Goal: Task Accomplishment & Management: Manage account settings

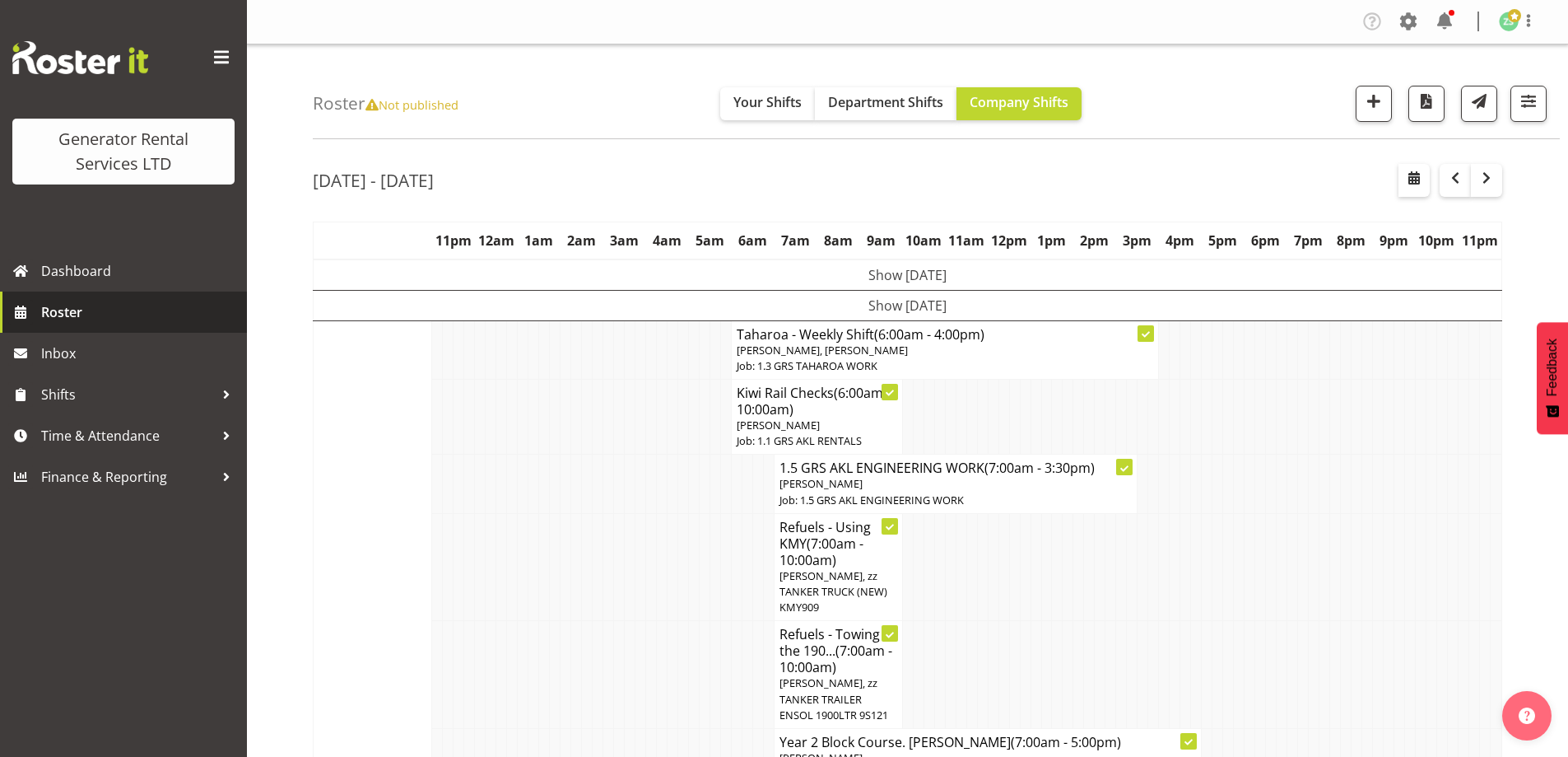
scroll to position [4265, 0]
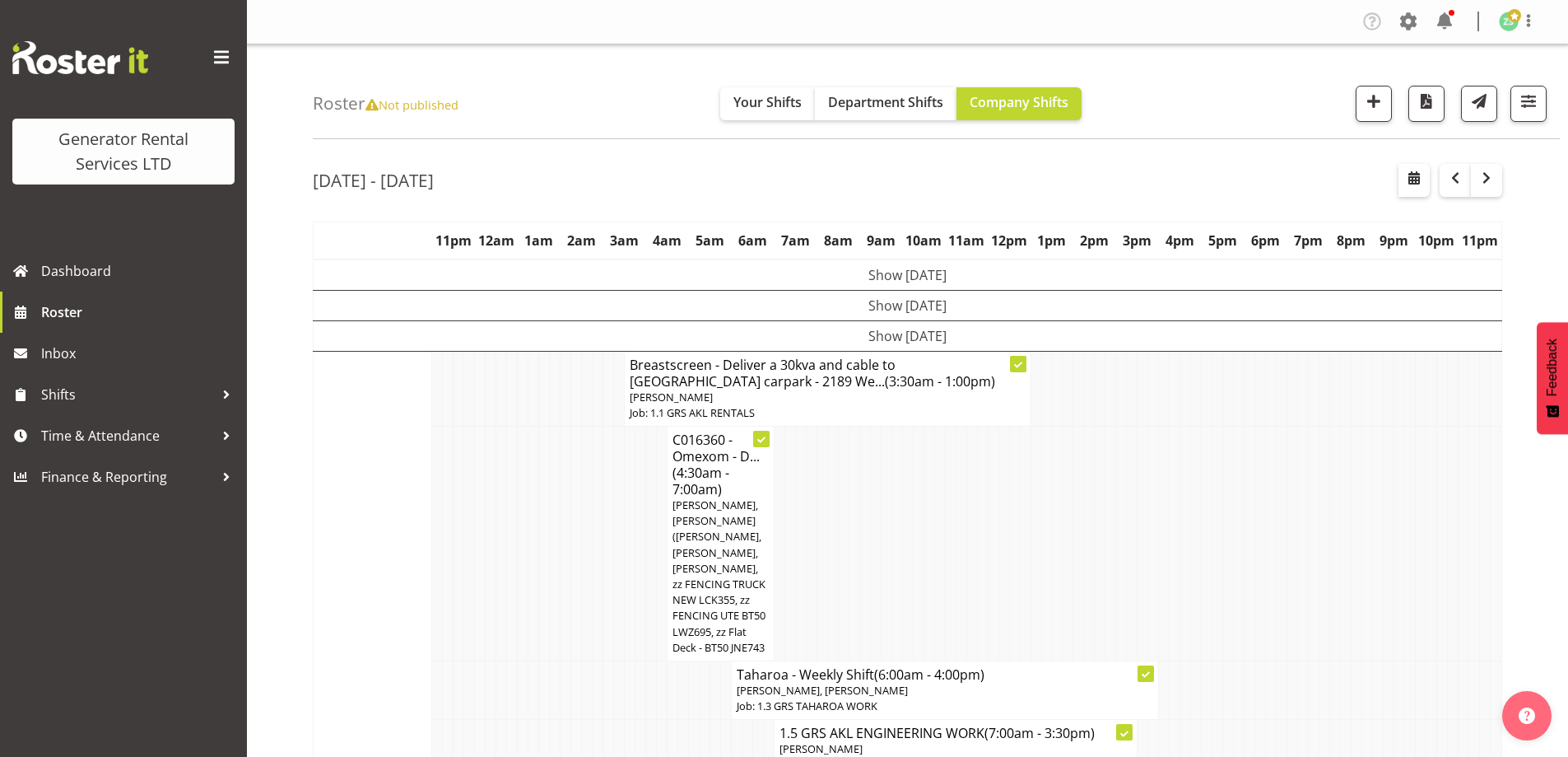
click at [501, 513] on td at bounding box center [502, 543] width 11 height 234
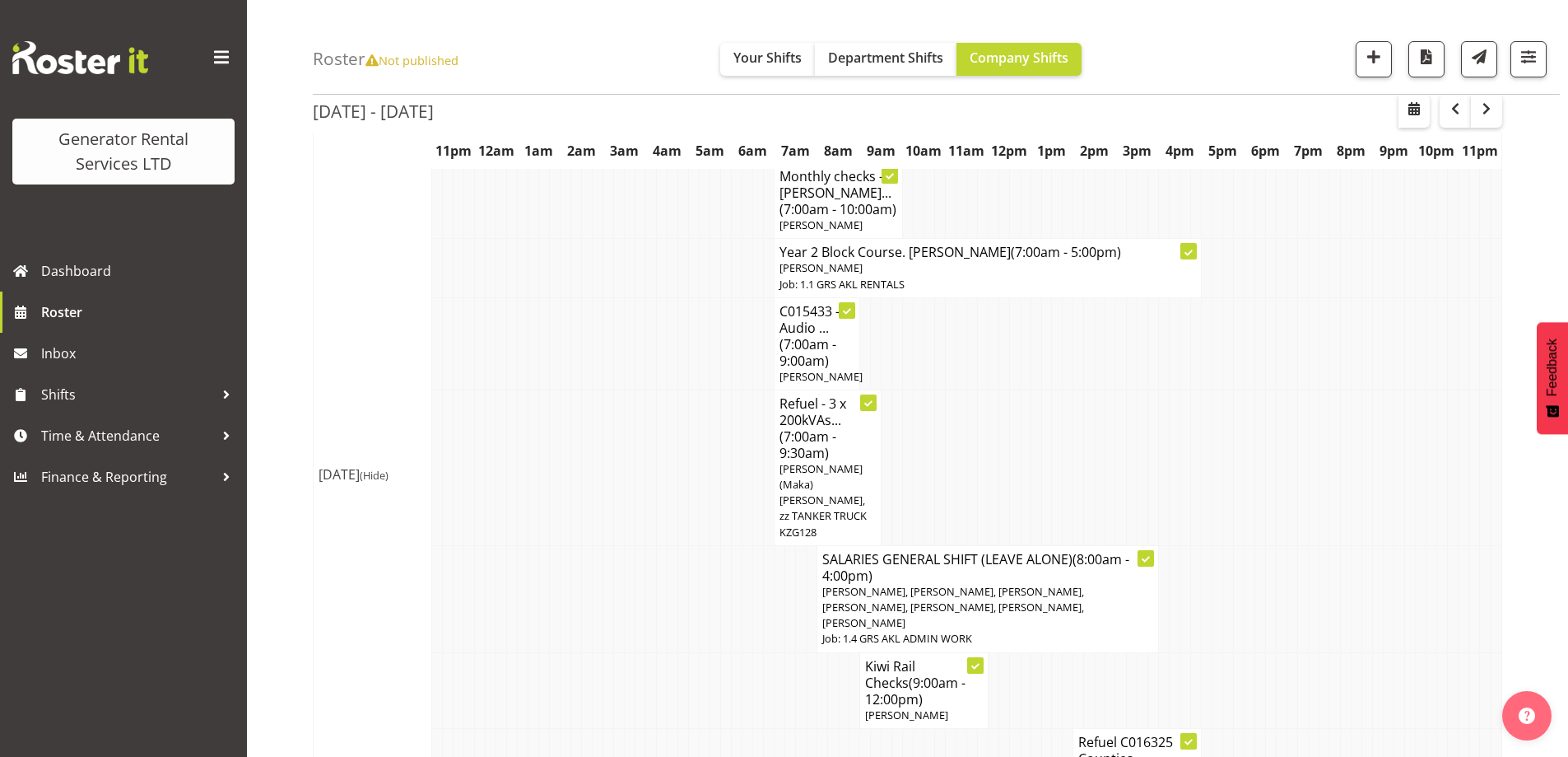
scroll to position [906, 0]
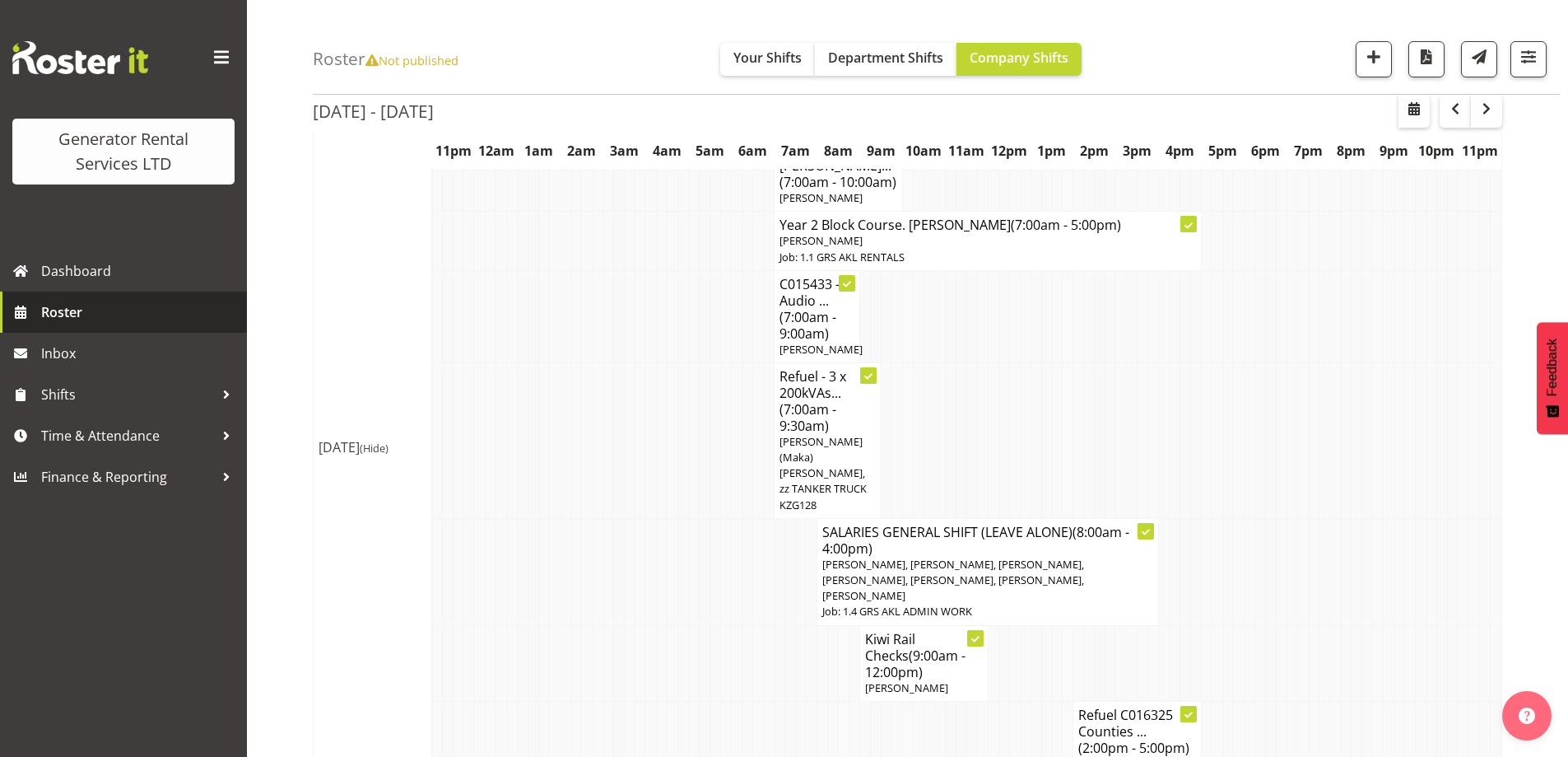
click at [154, 321] on span "Roster" at bounding box center [140, 312] width 198 height 25
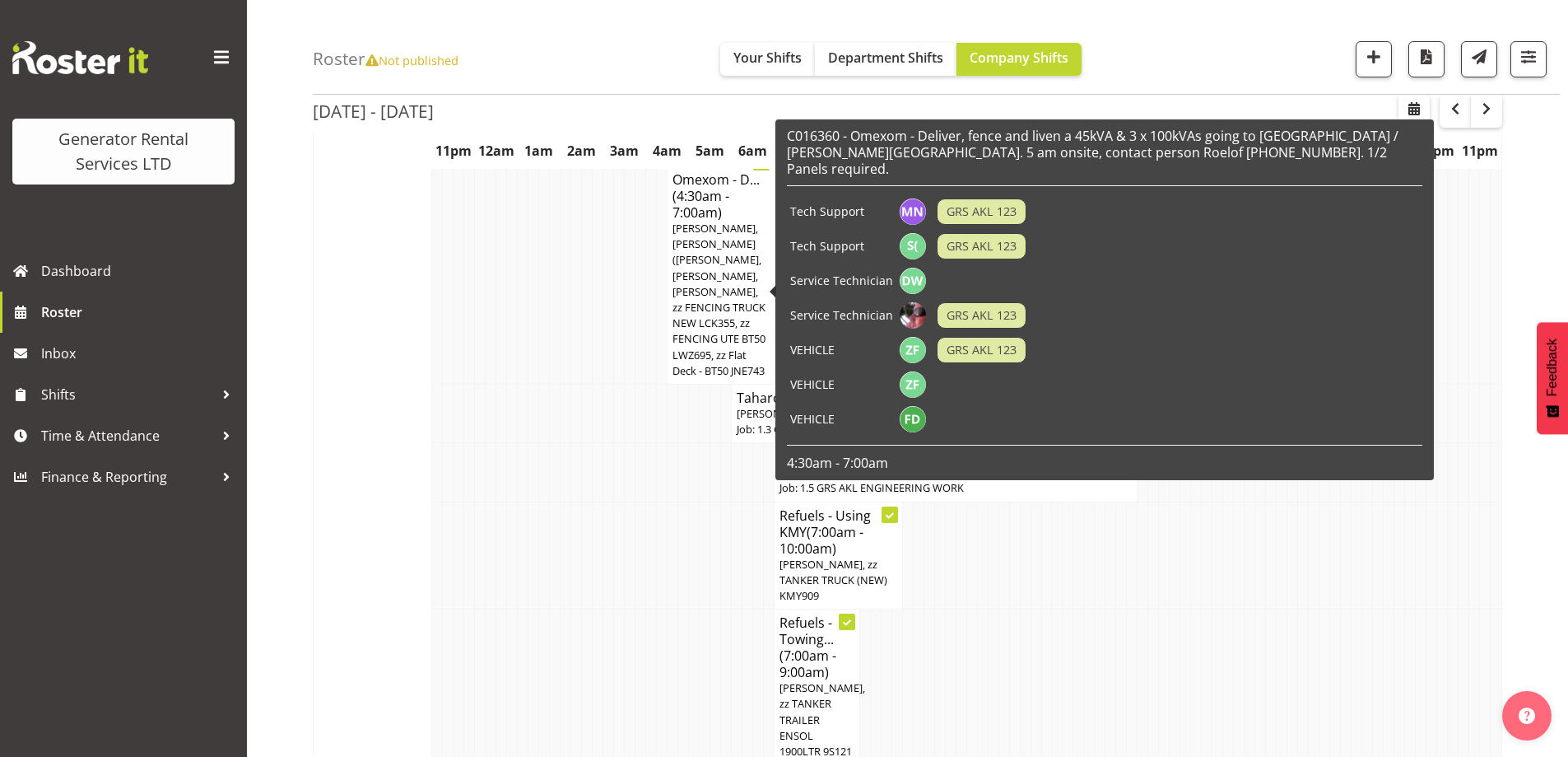
scroll to position [82, 0]
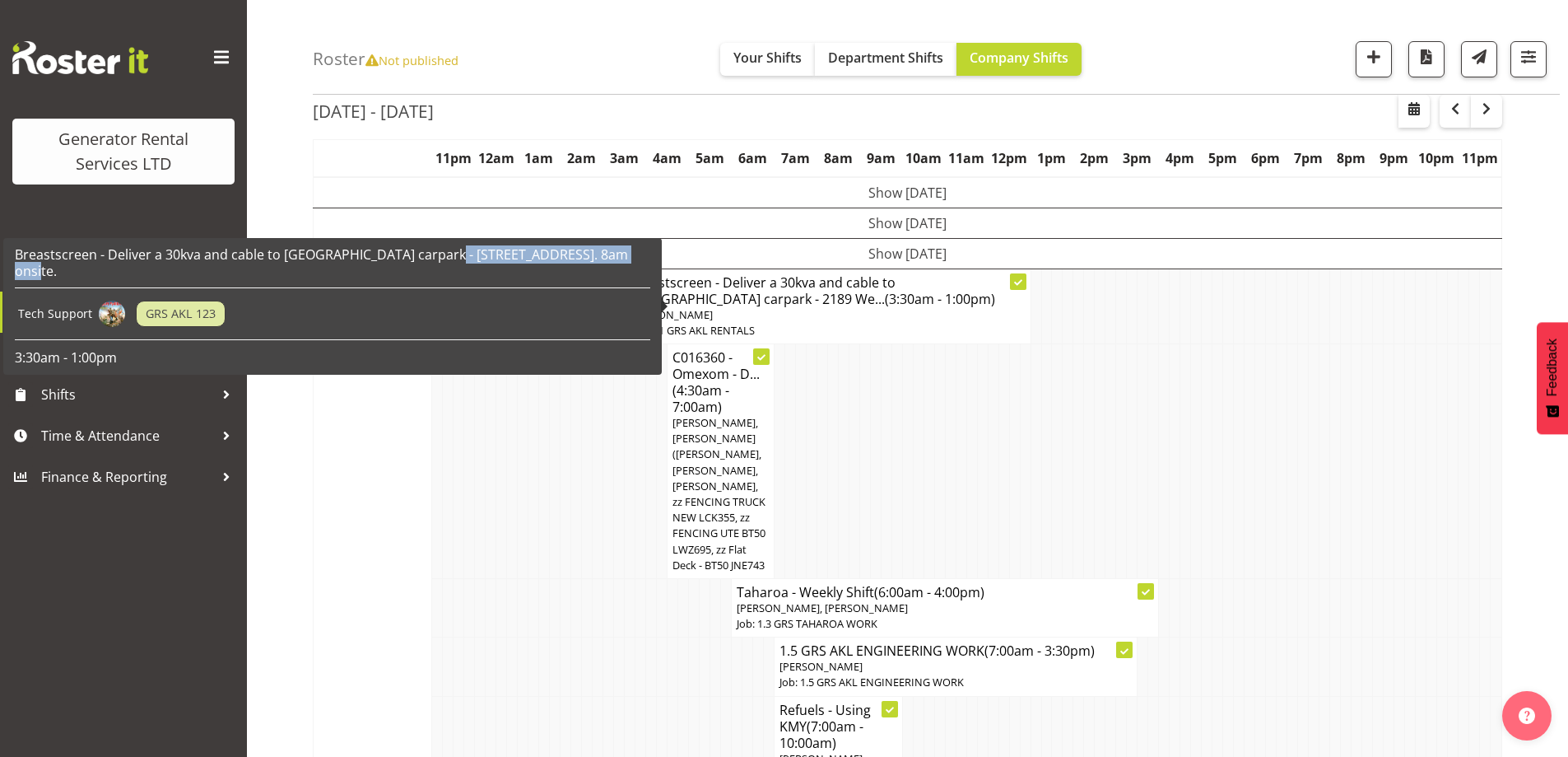
drag, startPoint x: 430, startPoint y: 256, endPoint x: 626, endPoint y: 256, distance: 196.0
click at [626, 256] on h6 "Breastscreen - Deliver a 30kva and cable to Panguru Clinic carpark - 2189 West …" at bounding box center [333, 263] width 636 height 33
copy h6 "2189 West Coast Road, Panguru"
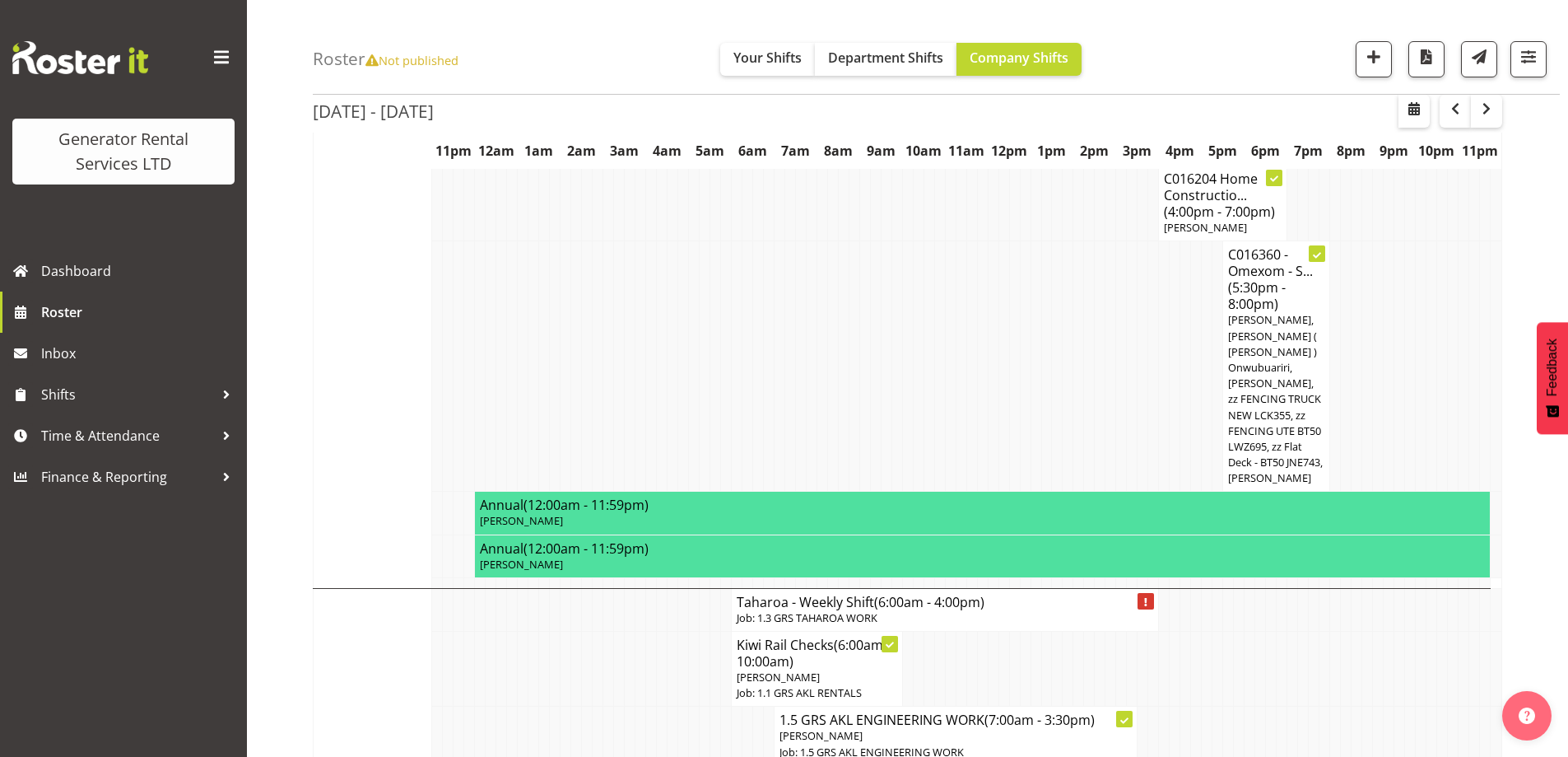
scroll to position [2059, 0]
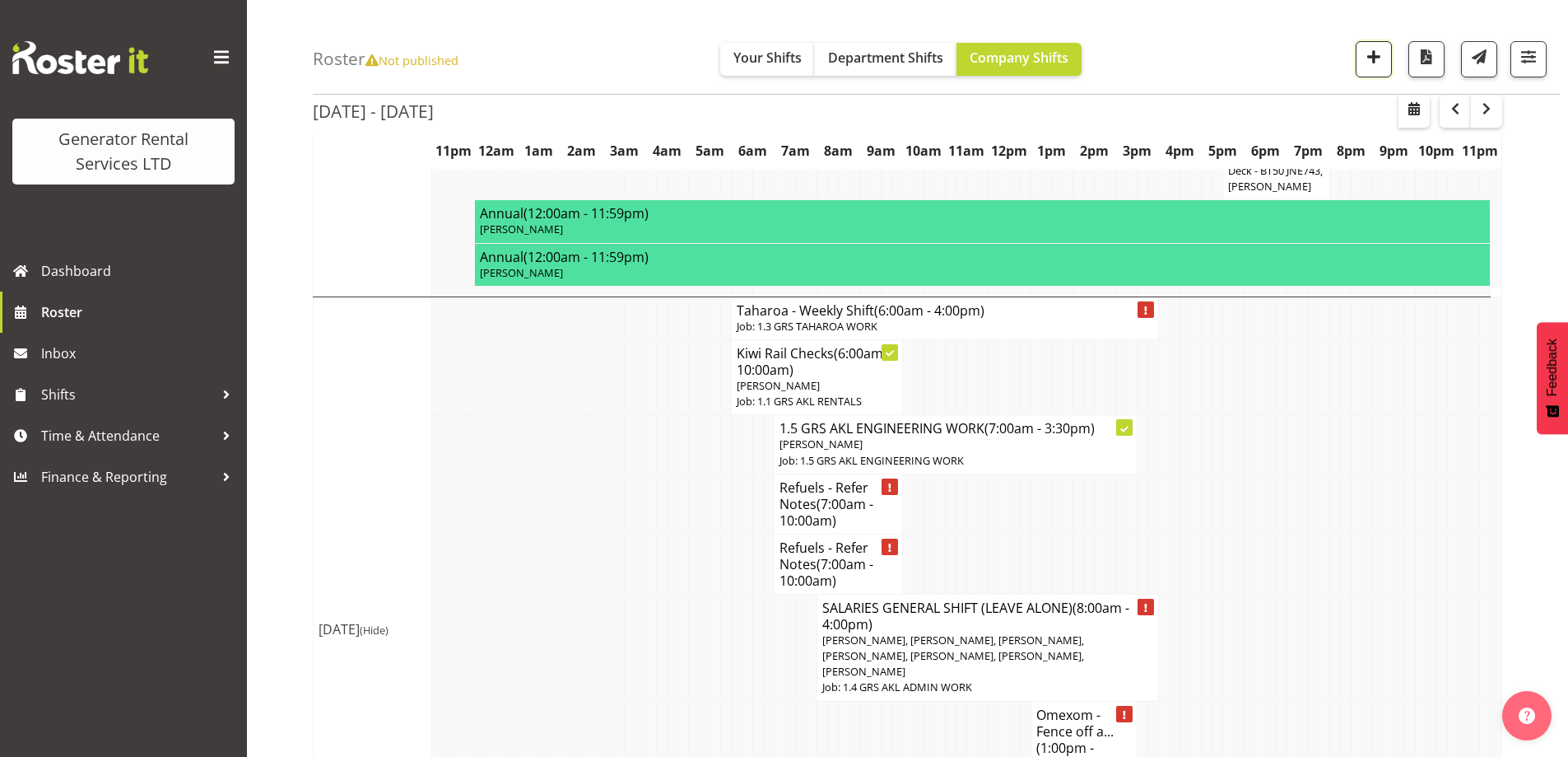
click at [1372, 65] on span "button" at bounding box center [1374, 57] width 22 height 22
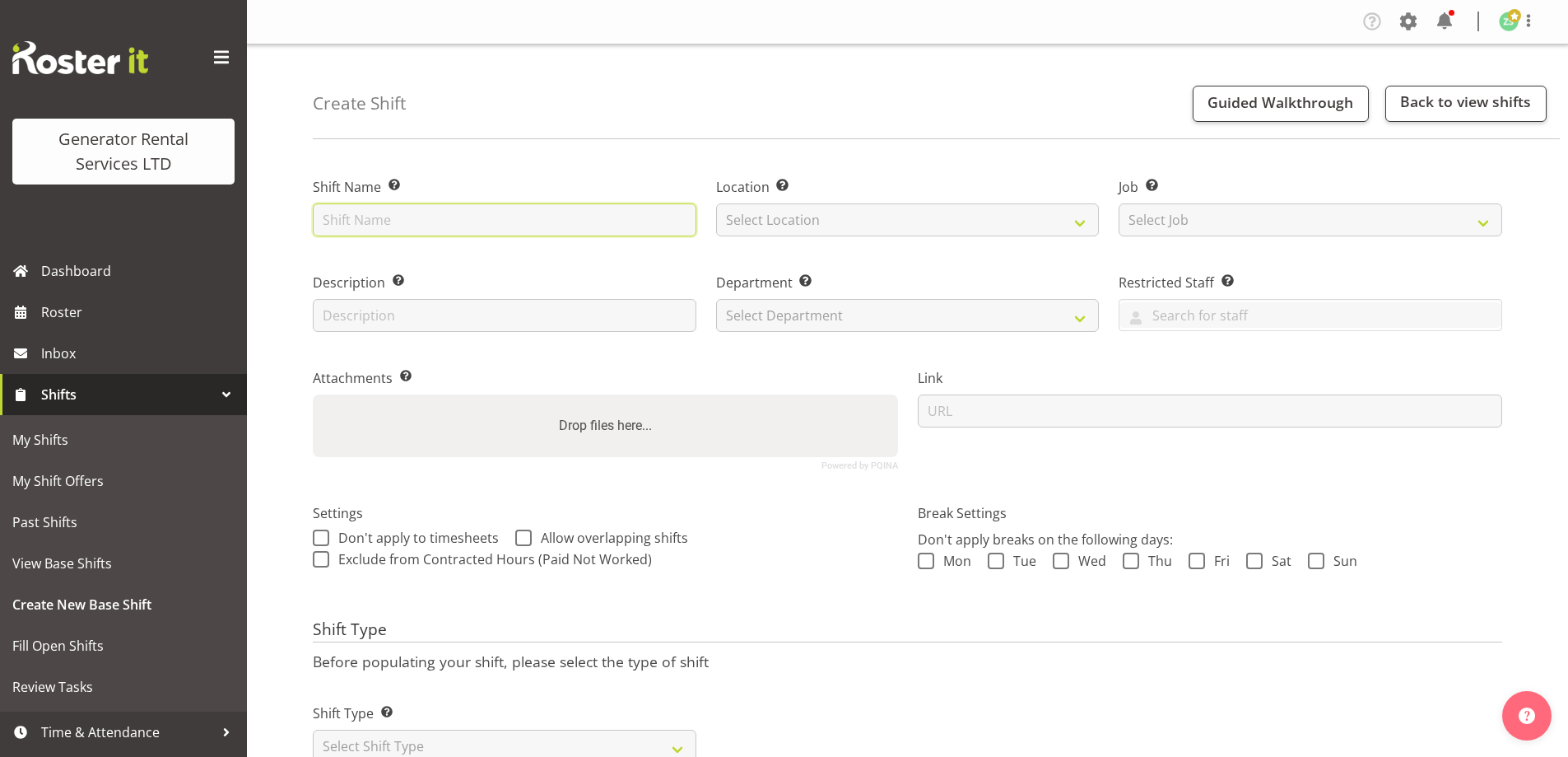
click at [537, 229] on input "text" at bounding box center [504, 220] width 383 height 33
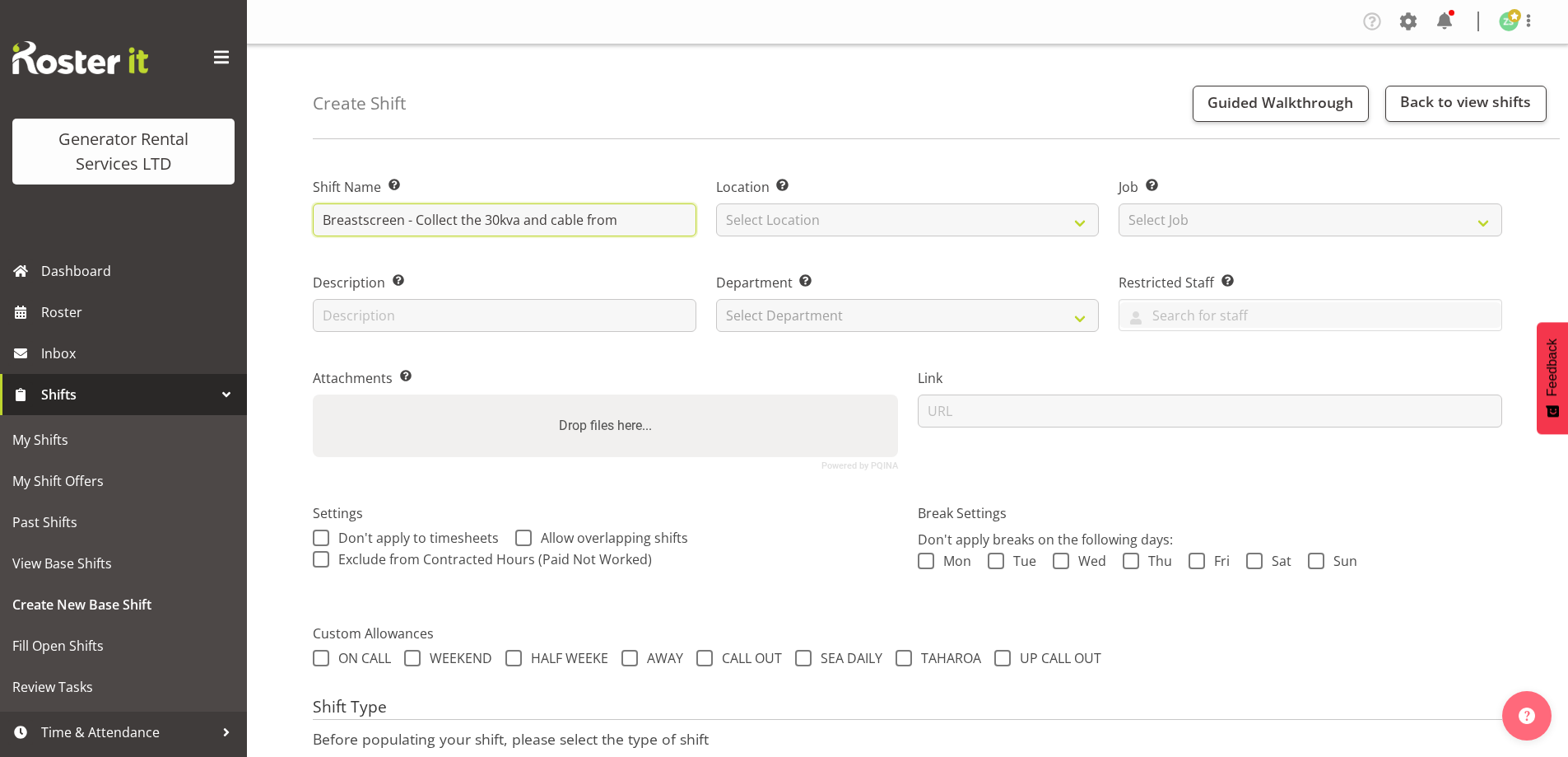
paste input "2189 West Coast Road, Panguru"
type input "Breastscreen - Collect the 30kva and cable from 2189 West Coast Road, Panguru. …"
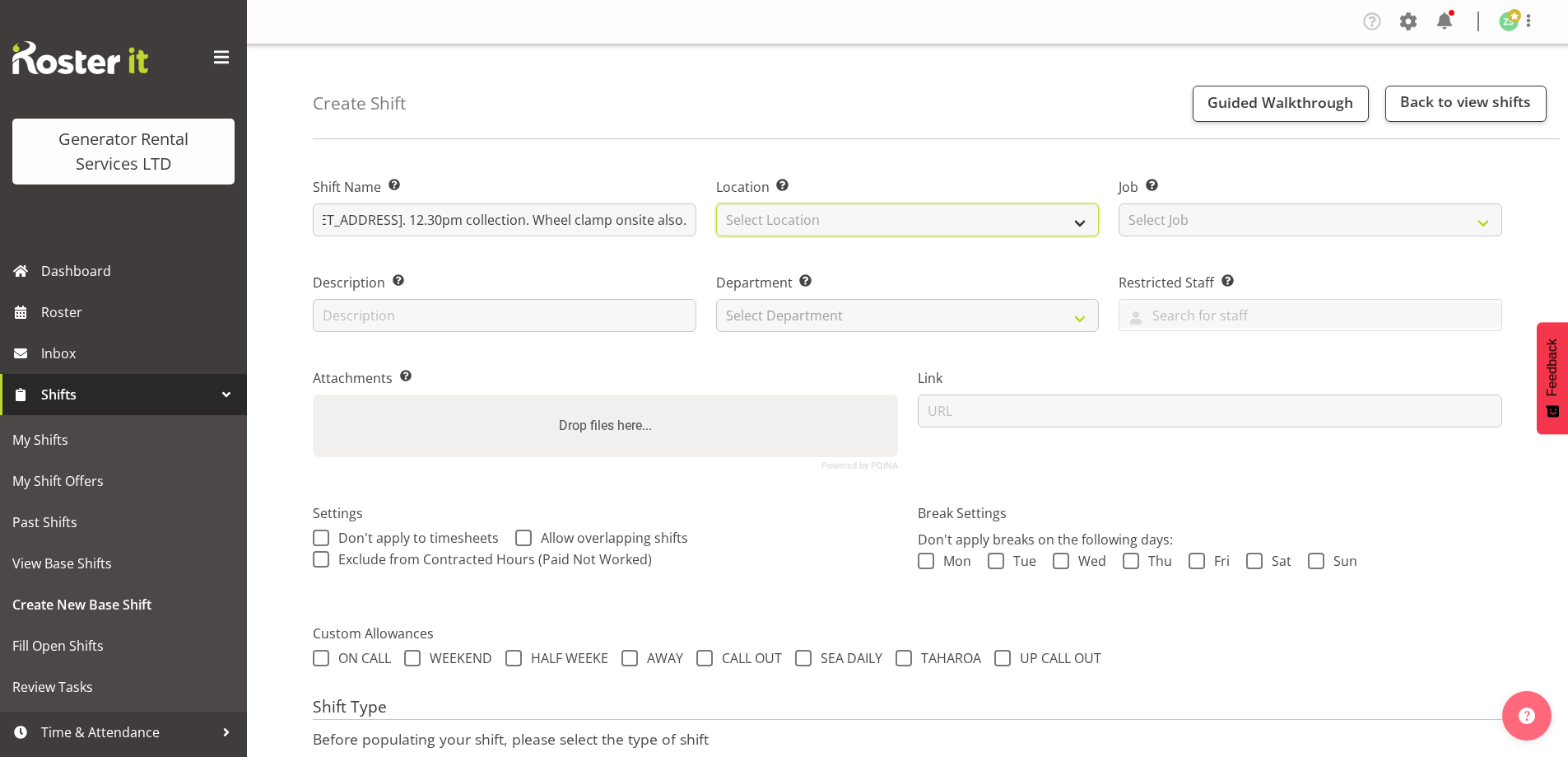
scroll to position [0, 0]
click at [822, 218] on select "Select Location GRS Auckland" at bounding box center [907, 220] width 383 height 33
select select "28"
click at [716, 204] on select "Select Location GRS Auckland" at bounding box center [907, 220] width 383 height 33
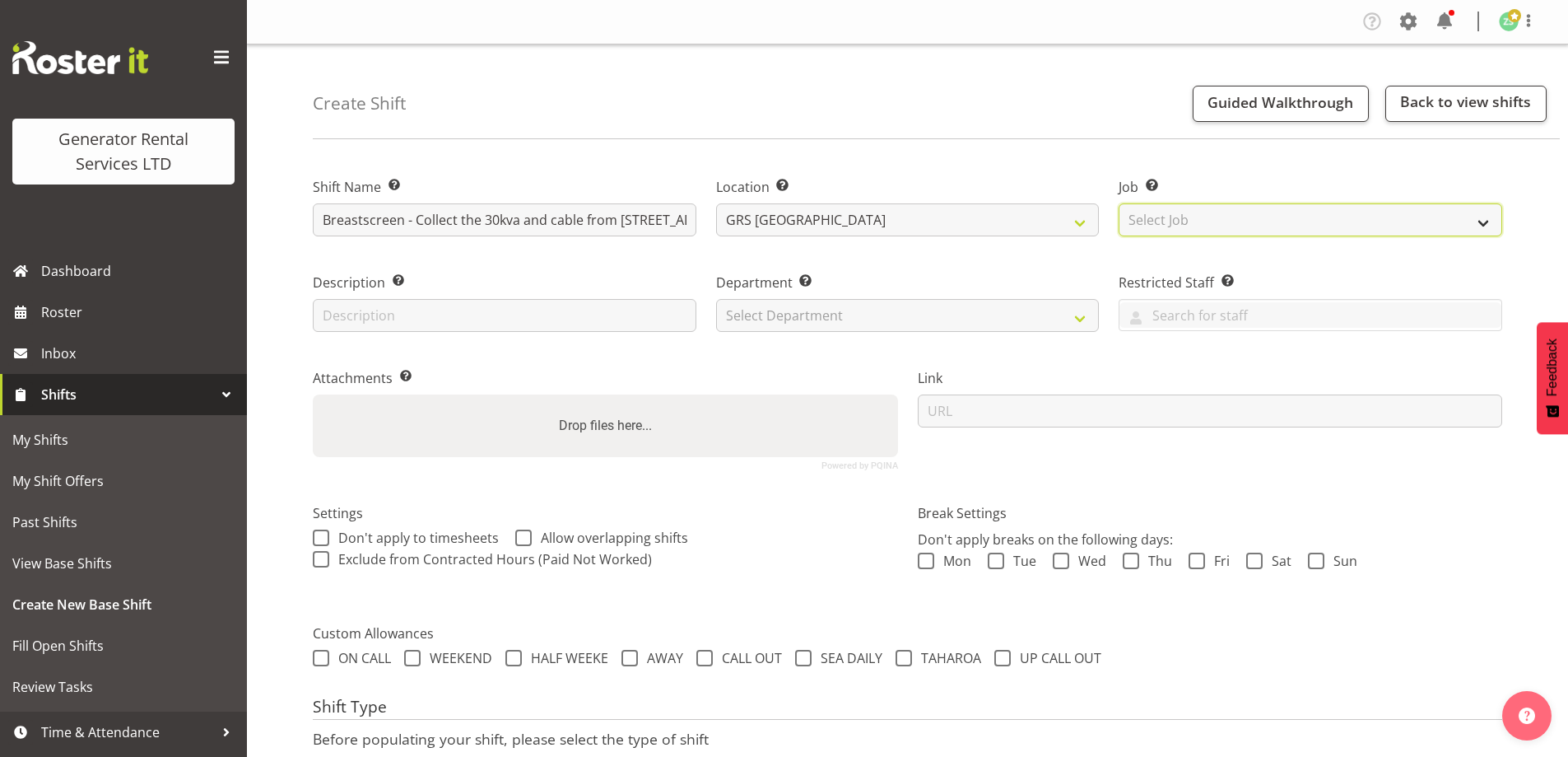
click at [1276, 219] on select "Select Job Create new job 1.1 GRS AKL RENTALS 1.1 GRS AKL RENTALS AC 1.1 GRS AK…" at bounding box center [1310, 220] width 383 height 33
select select "9"
click at [1118, 204] on select "Select Job Create new job 1.1 GRS AKL RENTALS 1.1 GRS AKL RENTALS AC 1.1 GRS AK…" at bounding box center [1310, 220] width 383 height 33
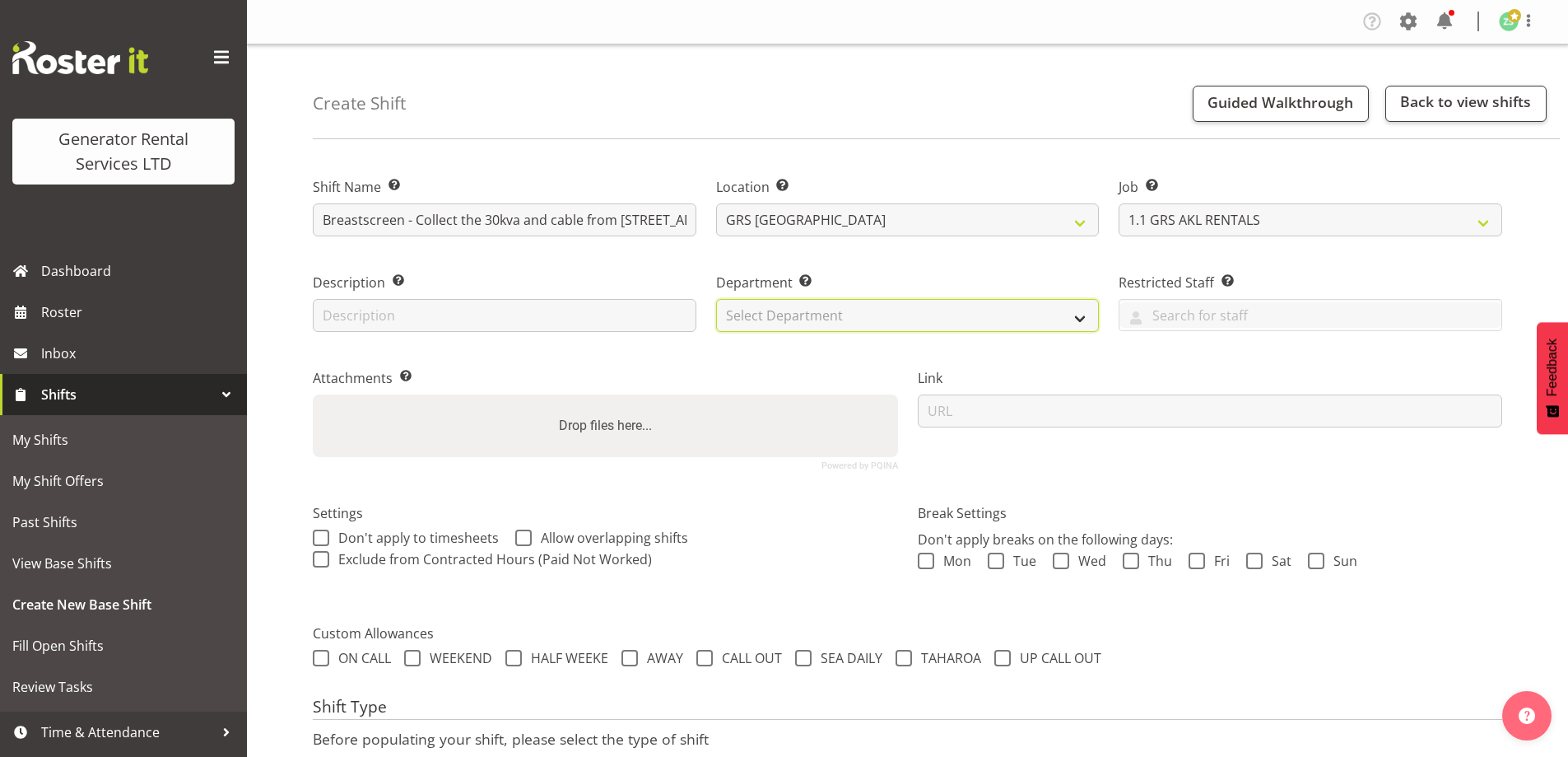
click at [985, 309] on select "Select Department GRS ADMIN AKL GRS HIRE AKL GRS HIRE TGA GRS HIRE HST GRS ENGI…" at bounding box center [907, 316] width 383 height 33
select select "20"
click at [716, 299] on select "Select Department GRS ADMIN AKL GRS HIRE AKL GRS HIRE TGA GRS HIRE HST GRS ENGI…" at bounding box center [907, 316] width 383 height 33
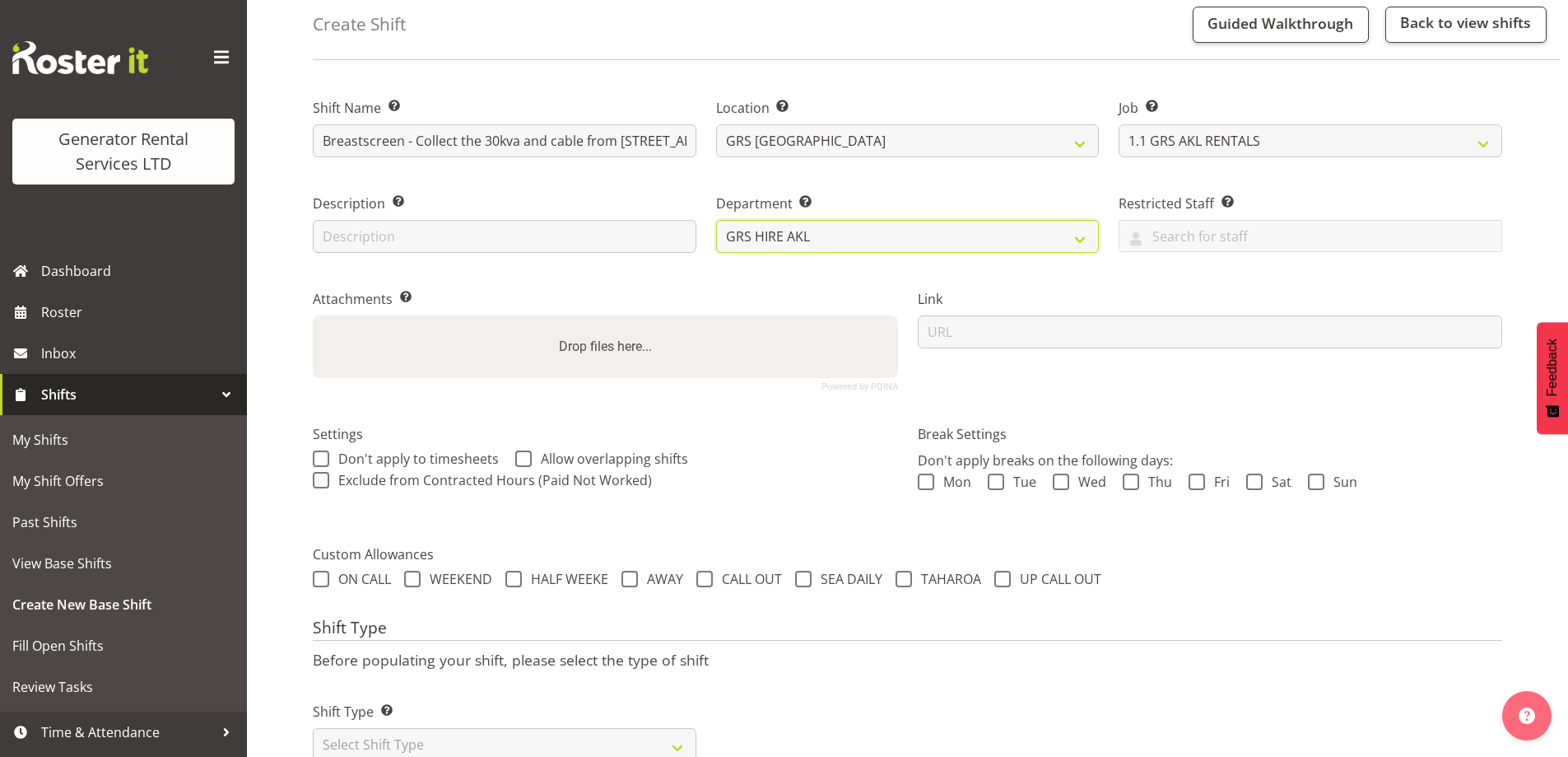
scroll to position [134, 0]
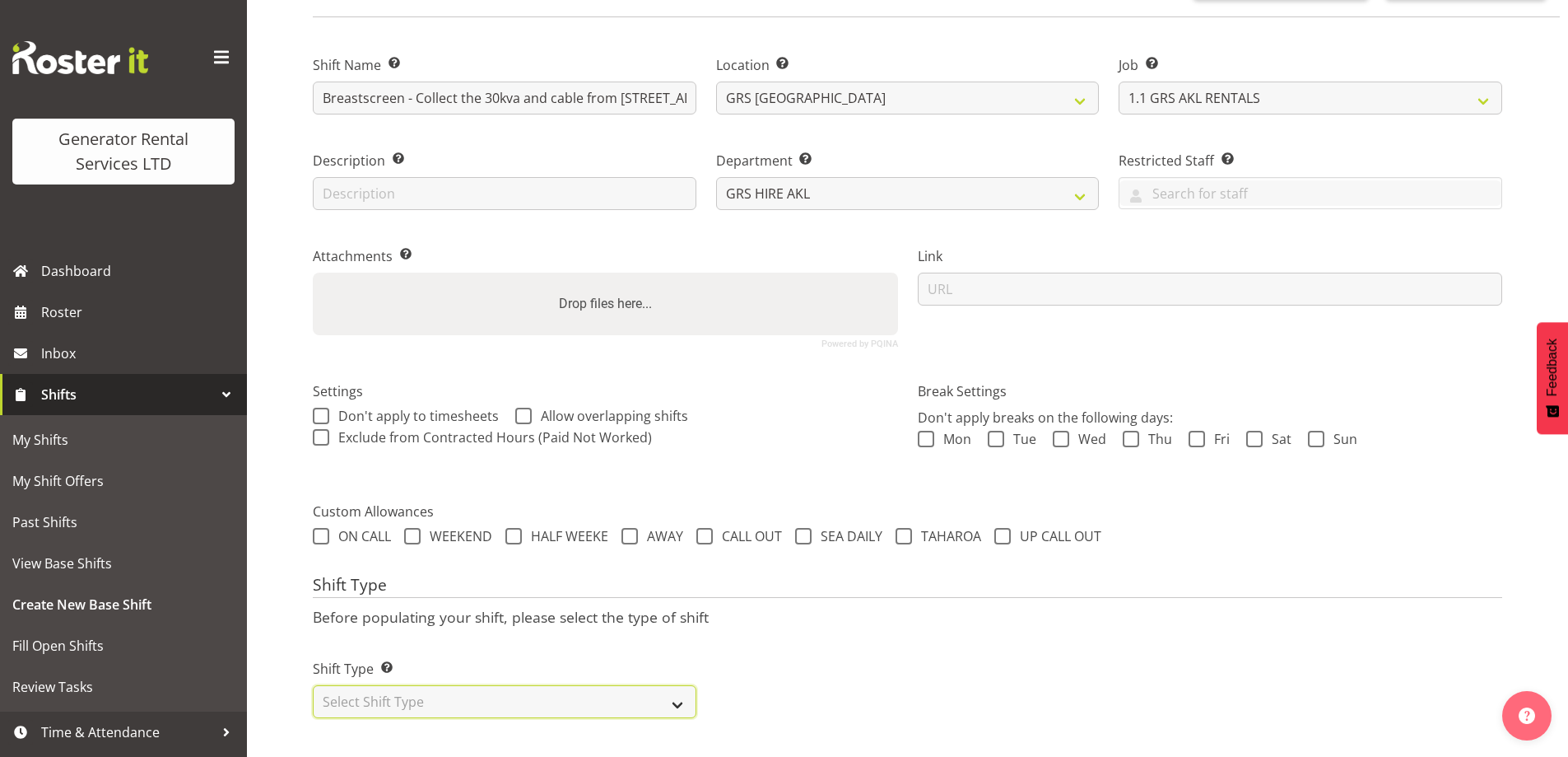
click at [435, 691] on select "Select Shift Type One Off Shift Recurring Shift Rotating Shift" at bounding box center [504, 702] width 383 height 33
select select "one_off"
click at [313, 685] on select "Select Shift Type One Off Shift Recurring Shift Rotating Shift" at bounding box center [504, 702] width 383 height 33
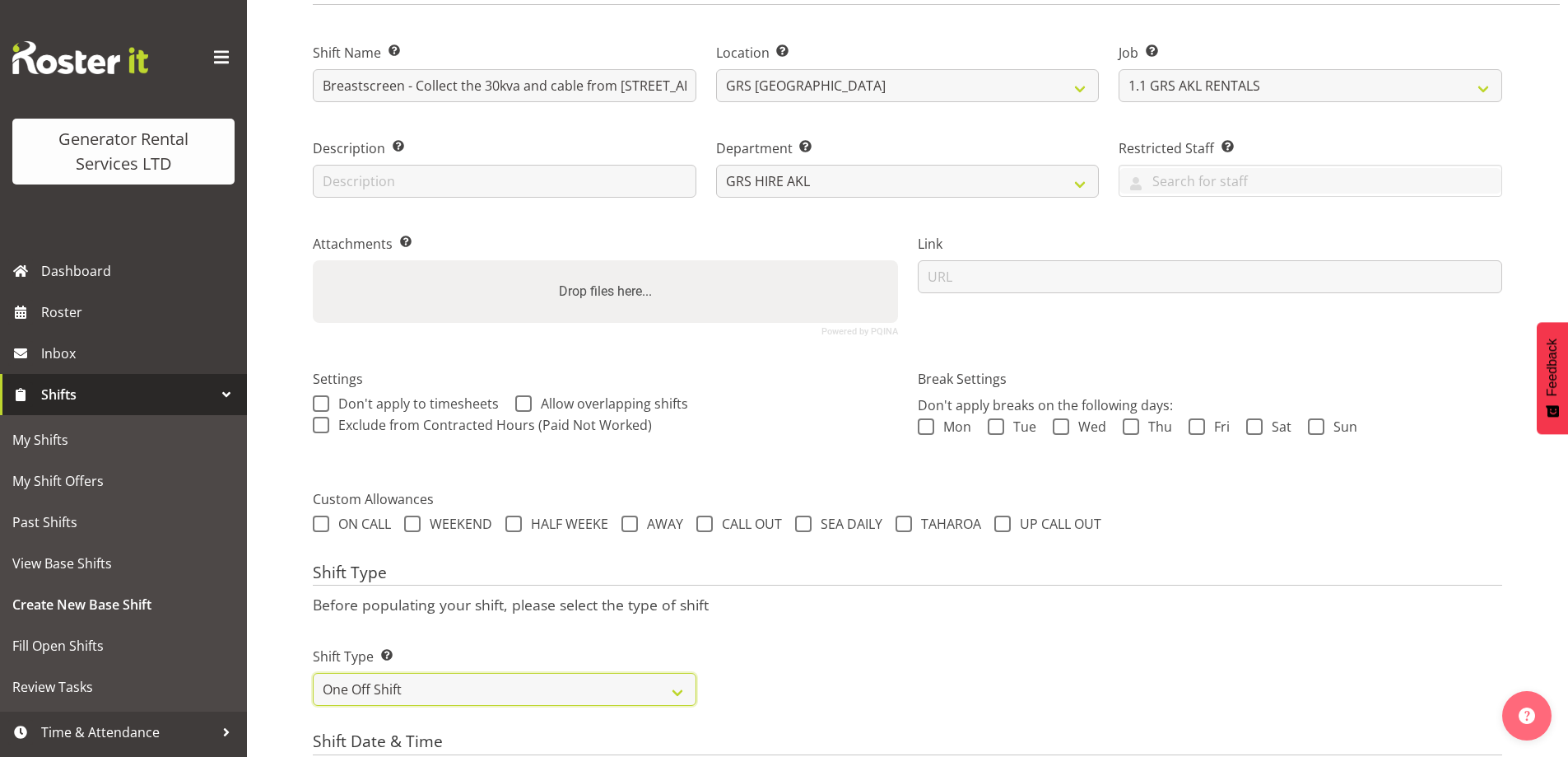
scroll to position [381, 0]
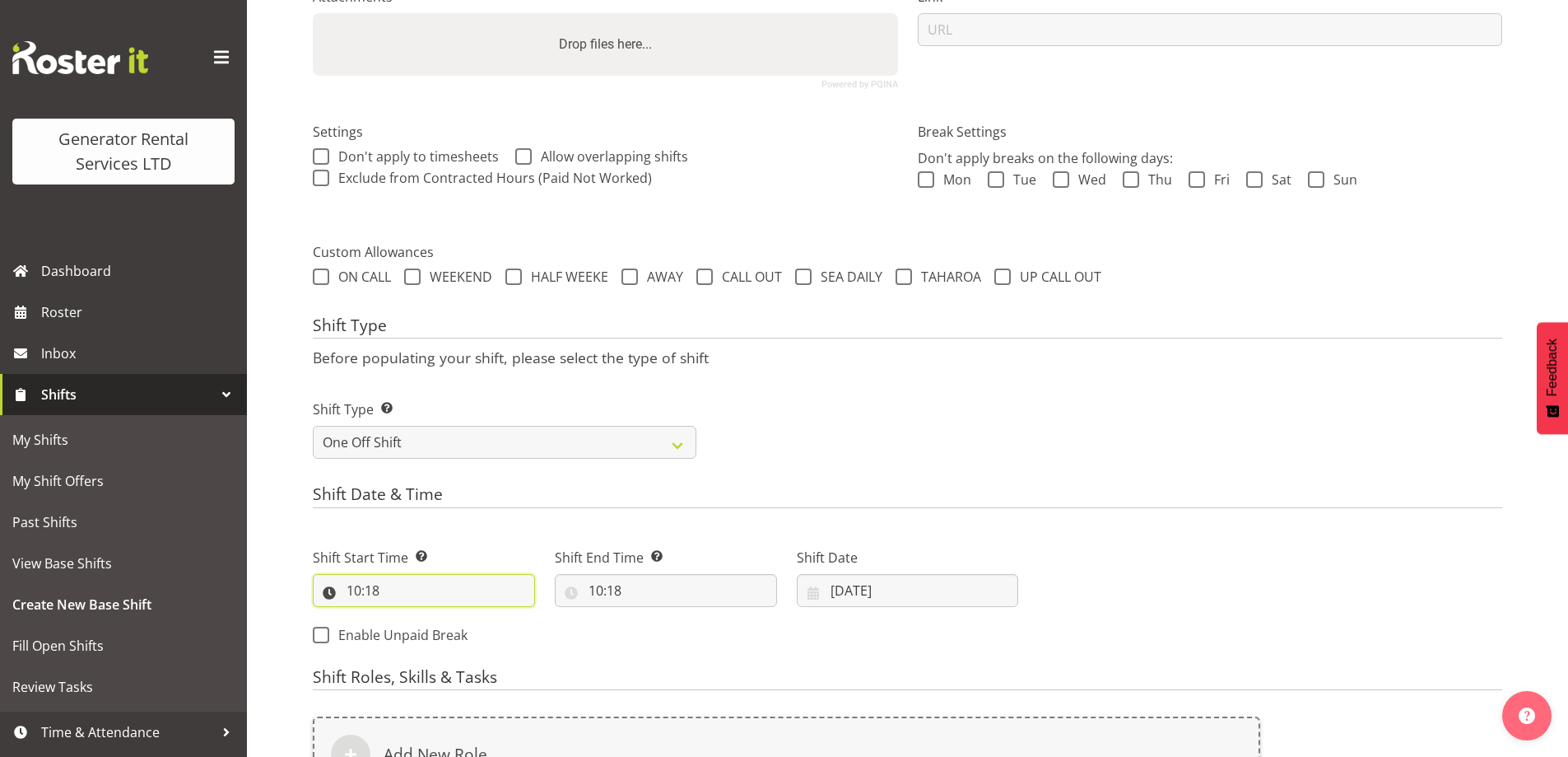
click at [488, 579] on input "10:18" at bounding box center [424, 591] width 222 height 33
click at [430, 631] on select "00 01 02 03 04 05 06 07 08 09 10 11 12 13 14 15 16 17 18 19 20 21 22 23" at bounding box center [425, 634] width 37 height 33
select select "8"
click at [406, 617] on select "00 01 02 03 04 05 06 07 08 09 10 11 12 13 14 15 16 17 18 19 20 21 22 23" at bounding box center [425, 634] width 37 height 33
type input "08:18"
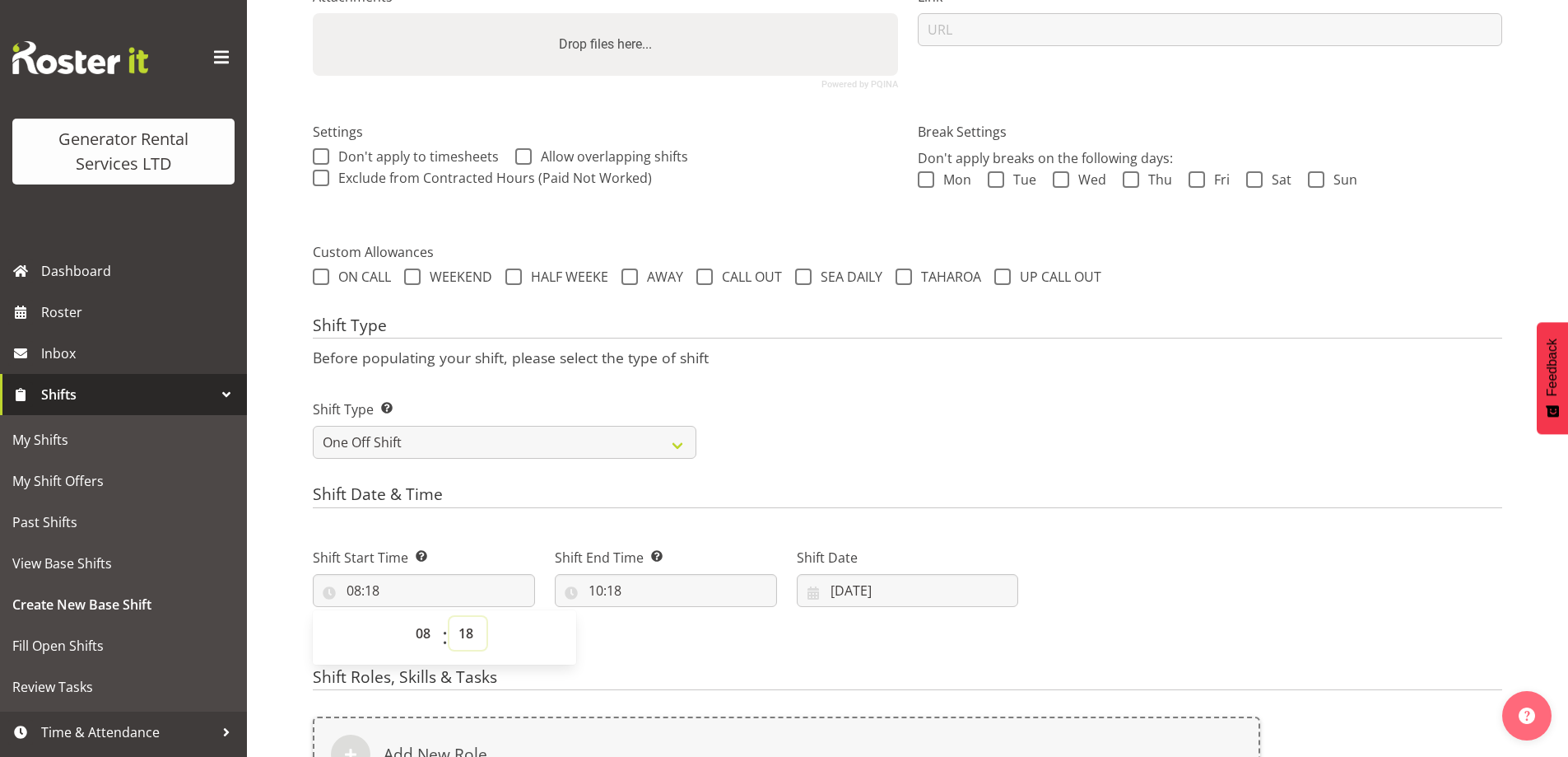
drag, startPoint x: 471, startPoint y: 629, endPoint x: 472, endPoint y: 620, distance: 9.1
click at [471, 624] on select "00 01 02 03 04 05 06 07 08 09 10 11 12 13 14 15 16 17 18 19 20 21 22 23 24 25 2…" at bounding box center [468, 634] width 37 height 33
select select "0"
click at [450, 617] on select "00 01 02 03 04 05 06 07 08 09 10 11 12 13 14 15 16 17 18 19 20 21 22 23 24 25 2…" at bounding box center [468, 634] width 37 height 33
type input "08:00"
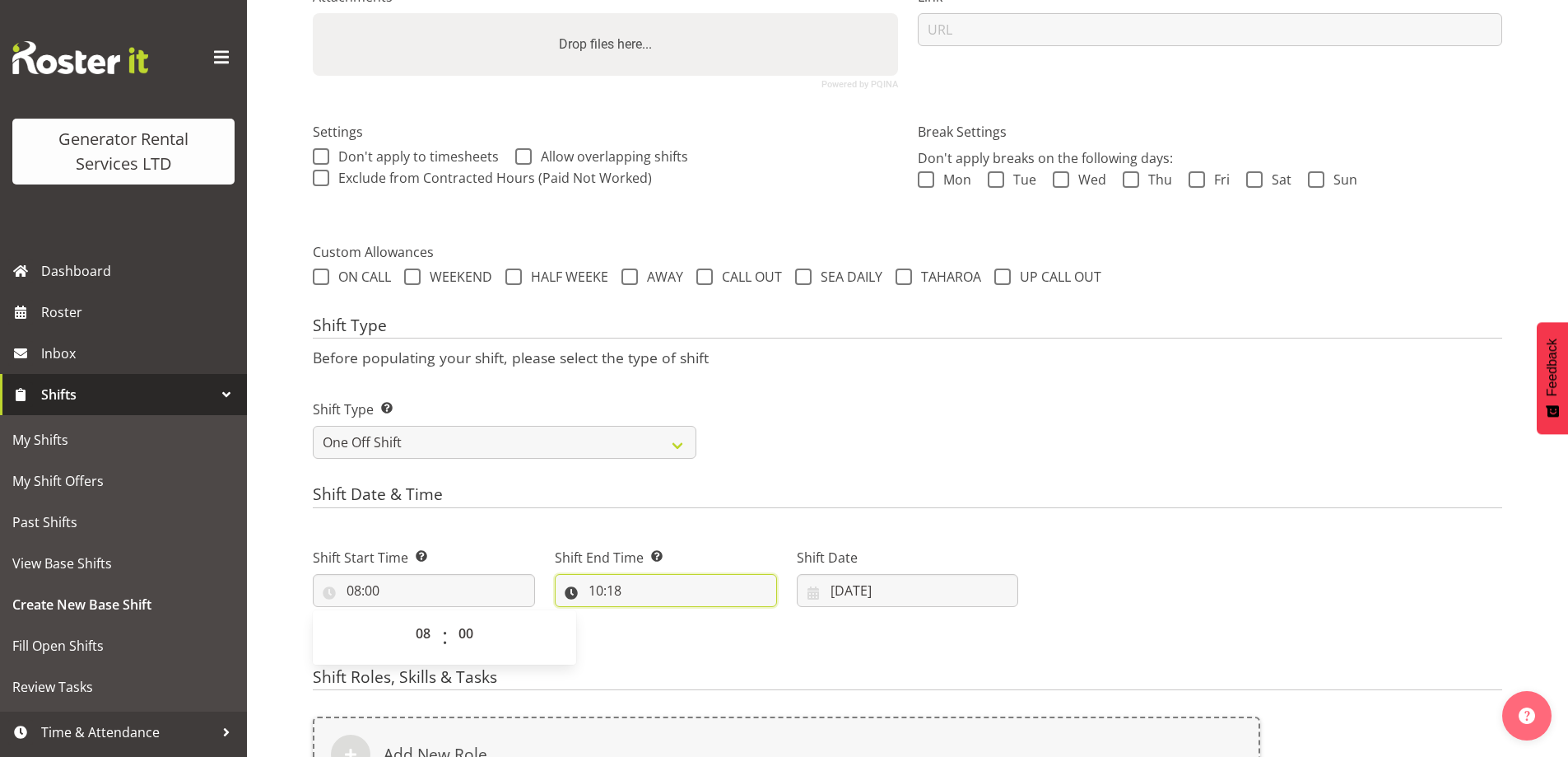
click at [685, 595] on input "10:18" at bounding box center [666, 591] width 222 height 33
click at [658, 635] on select "00 01 02 03 04 05 06 07 08 09 10 11 12 13 14 15 16 17 18 19 20 21 22 23" at bounding box center [667, 634] width 37 height 33
select select "17"
click at [649, 617] on select "00 01 02 03 04 05 06 07 08 09 10 11 12 13 14 15 16 17 18 19 20 21 22 23" at bounding box center [667, 634] width 37 height 33
type input "17:18"
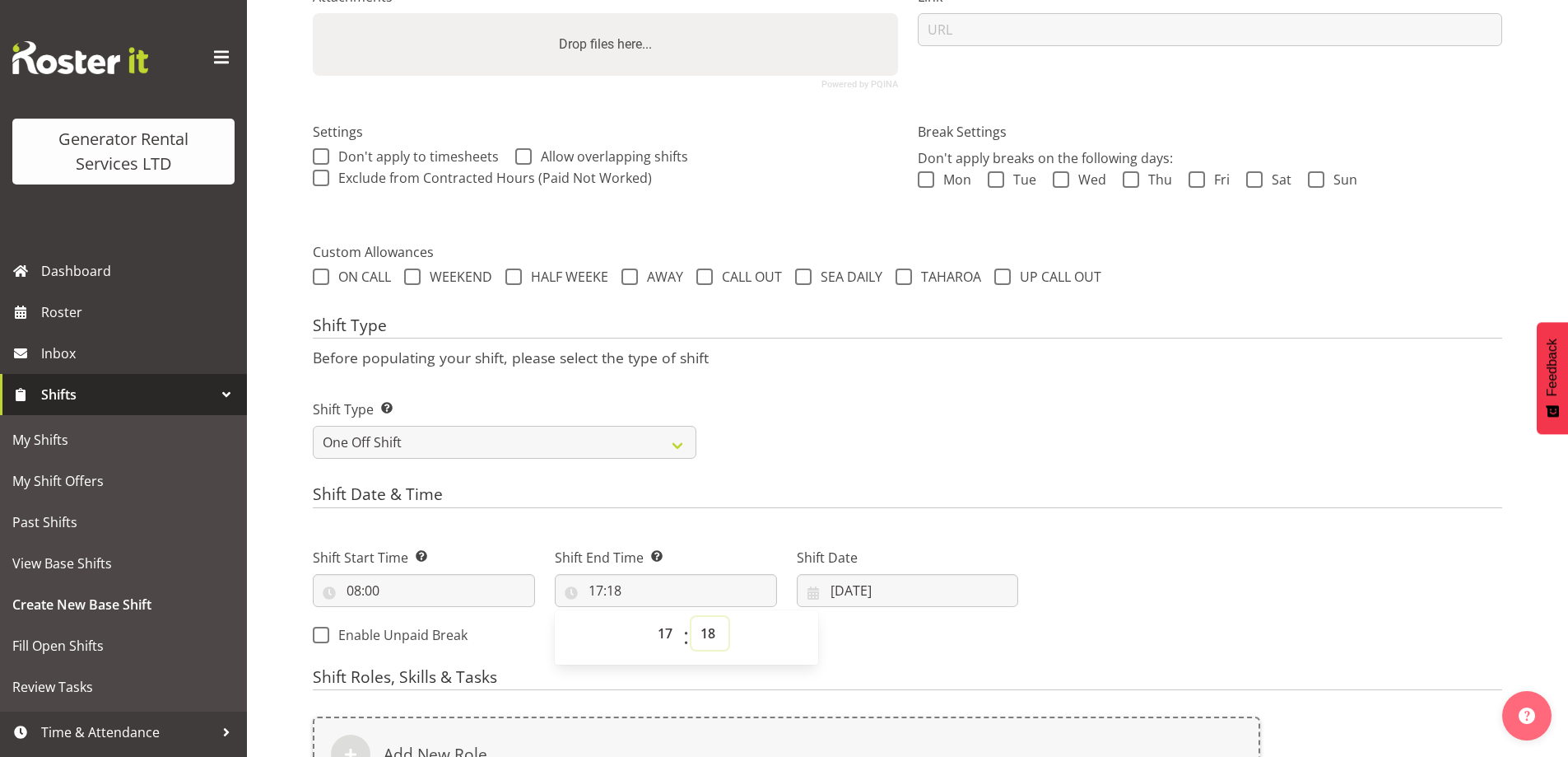
click at [710, 629] on select "00 01 02 03 04 05 06 07 08 09 10 11 12 13 14 15 16 17 18 19 20 21 22 23 24 25 2…" at bounding box center [709, 634] width 37 height 33
select select "0"
click at [691, 617] on select "00 01 02 03 04 05 06 07 08 09 10 11 12 13 14 15 16 17 18 19 20 21 22 23 24 25 2…" at bounding box center [709, 634] width 37 height 33
type input "17:00"
click at [931, 594] on input "09/10/2025" at bounding box center [908, 591] width 222 height 33
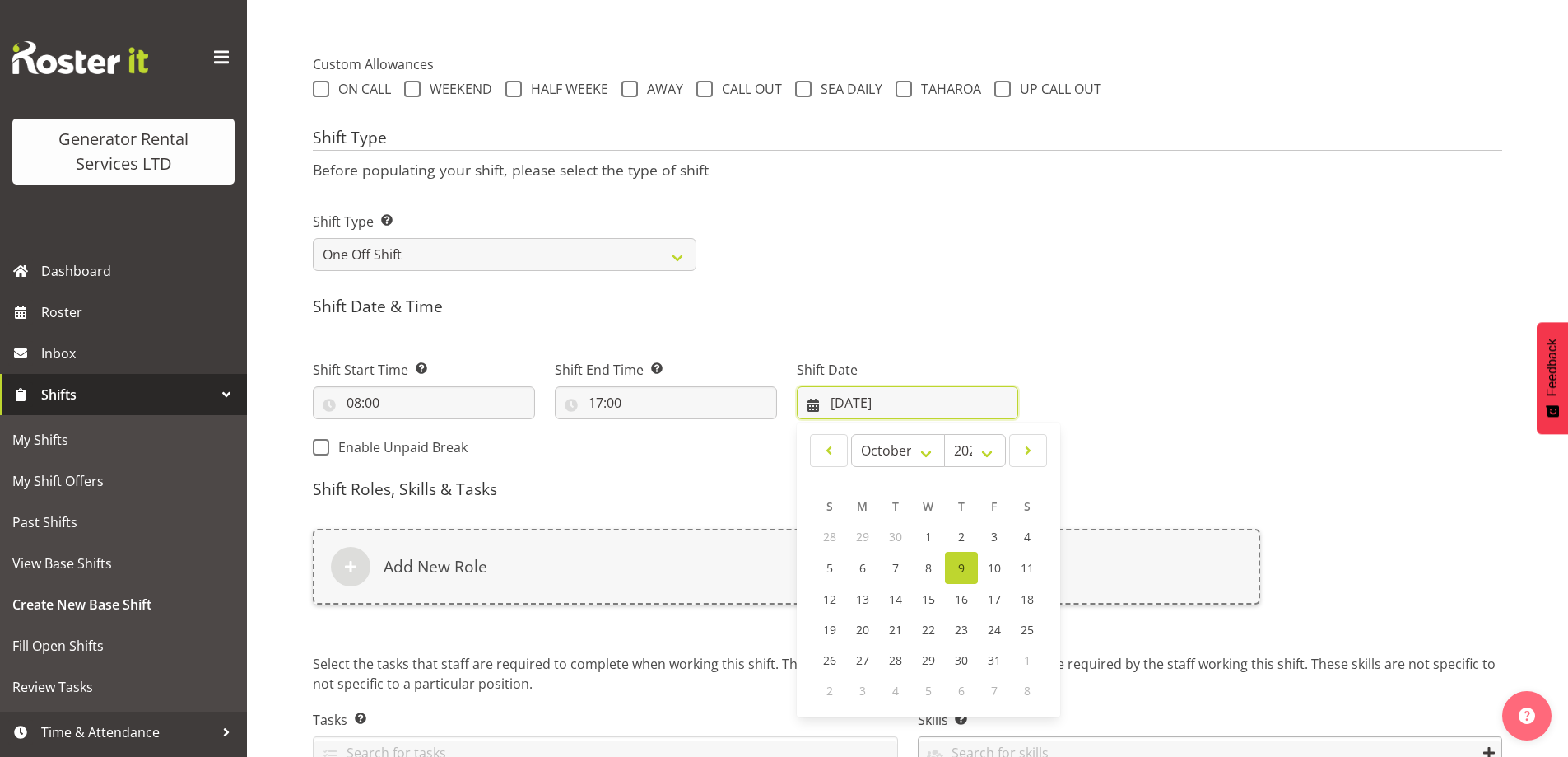
scroll to position [663, 0]
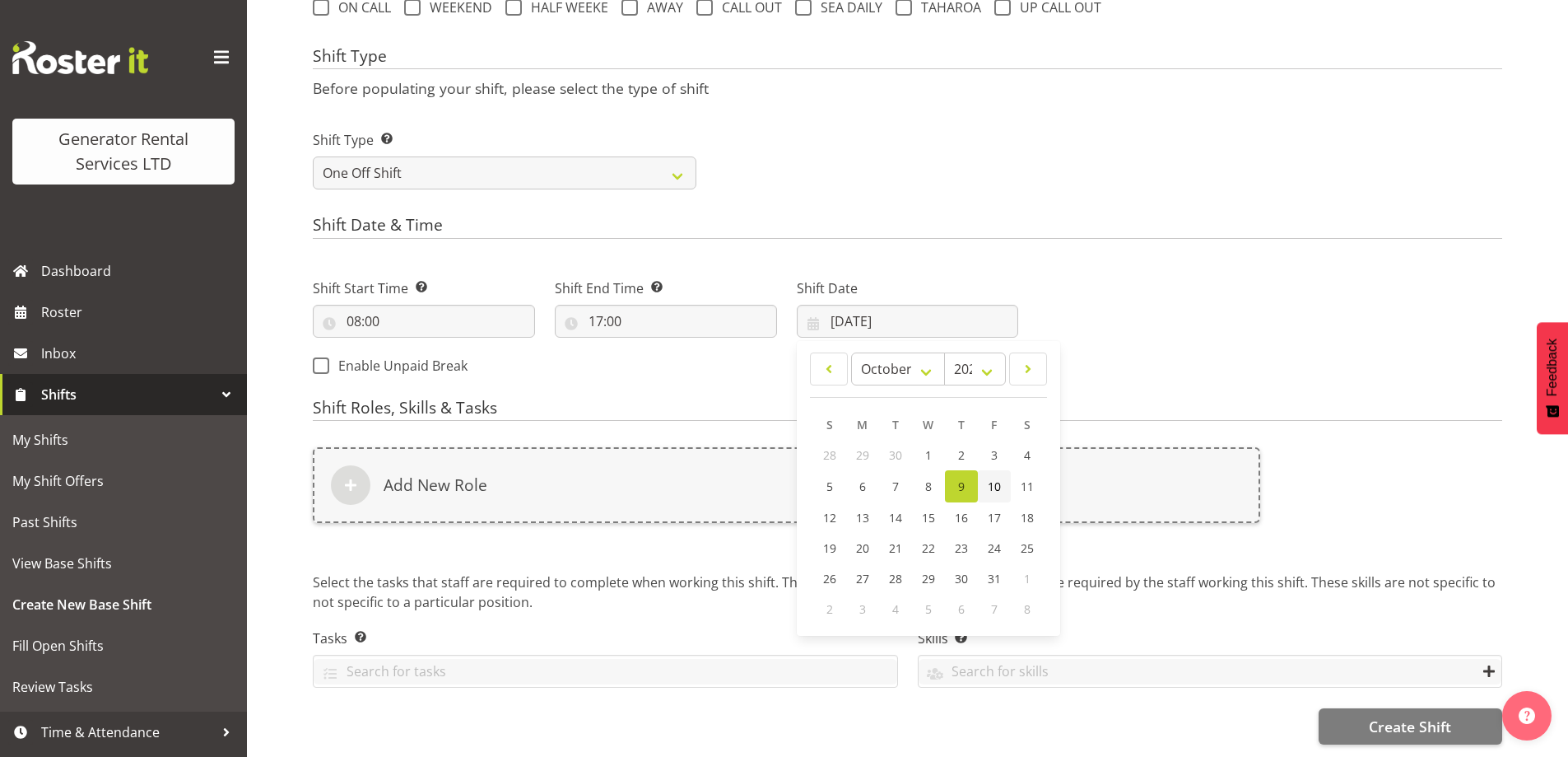
click at [998, 479] on span "10" at bounding box center [994, 486] width 13 height 16
type input "10/10/2025"
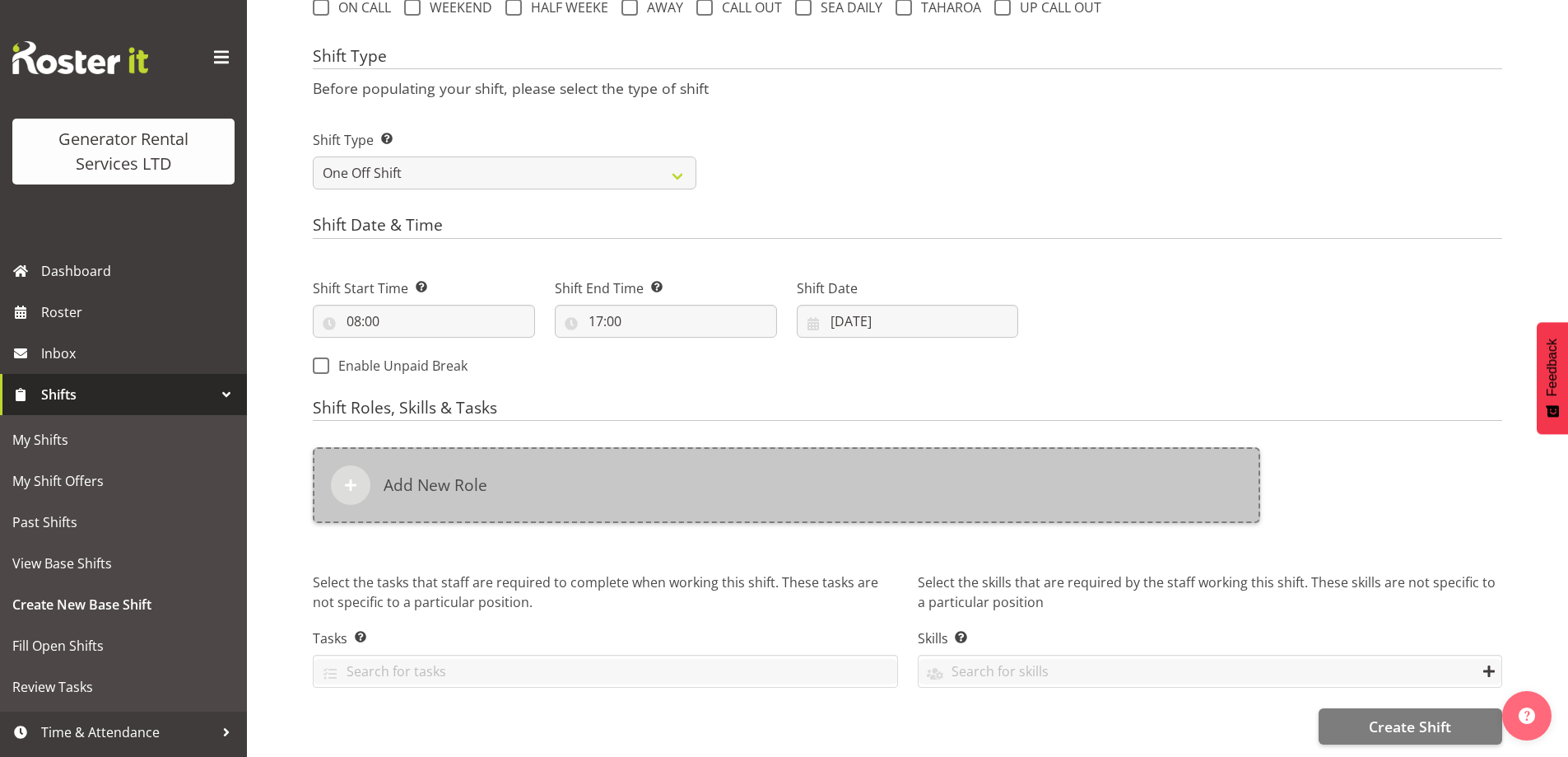
click at [839, 459] on div "Add New Role" at bounding box center [786, 485] width 948 height 75
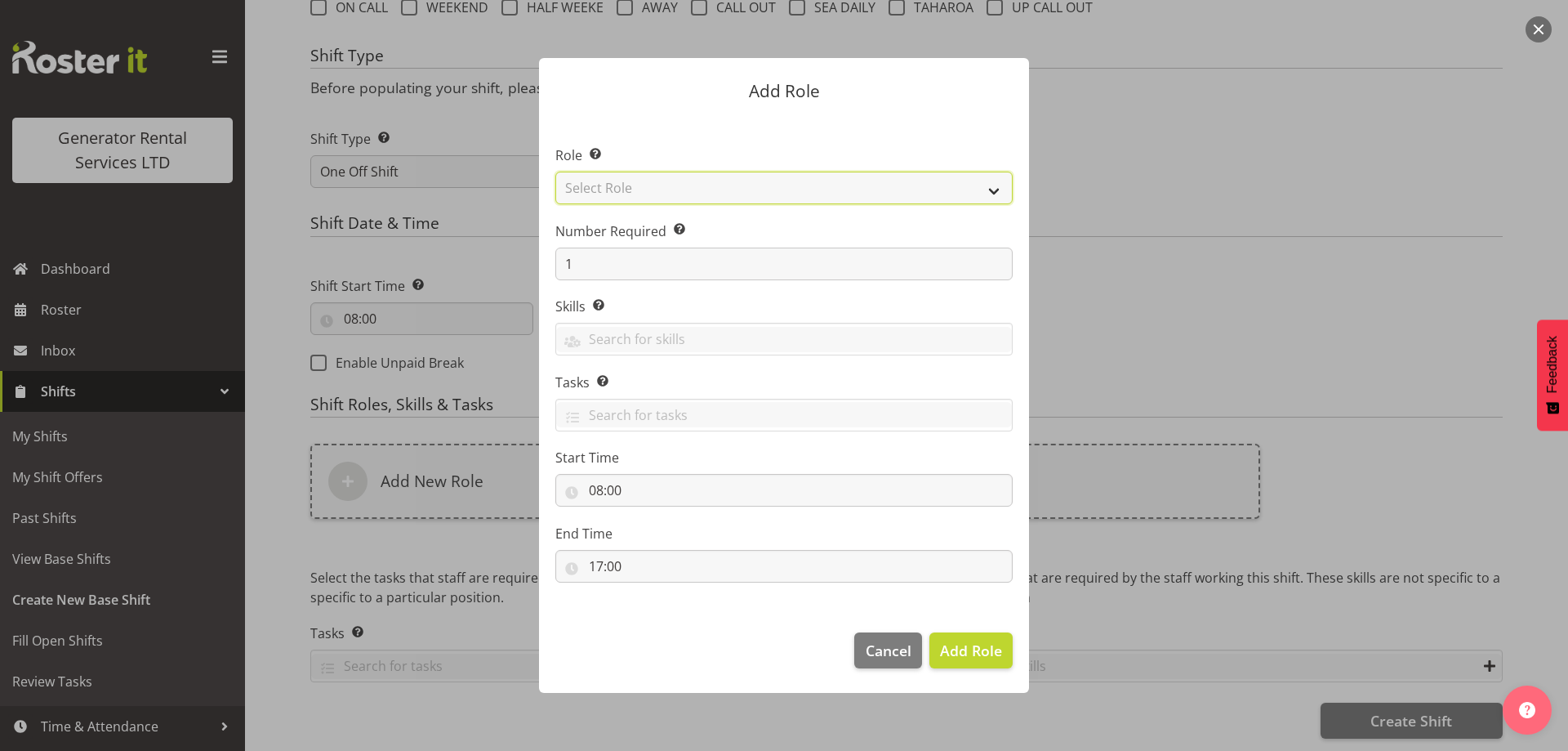
click at [692, 182] on select "Select Role Account Manager Electrician Engineering GM HSEQ manager MECH Mechan…" at bounding box center [784, 188] width 458 height 33
click at [555, 172] on select "Select Role Account Manager Electrician Engineering GM HSEQ manager MECH Mechan…" at bounding box center [784, 188] width 458 height 33
click at [663, 191] on select "Account Manager Electrician Engineering GM HSEQ manager MECH Mechanic Office Op…" at bounding box center [784, 188] width 458 height 33
select select "20"
click at [555, 172] on select "Account Manager Electrician Engineering GM HSEQ manager MECH Mechanic Office Op…" at bounding box center [784, 188] width 458 height 33
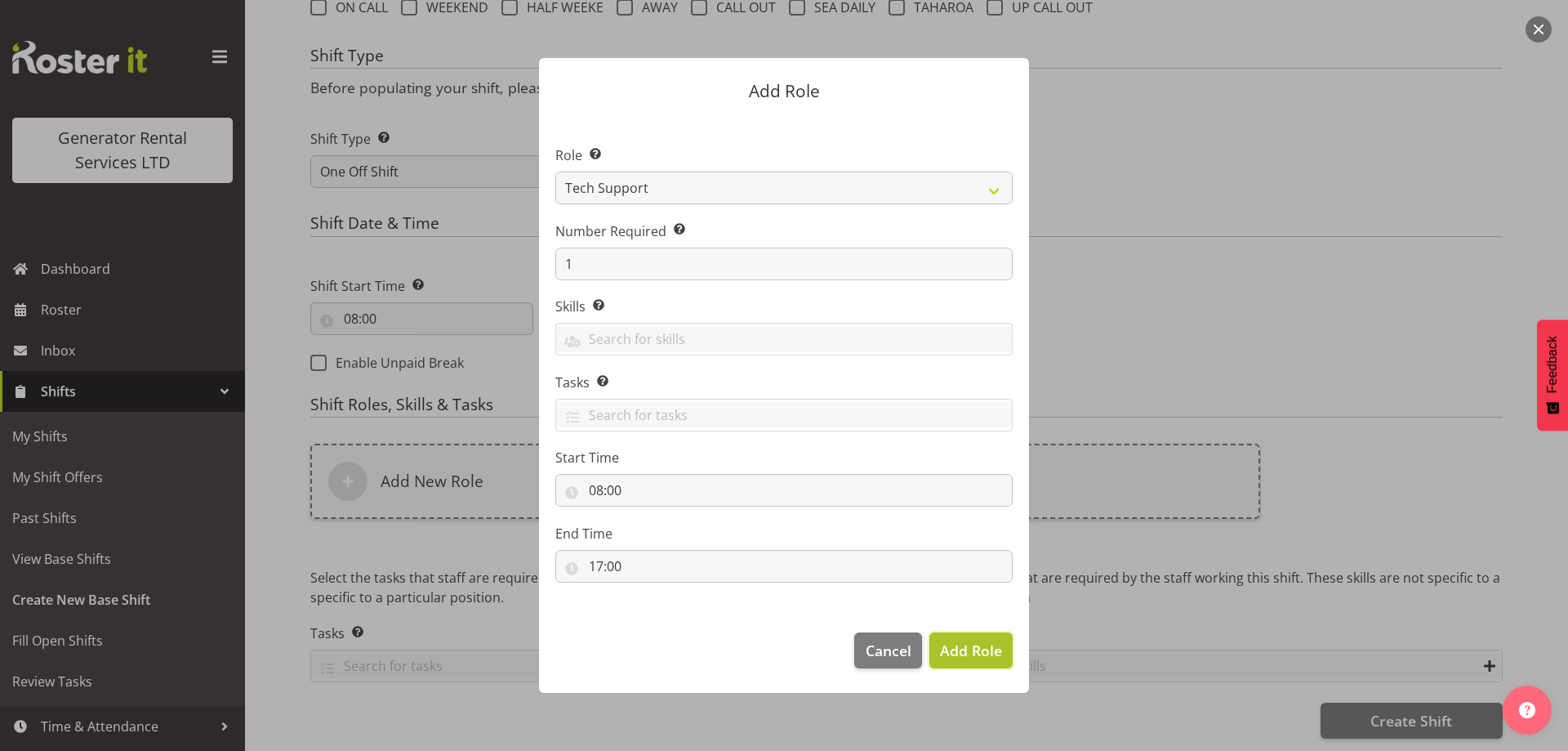
click at [990, 649] on span "Add Role" at bounding box center [972, 651] width 62 height 20
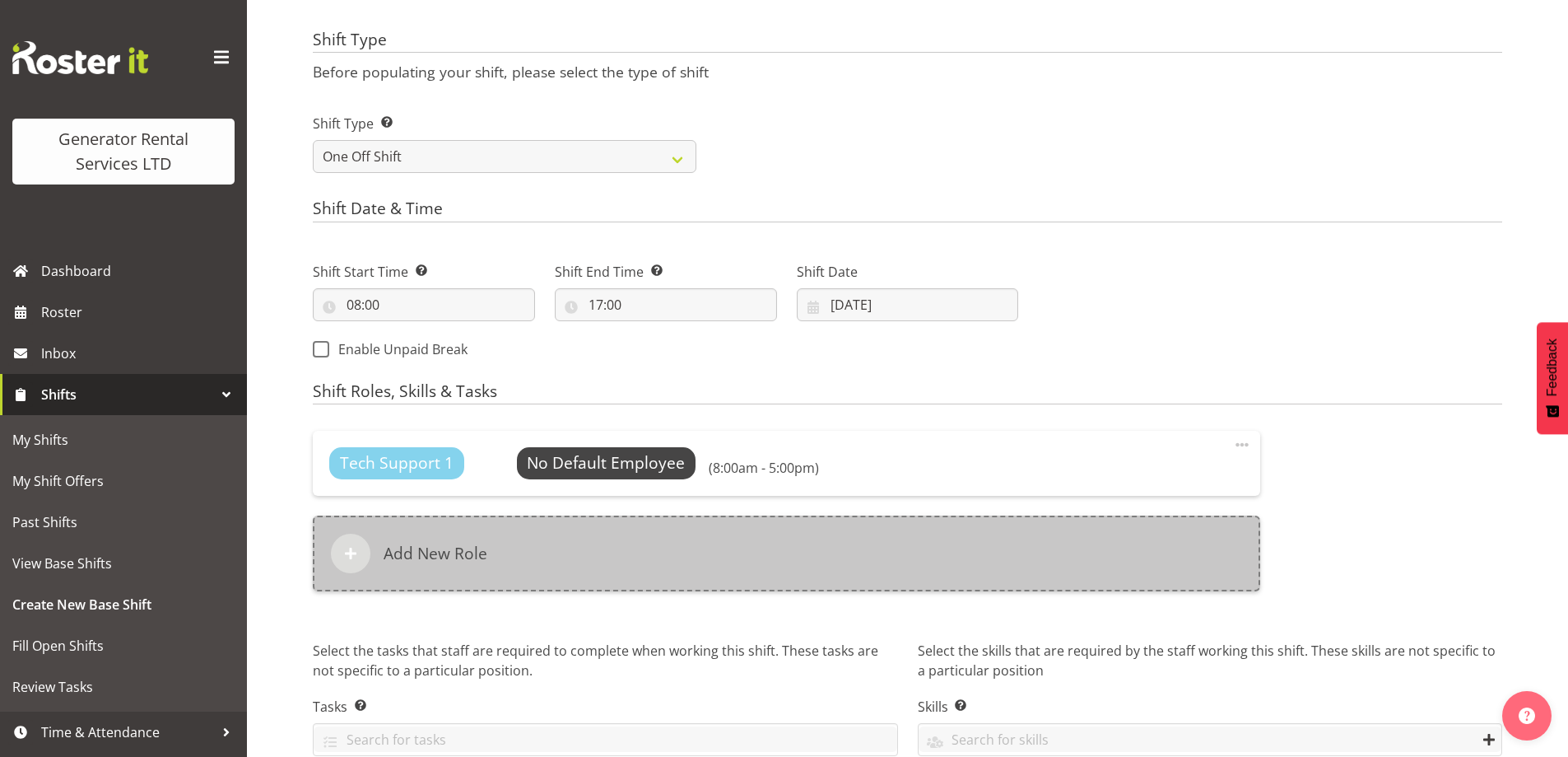
scroll to position [747, 0]
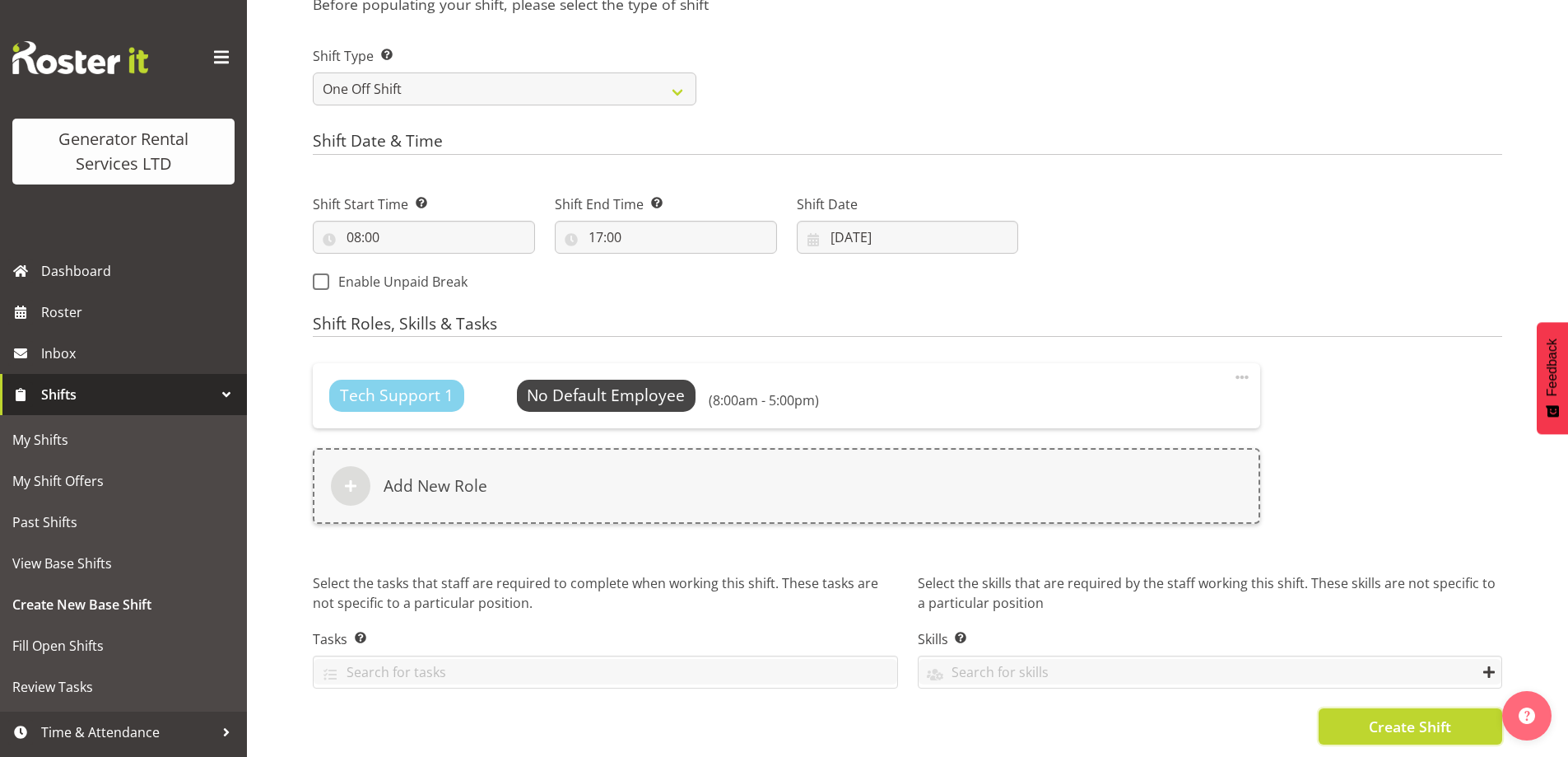
click at [1387, 716] on span "Create Shift" at bounding box center [1410, 726] width 82 height 22
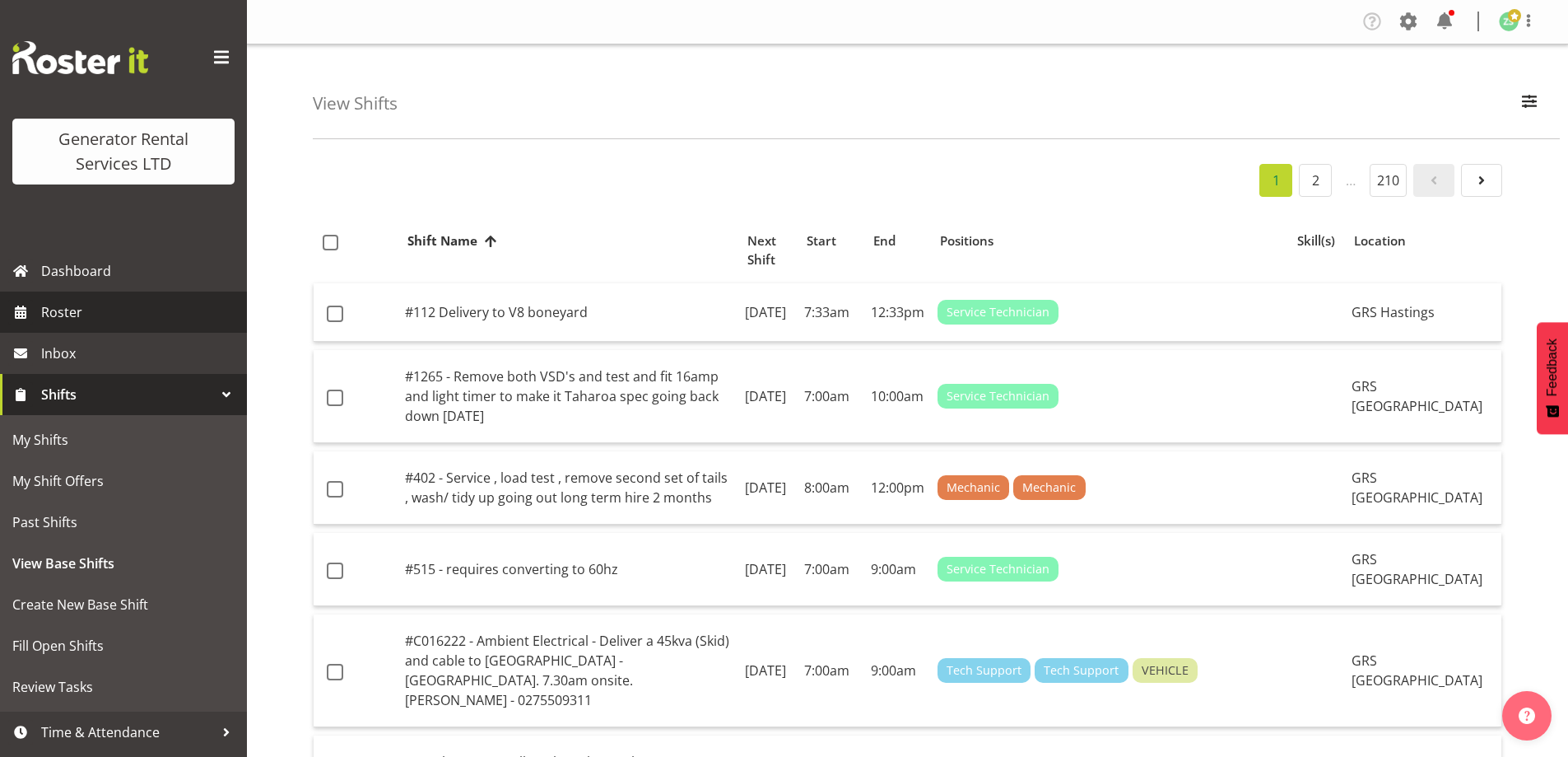
click at [101, 316] on span "Roster" at bounding box center [140, 312] width 198 height 25
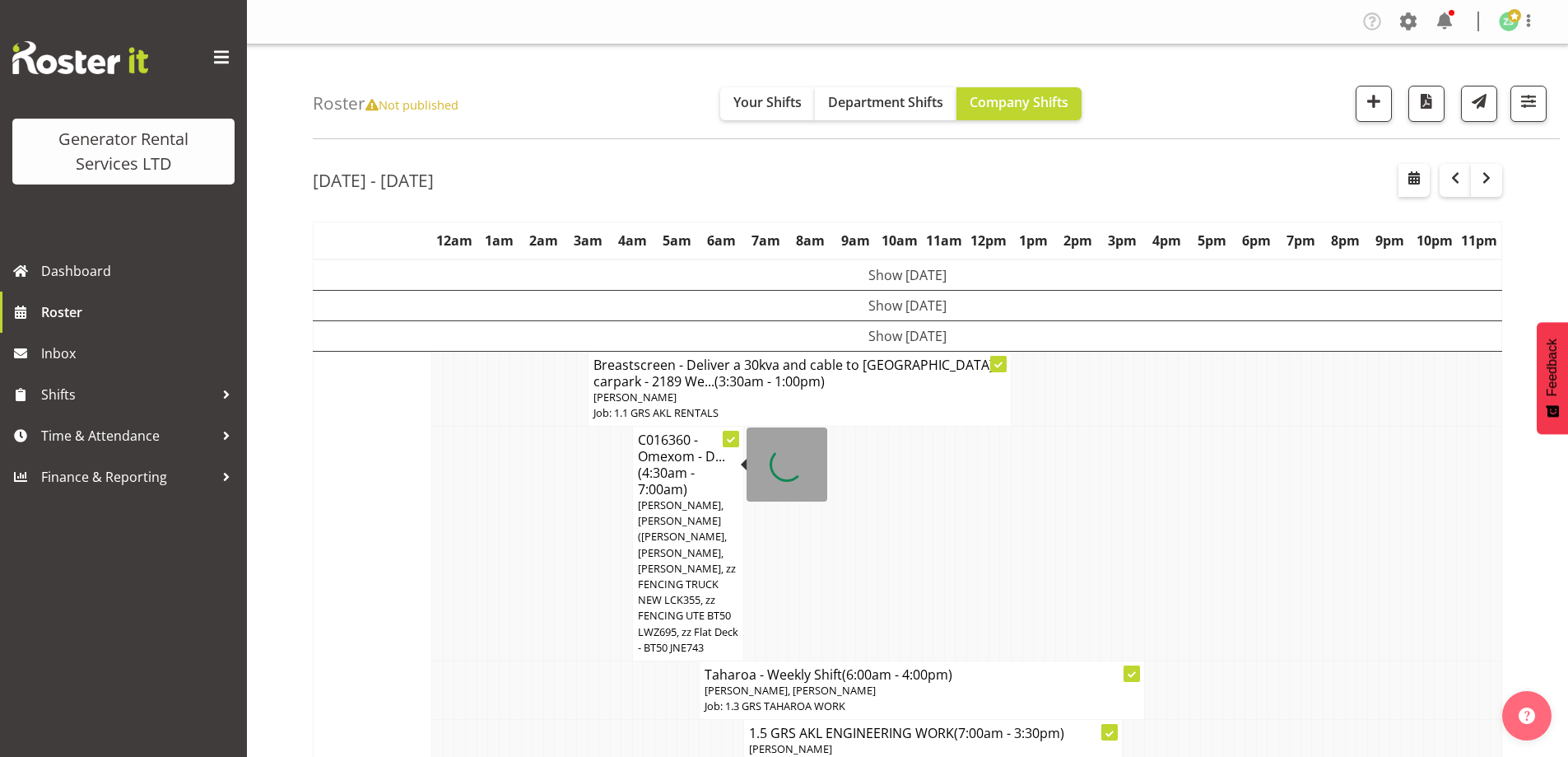
click at [502, 605] on td at bounding box center [505, 543] width 12 height 234
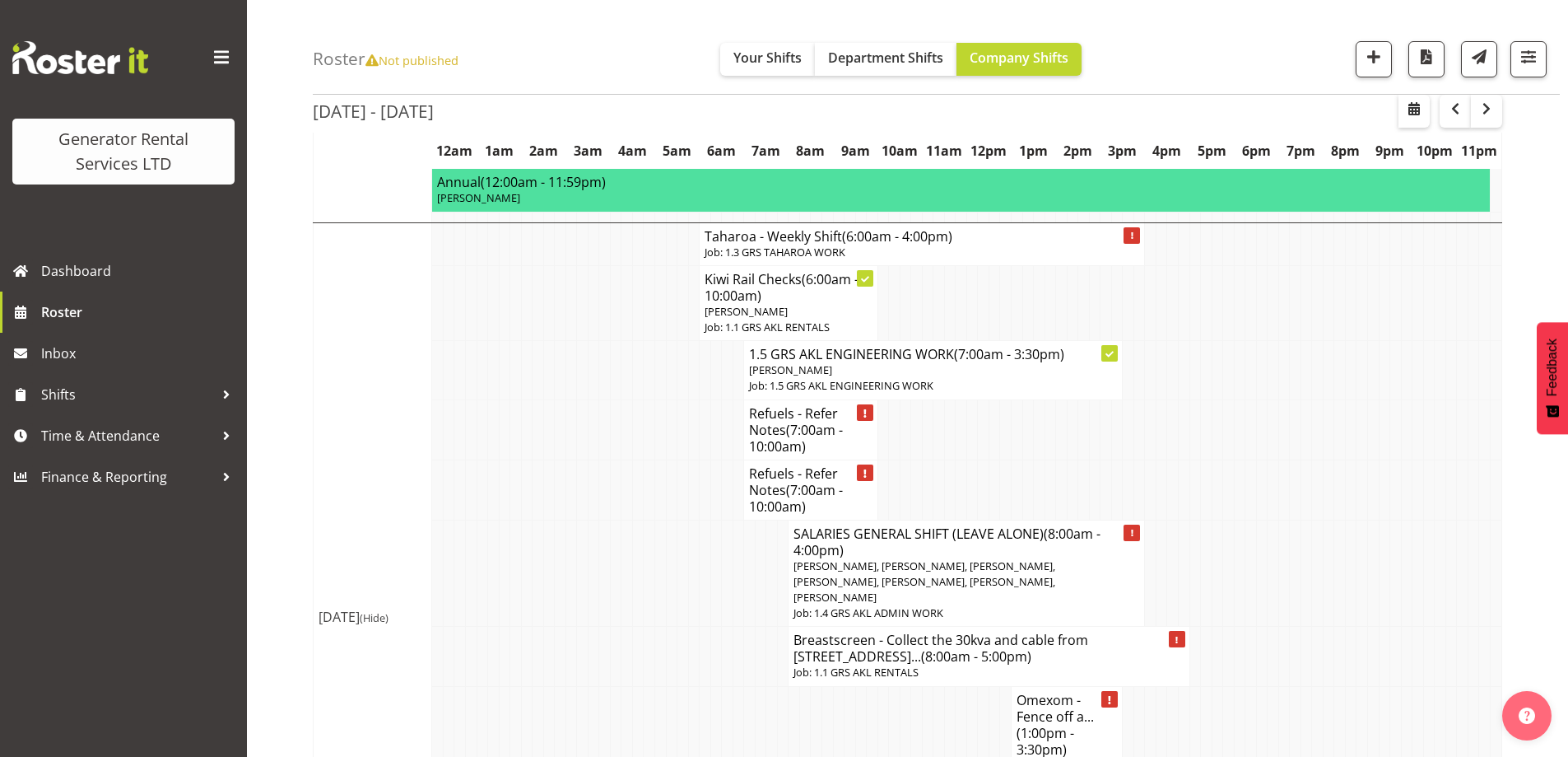
scroll to position [2141, 0]
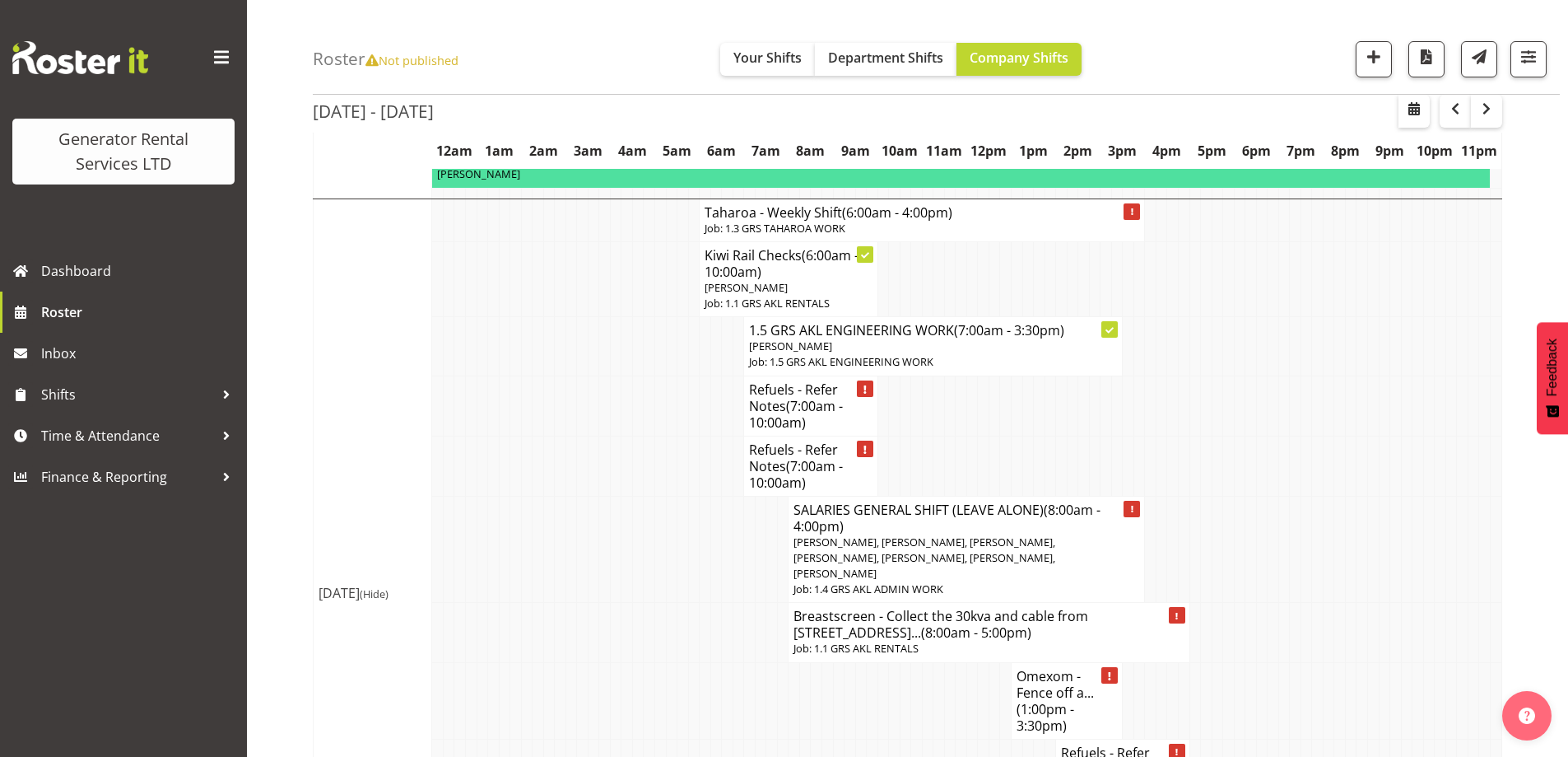
click at [800, 739] on td at bounding box center [806, 769] width 12 height 60
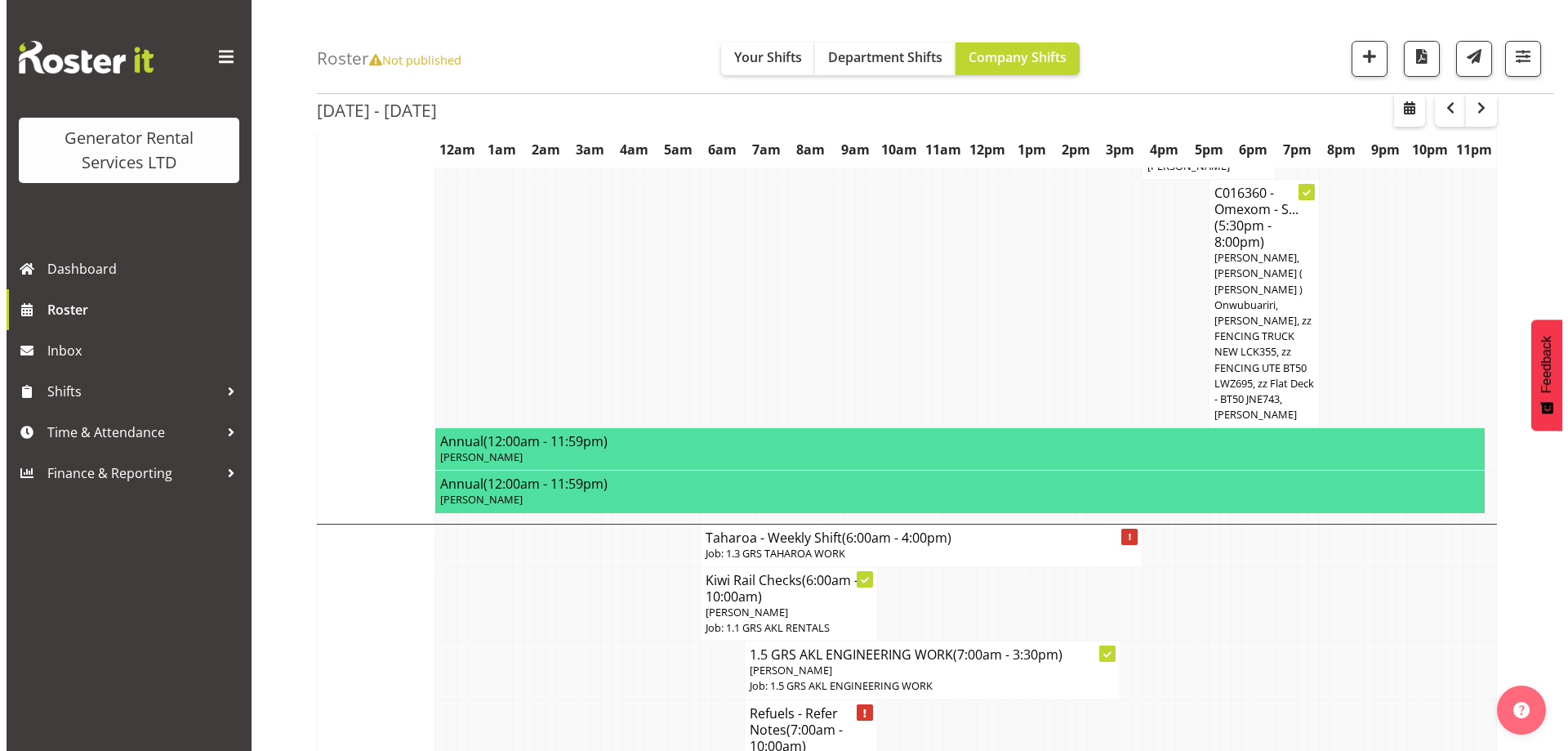
scroll to position [1879, 0]
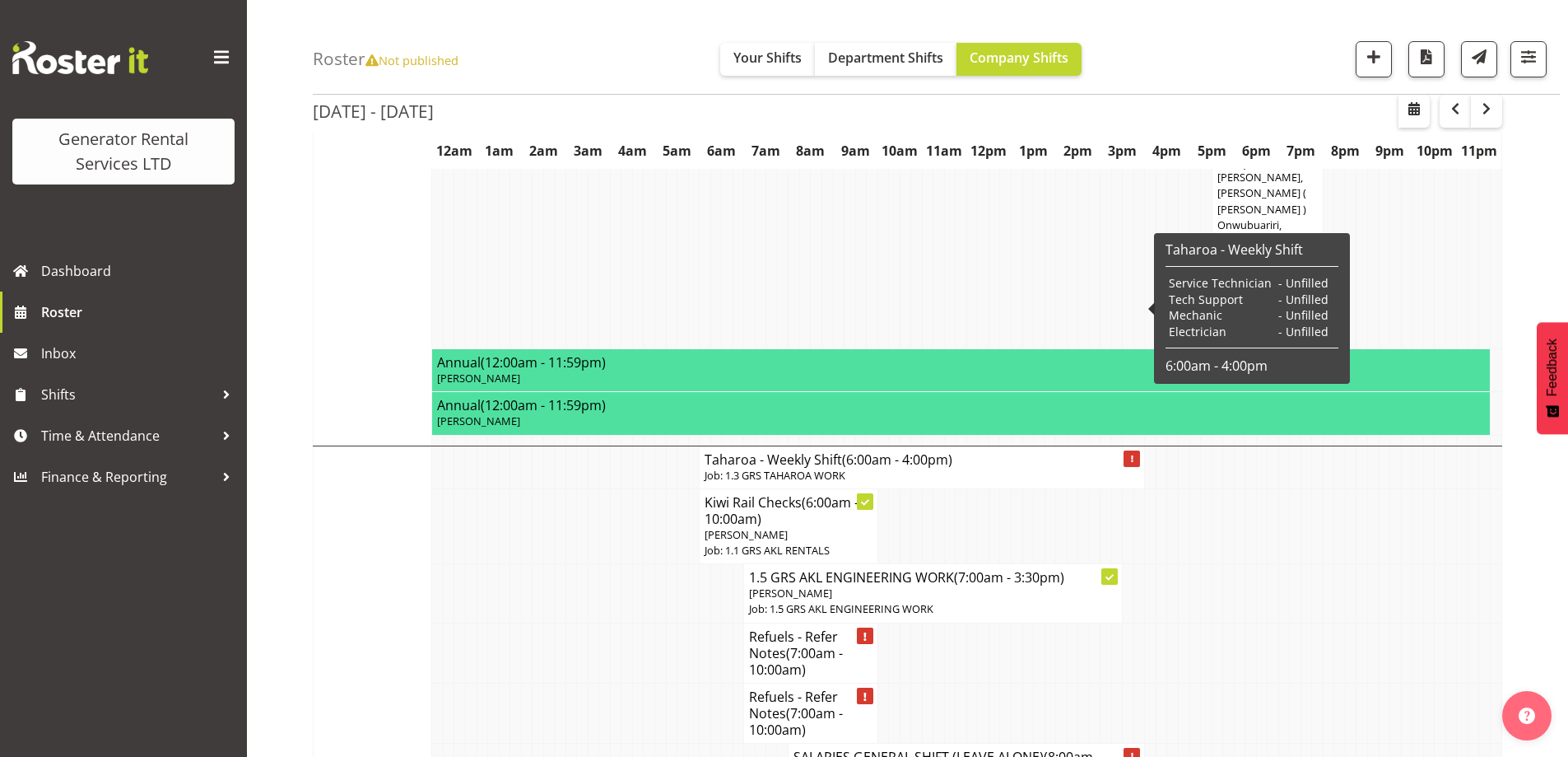
click at [821, 451] on h4 "Taharoa - Weekly Shift (6:00am - 4:00pm)" at bounding box center [921, 460] width 435 height 17
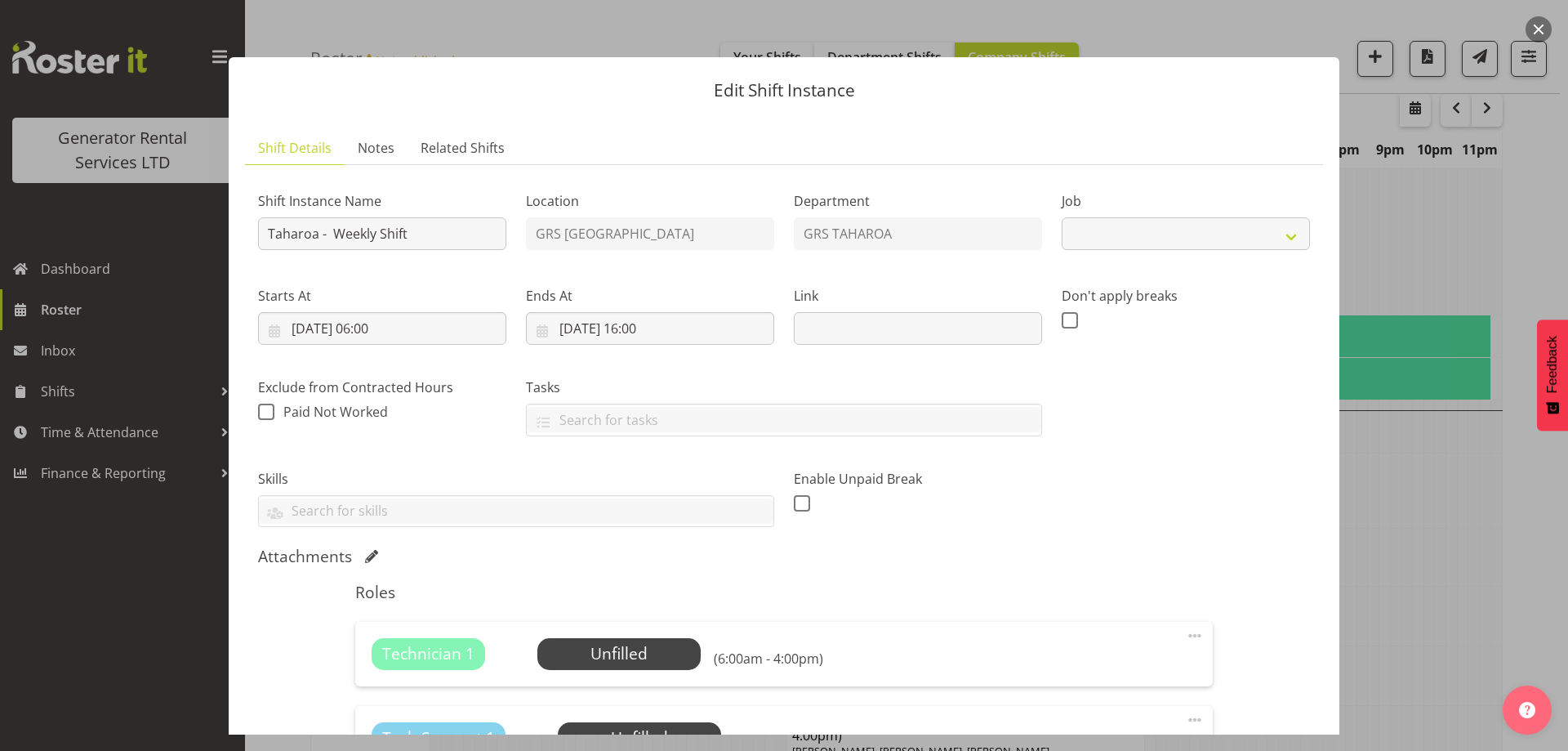
select select "874"
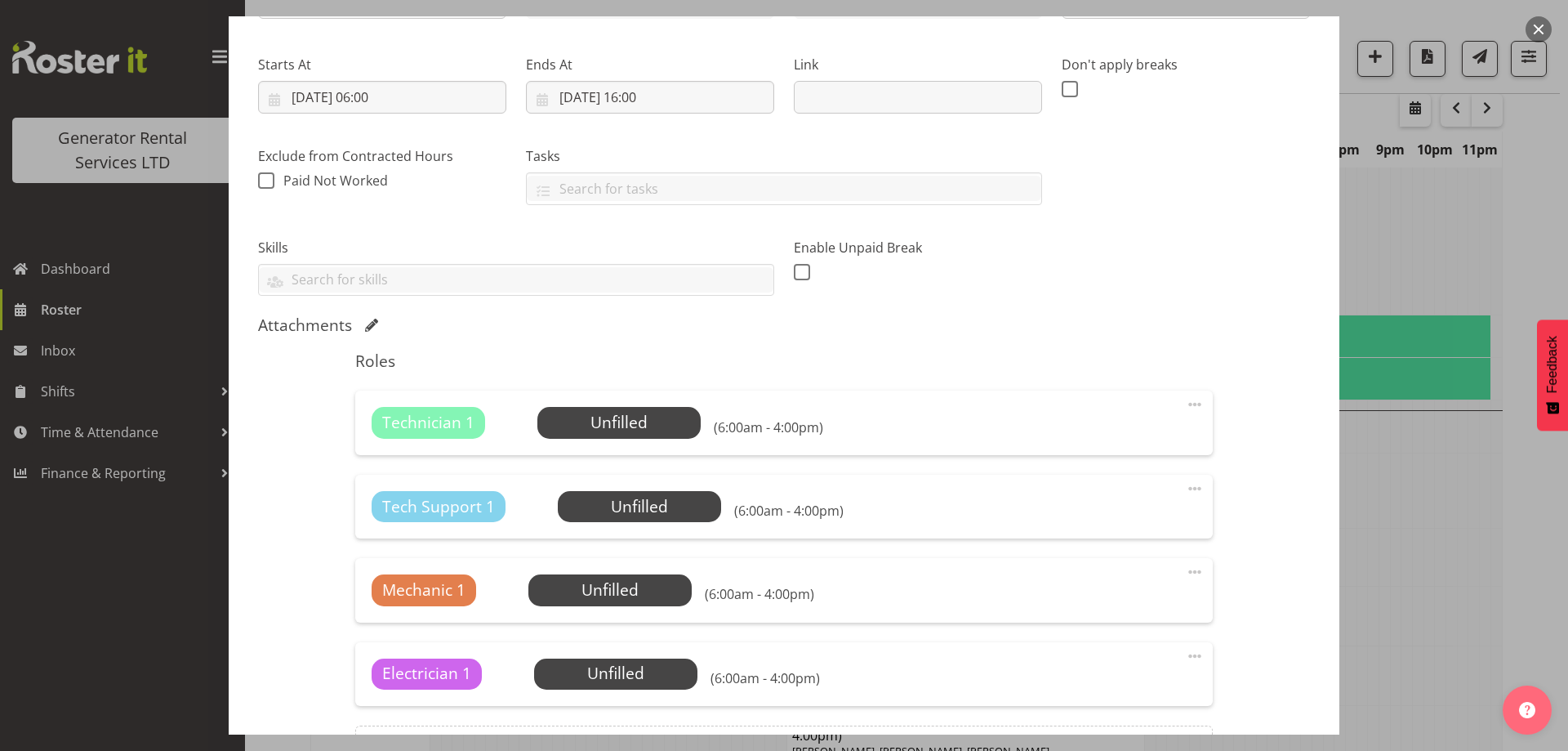
scroll to position [245, 0]
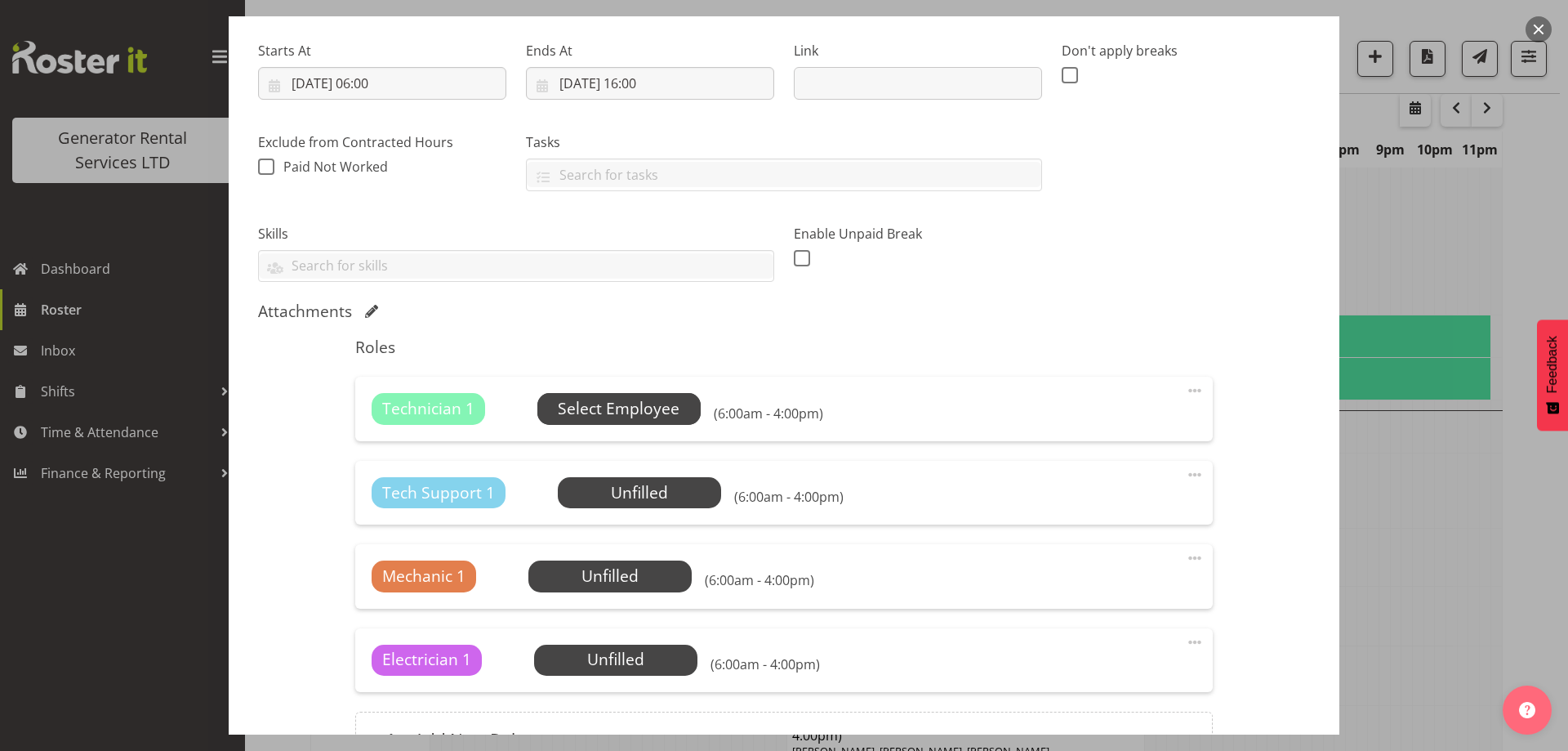
click at [674, 408] on span "Select Employee" at bounding box center [618, 408] width 122 height 24
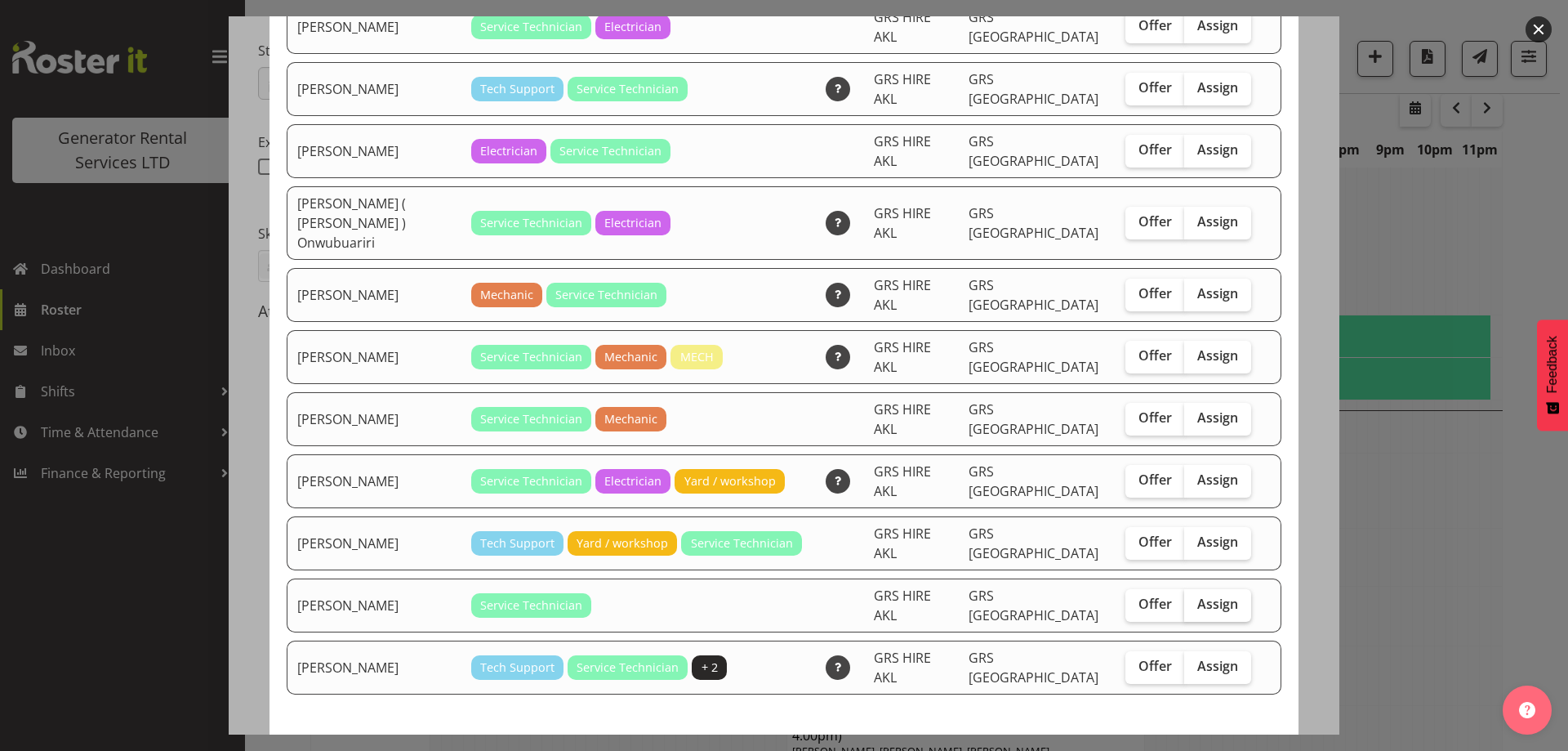
click at [1198, 596] on span "Assign" at bounding box center [1218, 604] width 41 height 16
click at [1195, 599] on input "Assign" at bounding box center [1189, 604] width 11 height 11
checkbox input "true"
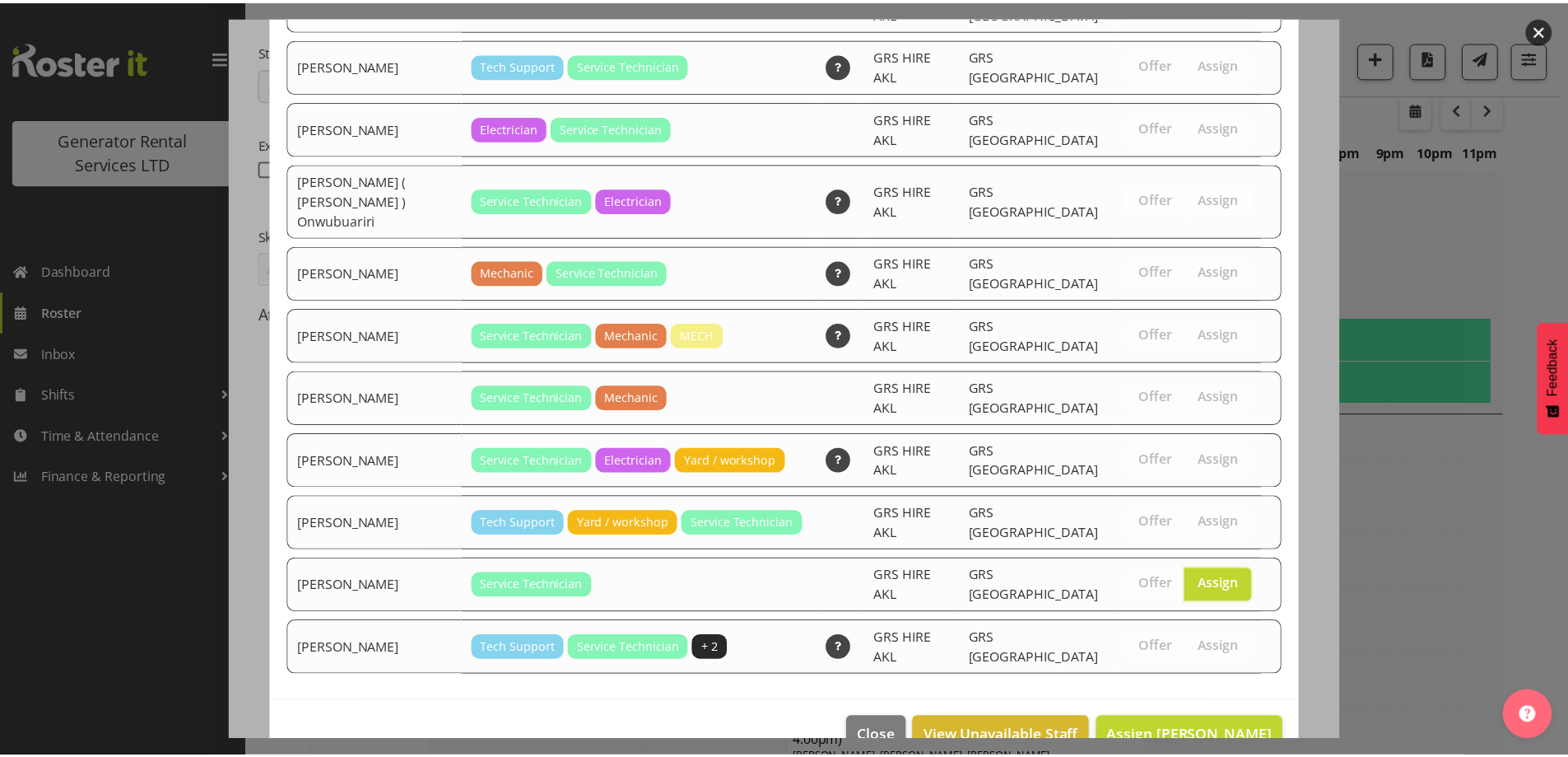
scroll to position [290, 0]
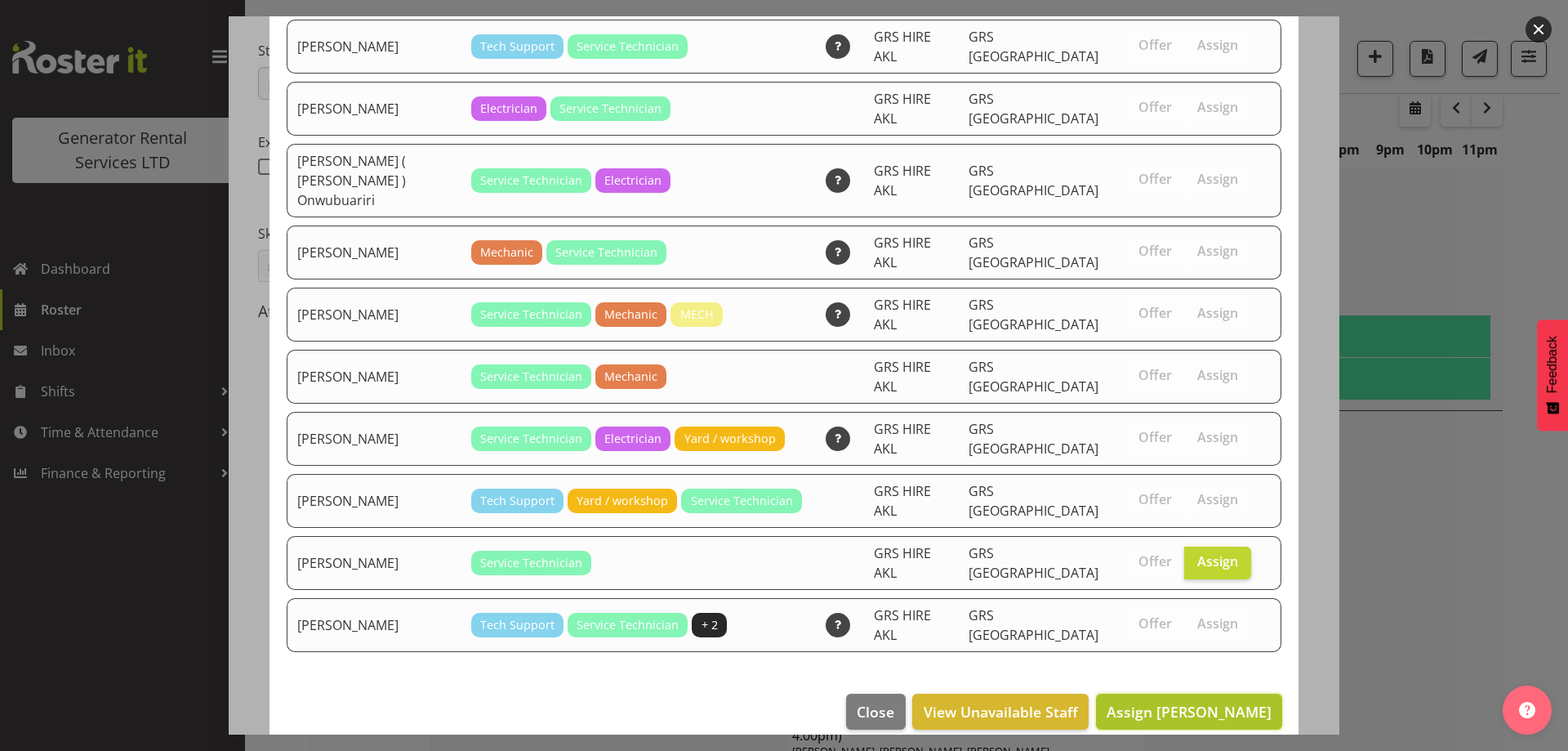
click at [1226, 701] on span "Assign [PERSON_NAME]" at bounding box center [1189, 712] width 165 height 21
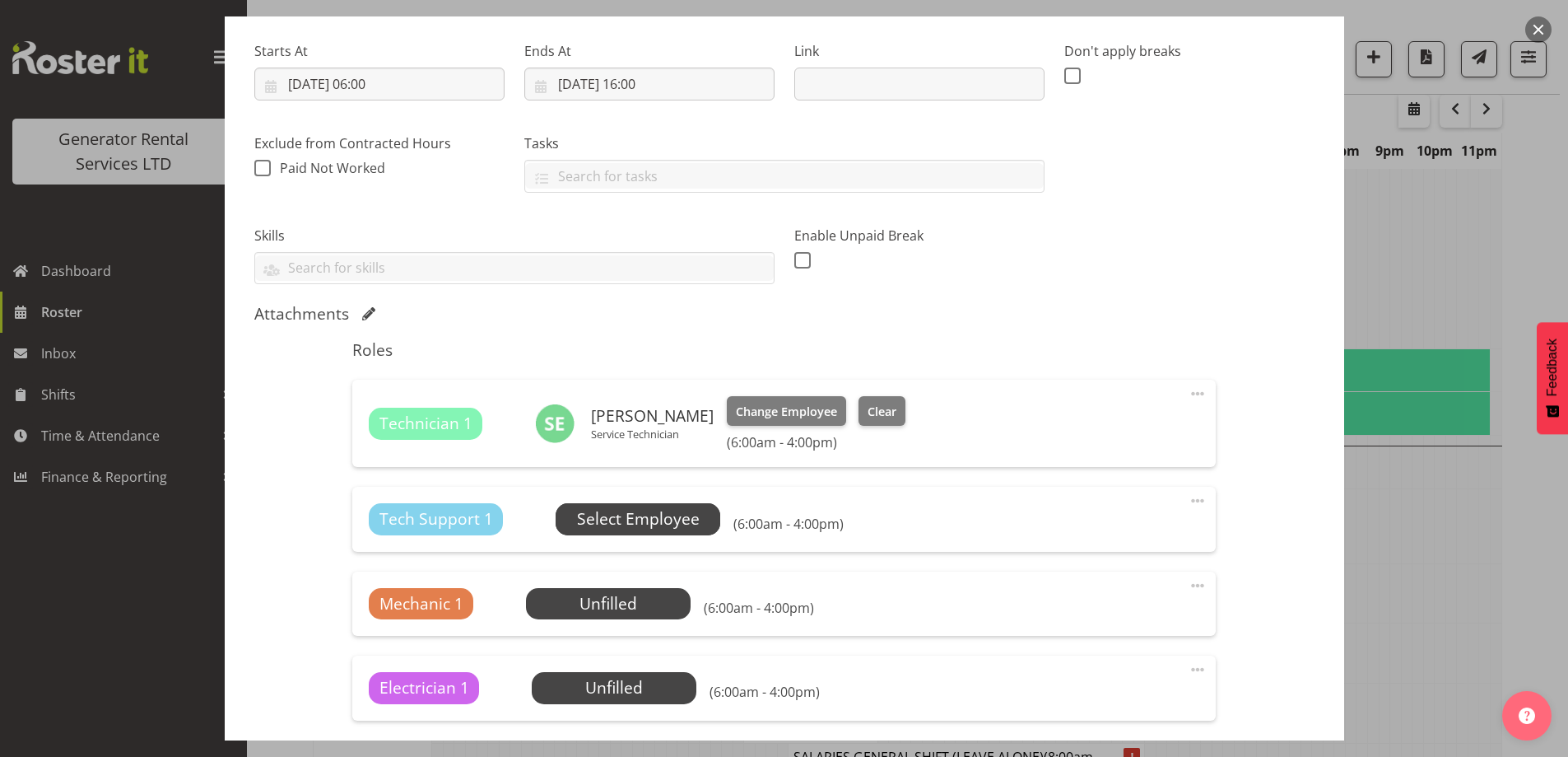
click at [636, 525] on span "Select Employee" at bounding box center [638, 519] width 123 height 24
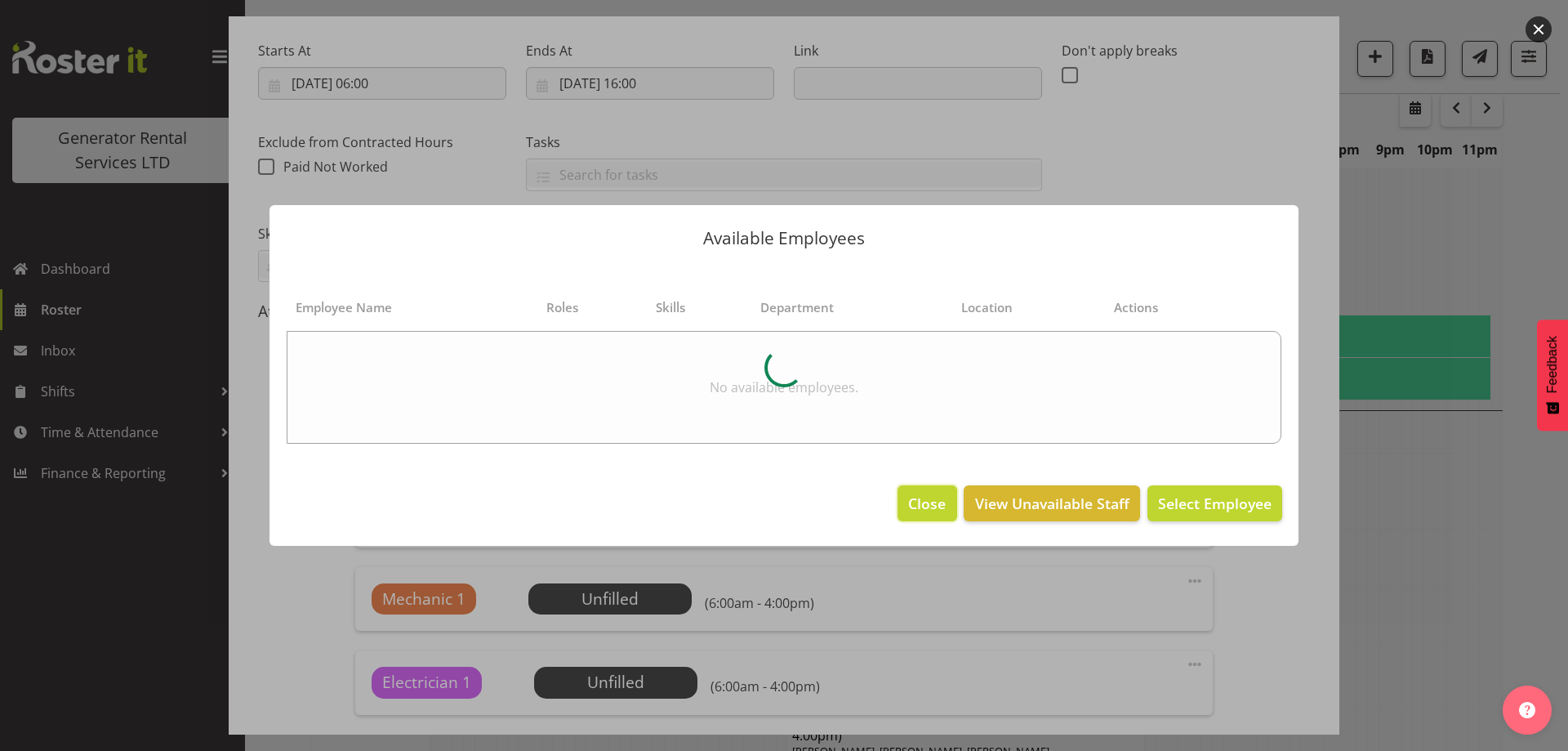
click at [924, 509] on span "Close" at bounding box center [927, 504] width 38 height 21
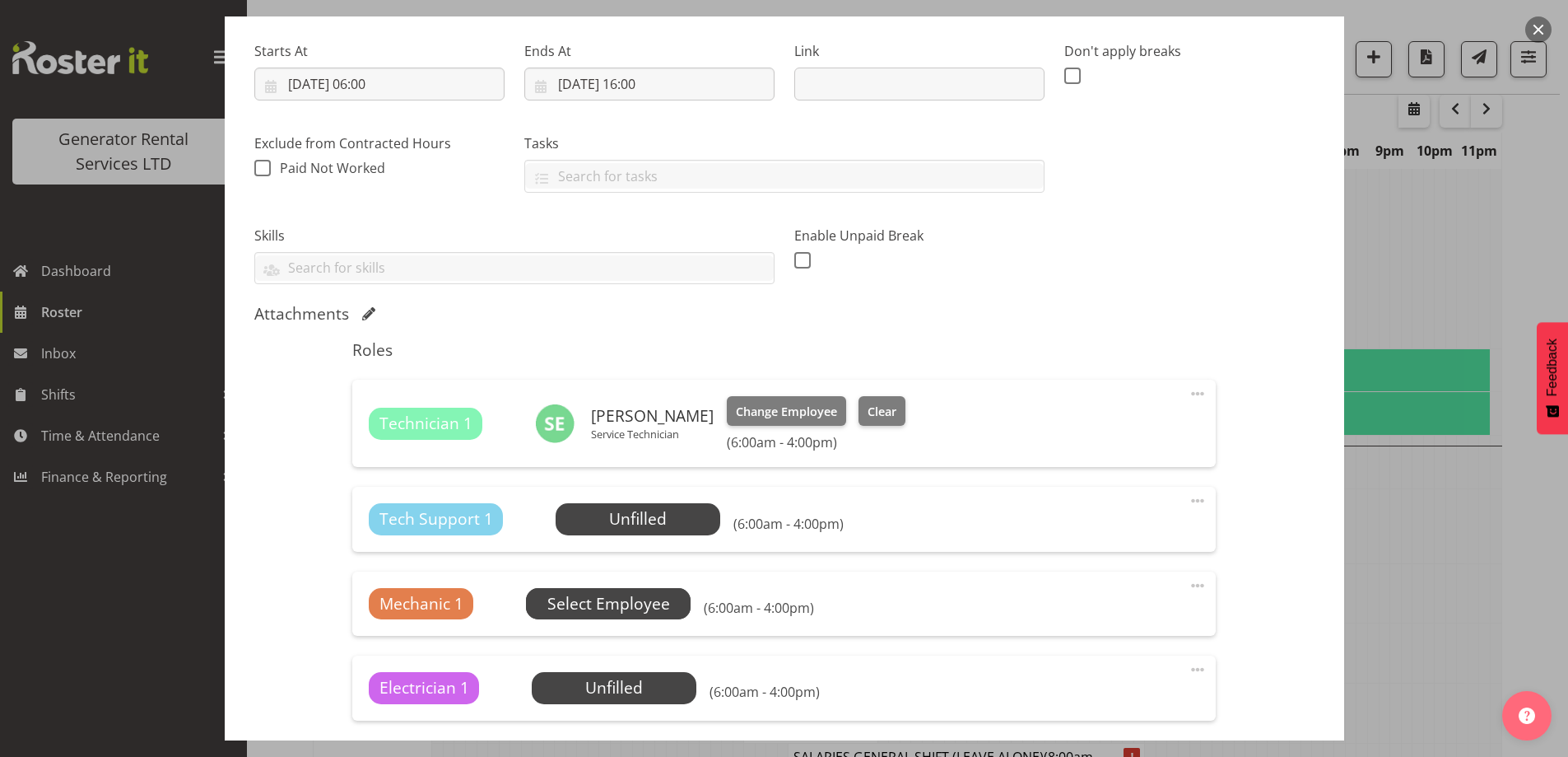
click at [624, 606] on span "Select Employee" at bounding box center [608, 604] width 123 height 24
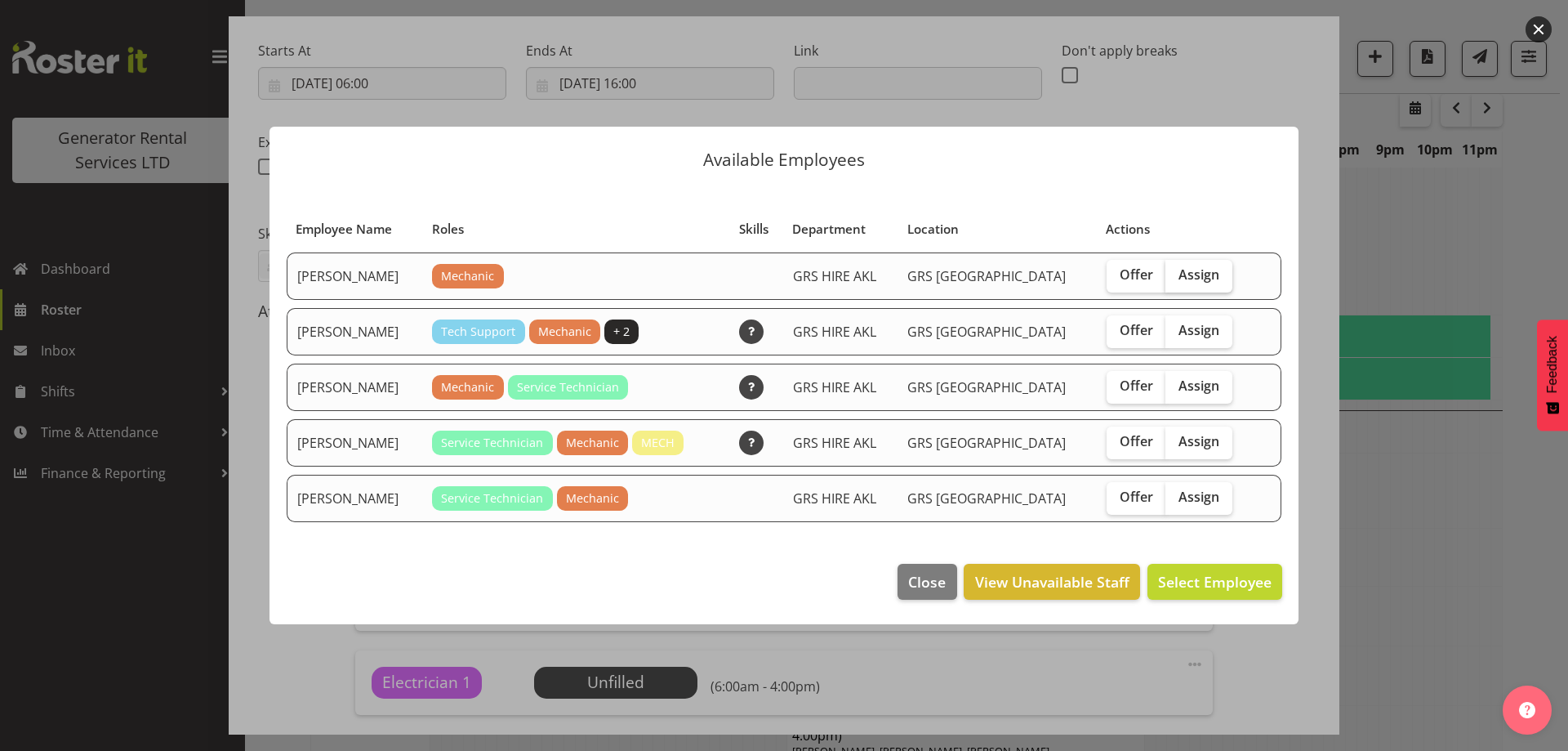
click at [1179, 272] on span "Assign" at bounding box center [1199, 274] width 41 height 16
click at [1166, 272] on input "Assign" at bounding box center [1170, 274] width 11 height 11
checkbox input "true"
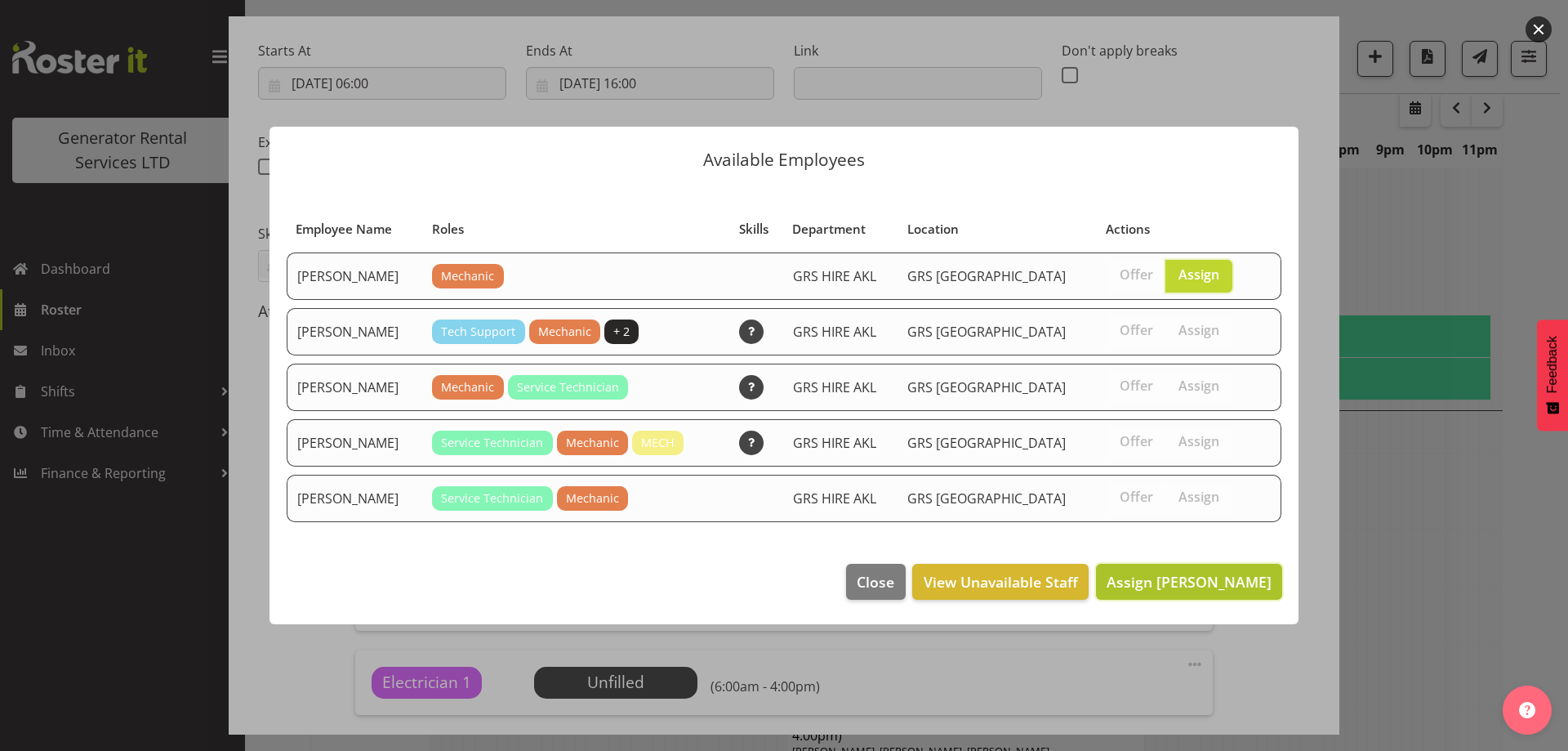
click at [1191, 578] on span "Assign [PERSON_NAME]" at bounding box center [1189, 582] width 165 height 20
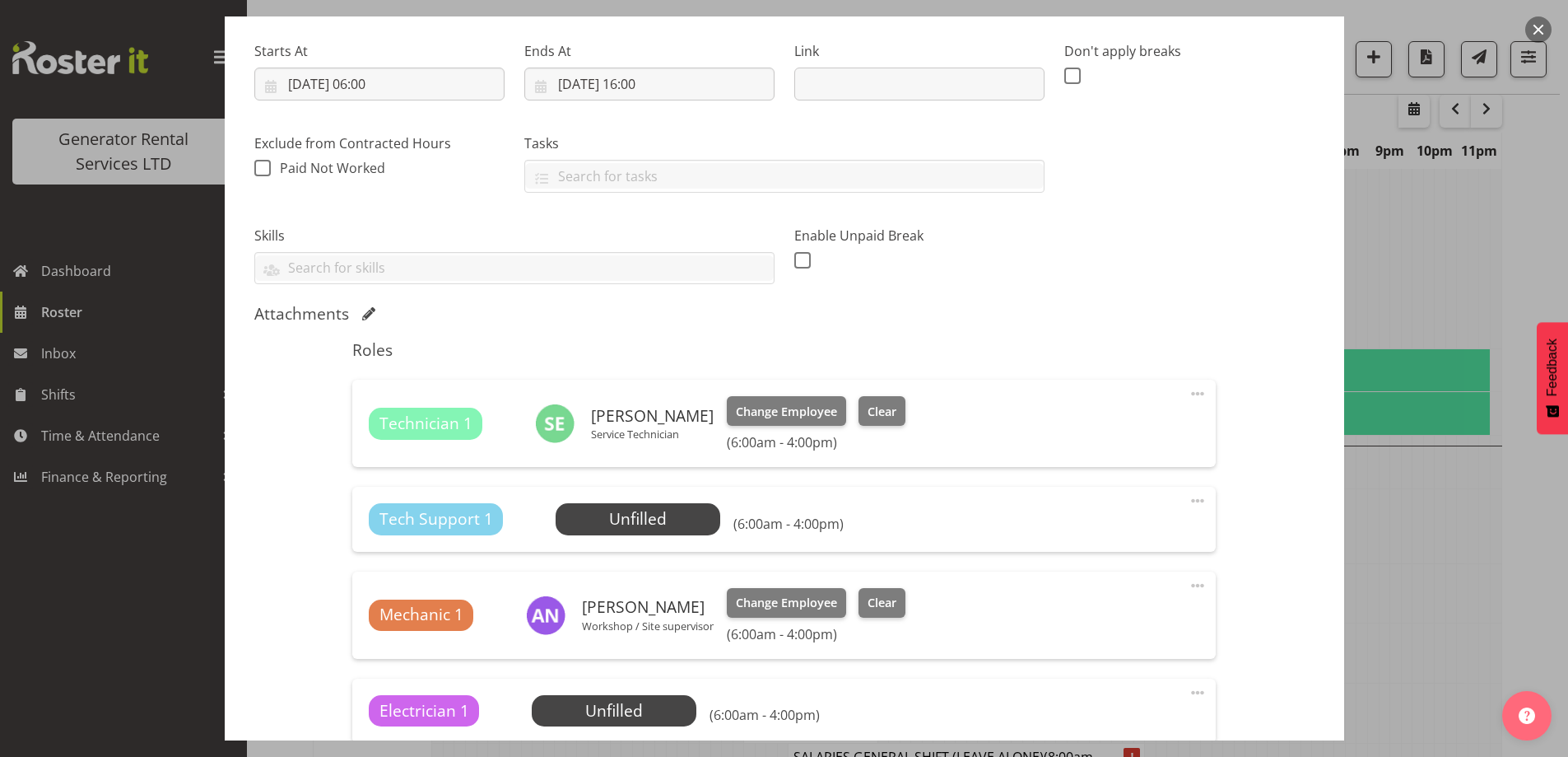
scroll to position [412, 0]
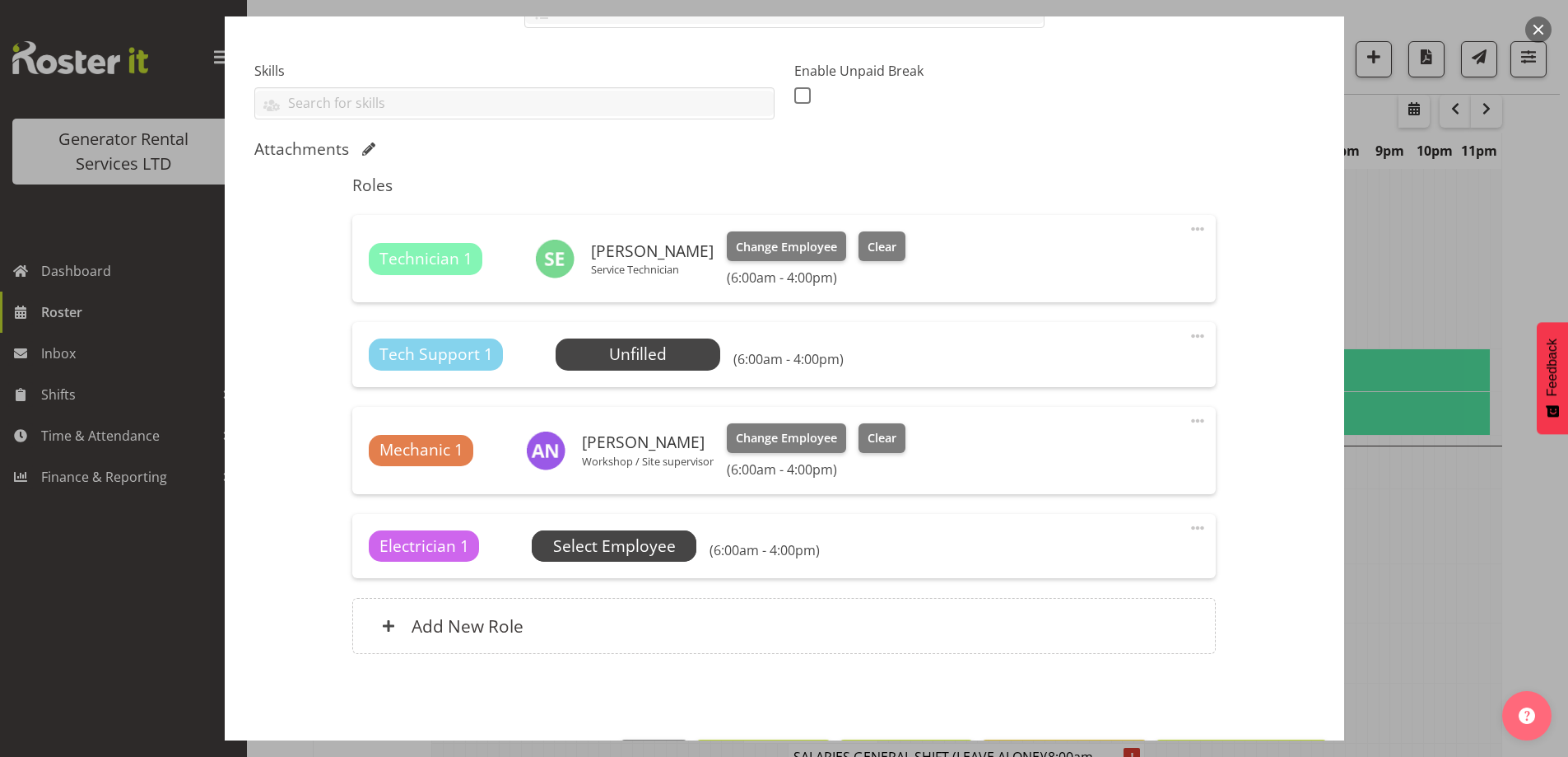
click at [605, 547] on span "Select Employee" at bounding box center [614, 546] width 123 height 24
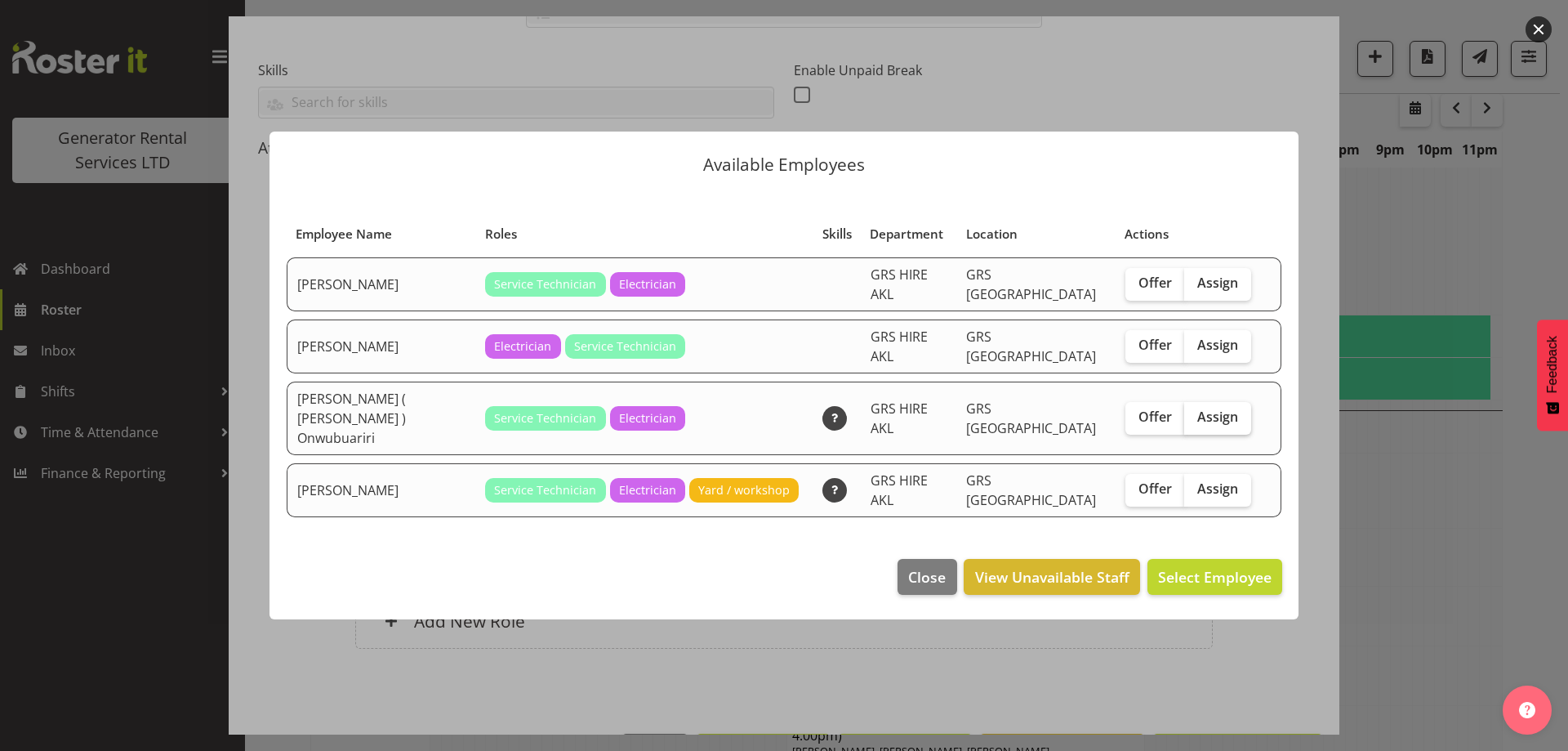
click at [1220, 422] on span "Assign" at bounding box center [1218, 417] width 41 height 16
click at [1195, 422] on input "Assign" at bounding box center [1189, 417] width 11 height 11
checkbox input "true"
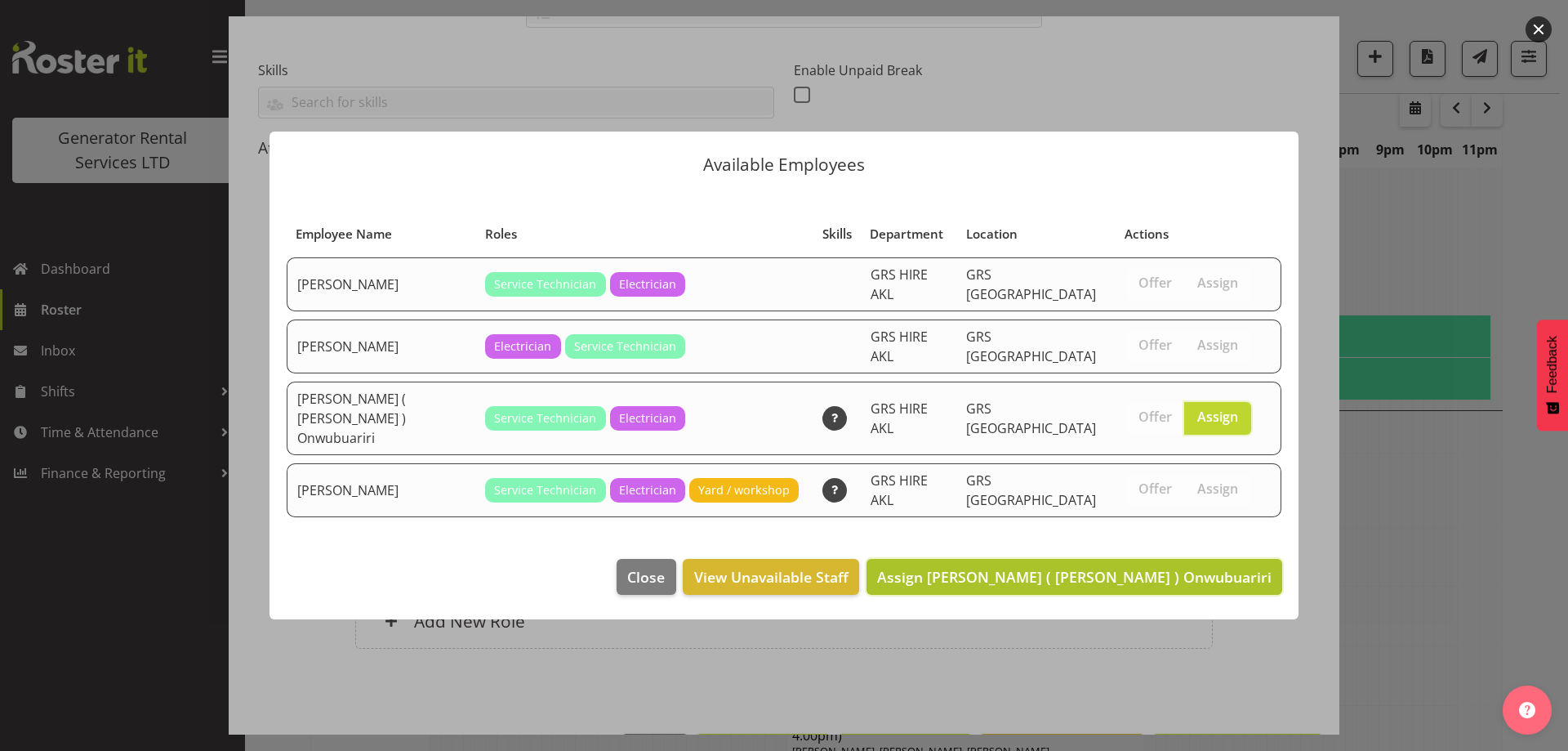
click at [1232, 567] on span "Assign [PERSON_NAME] ( [PERSON_NAME] ) Onwubuariri" at bounding box center [1074, 577] width 394 height 20
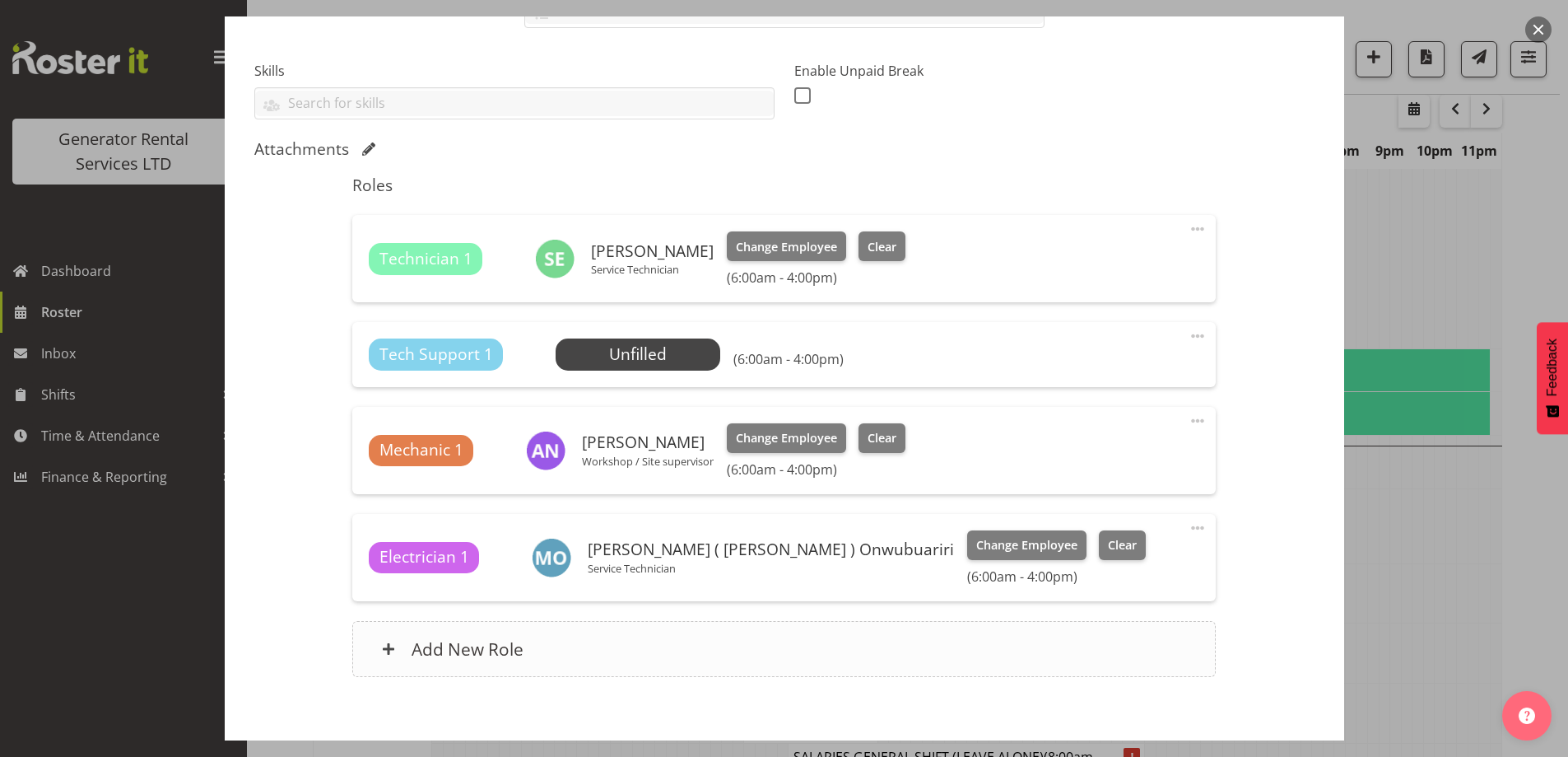
click at [657, 662] on div "Add New Role" at bounding box center [784, 649] width 863 height 56
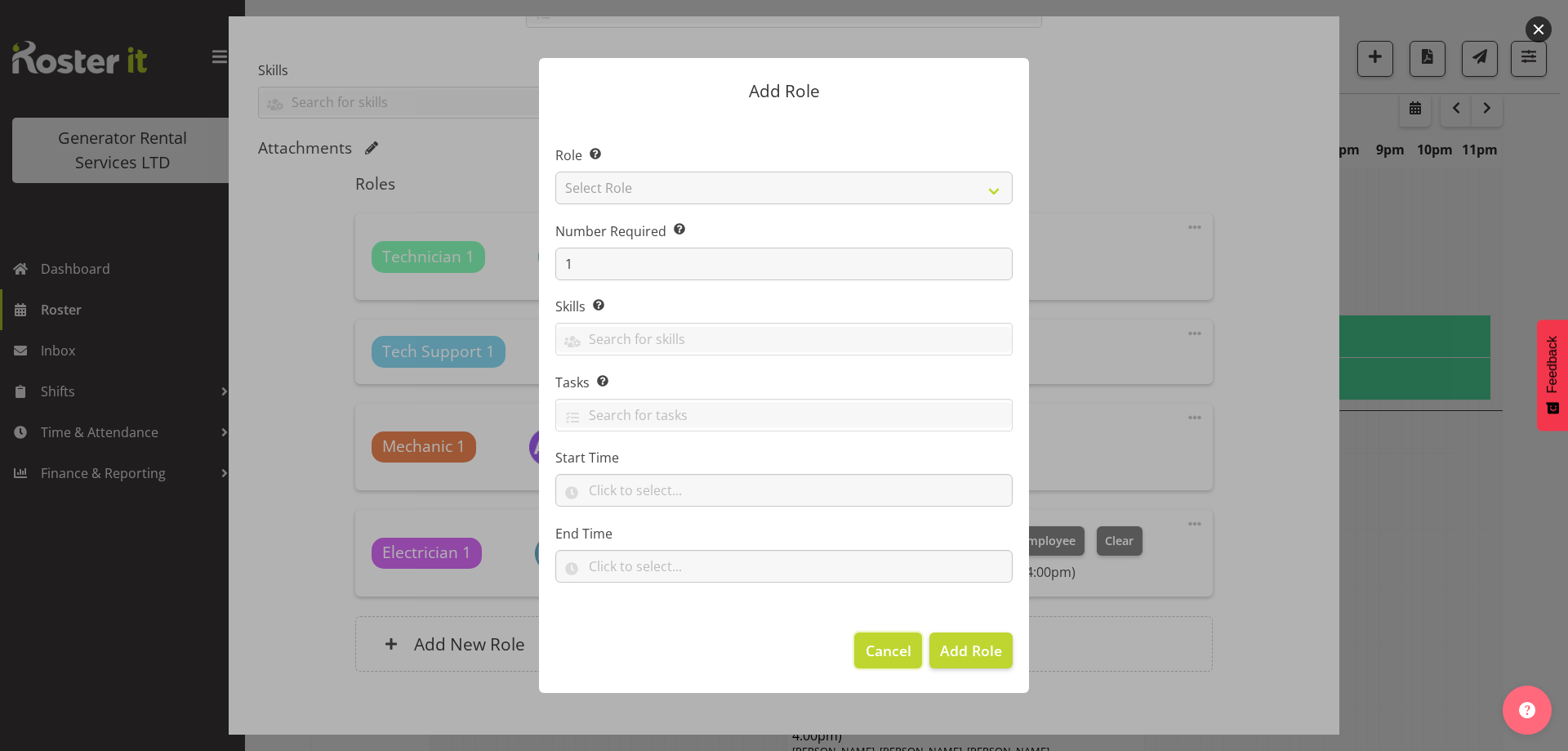
click at [867, 651] on span "Cancel" at bounding box center [889, 651] width 46 height 21
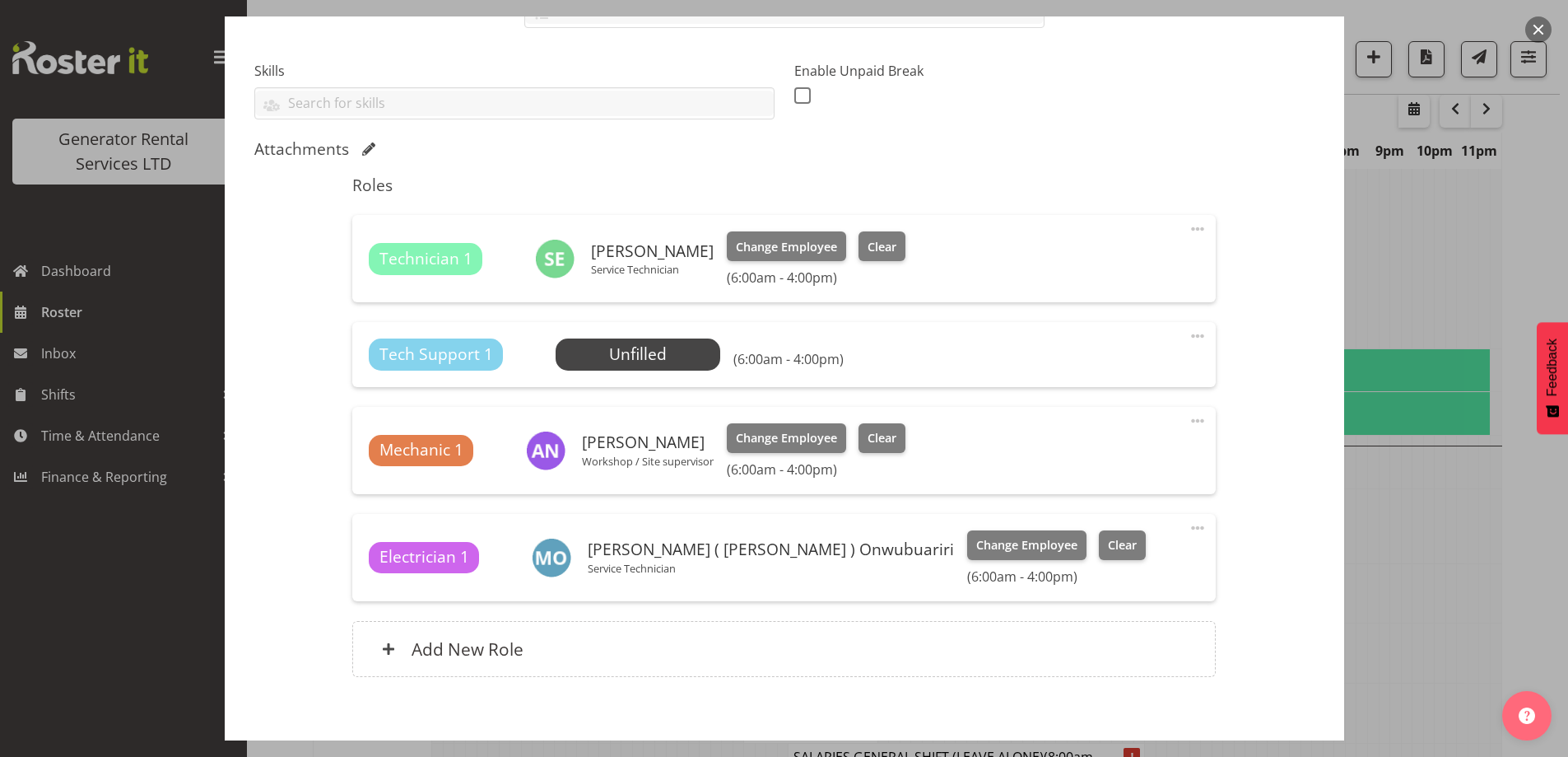
click at [1188, 338] on span at bounding box center [1198, 336] width 20 height 20
click at [1093, 427] on link "Delete" at bounding box center [1128, 432] width 158 height 30
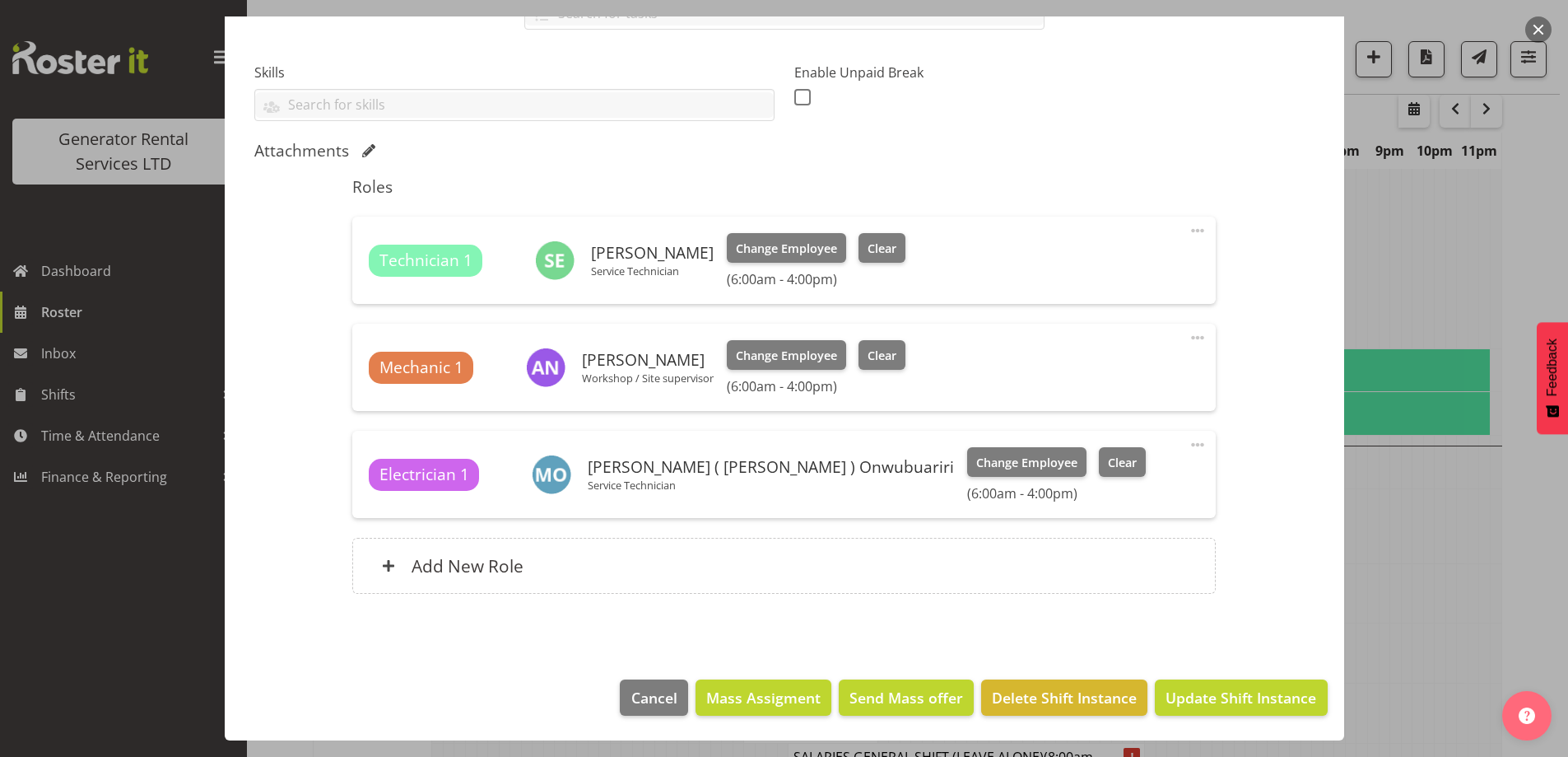
scroll to position [0, 0]
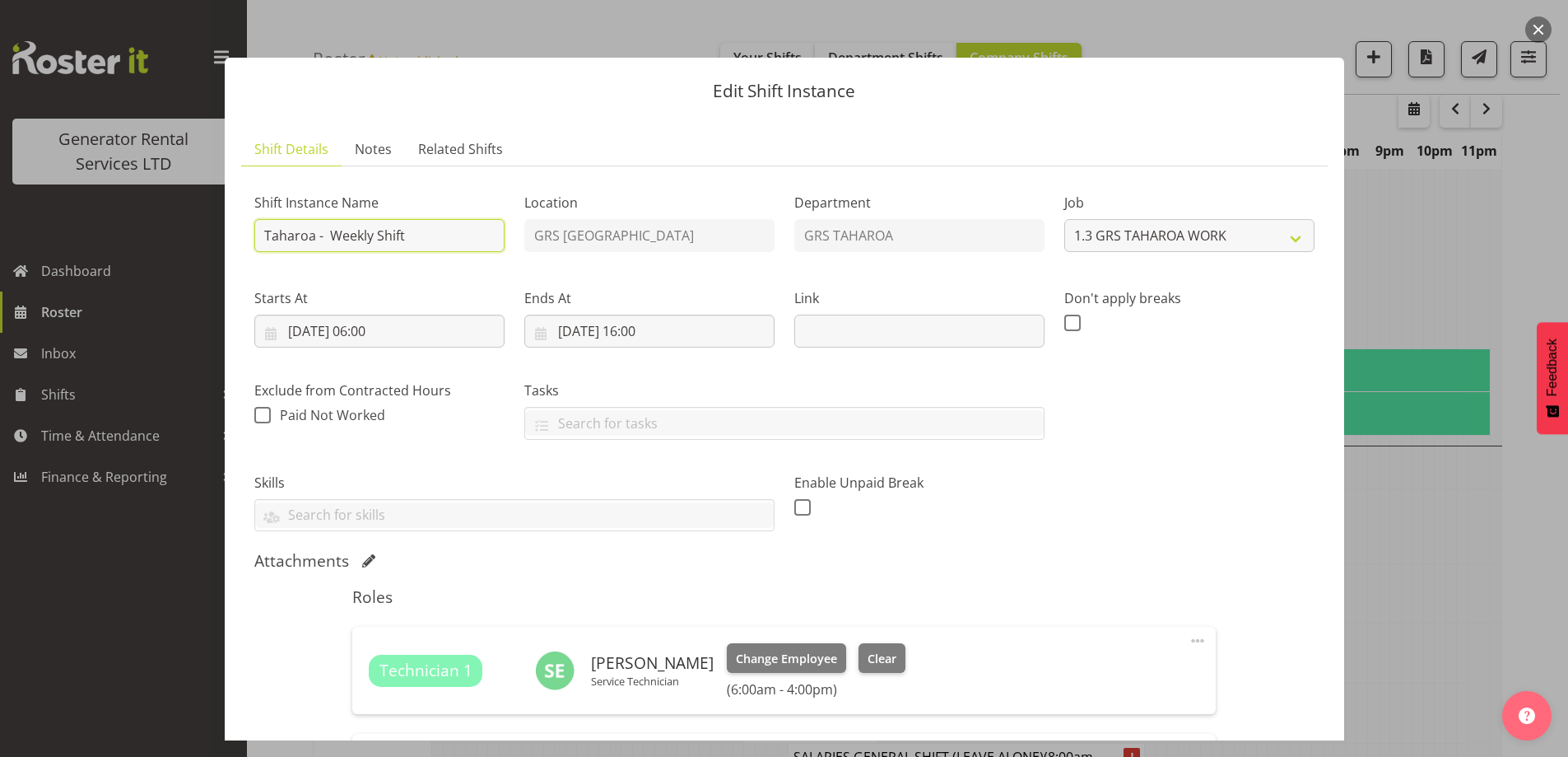
click at [373, 236] on input "Taharoa - Weekly Shift" at bounding box center [379, 236] width 250 height 33
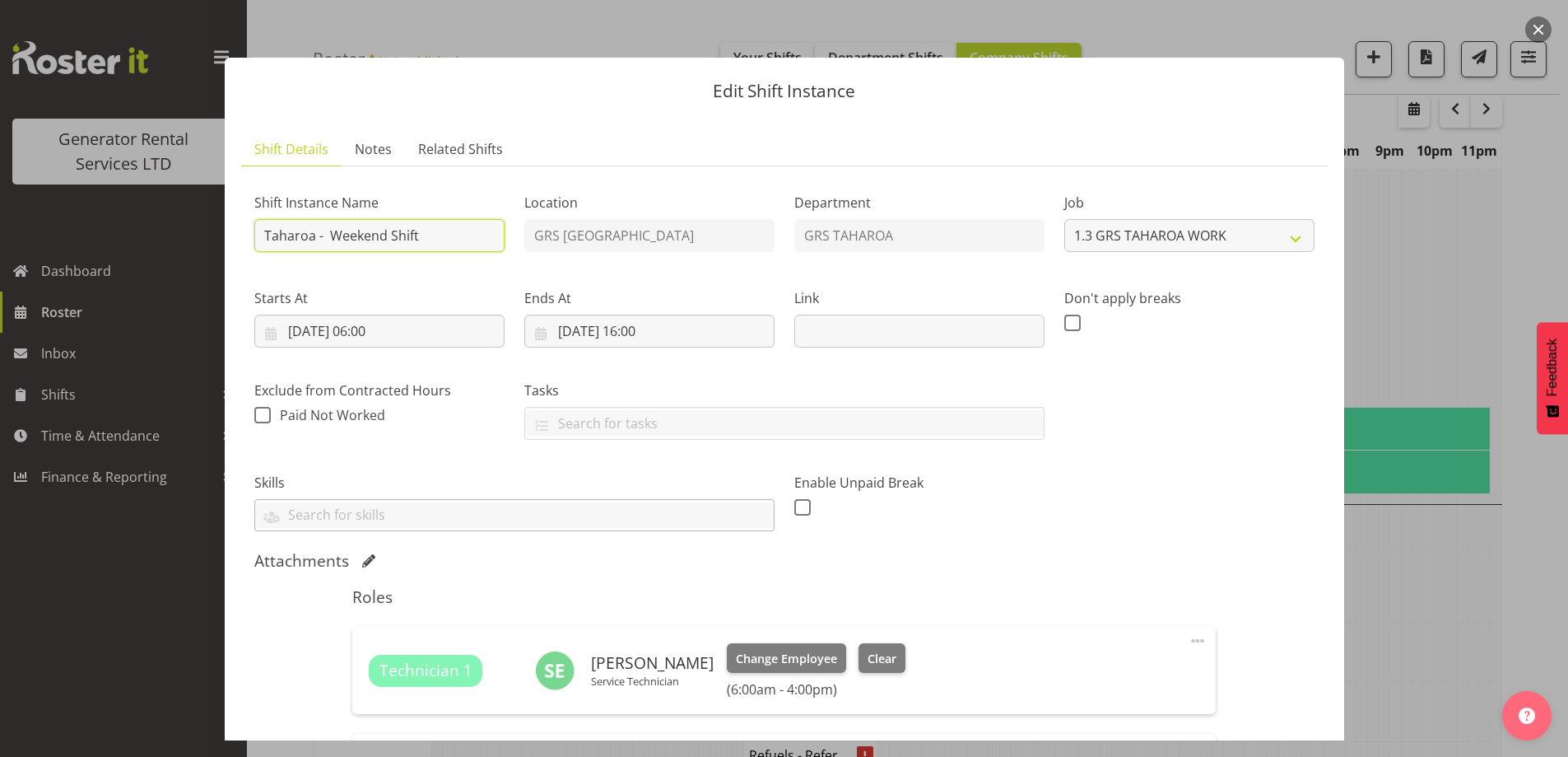
scroll to position [1812, 0]
type input "Taharoa - Weekend Shift"
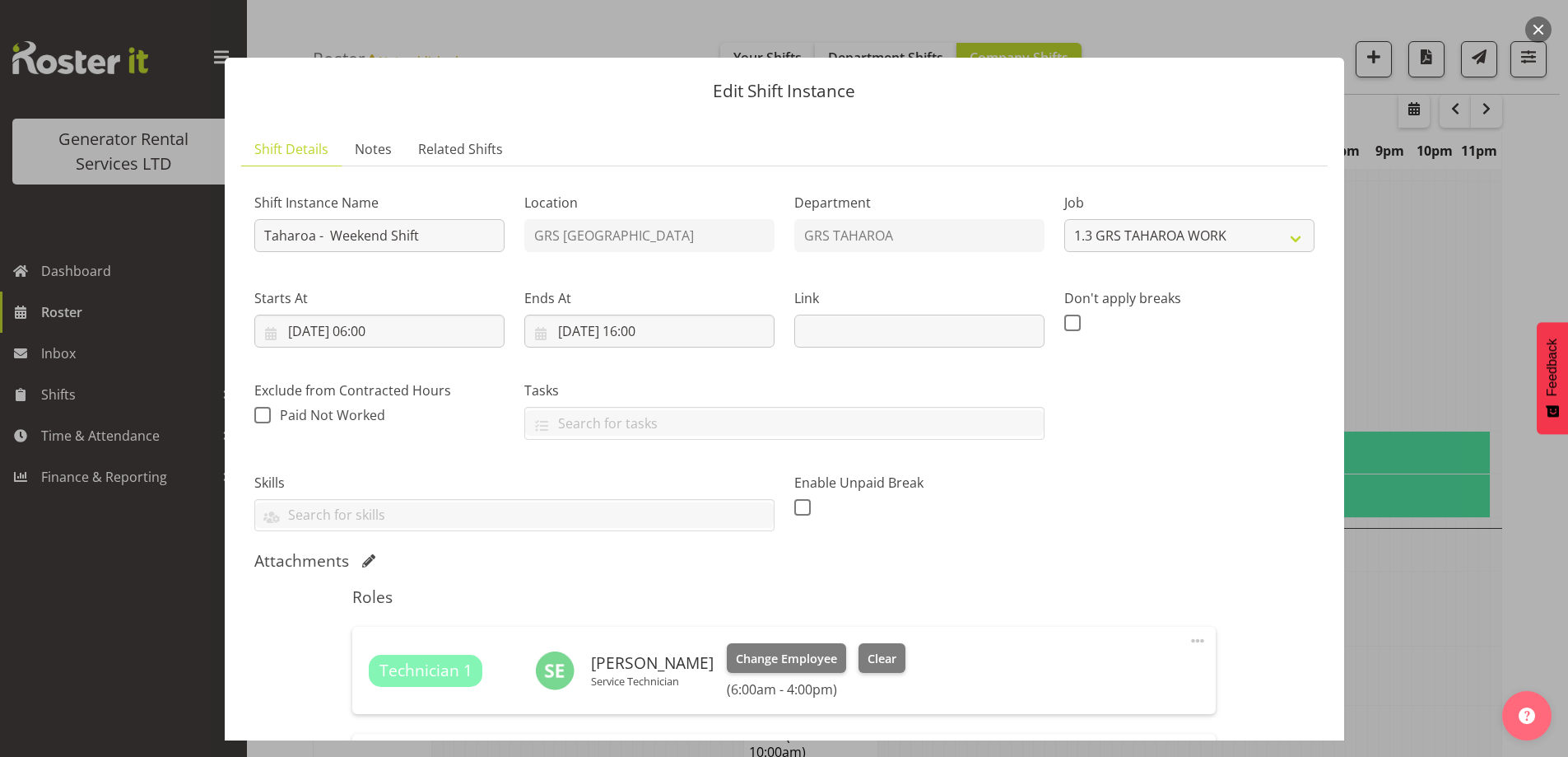
click at [1042, 511] on div "Enable Unpaid Break" at bounding box center [920, 495] width 270 height 92
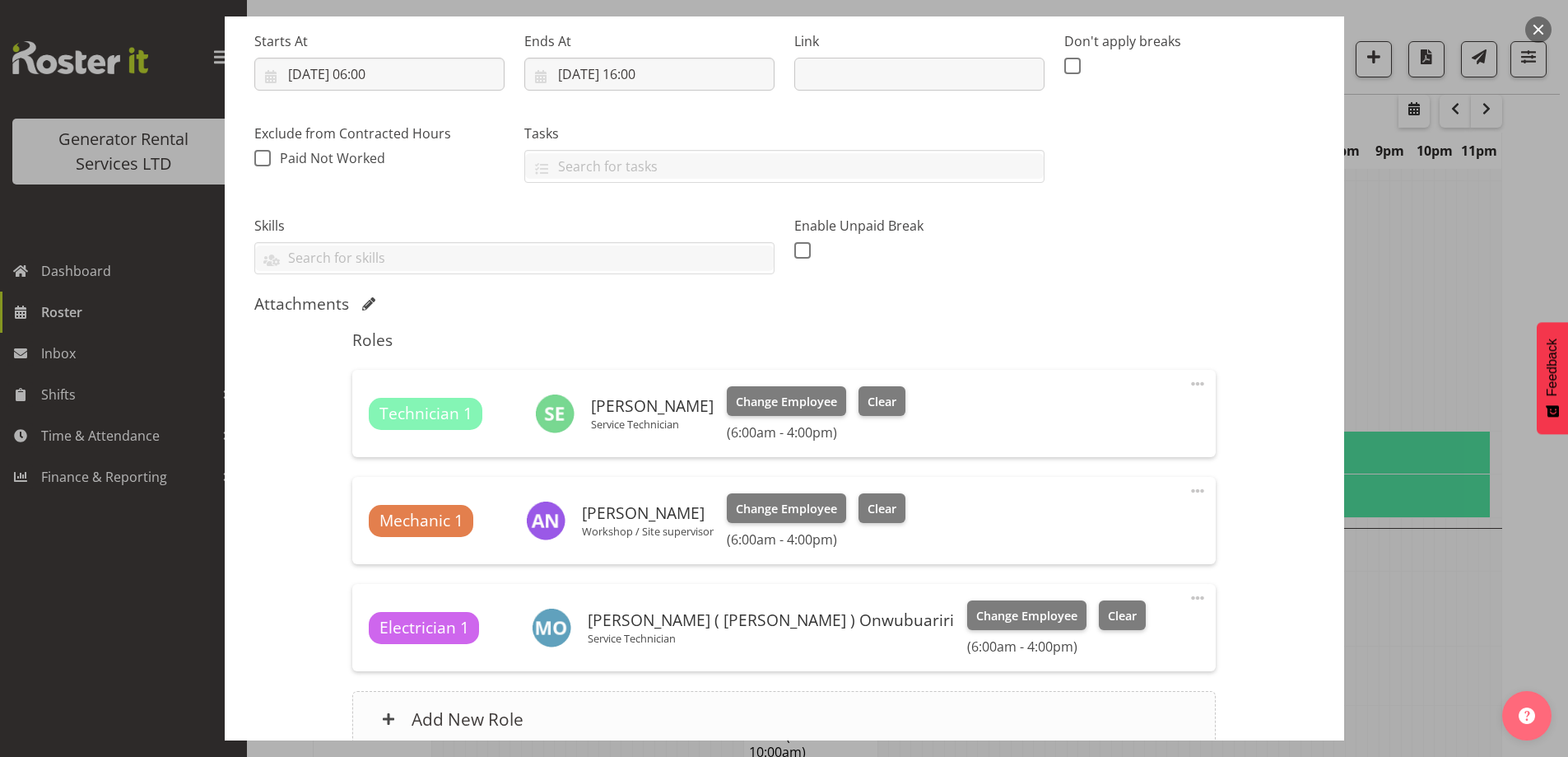
scroll to position [410, 0]
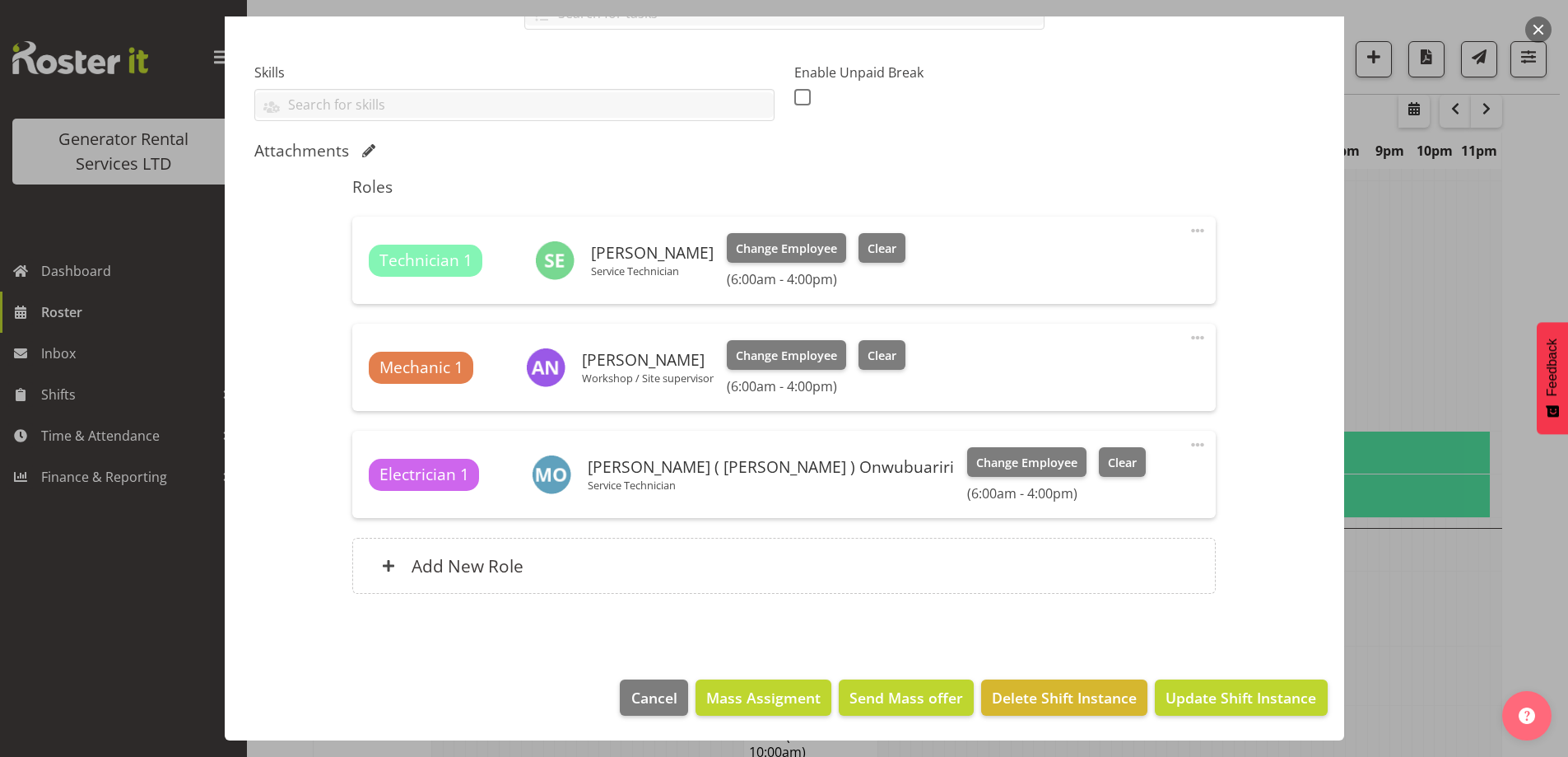
click at [1224, 678] on footer "Cancel Mass Assigment Send Mass offer Delete Shift Instance Update Shift Instan…" at bounding box center [784, 701] width 1119 height 77
click at [1229, 699] on span "Update Shift Instance" at bounding box center [1241, 697] width 151 height 22
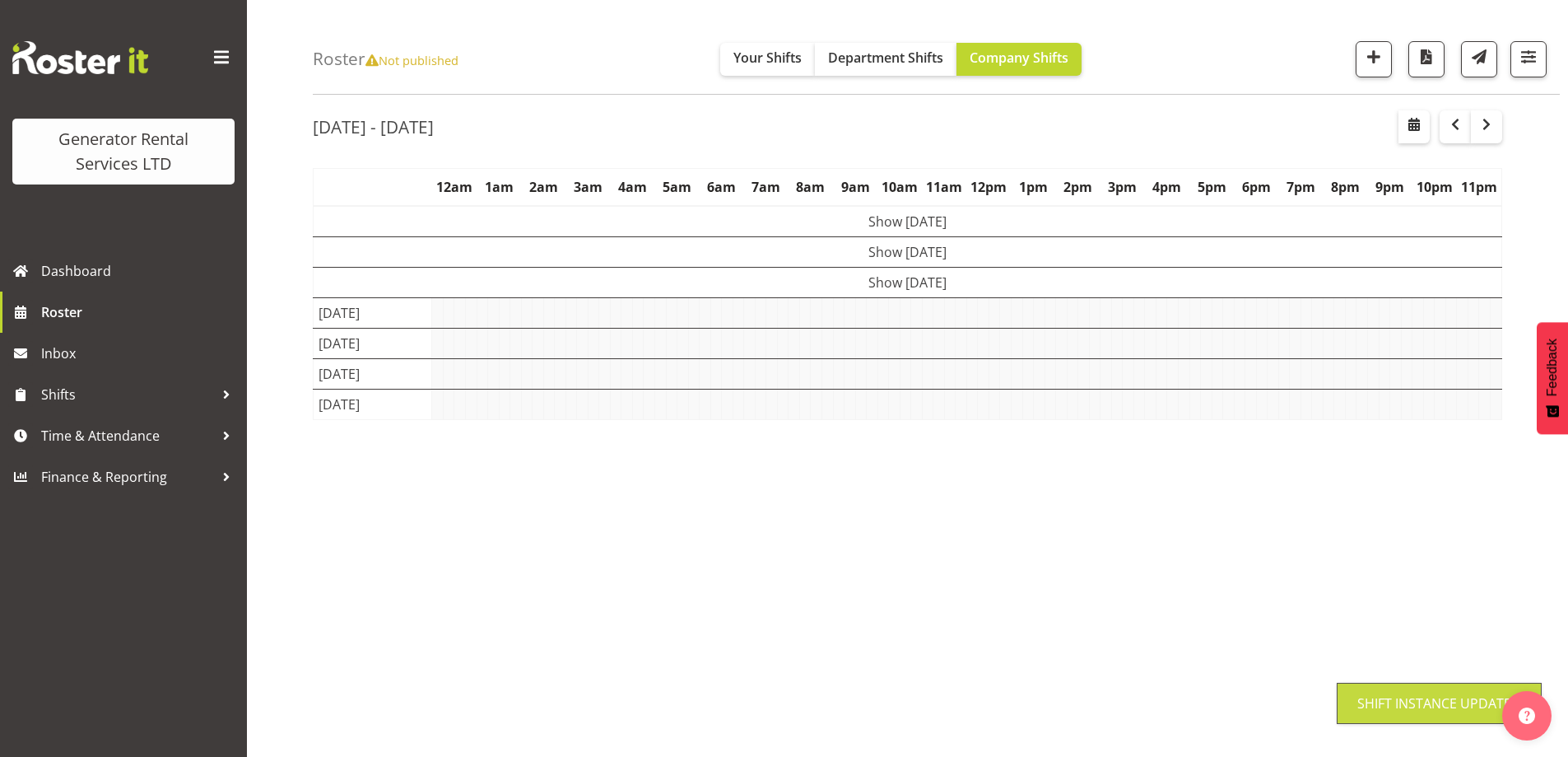
scroll to position [54, 0]
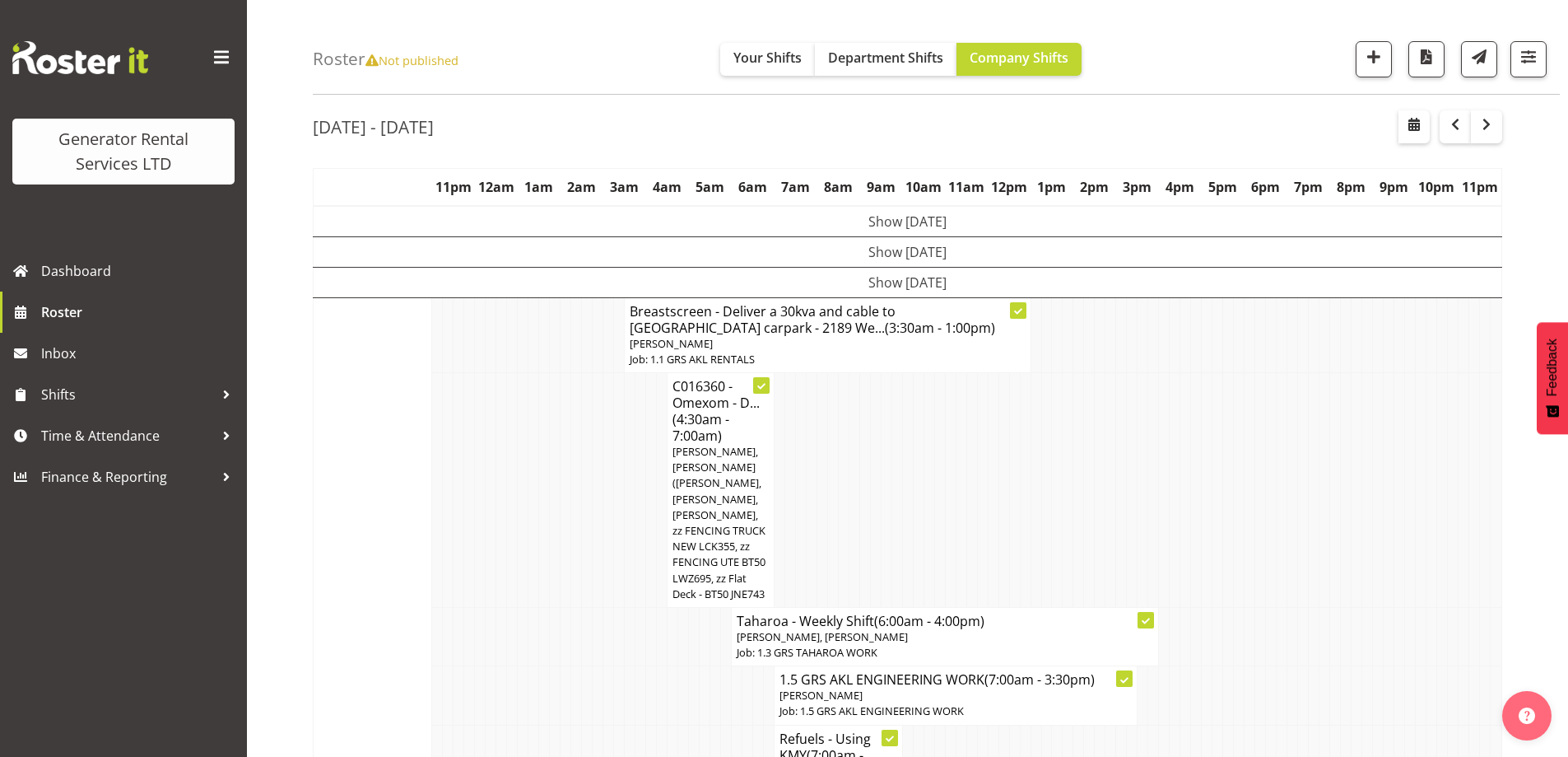
click at [576, 540] on td at bounding box center [576, 489] width 11 height 234
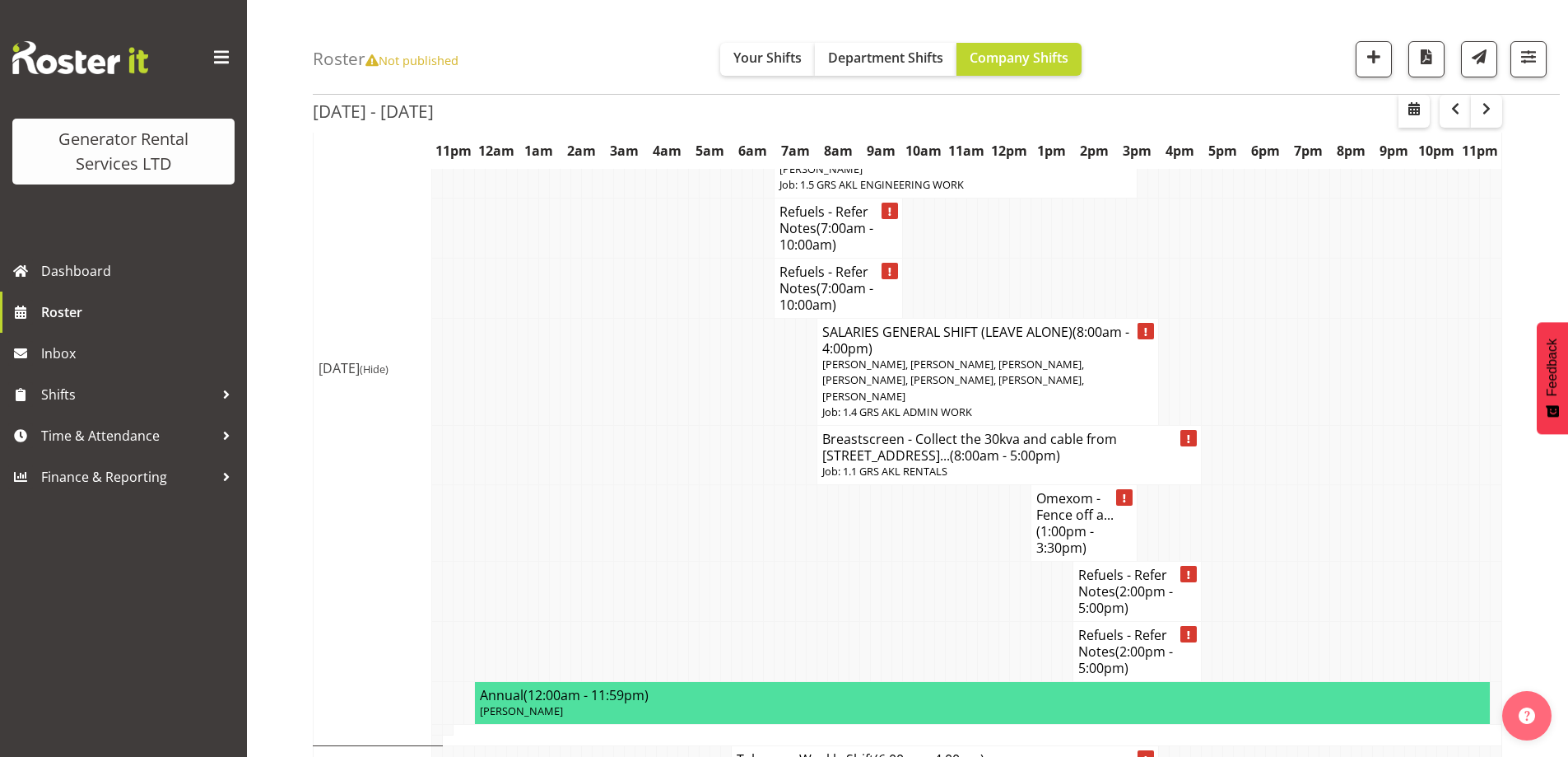
scroll to position [2442, 0]
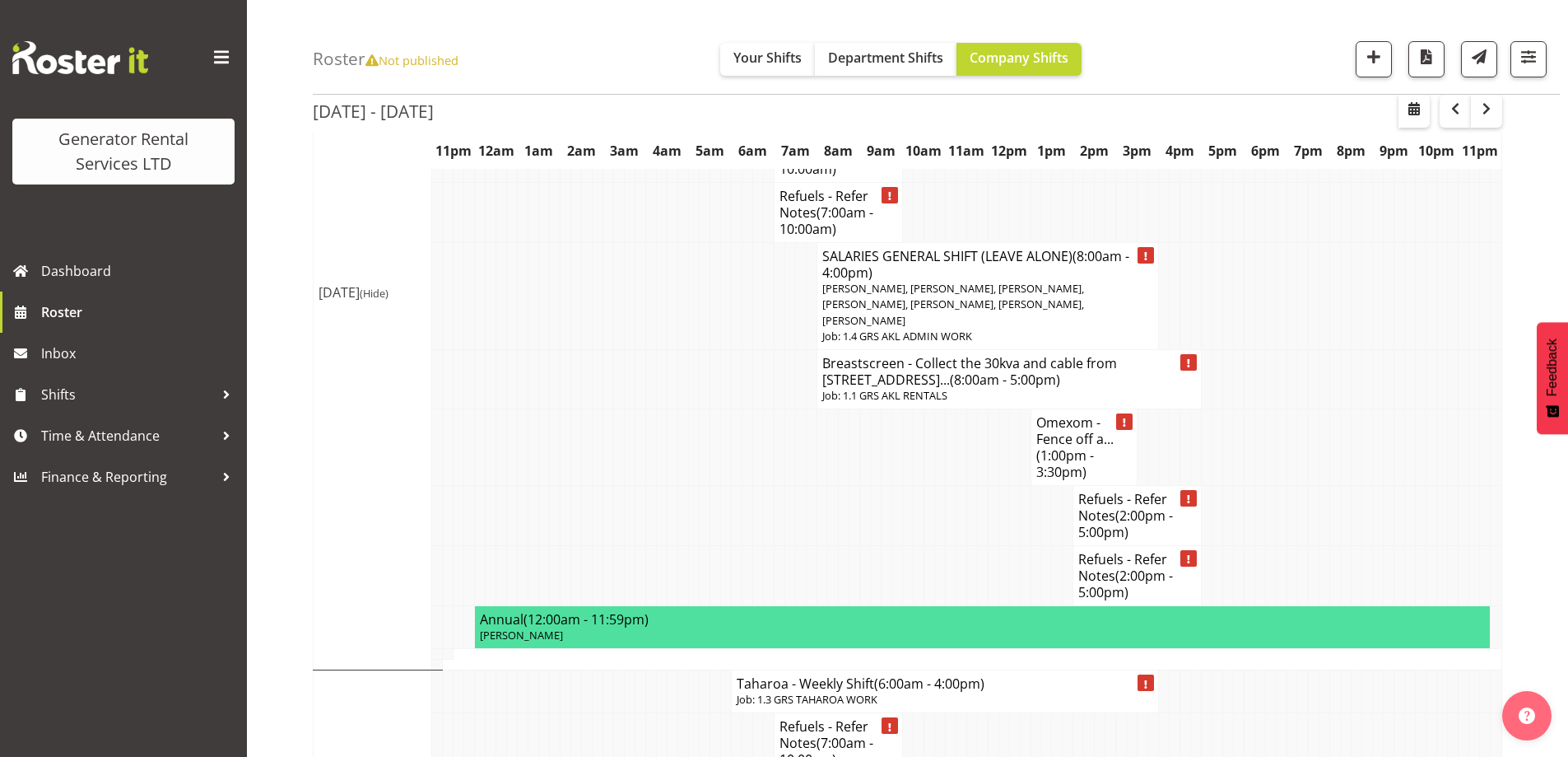
click at [632, 486] on td at bounding box center [630, 516] width 11 height 60
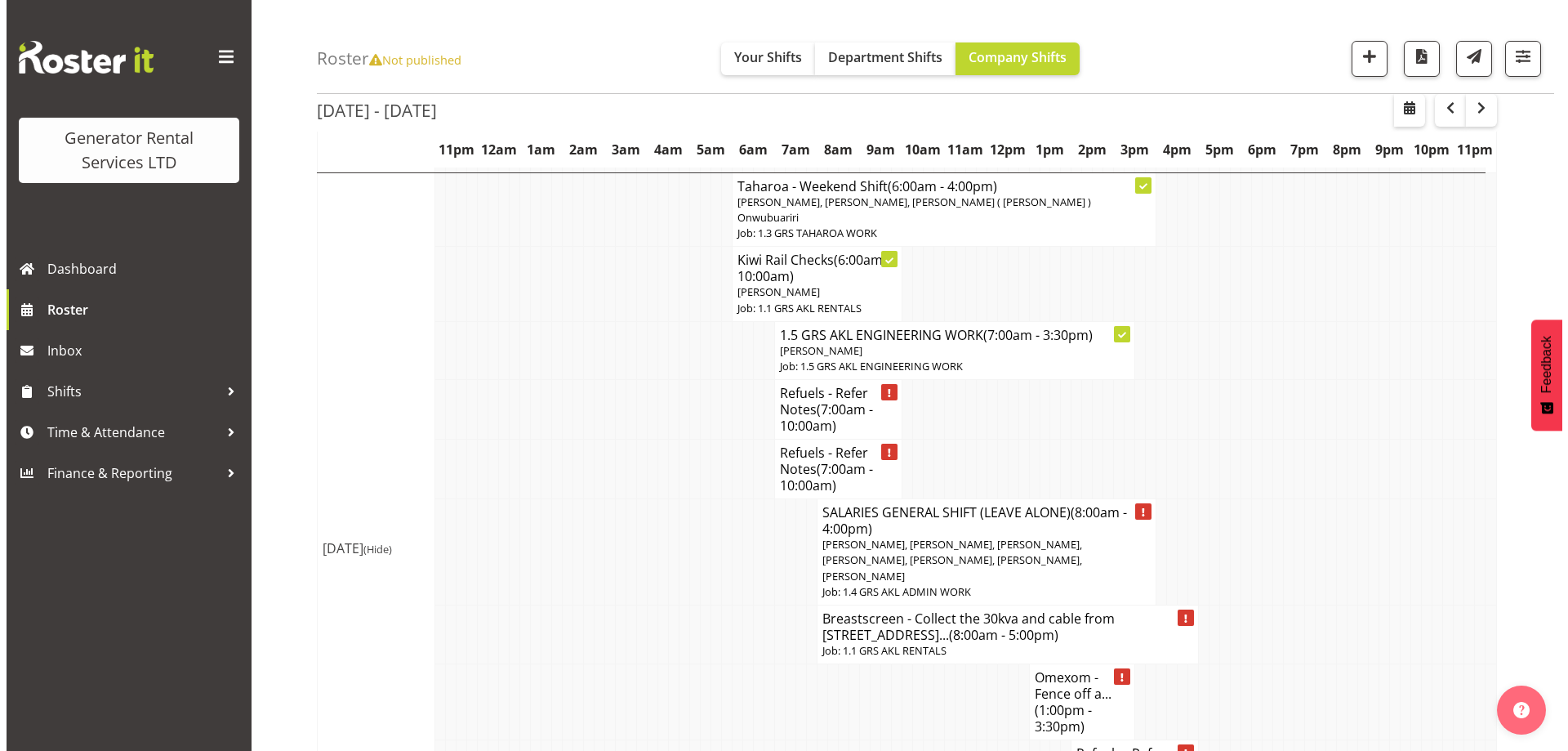
scroll to position [2014, 0]
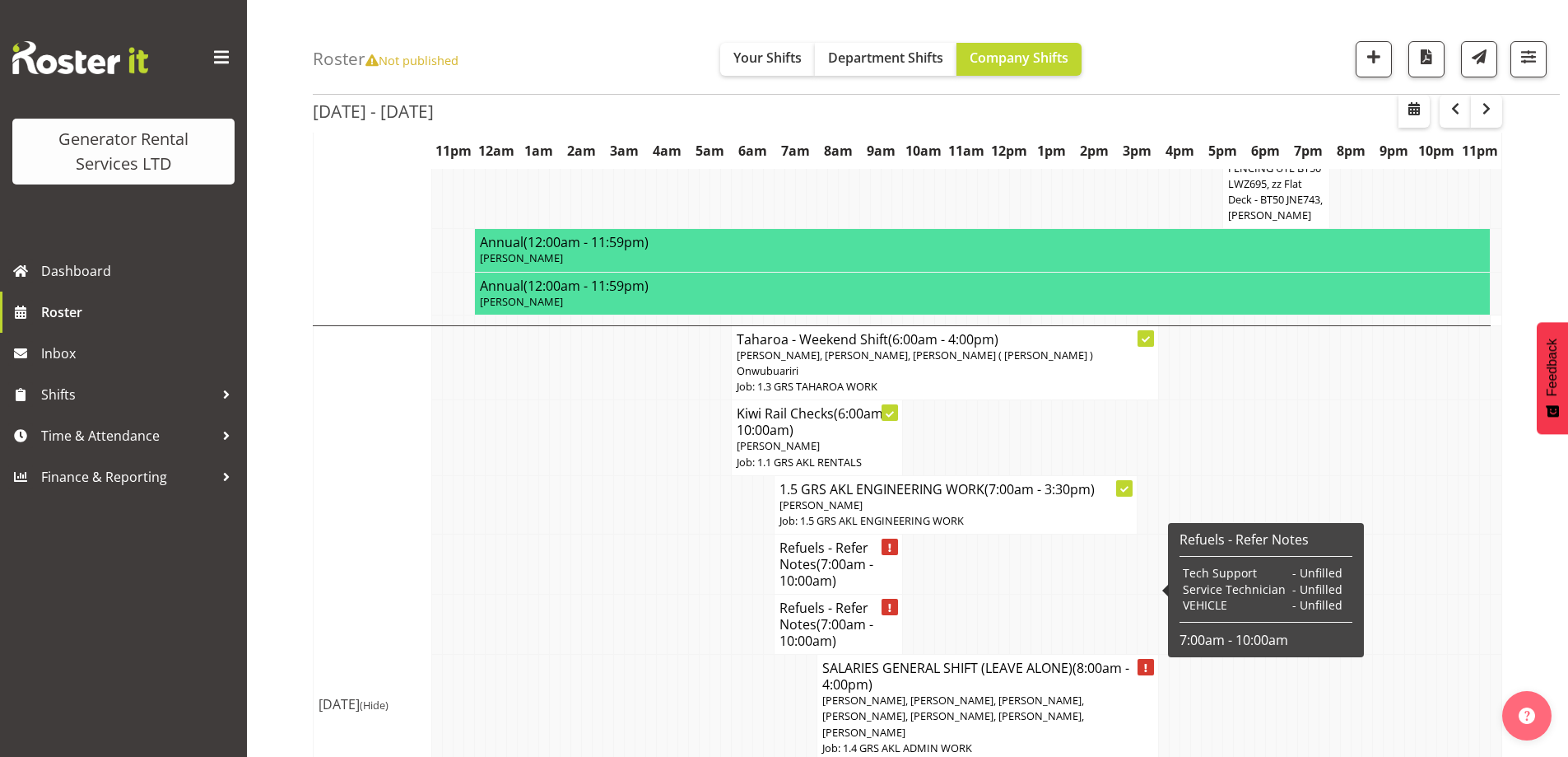
click at [904, 660] on h4 "SALARIES GENERAL SHIFT (LEAVE ALONE) (8:00am - 4:00pm)" at bounding box center [988, 677] width 332 height 33
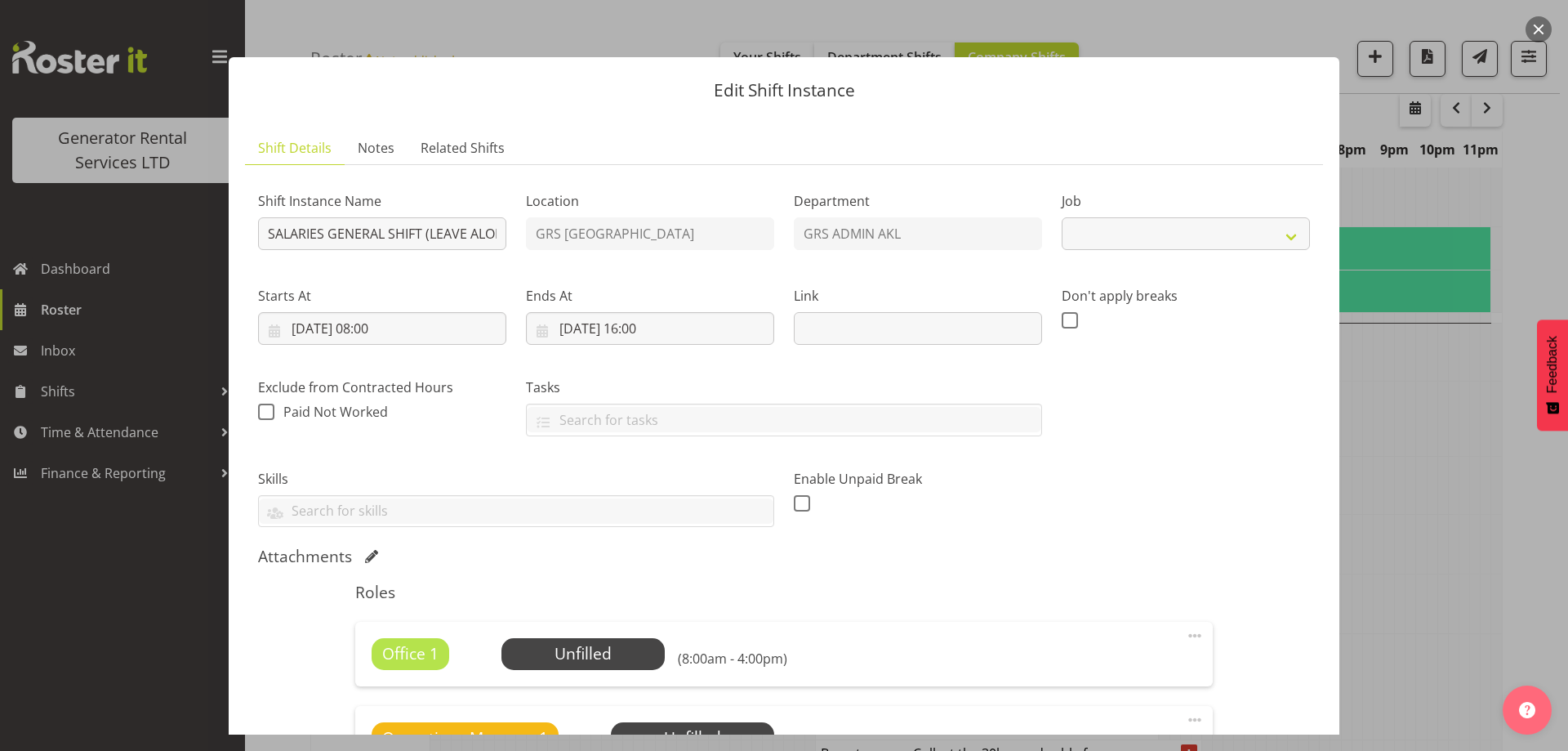
select select "875"
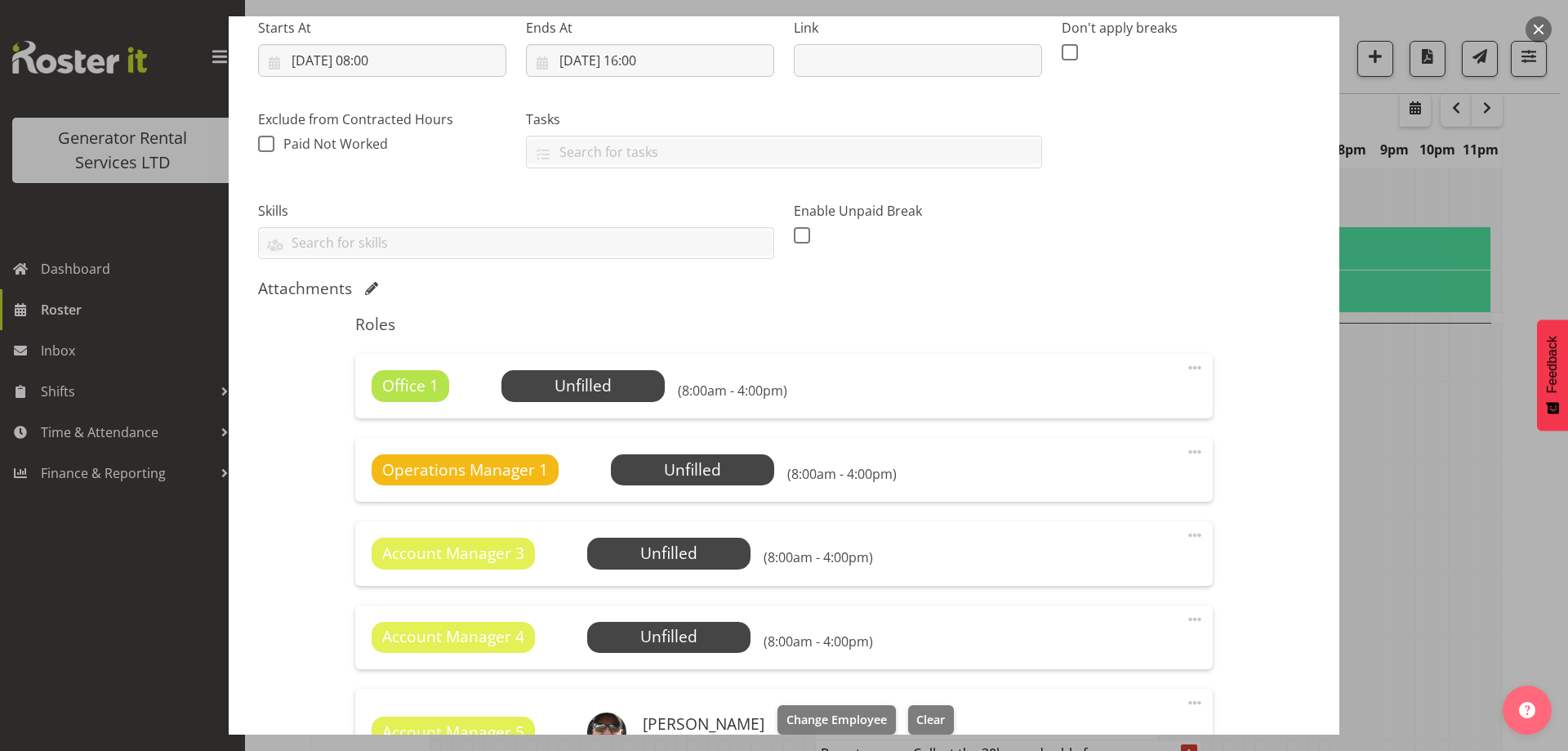
scroll to position [408, 0]
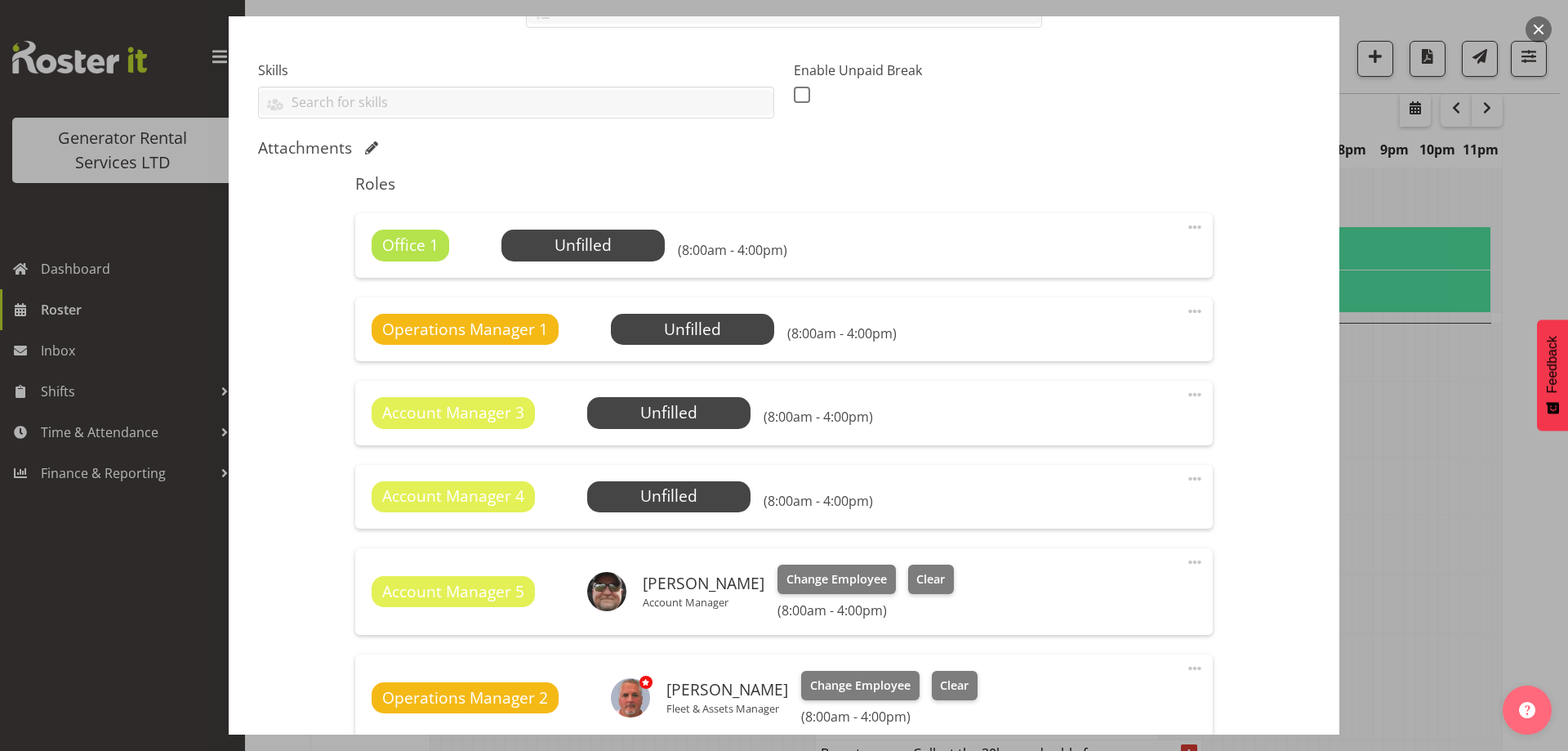
click at [1185, 225] on span at bounding box center [1195, 228] width 20 height 20
click at [1106, 315] on link "Delete" at bounding box center [1126, 322] width 157 height 30
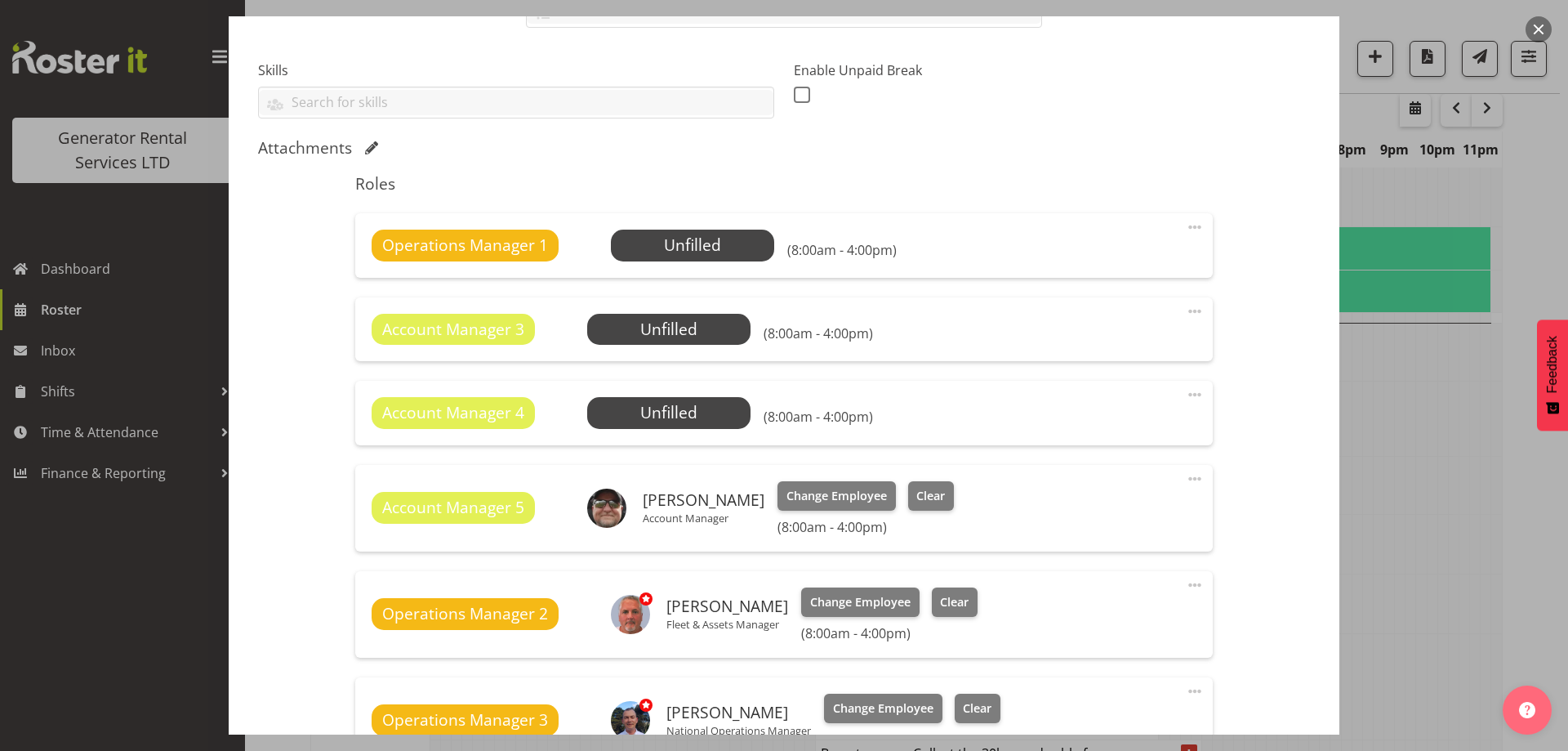
click at [1188, 229] on span at bounding box center [1195, 228] width 20 height 20
click at [1120, 316] on link "Delete" at bounding box center [1126, 322] width 157 height 30
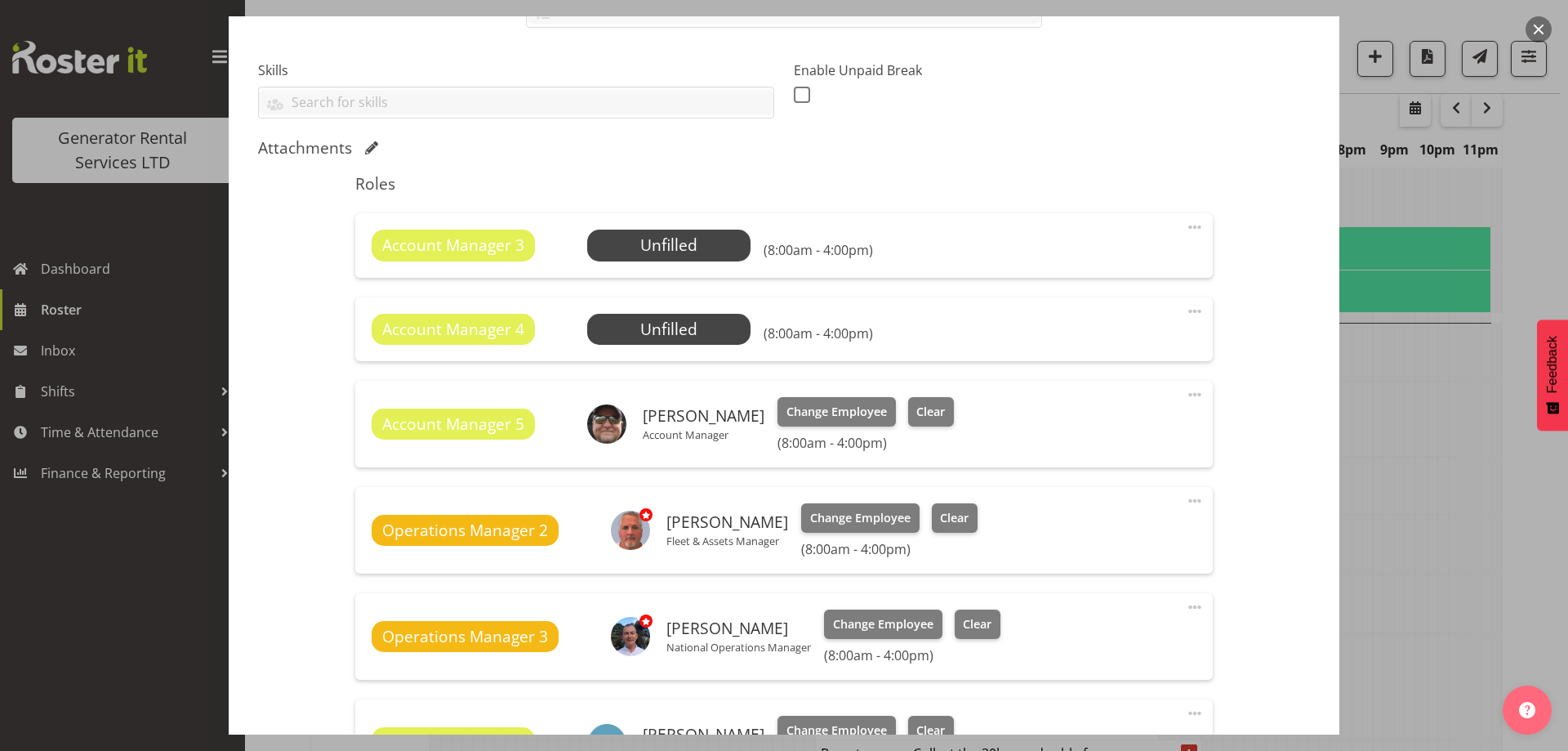
click at [1185, 229] on span at bounding box center [1195, 228] width 20 height 20
click at [1117, 322] on link "Delete" at bounding box center [1126, 322] width 157 height 30
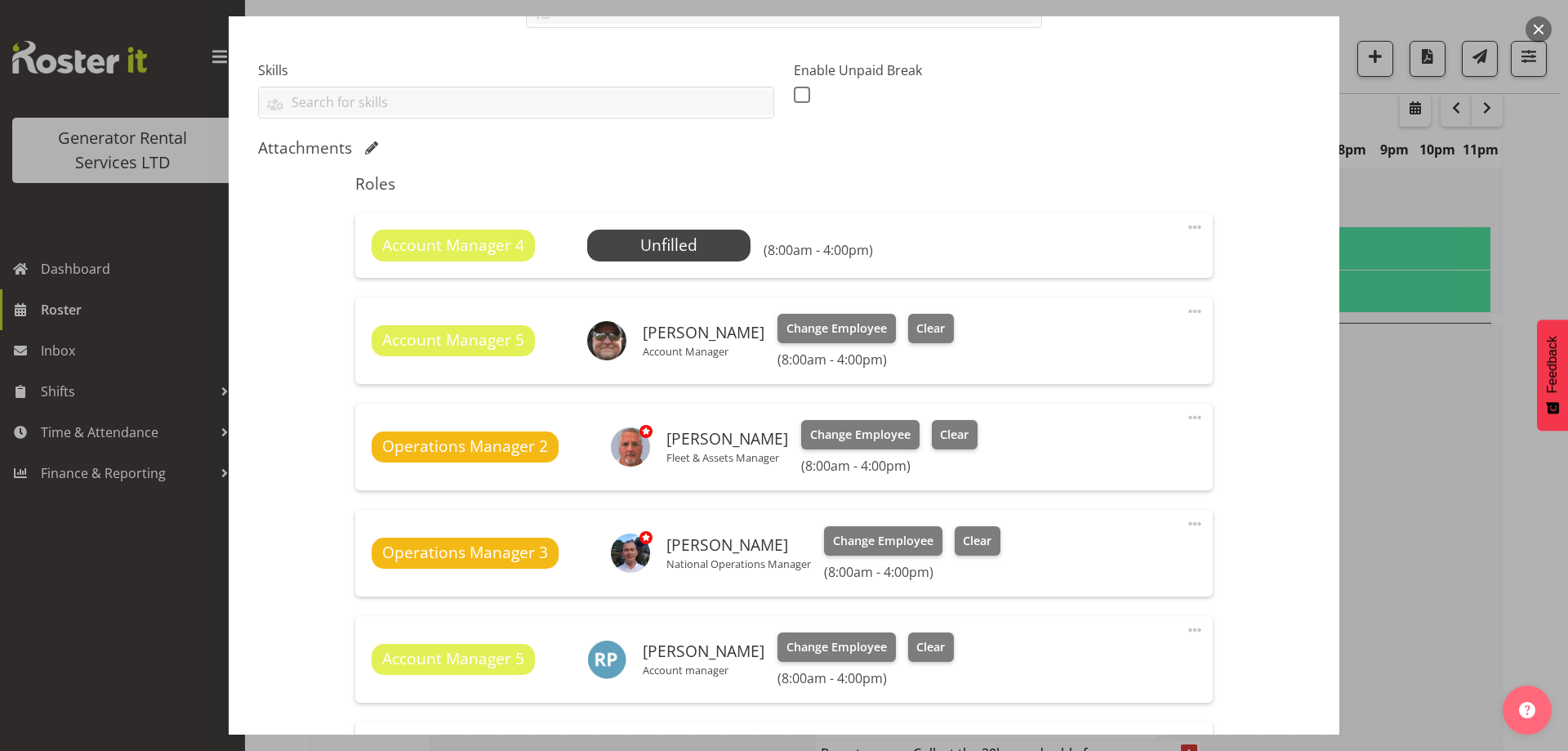
click at [1185, 223] on span at bounding box center [1195, 228] width 20 height 20
click at [1121, 335] on link "Delete" at bounding box center [1126, 322] width 157 height 30
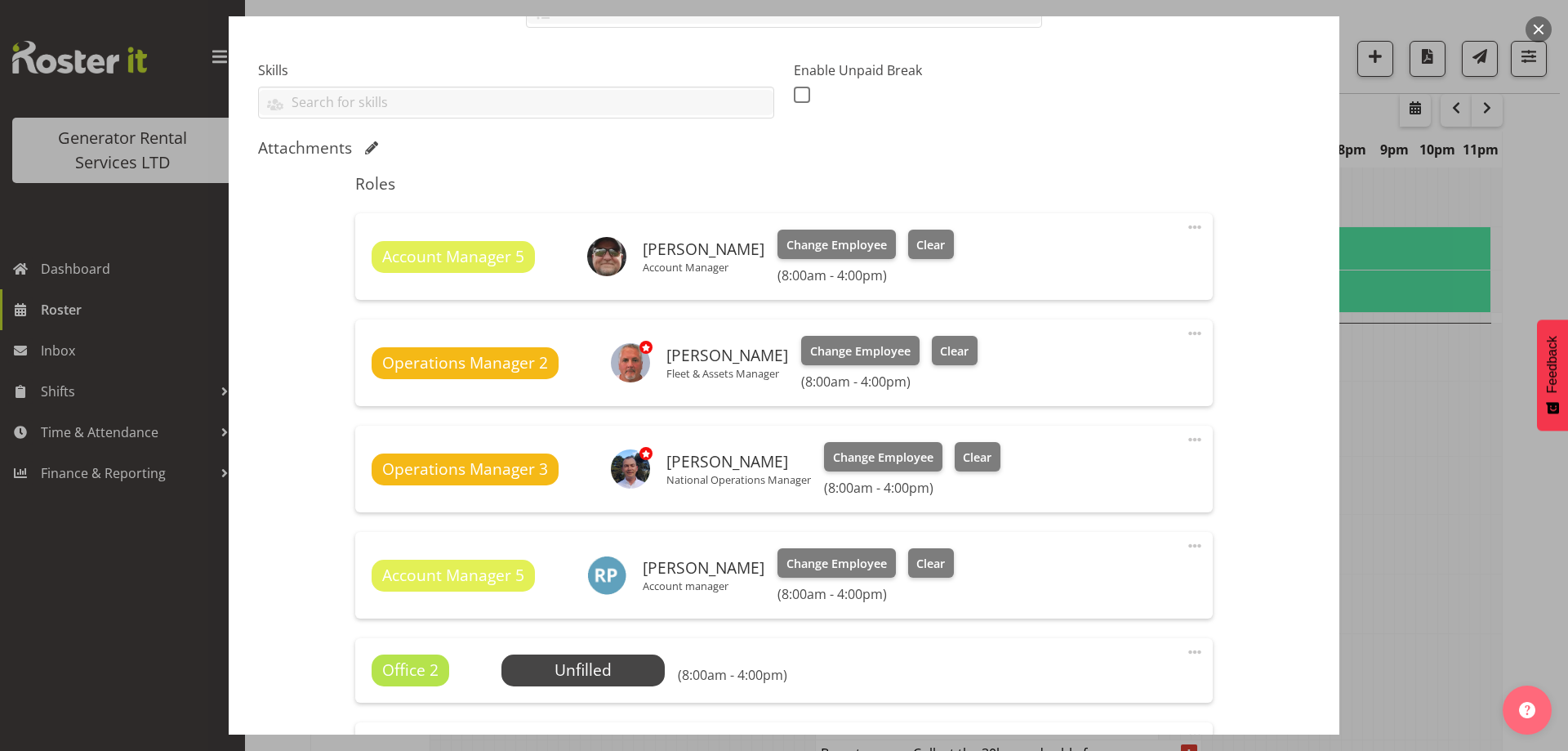
scroll to position [817, 0]
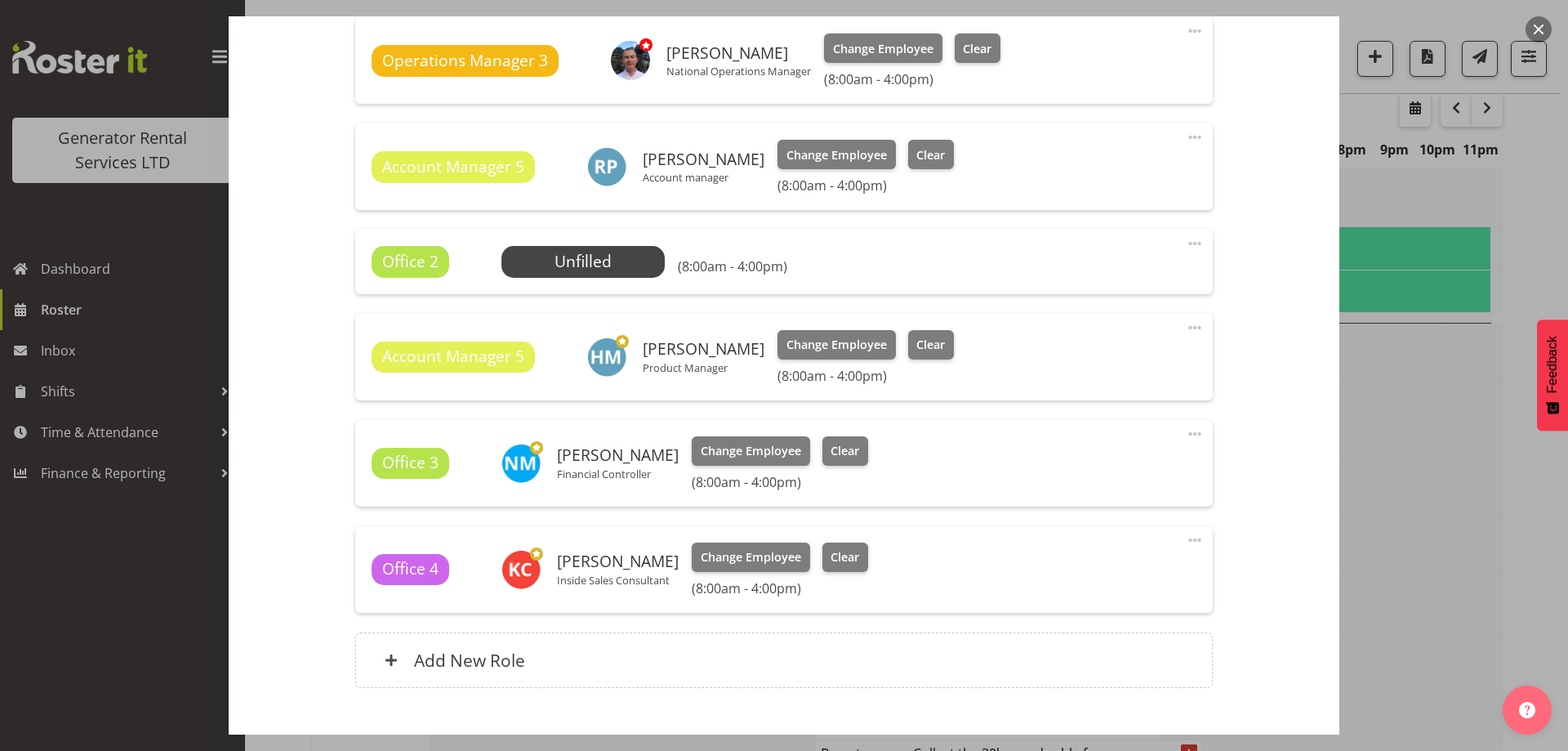
click at [1185, 243] on span at bounding box center [1195, 243] width 20 height 20
click at [1064, 335] on link "Delete" at bounding box center [1126, 339] width 157 height 30
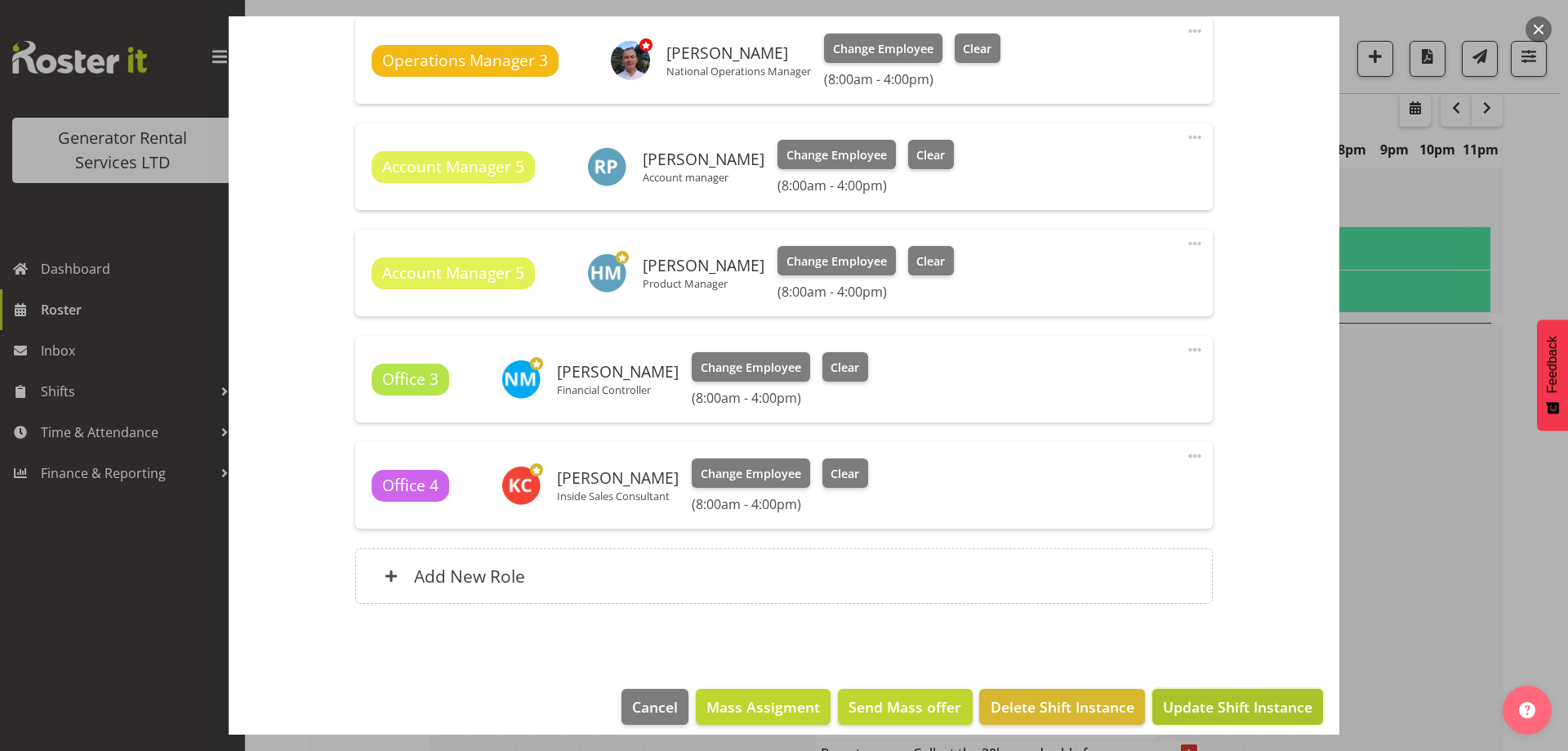
click at [1225, 704] on span "Update Shift Instance" at bounding box center [1238, 707] width 149 height 21
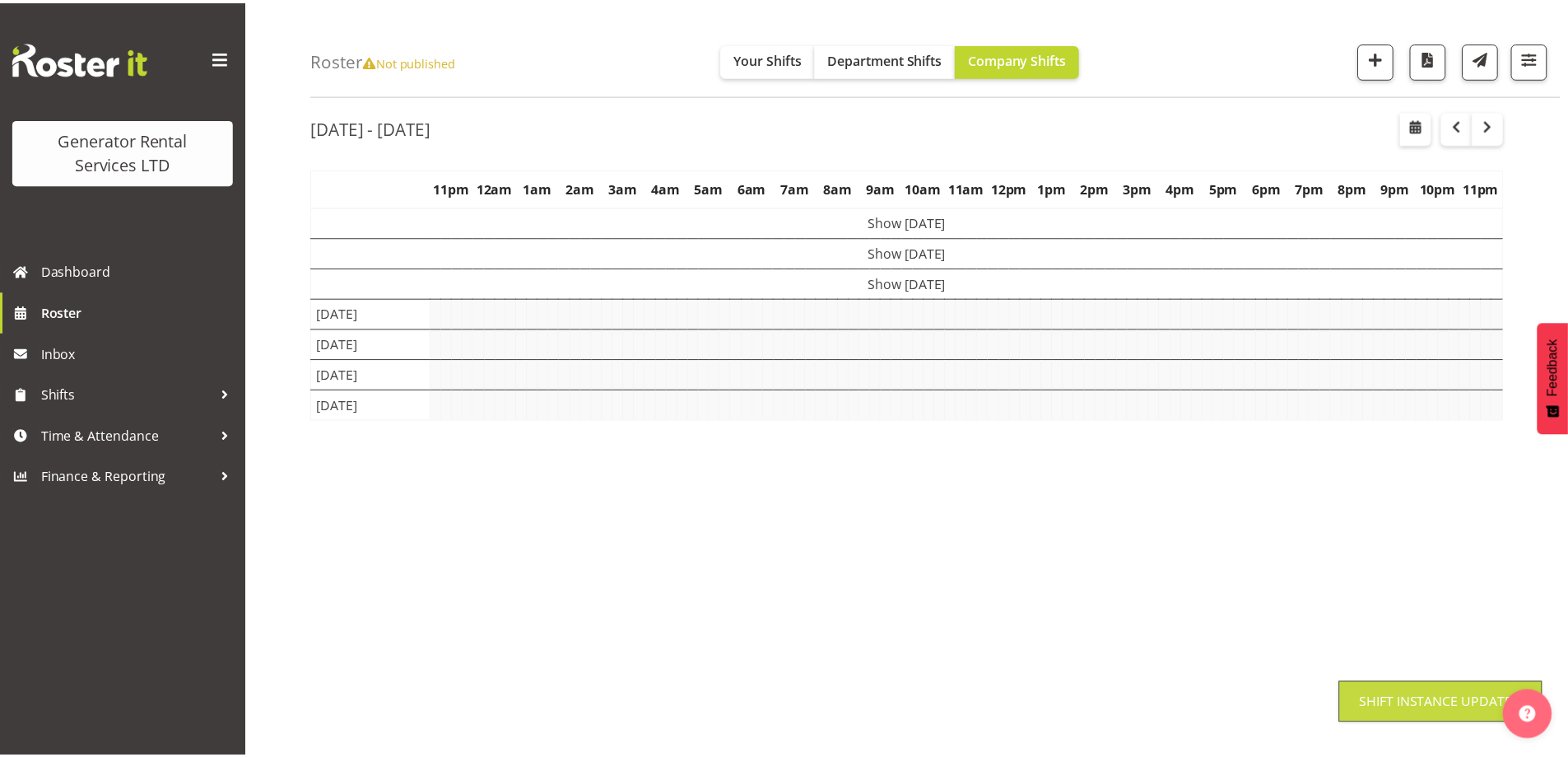
scroll to position [54, 0]
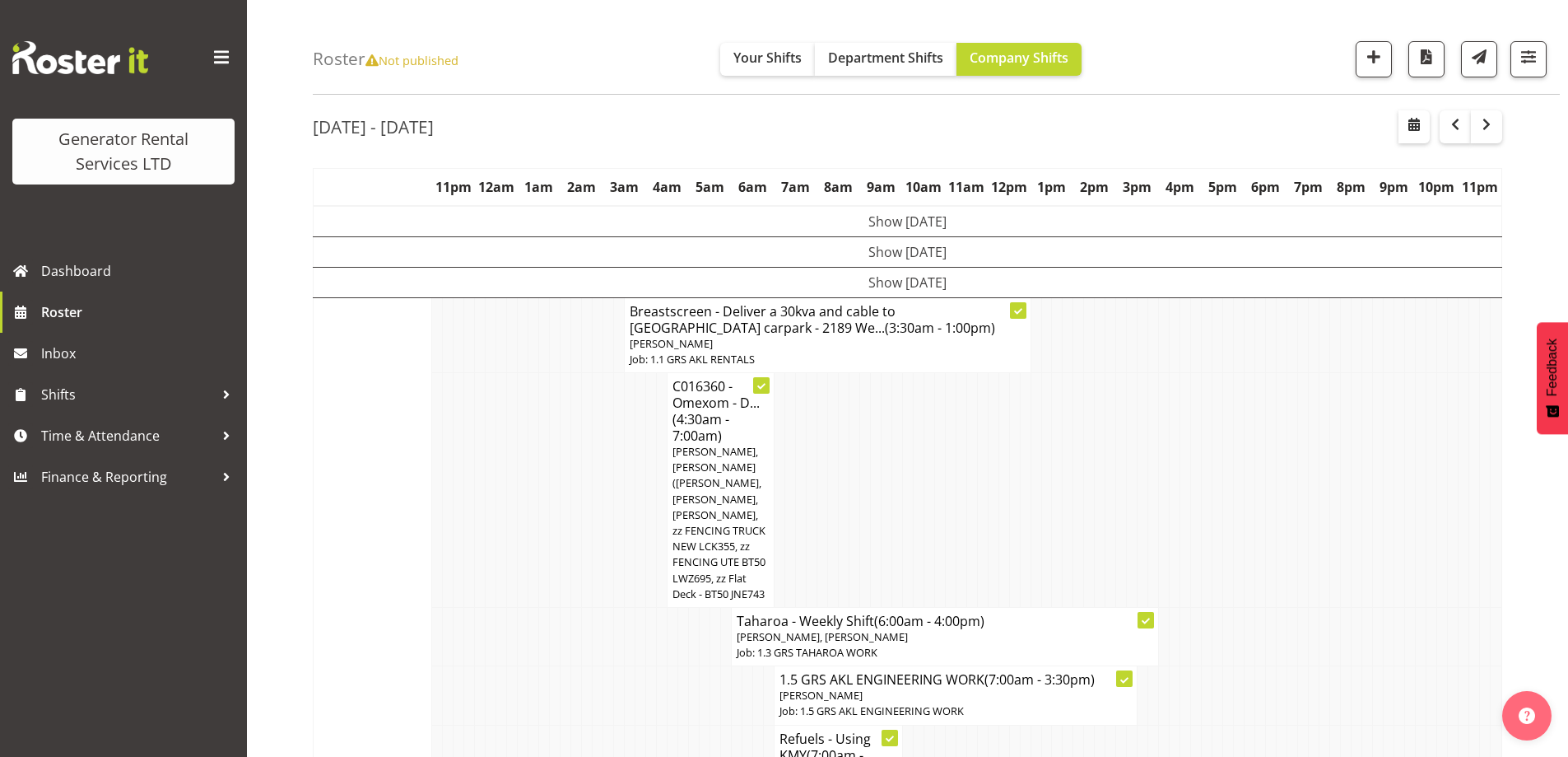
click at [575, 511] on td at bounding box center [576, 489] width 11 height 234
click at [526, 528] on td at bounding box center [522, 489] width 11 height 234
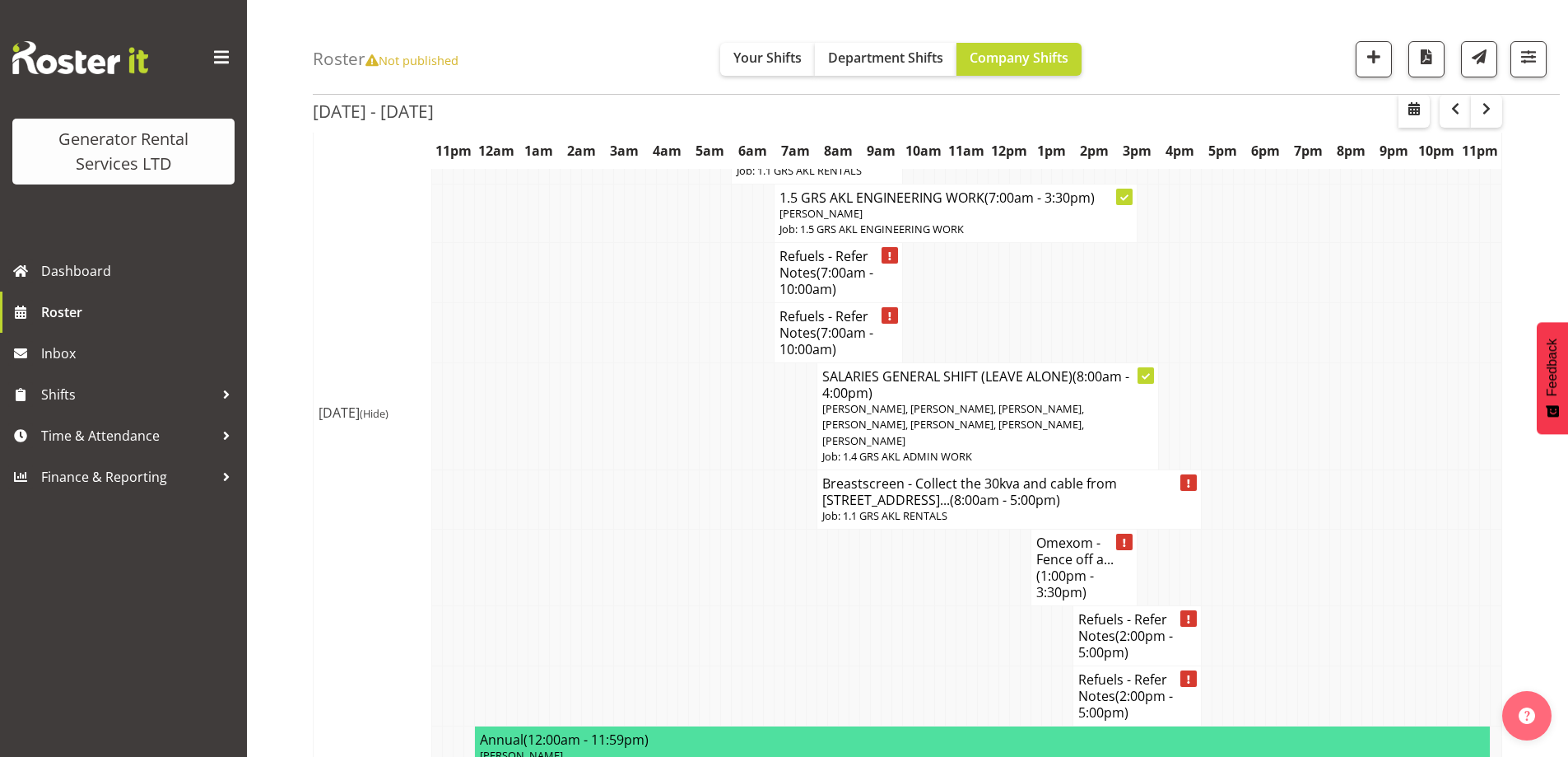
scroll to position [2360, 0]
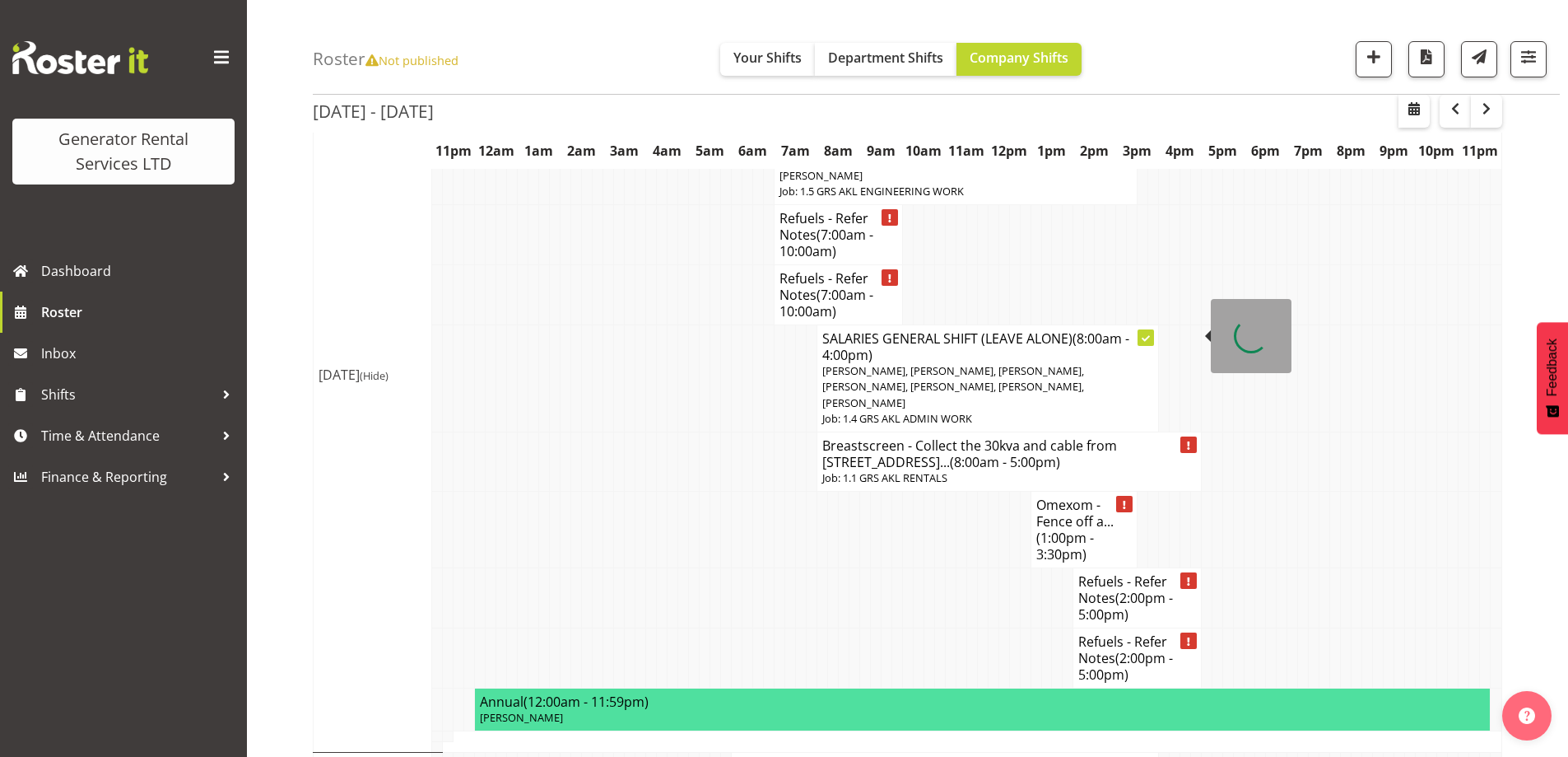
click at [920, 470] on p "Job: 1.1 GRS AKL RENTALS" at bounding box center [1008, 478] width 373 height 16
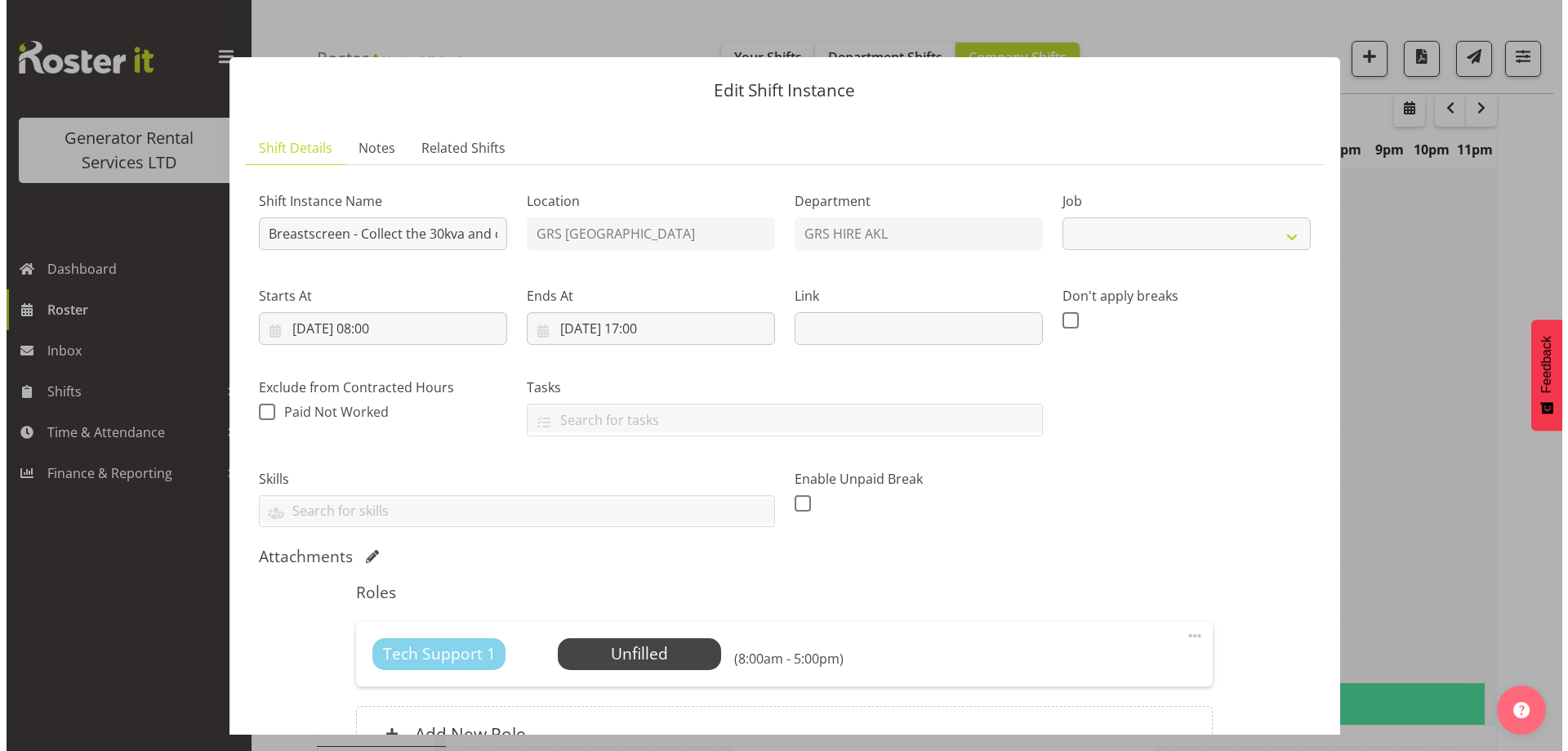
scroll to position [2324, 0]
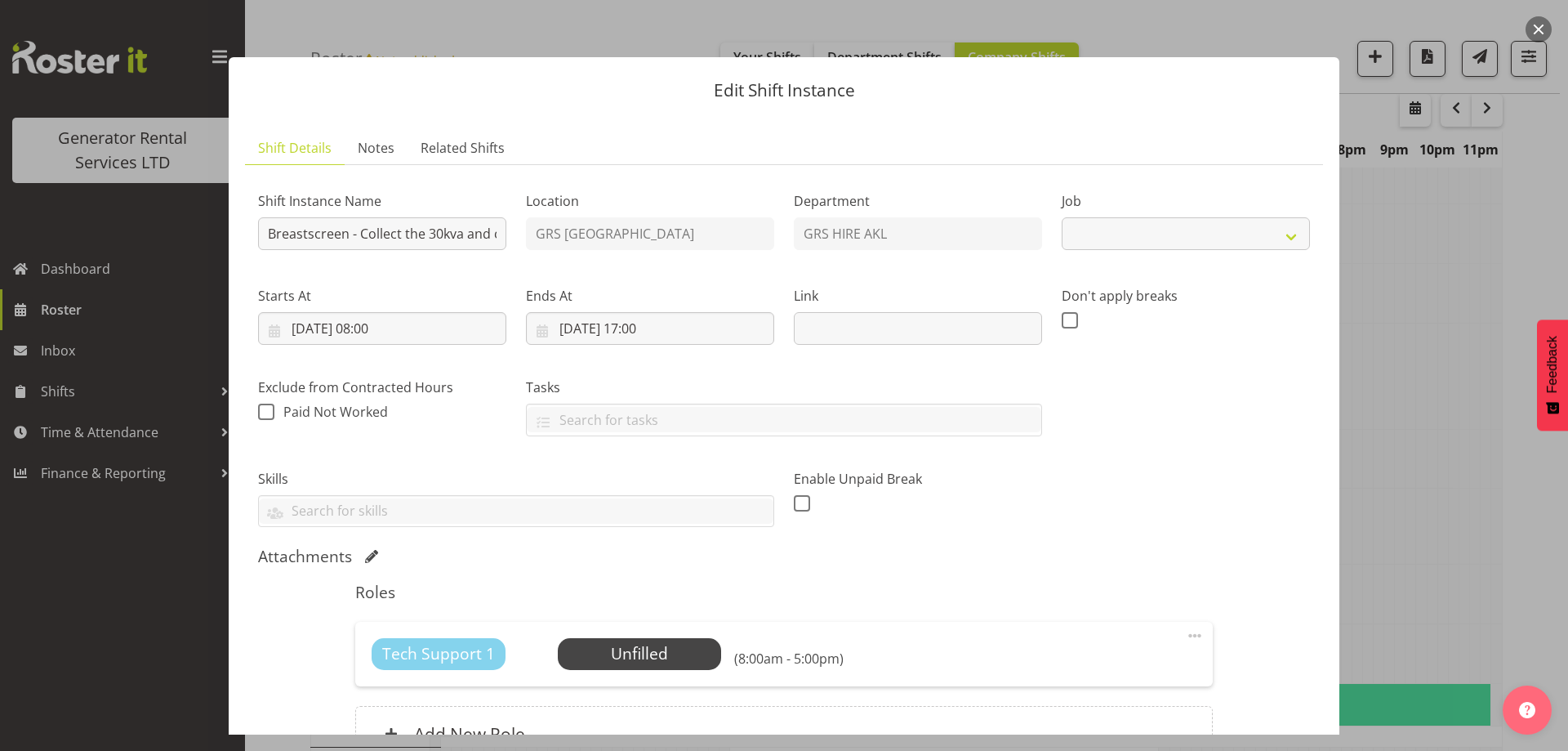
select select "9"
click at [653, 661] on span "Select Employee" at bounding box center [639, 654] width 122 height 24
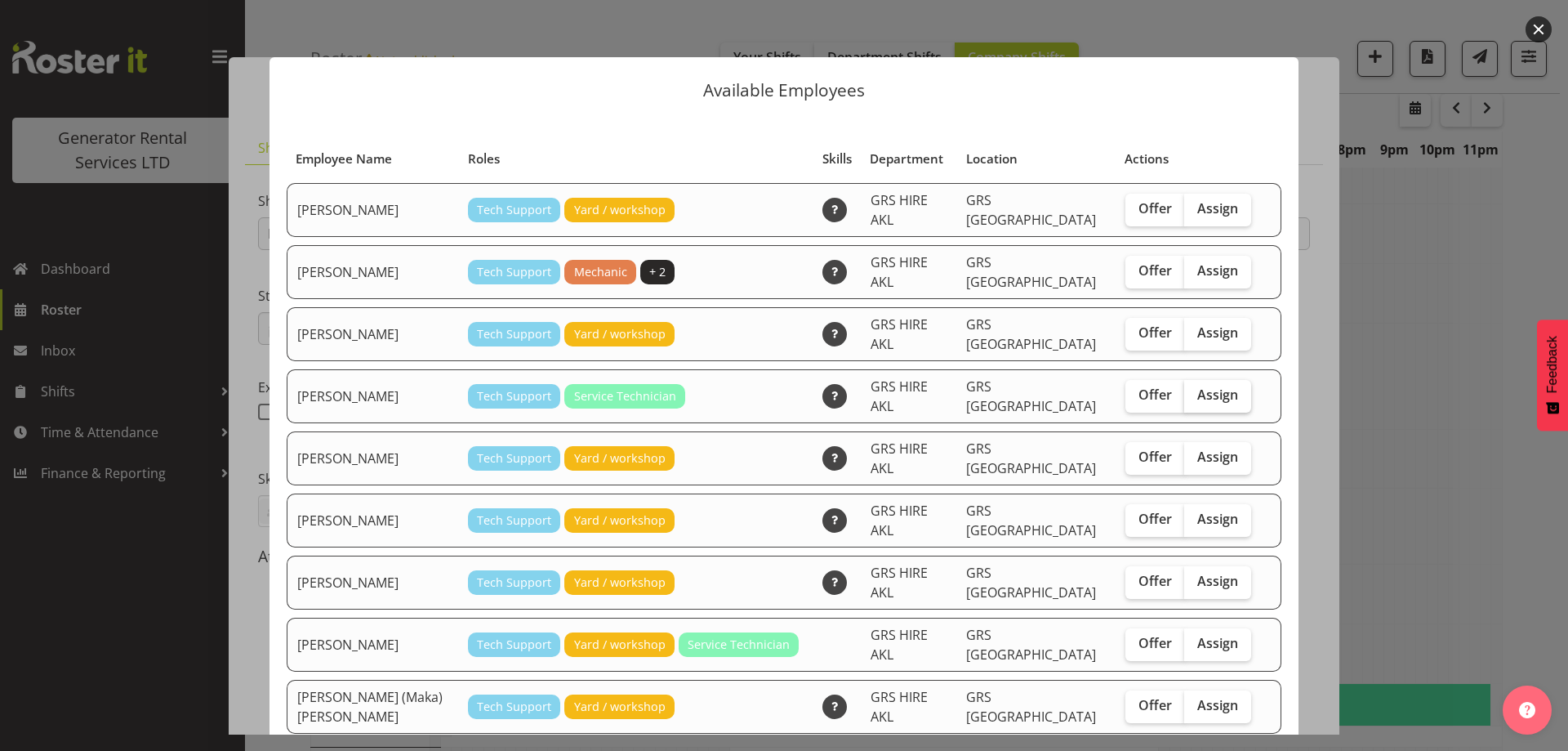
click at [1217, 380] on label "Assign" at bounding box center [1218, 396] width 67 height 33
click at [1195, 389] on input "Assign" at bounding box center [1189, 394] width 11 height 11
checkbox input "true"
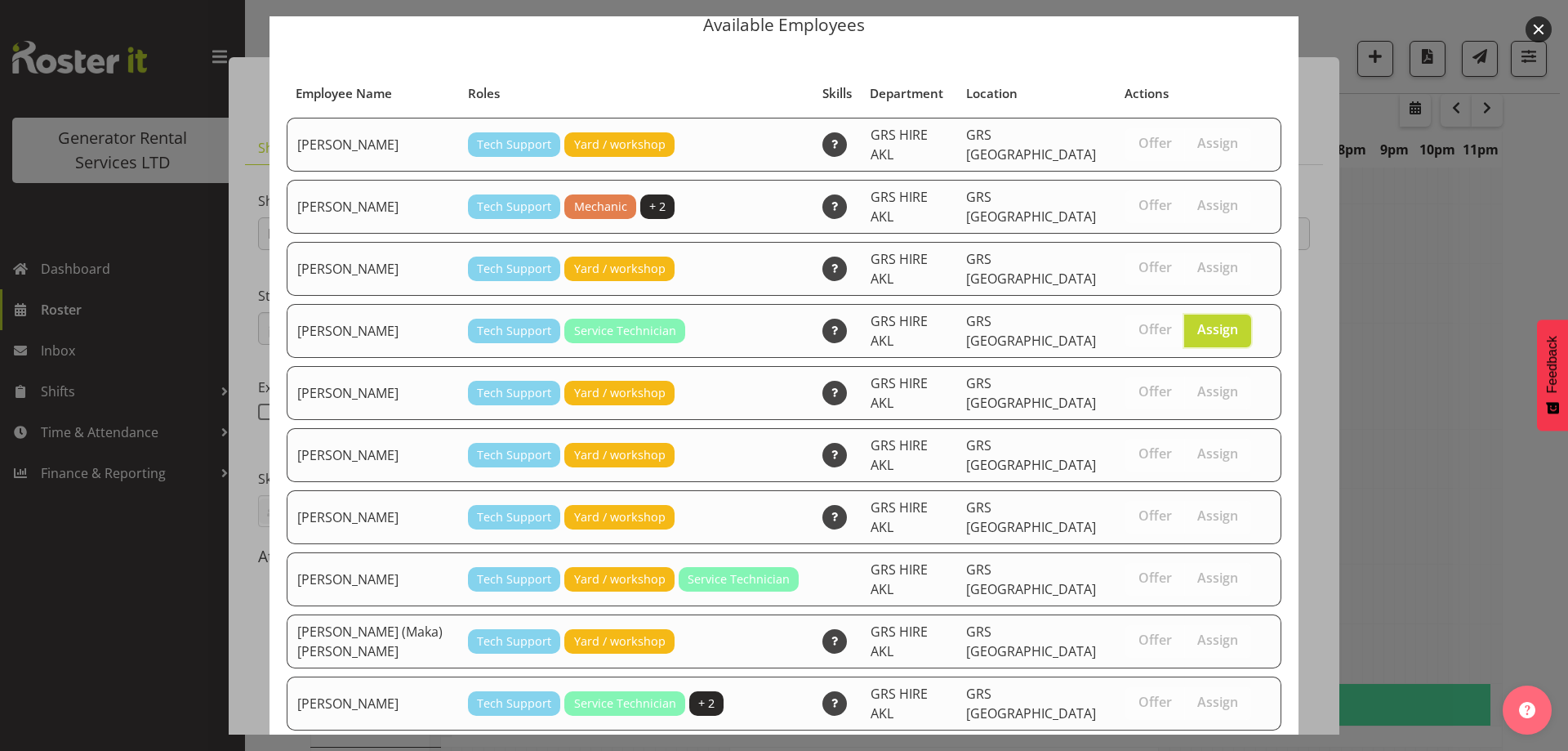
scroll to position [98, 0]
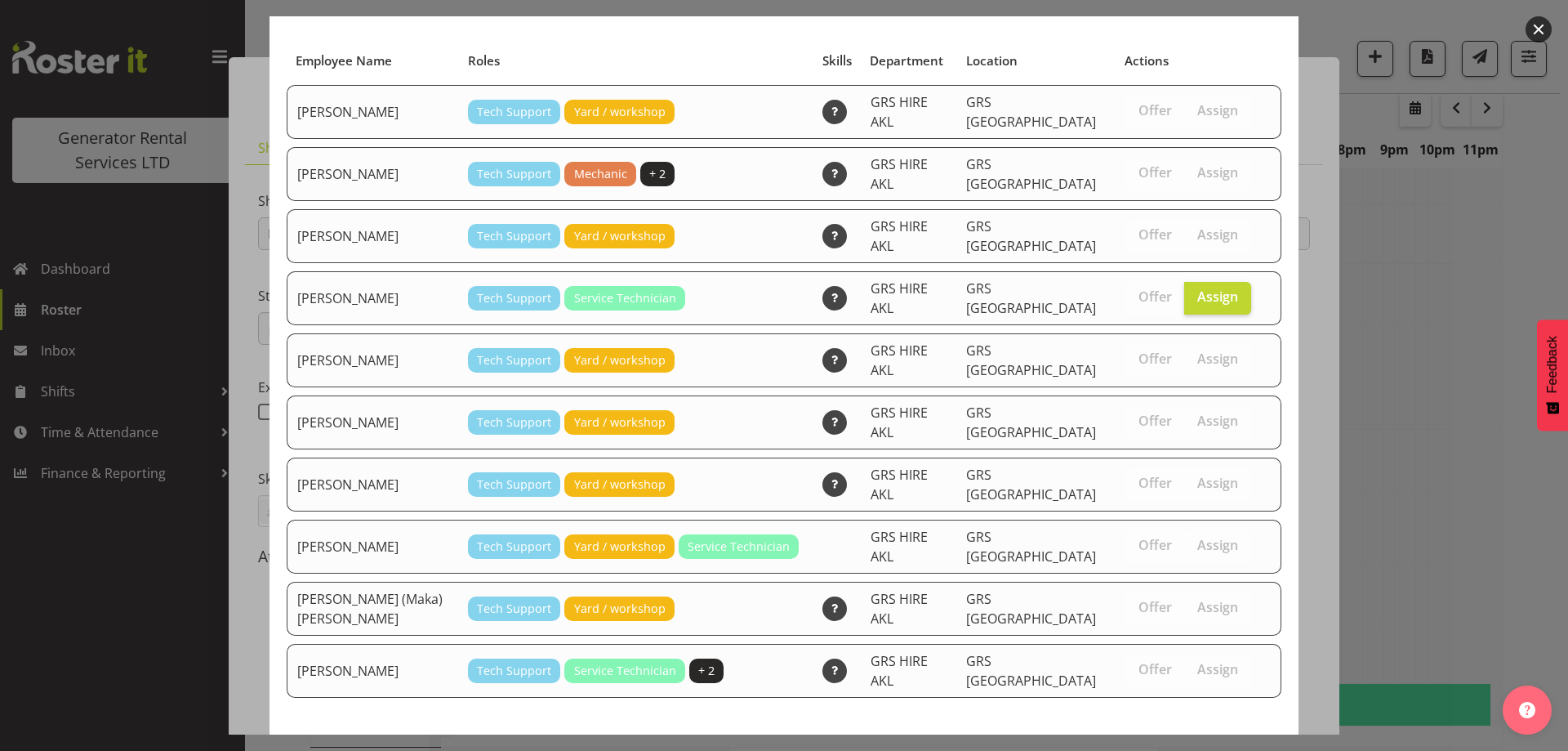
click at [1189, 748] on span "Assign [PERSON_NAME]" at bounding box center [1189, 758] width 165 height 20
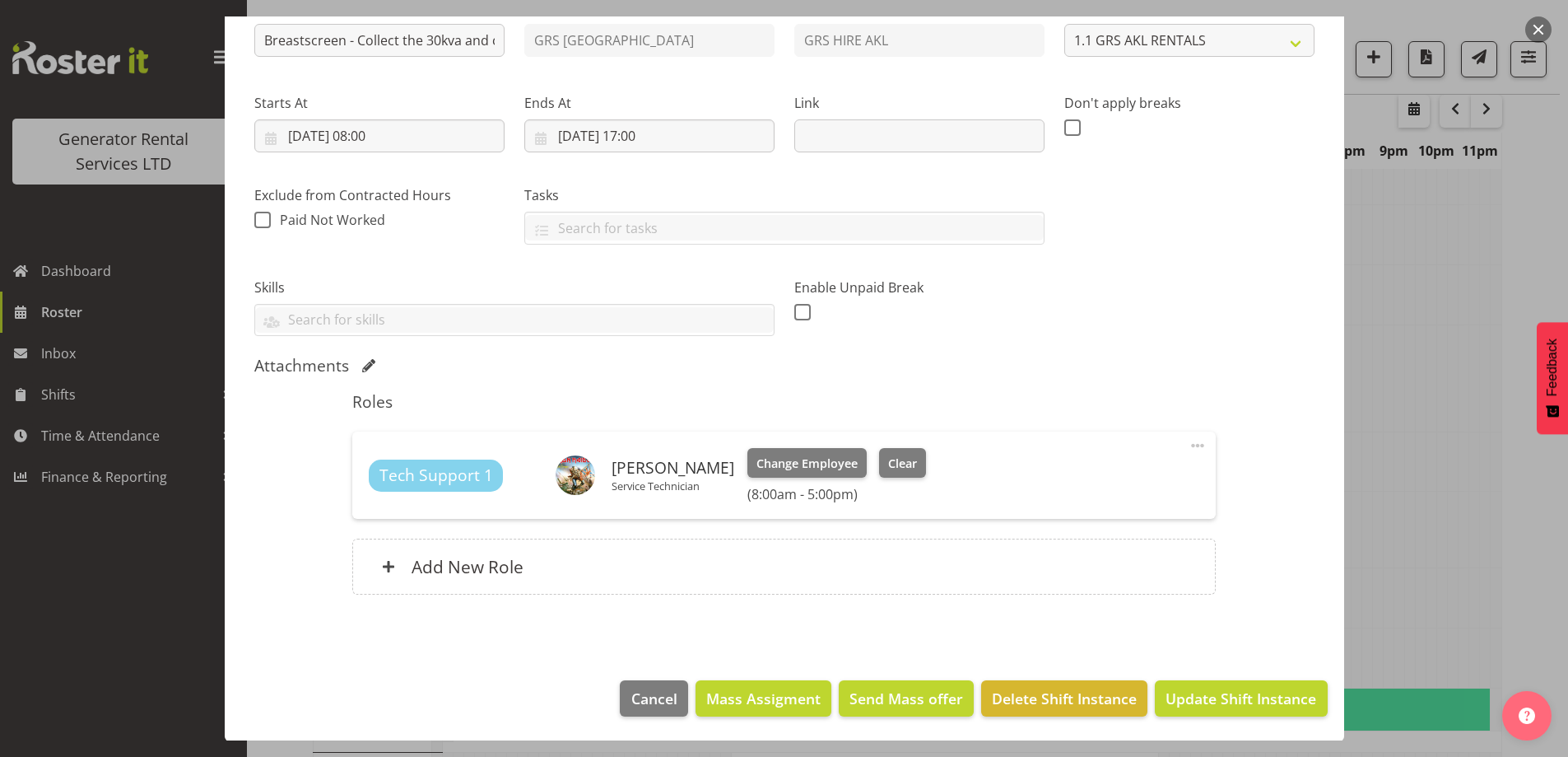
scroll to position [196, 0]
click at [1207, 688] on span "Update Shift Instance" at bounding box center [1241, 697] width 151 height 22
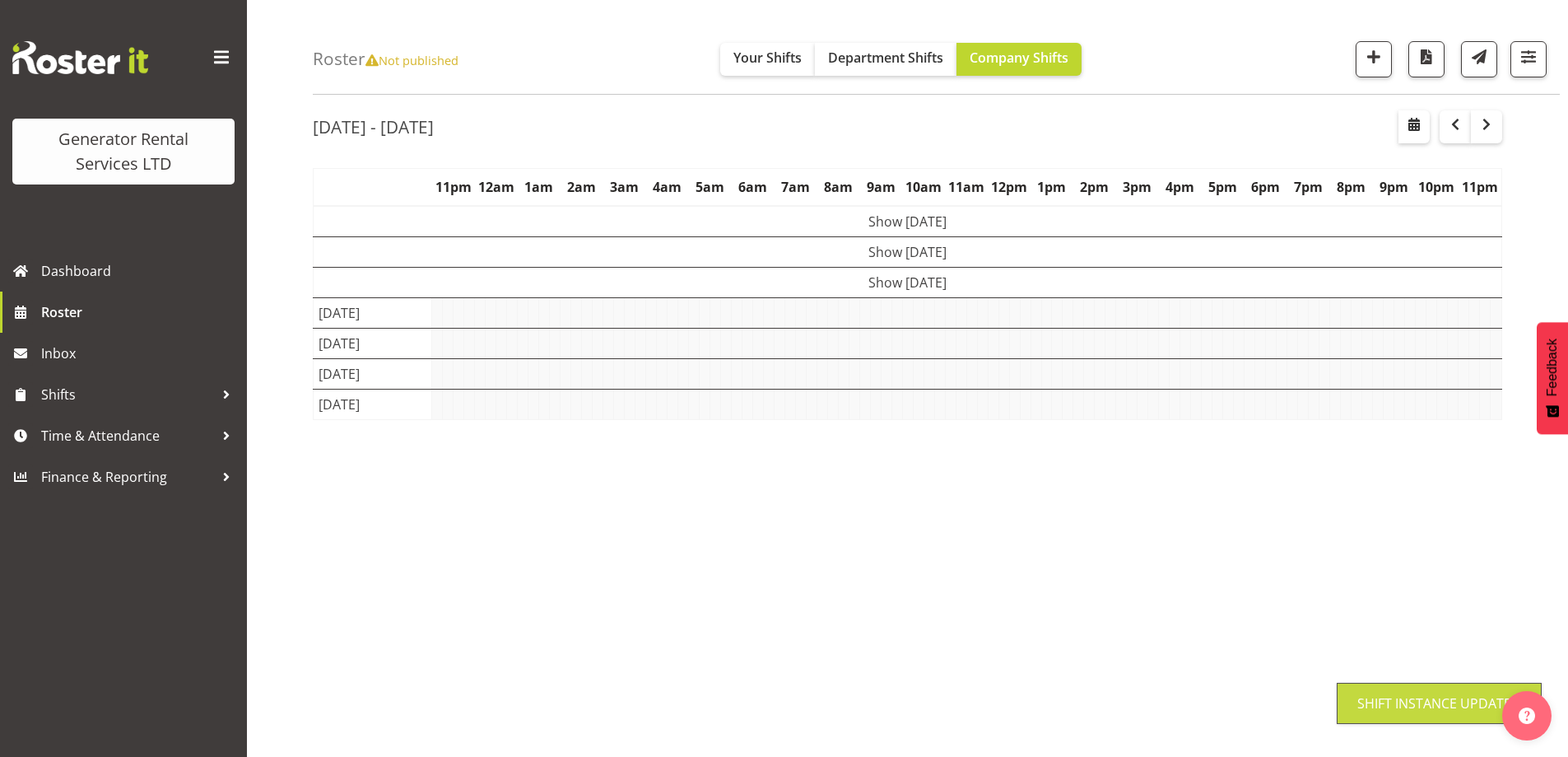
scroll to position [54, 0]
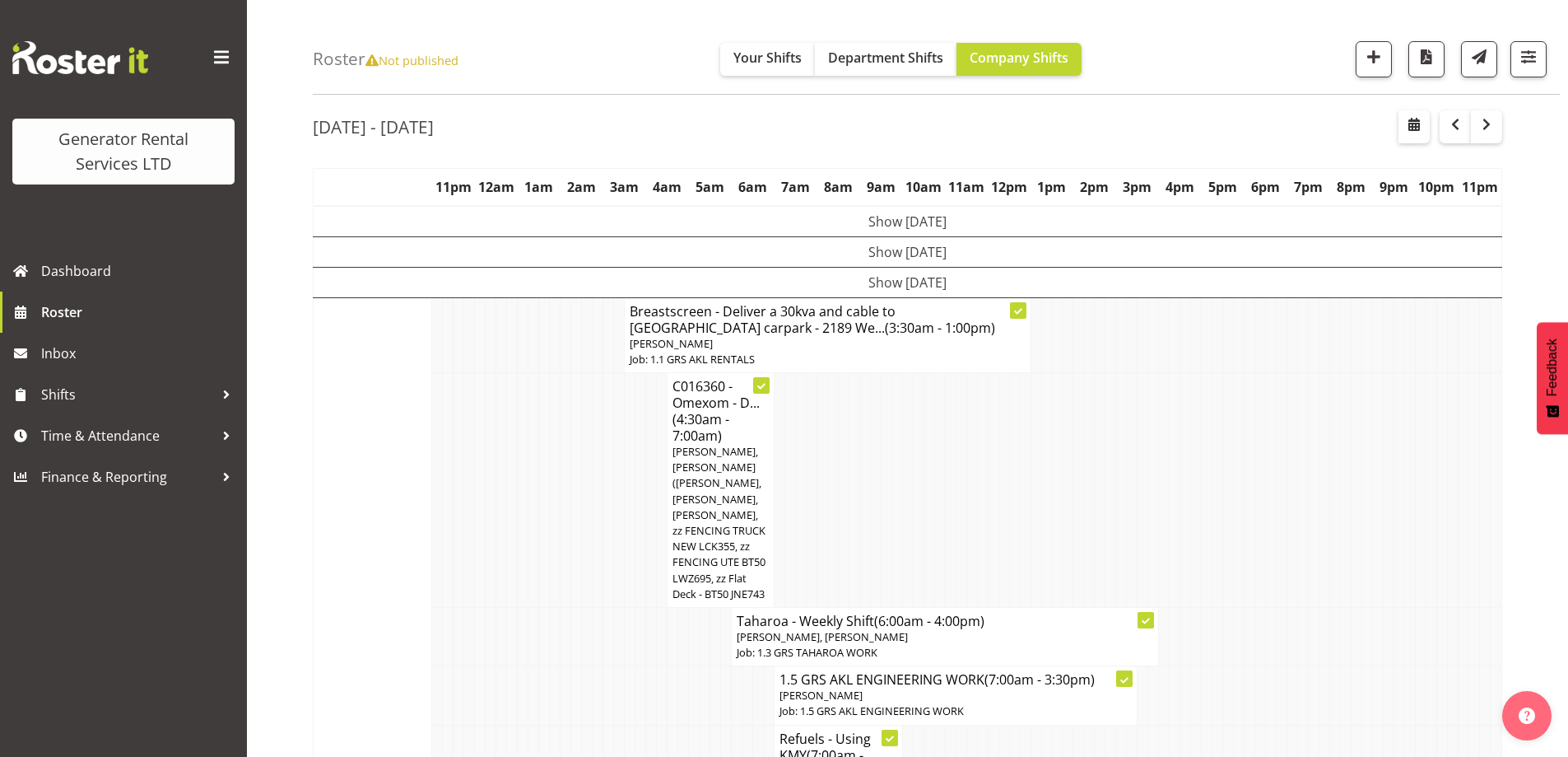
click at [890, 440] on td at bounding box center [886, 489] width 11 height 234
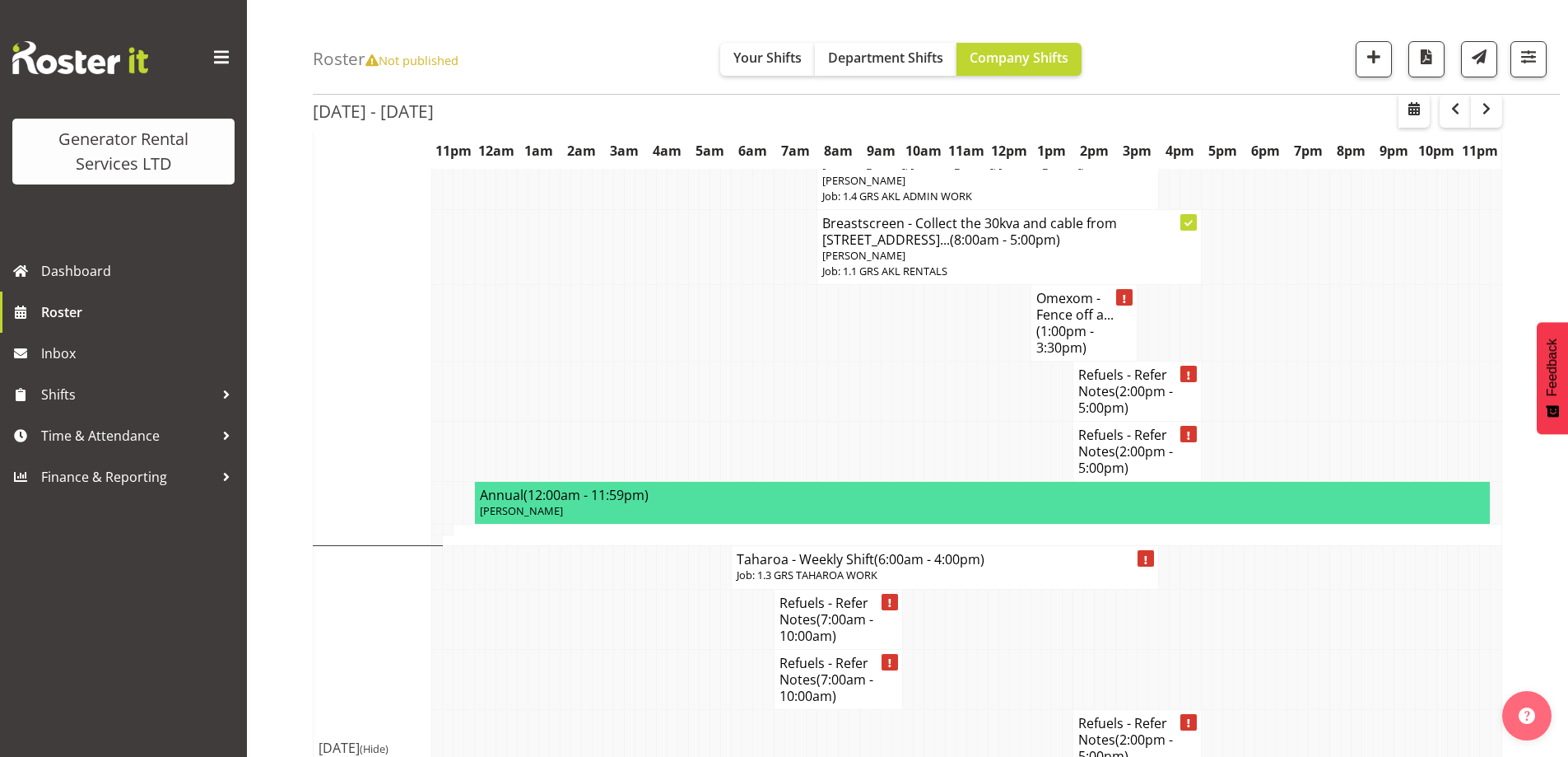
scroll to position [2575, 0]
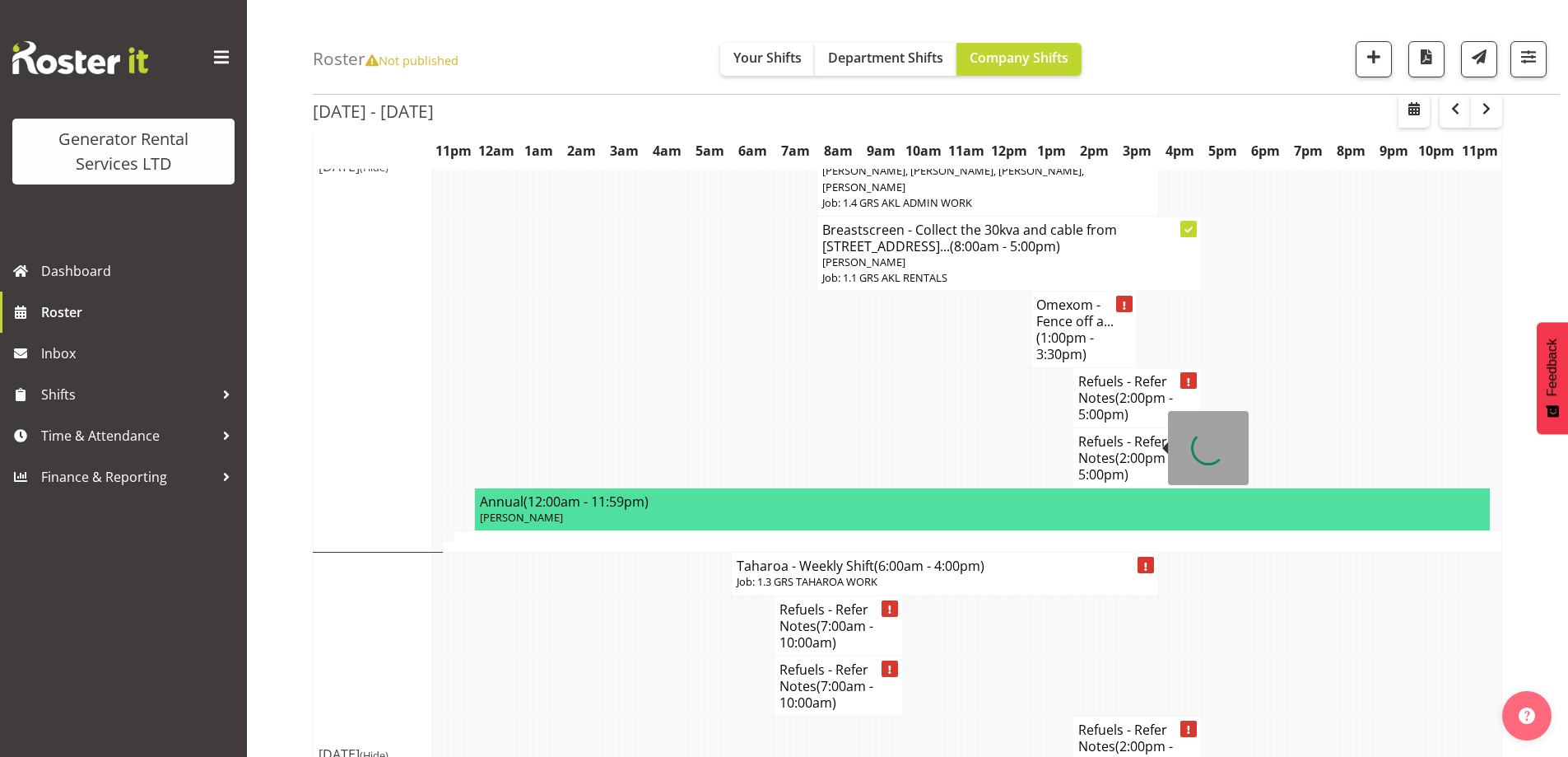
click at [991, 574] on p "Job: 1.3 GRS TAHAROA WORK" at bounding box center [945, 581] width 416 height 16
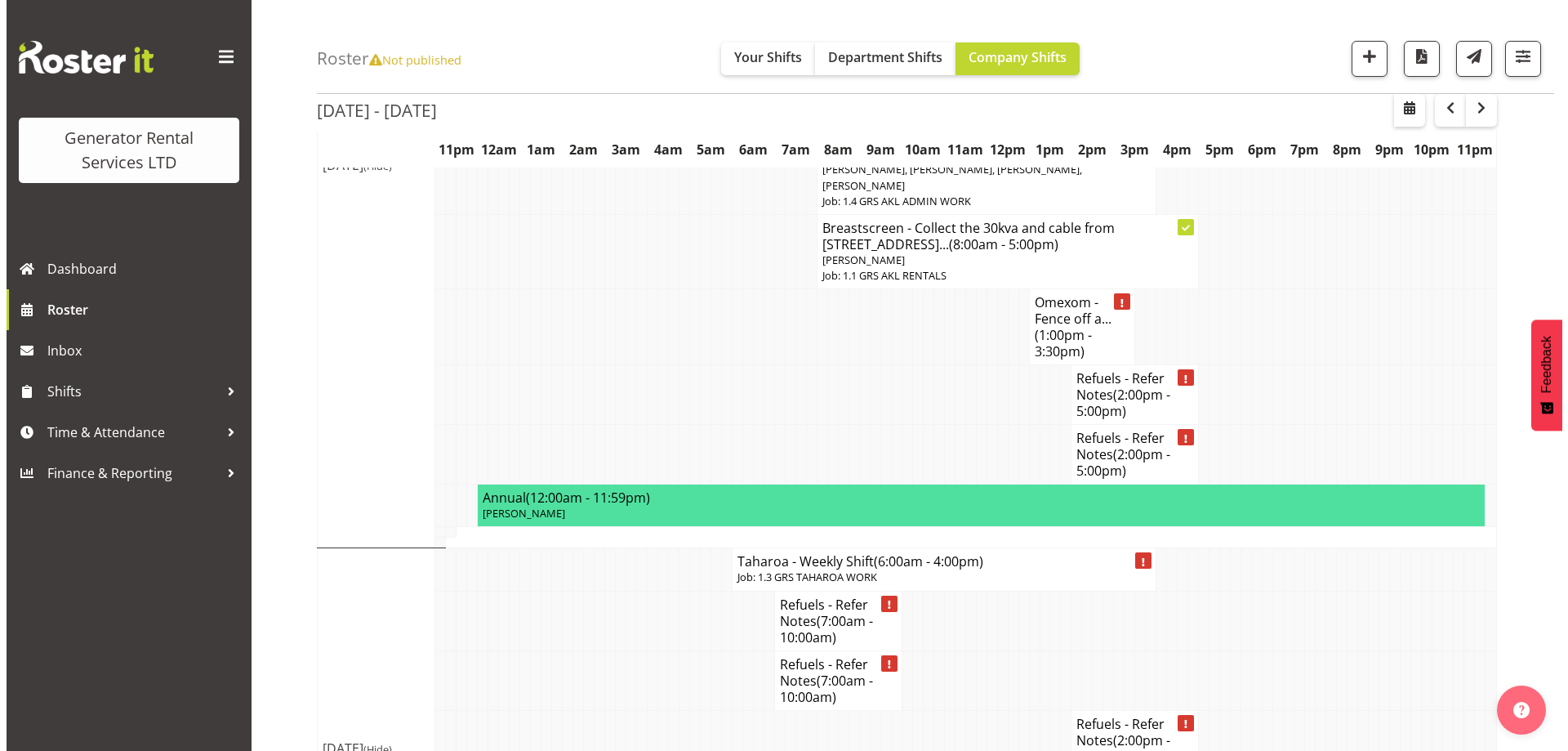
scroll to position [2539, 0]
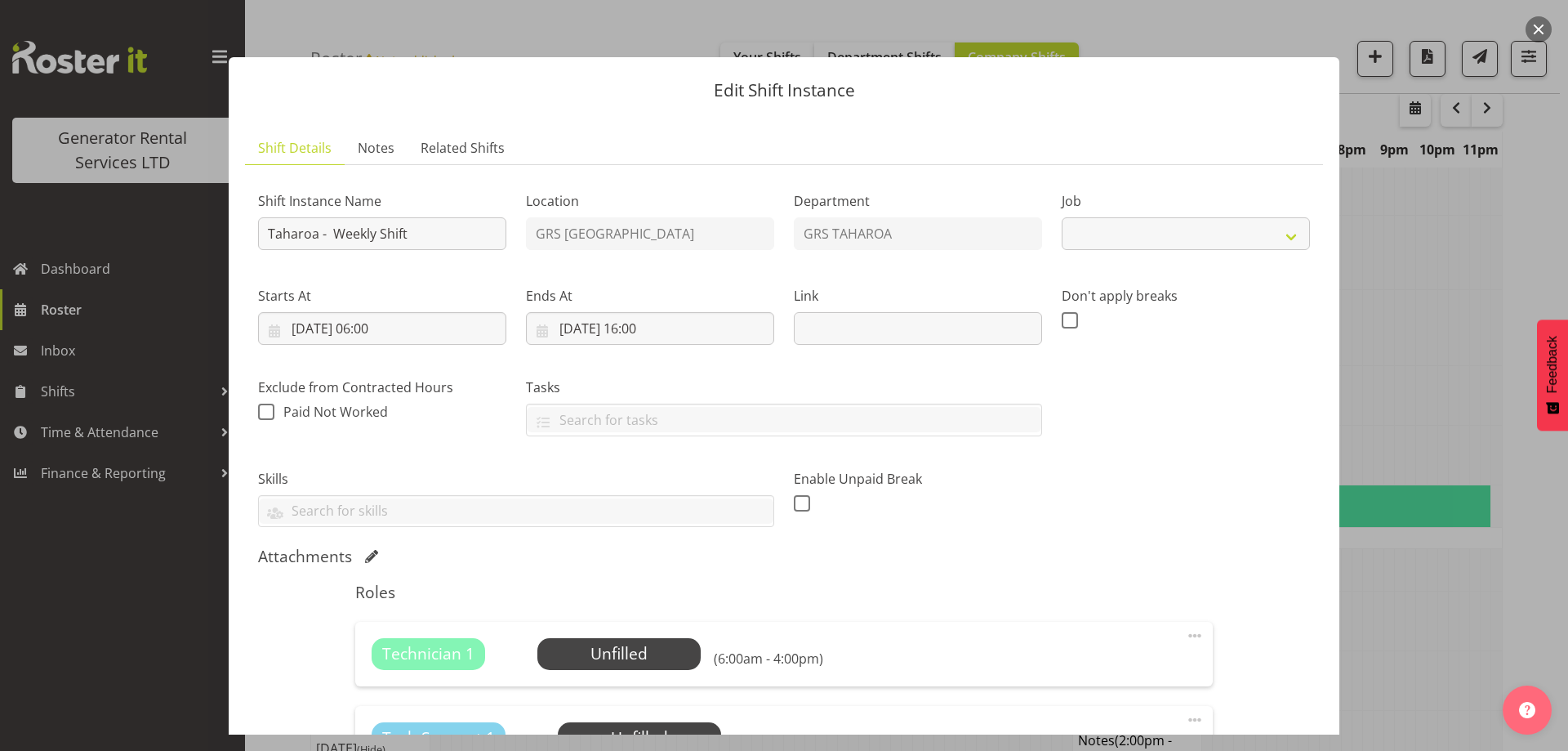
select select "874"
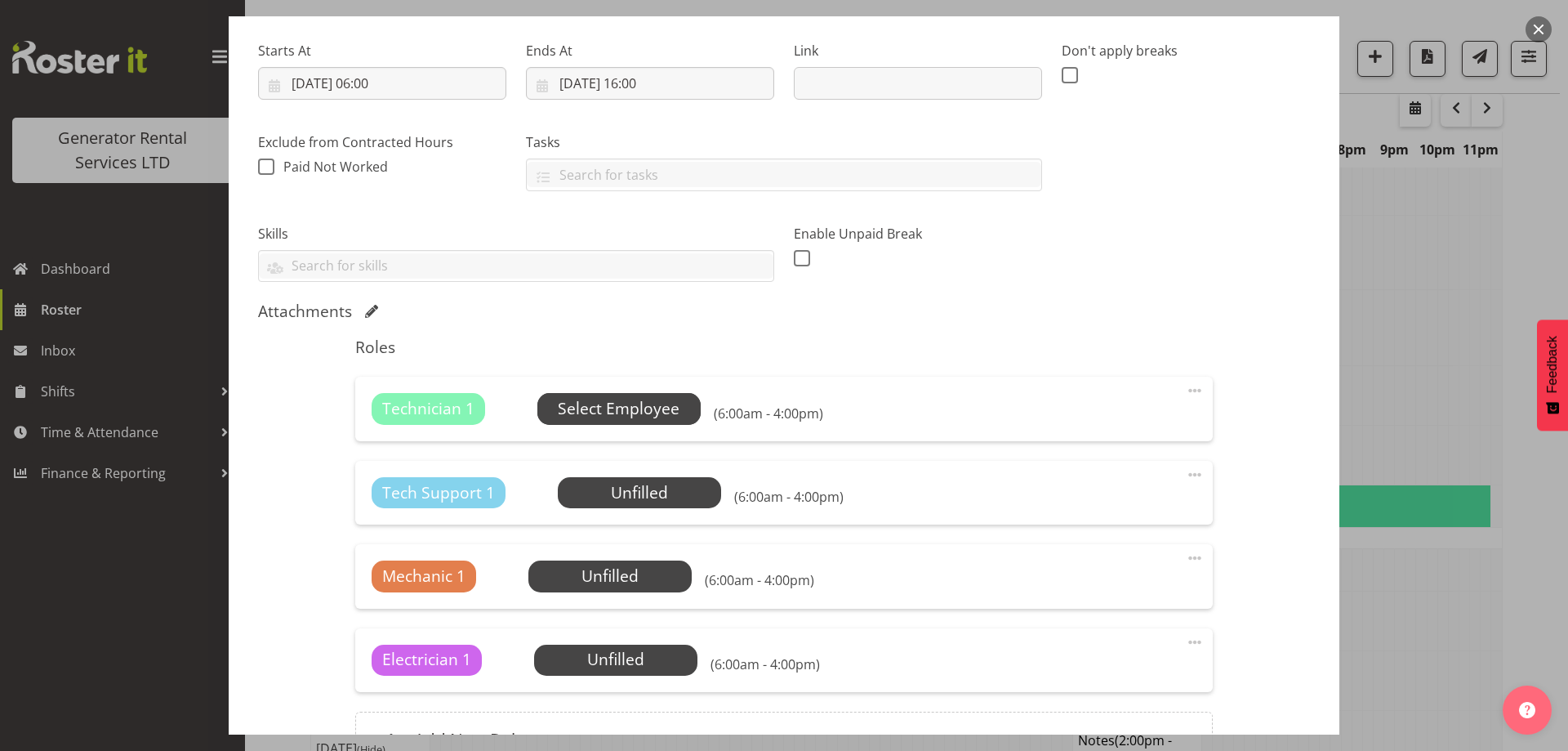
click at [669, 415] on span "Select Employee" at bounding box center [618, 408] width 122 height 24
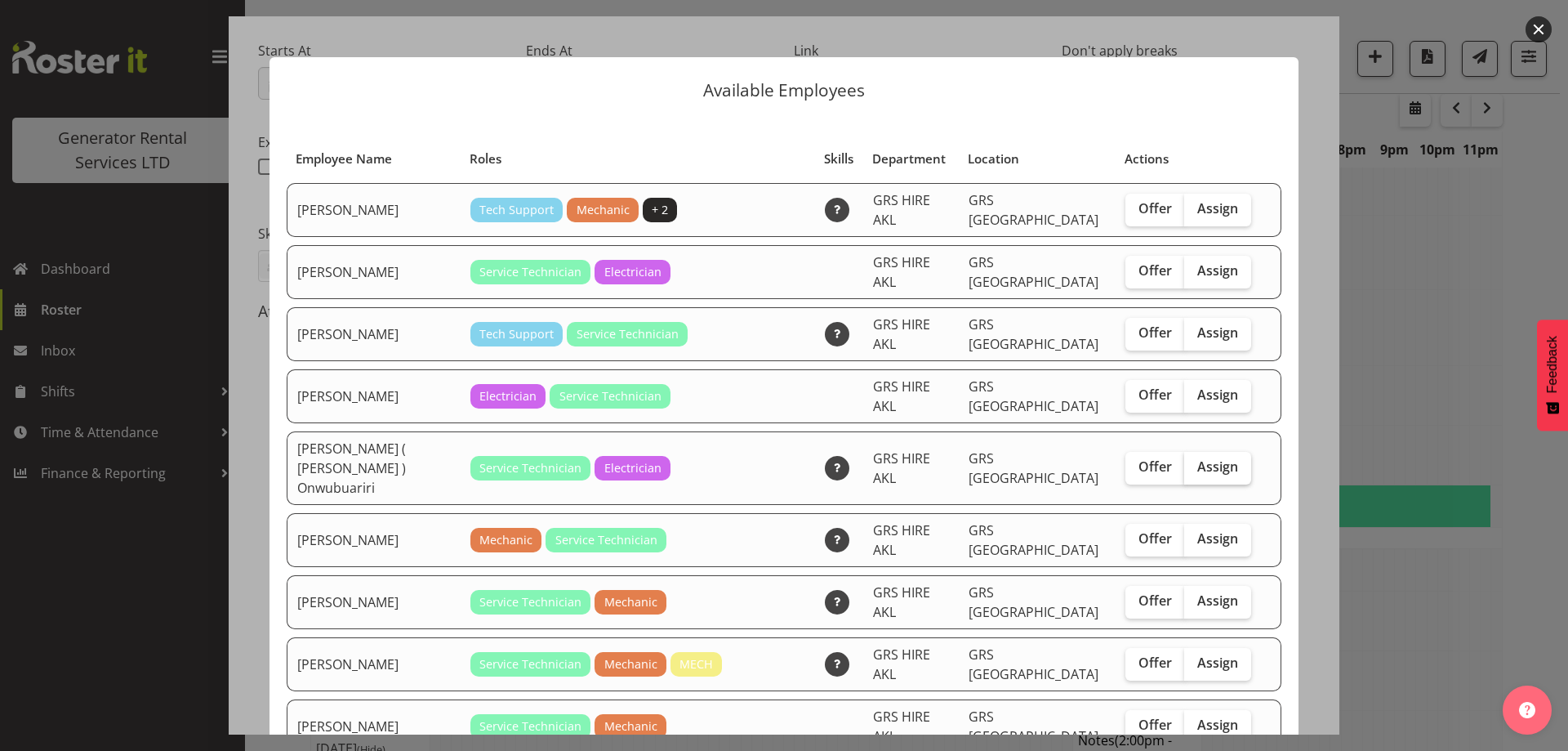
click at [1224, 469] on label "Assign" at bounding box center [1218, 468] width 67 height 33
click at [1195, 469] on input "Assign" at bounding box center [1189, 467] width 11 height 11
checkbox input "true"
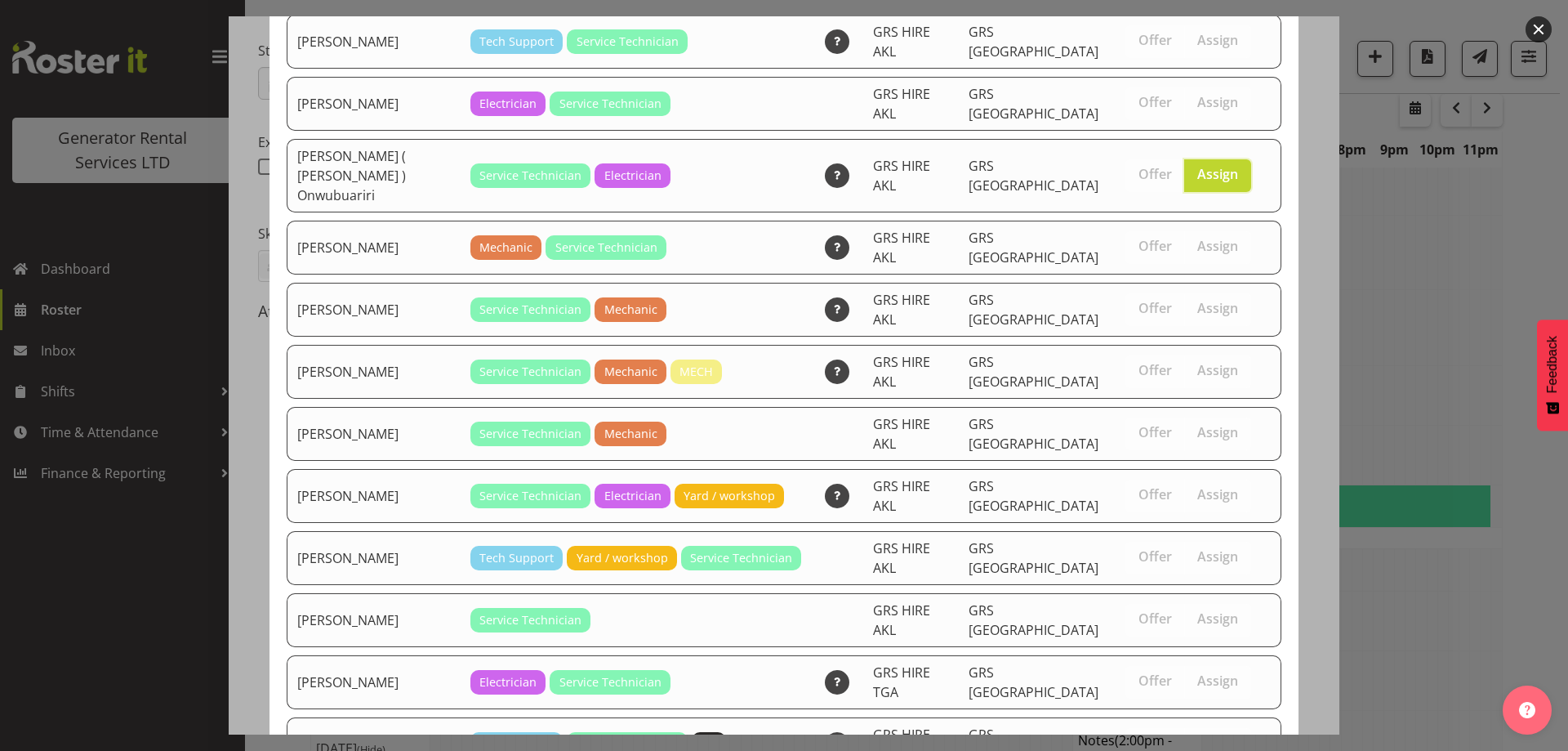
scroll to position [412, 0]
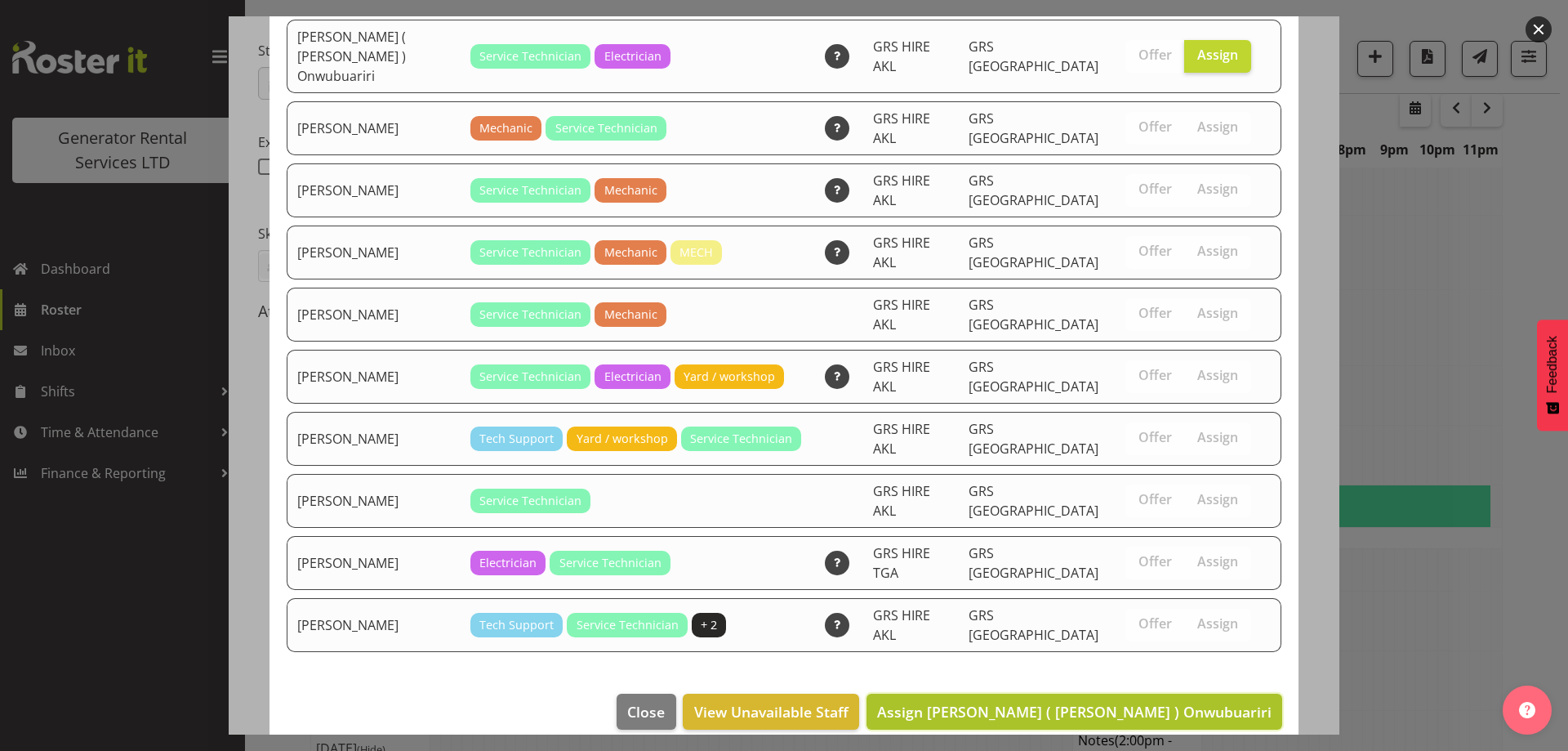
click at [1191, 693] on button "Assign [PERSON_NAME] ( [PERSON_NAME] ) Onwubuariri" at bounding box center [1074, 712] width 416 height 36
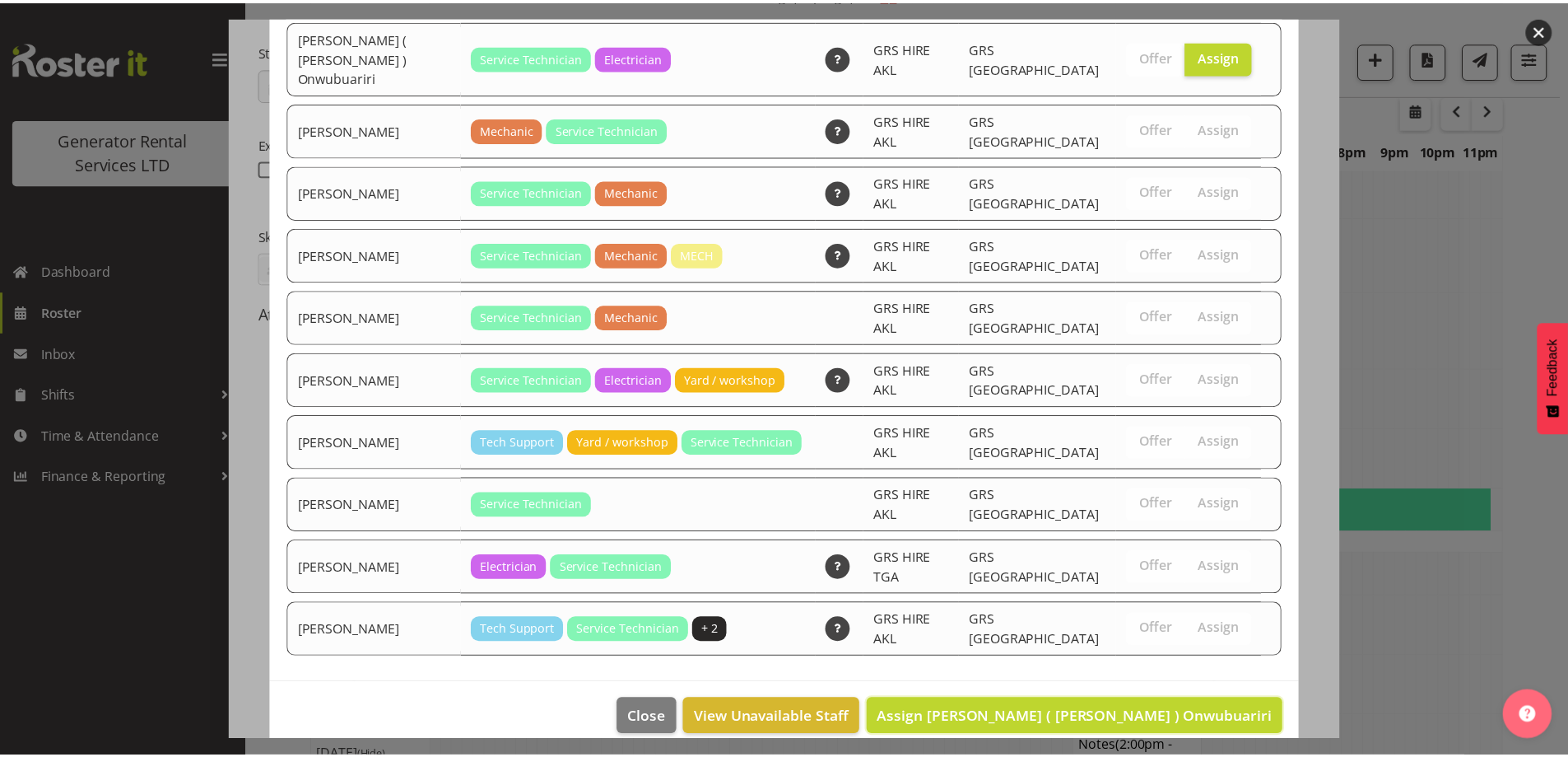
scroll to position [2575, 0]
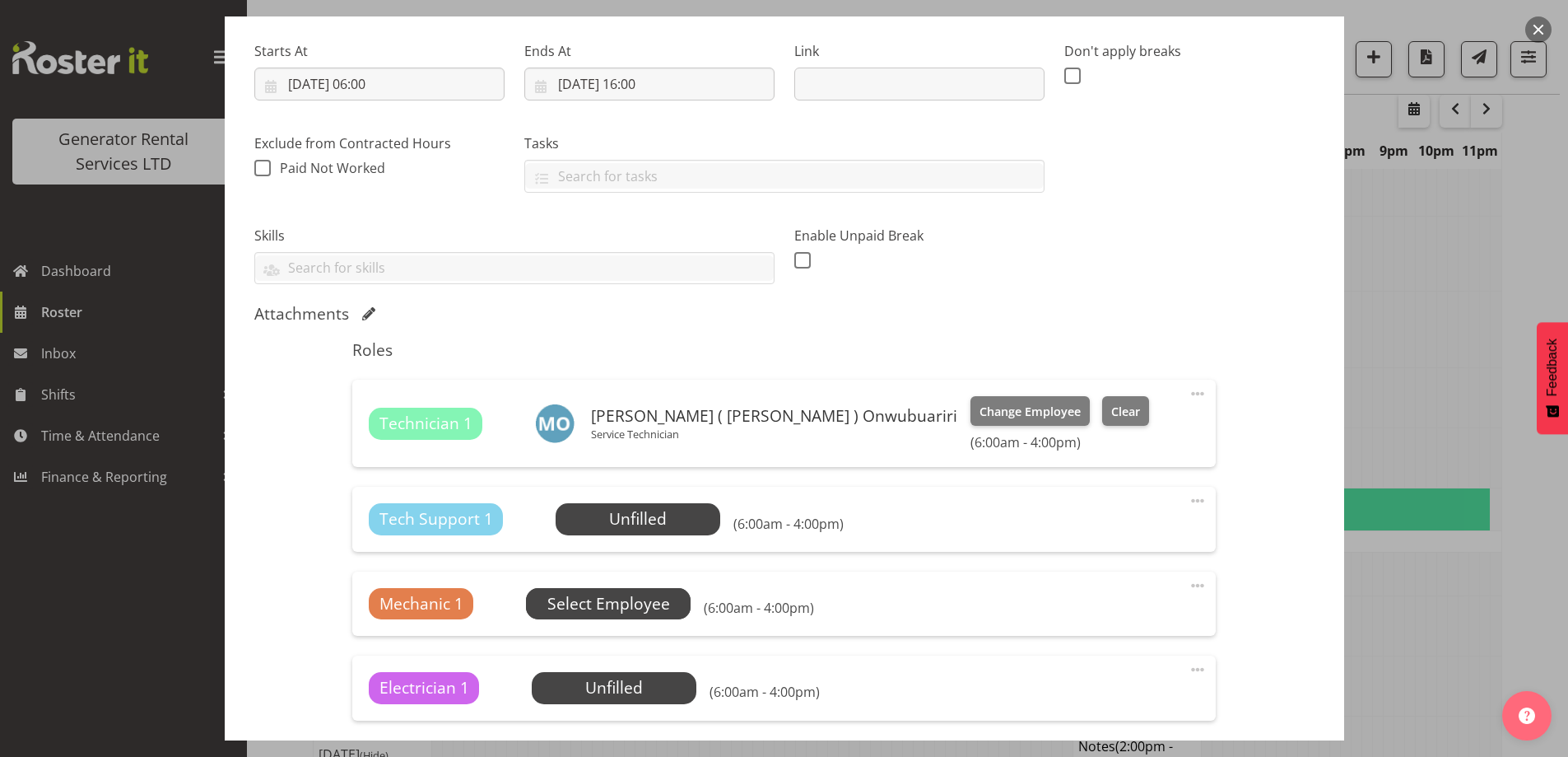
click at [654, 600] on span "Select Employee" at bounding box center [608, 604] width 123 height 24
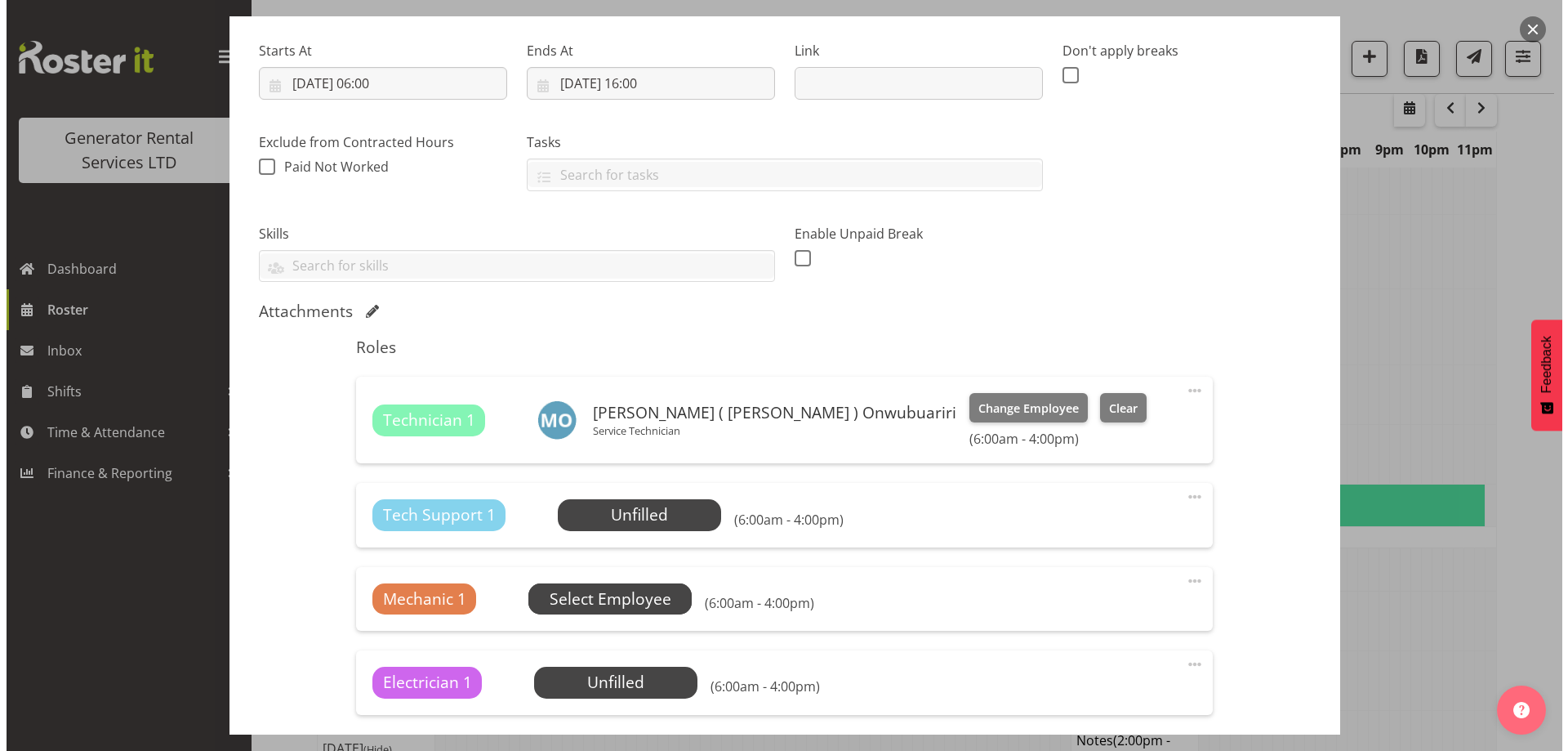
scroll to position [2539, 0]
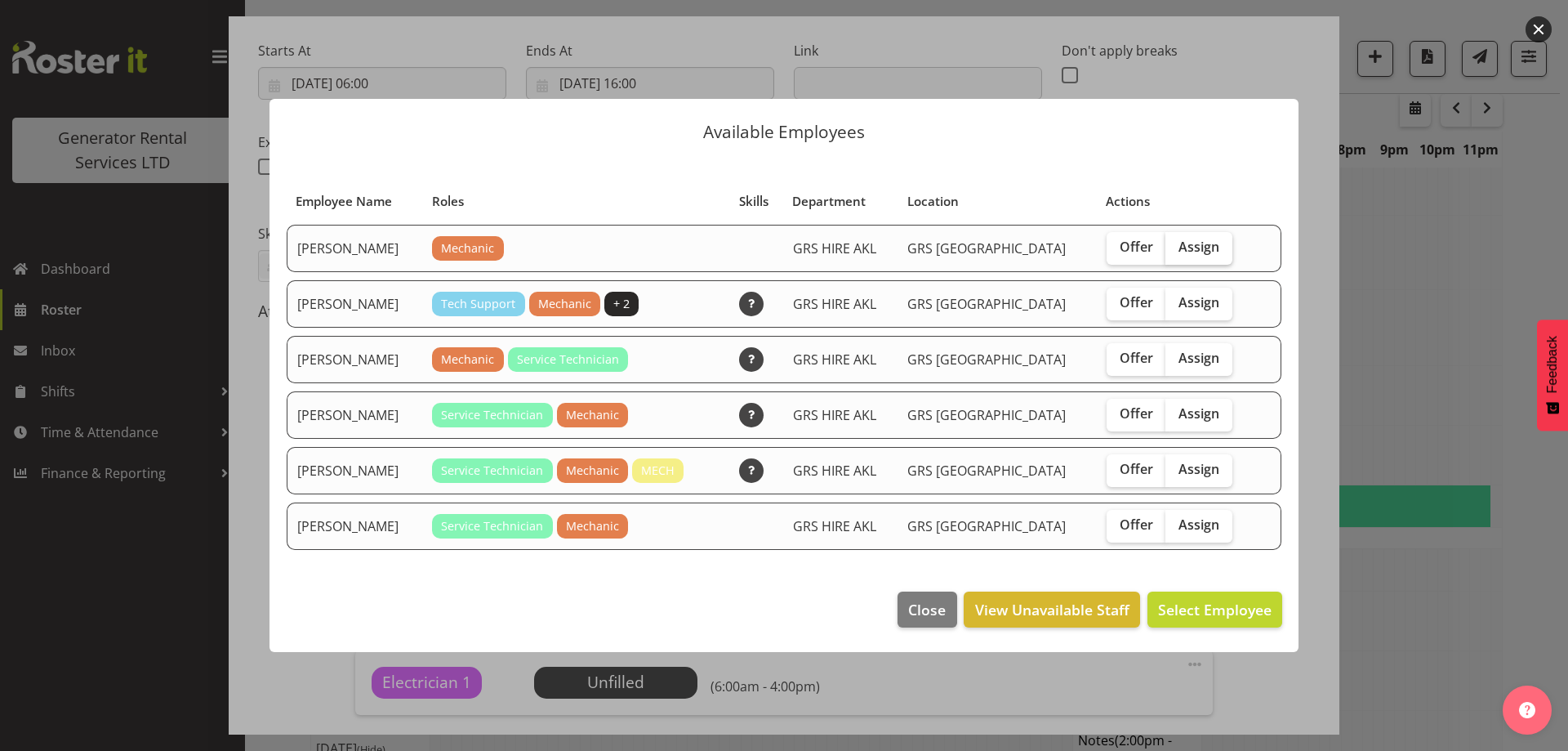
click at [1197, 249] on span "Assign" at bounding box center [1199, 246] width 41 height 16
click at [1176, 249] on input "Assign" at bounding box center [1170, 246] width 11 height 11
checkbox input "true"
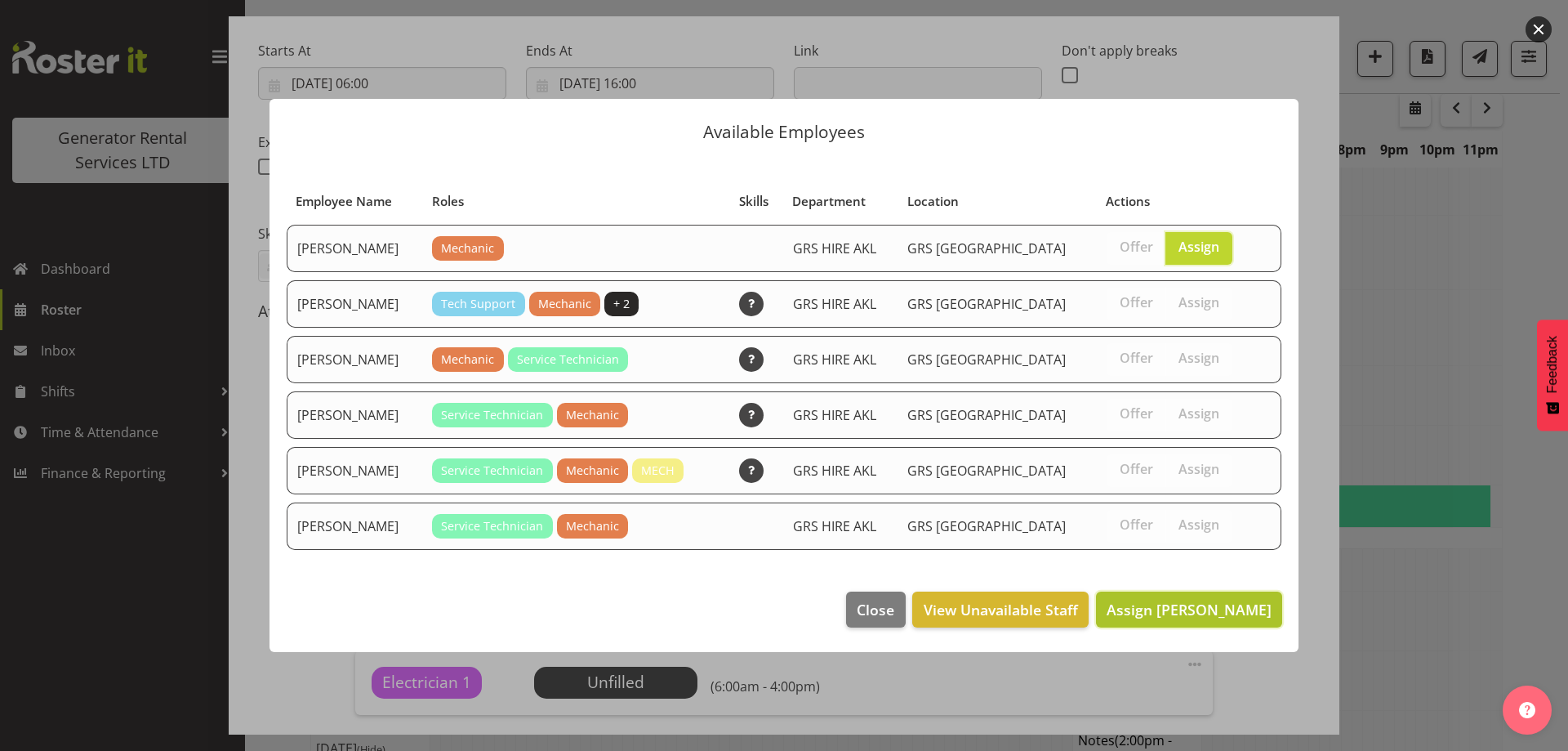
click at [1227, 612] on span "Assign [PERSON_NAME]" at bounding box center [1189, 610] width 165 height 20
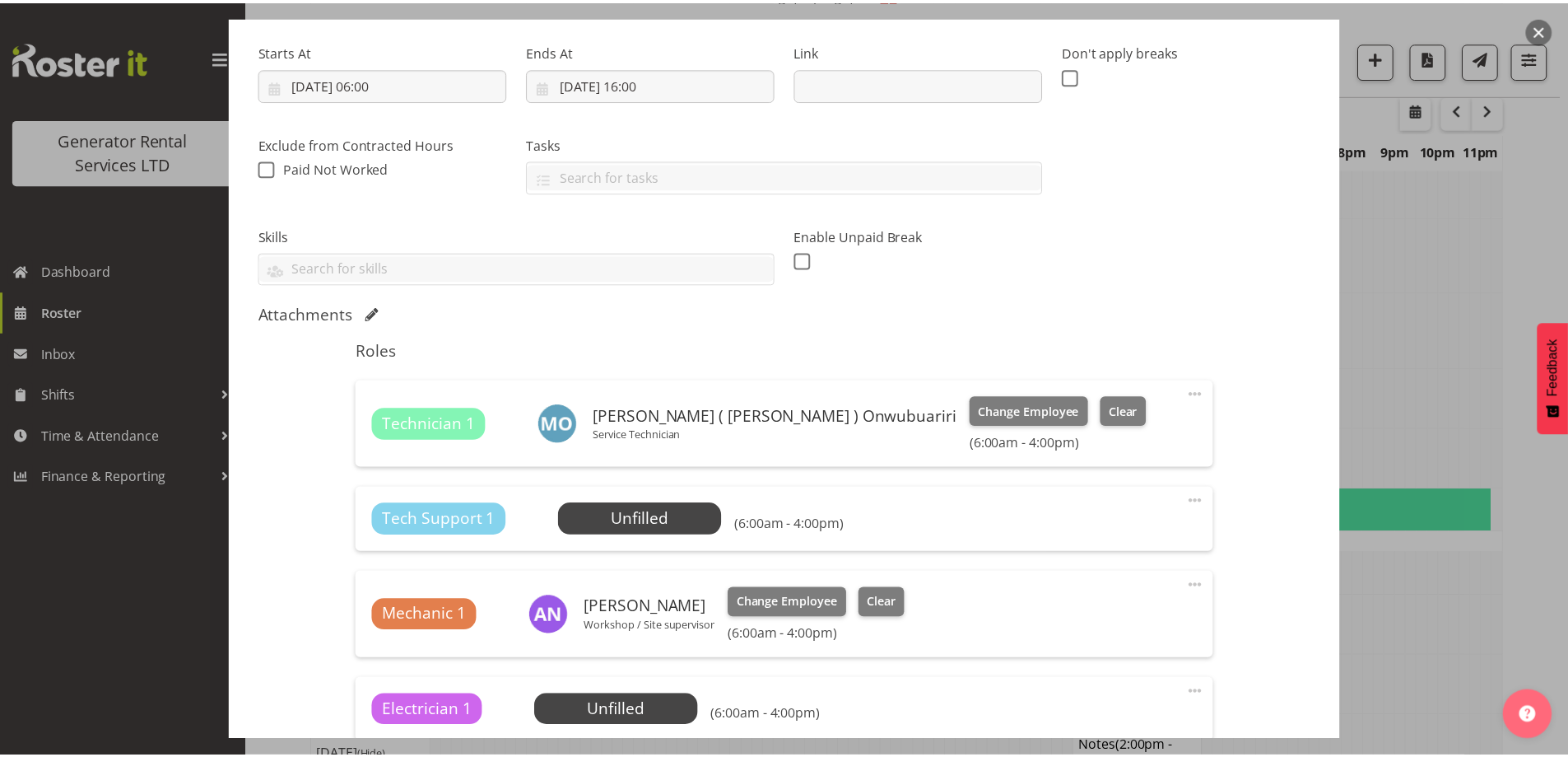
scroll to position [2575, 0]
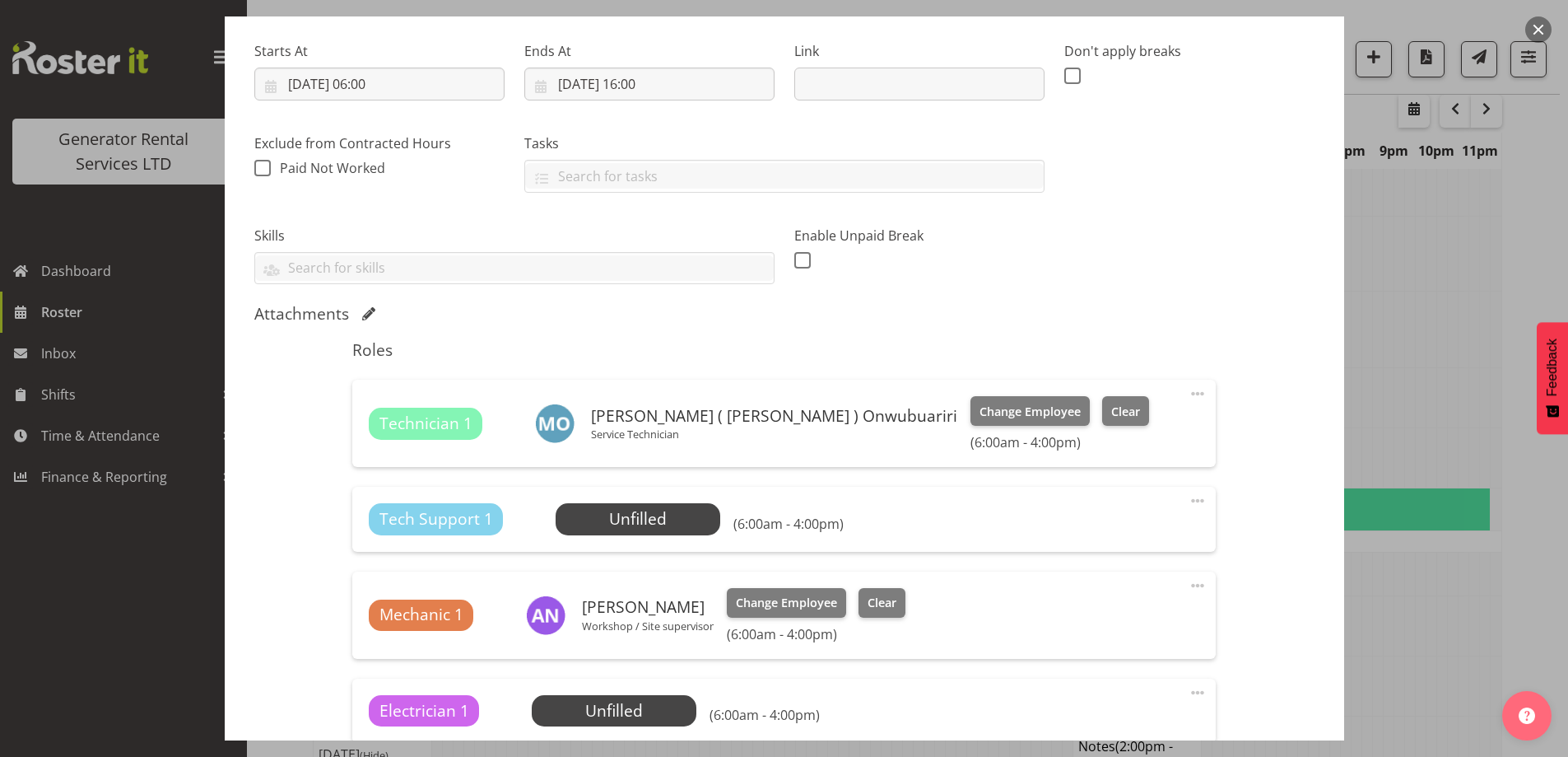
click at [1191, 488] on div "Tech Support 1 Unfilled Select Employee (6:00am - 4:00pm) Edit Cover Role Delete" at bounding box center [784, 519] width 863 height 65
click at [1189, 497] on span at bounding box center [1198, 501] width 20 height 20
click at [1099, 596] on link "Delete" at bounding box center [1128, 596] width 158 height 30
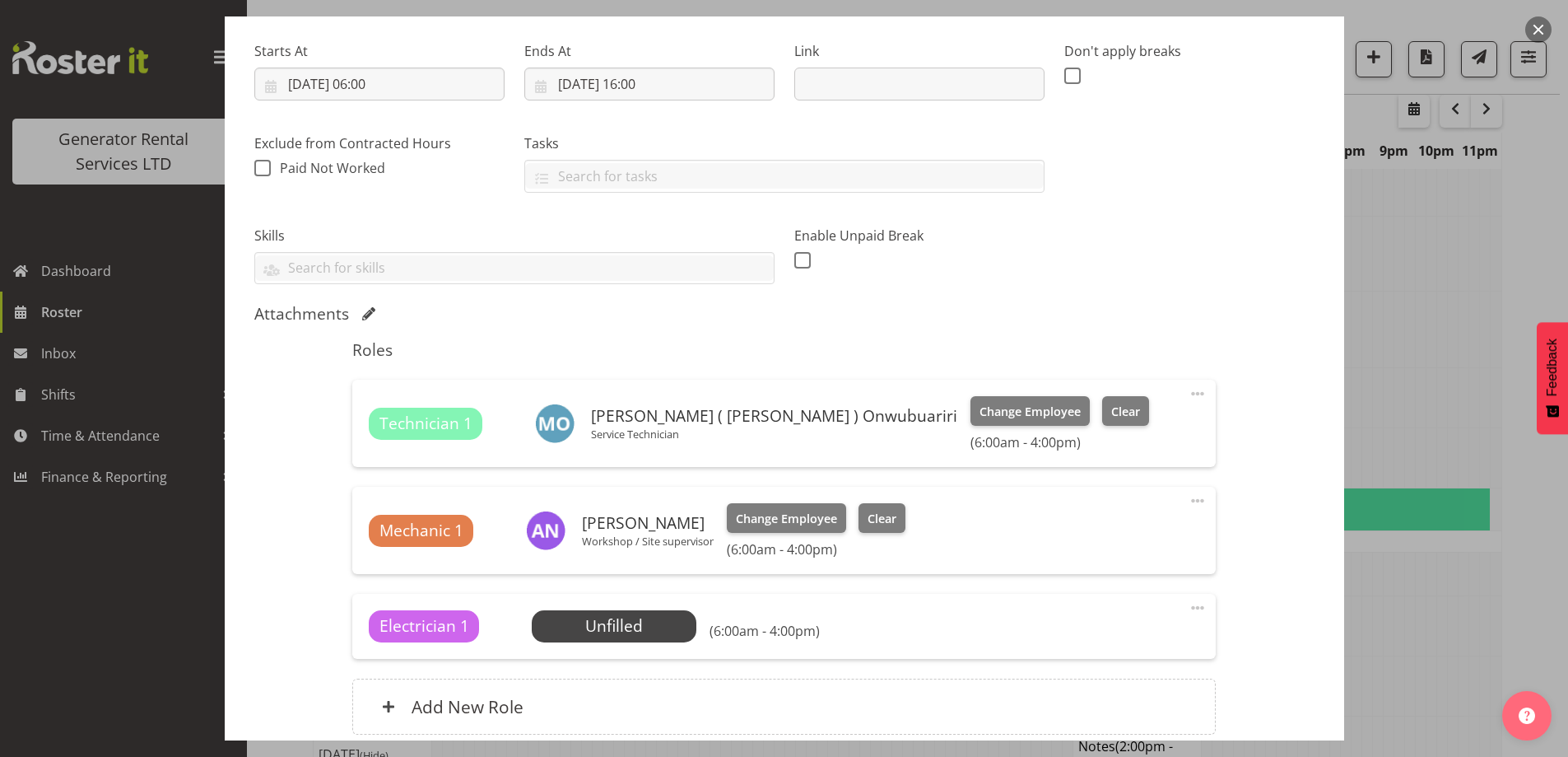
click at [1171, 609] on div "Electrician 1 Unfilled Select Employee (6:00am - 4:00pm) Edit Cover Role Delete" at bounding box center [784, 626] width 863 height 65
click at [1188, 609] on span at bounding box center [1198, 608] width 20 height 20
click at [1149, 700] on link "Delete" at bounding box center [1128, 703] width 158 height 30
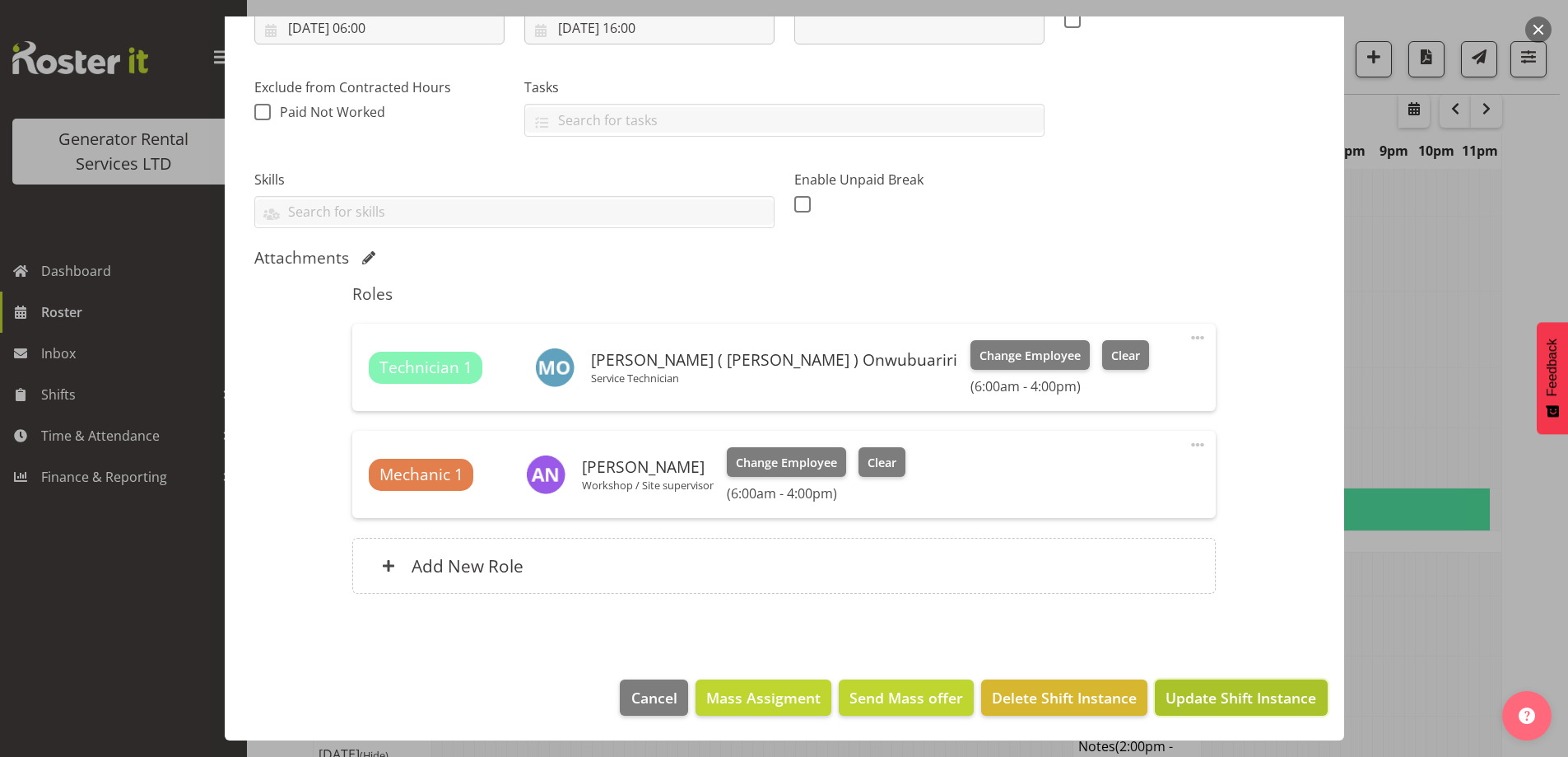
click at [1177, 694] on span "Update Shift Instance" at bounding box center [1241, 697] width 151 height 22
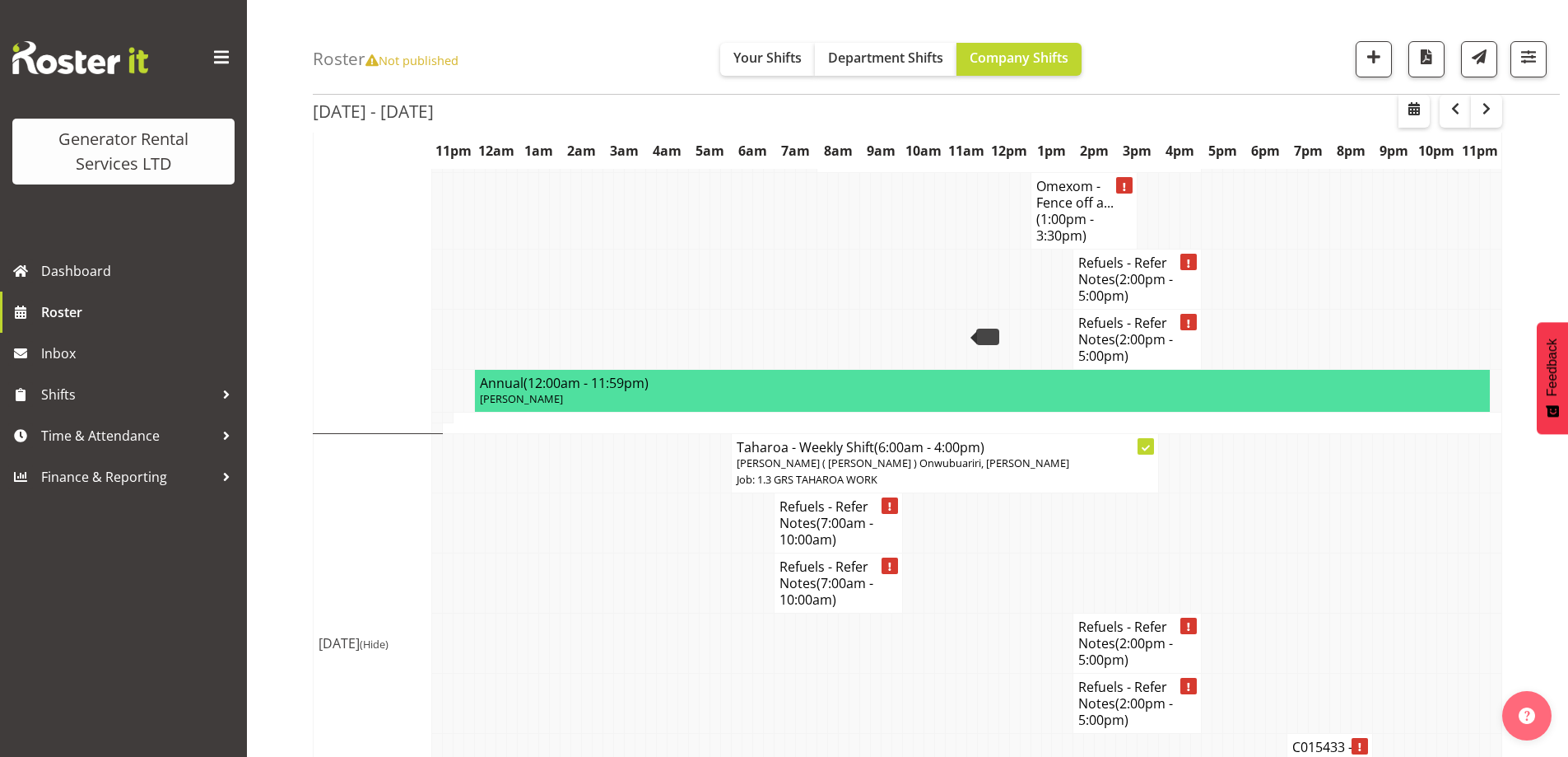
scroll to position [3003, 0]
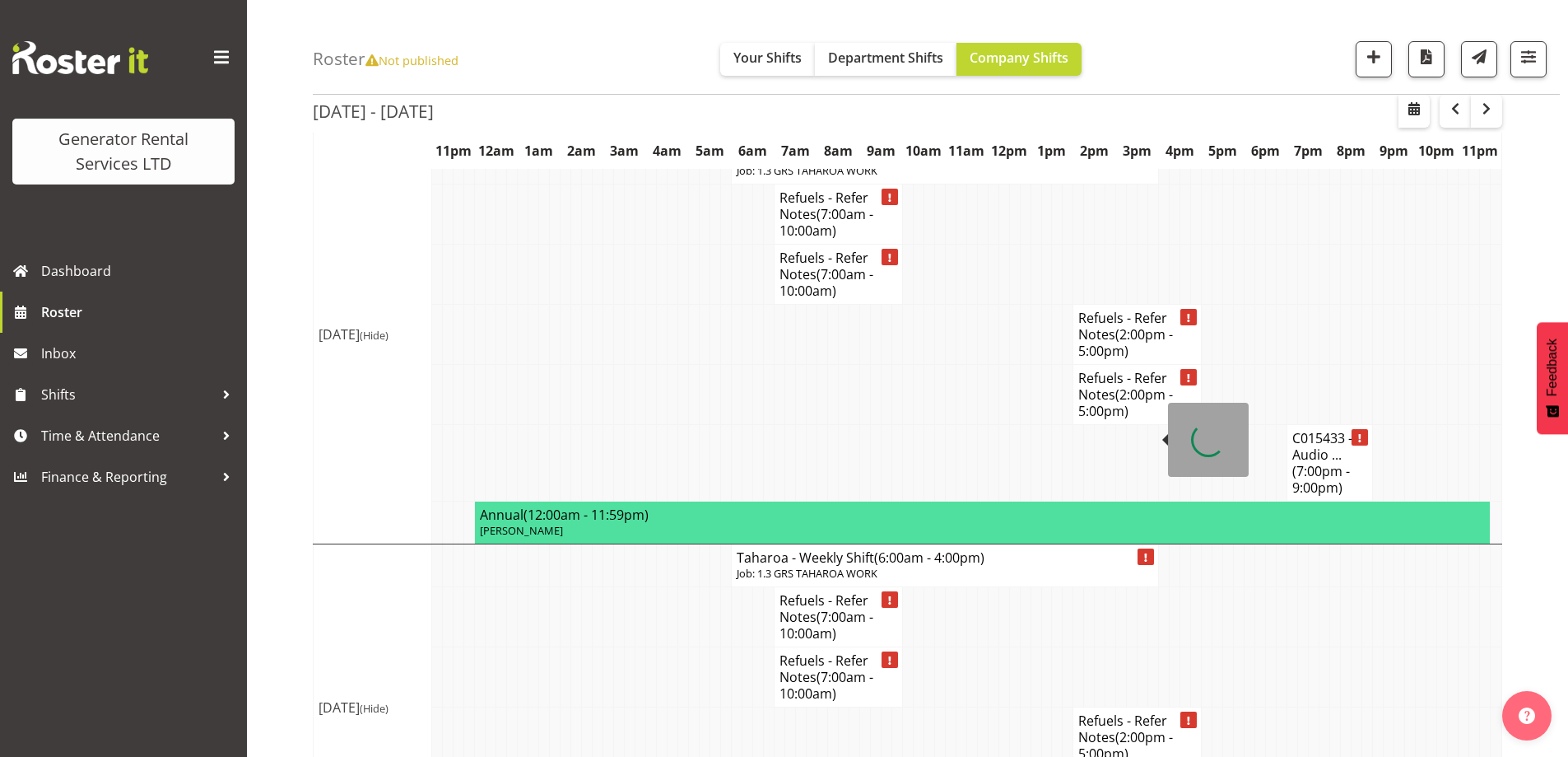
click at [796, 566] on p "Job: 1.3 GRS TAHAROA WORK" at bounding box center [945, 573] width 416 height 16
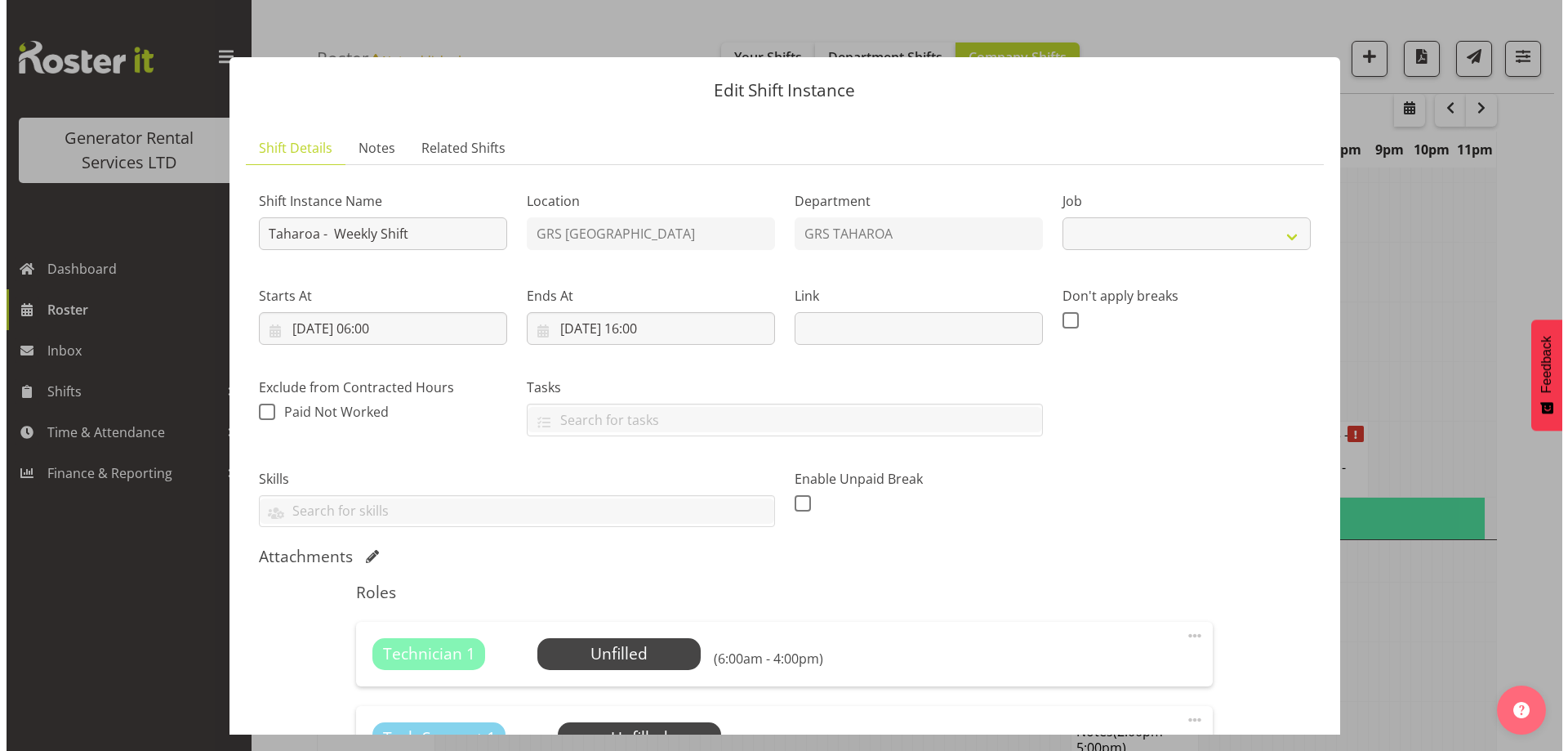
scroll to position [2963, 0]
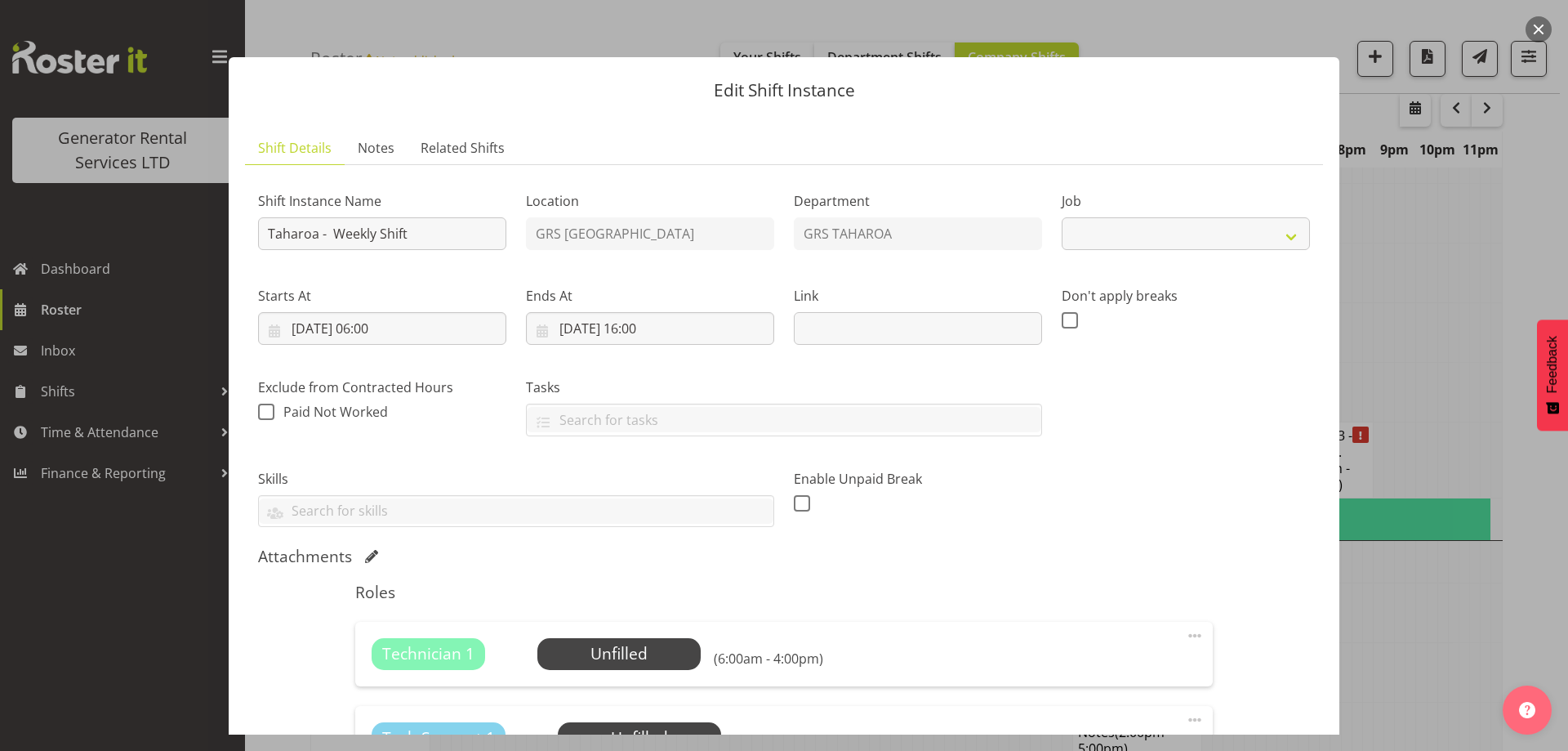
select select "874"
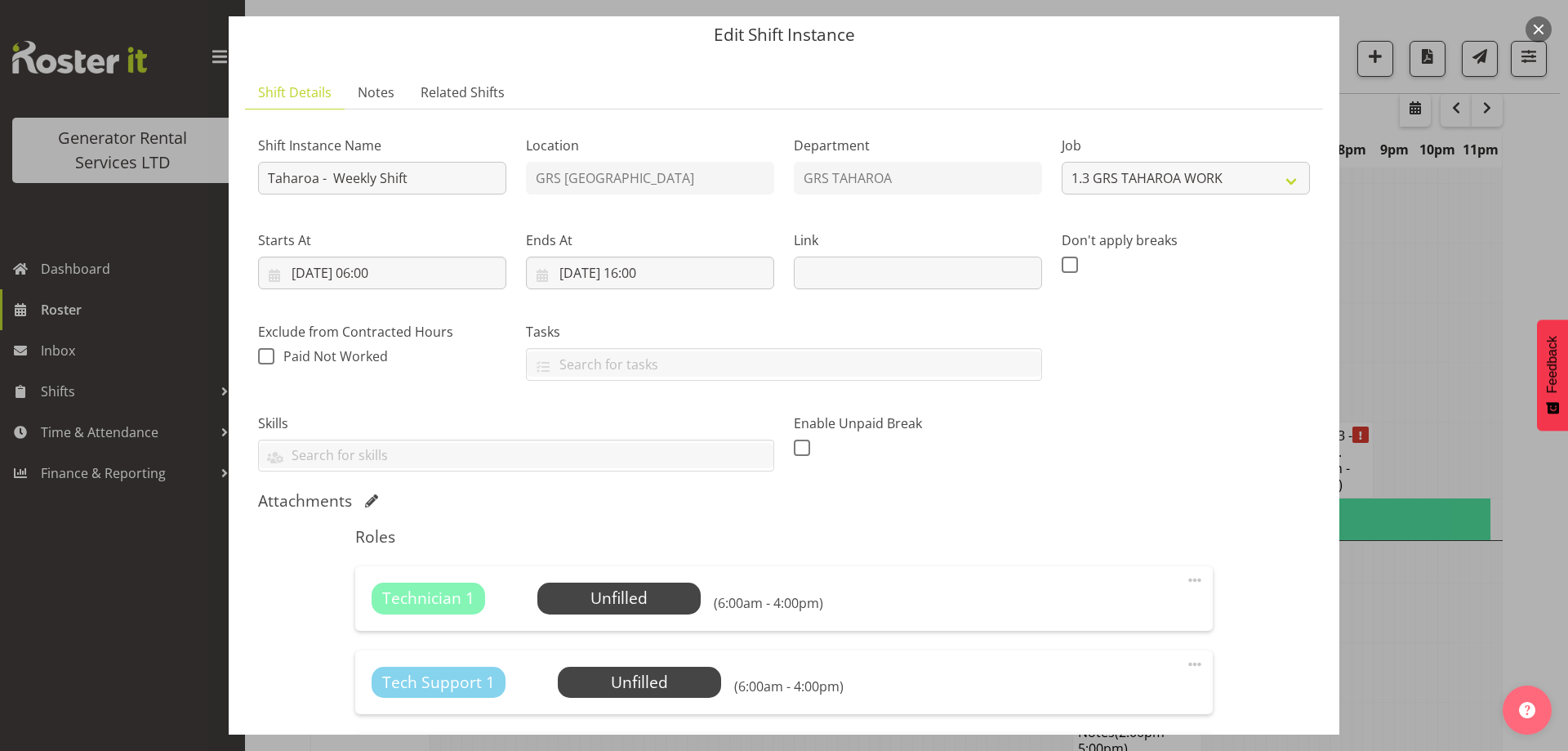
scroll to position [81, 0]
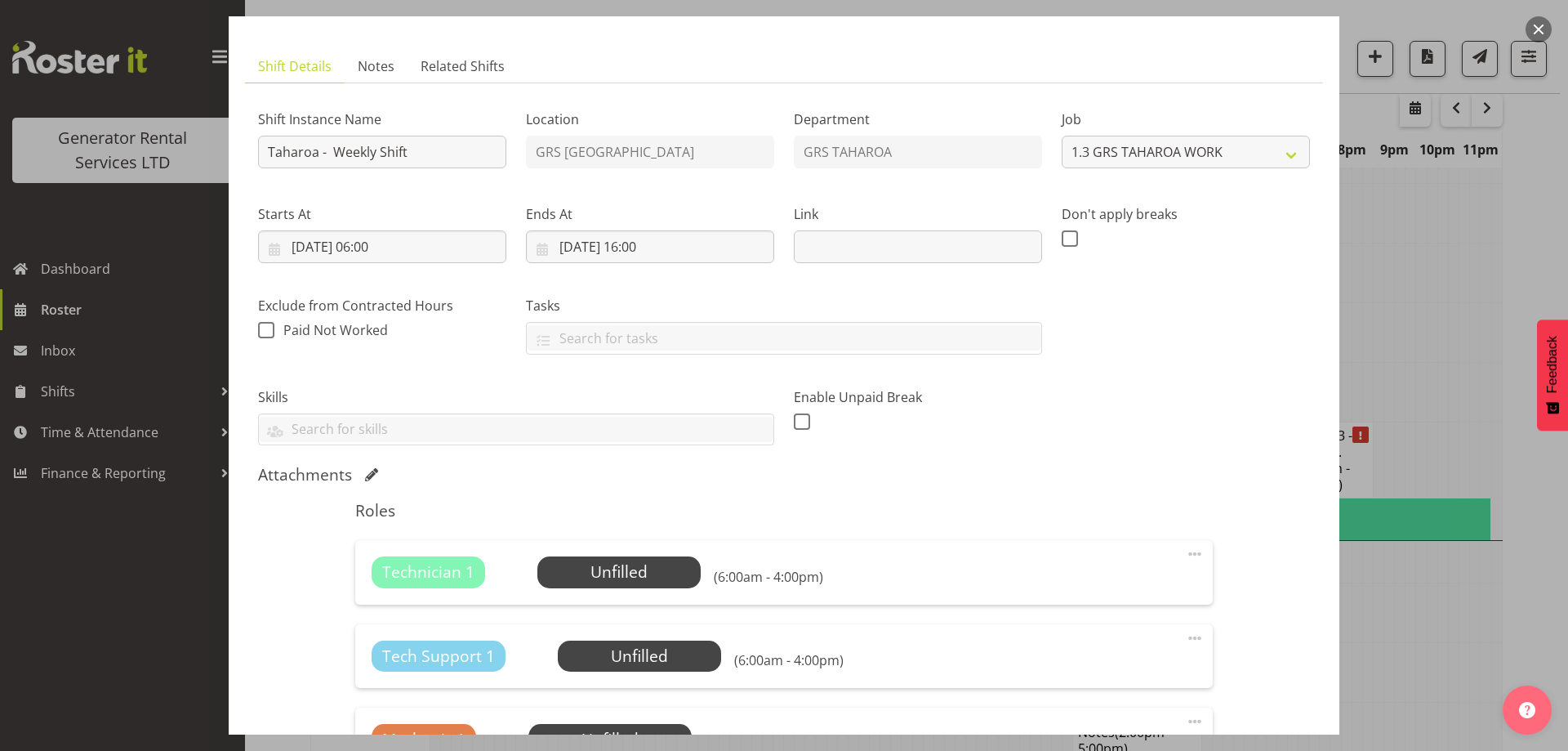
click at [1186, 555] on span at bounding box center [1195, 554] width 20 height 20
click at [995, 509] on h5 "Roles" at bounding box center [784, 511] width 857 height 20
click at [664, 572] on span "Select Employee" at bounding box center [618, 572] width 122 height 24
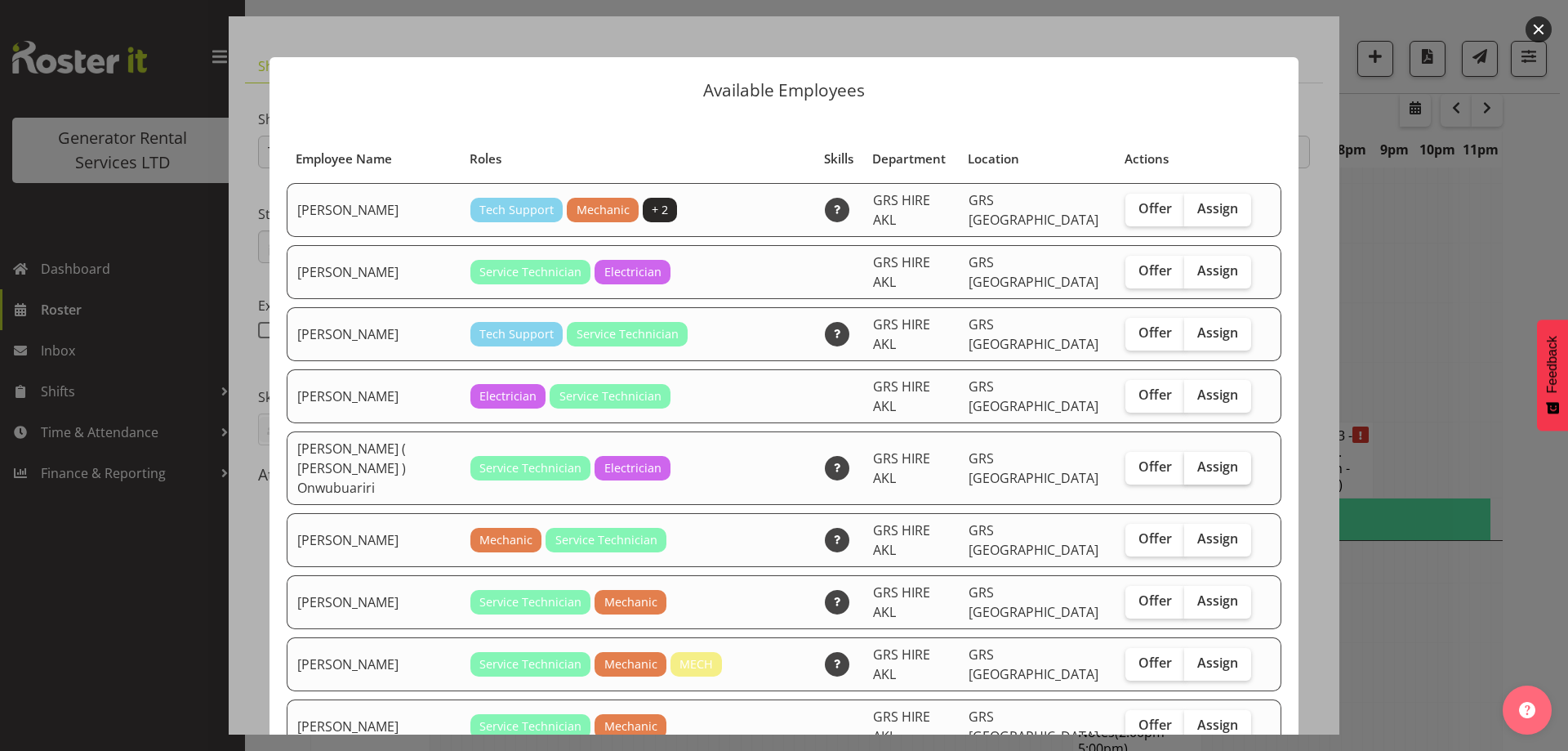
click at [1198, 458] on span "Assign" at bounding box center [1218, 467] width 41 height 16
click at [1195, 462] on input "Assign" at bounding box center [1189, 467] width 11 height 11
checkbox input "true"
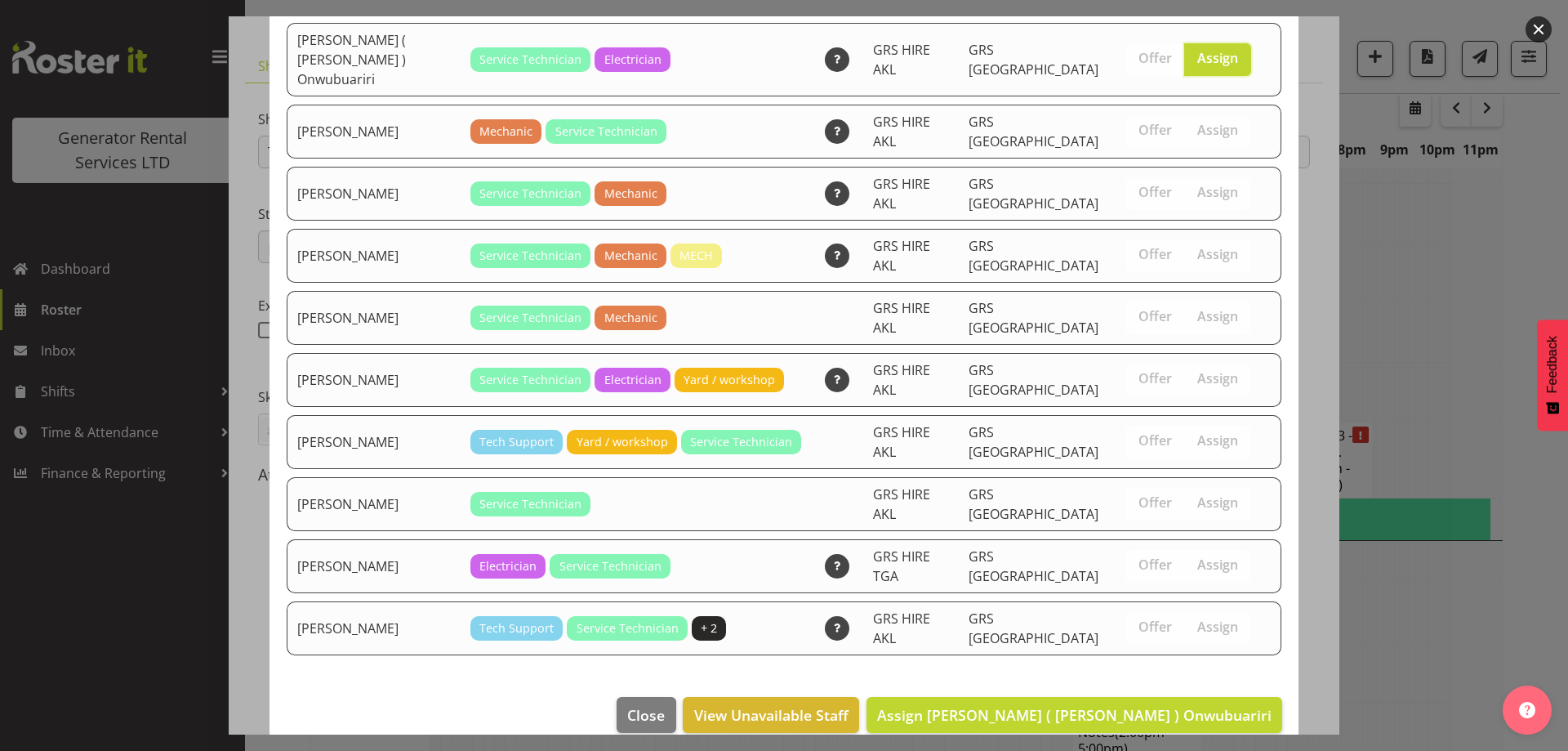
scroll to position [412, 0]
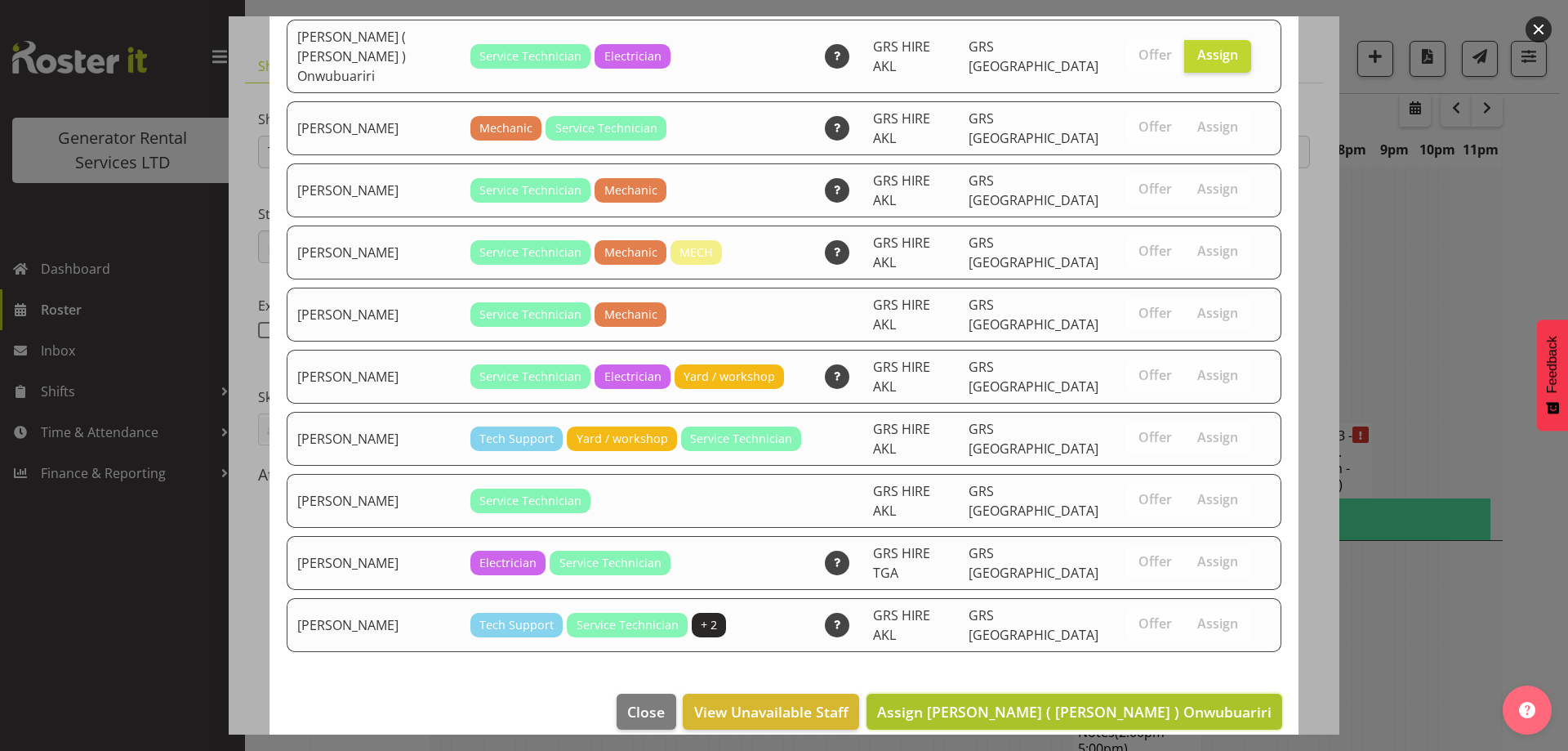
click at [1160, 702] on span "Assign [PERSON_NAME] ( [PERSON_NAME] ) Onwubuariri" at bounding box center [1074, 712] width 394 height 20
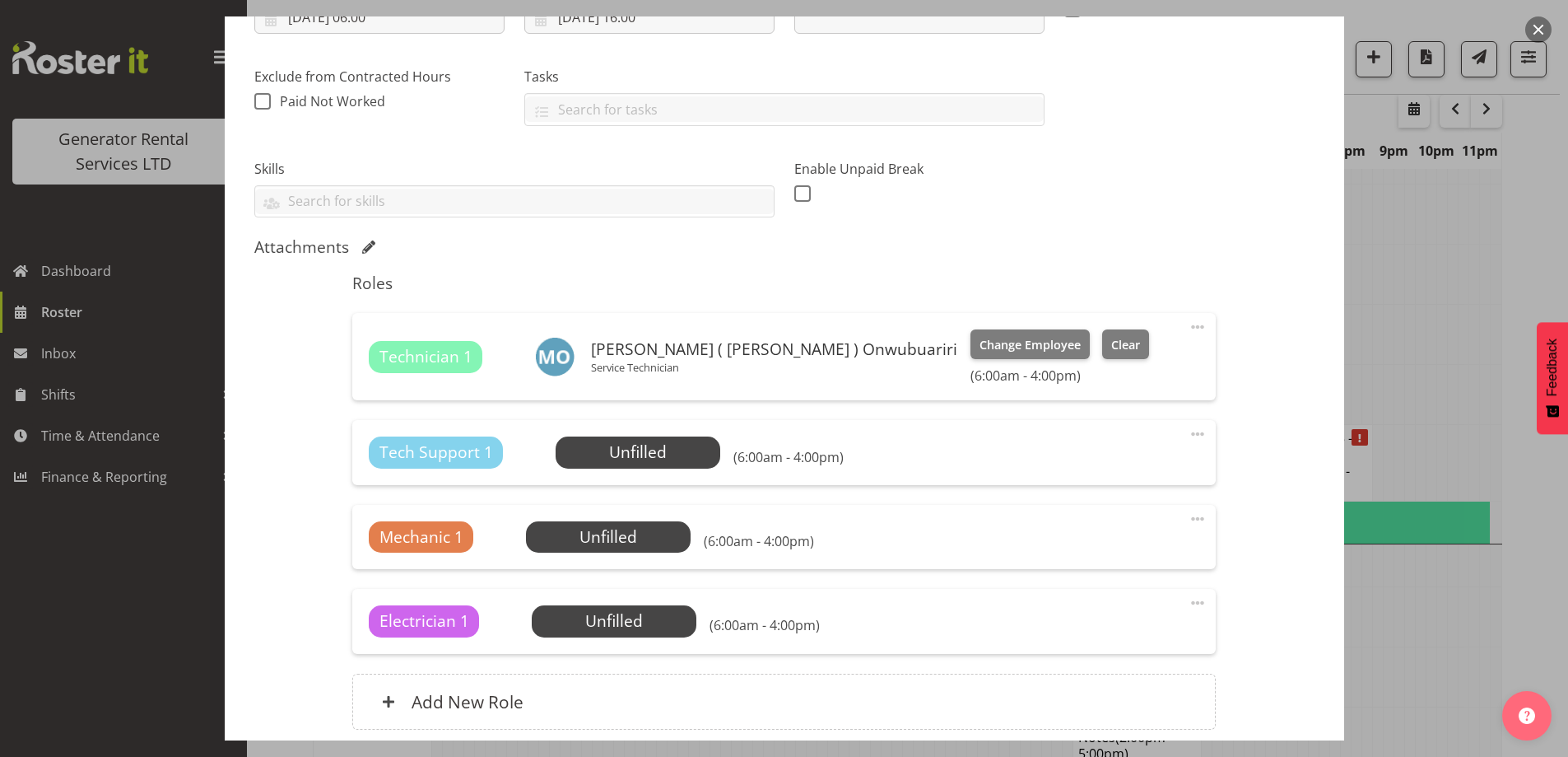
scroll to position [450, 0]
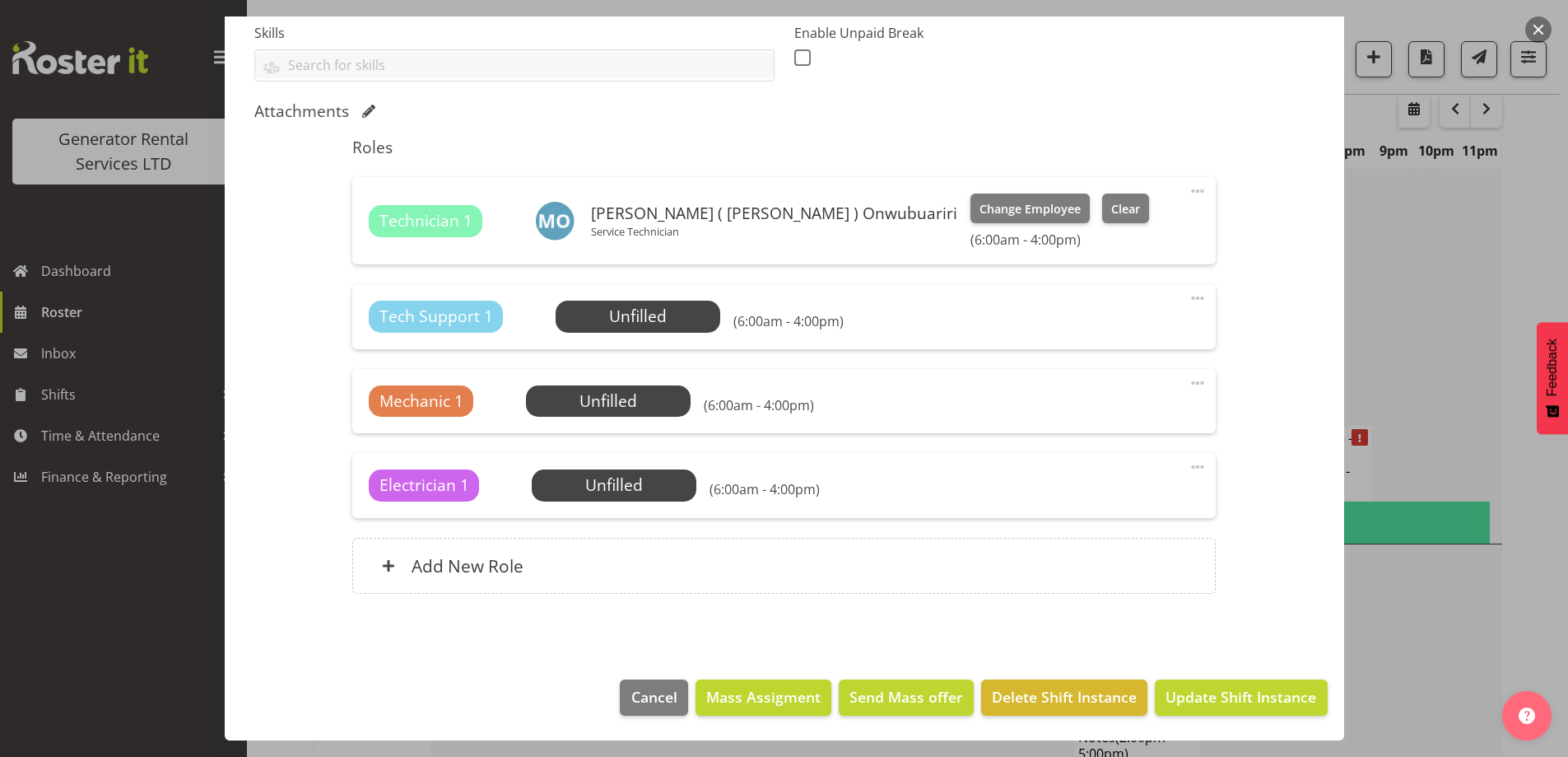
drag, startPoint x: 599, startPoint y: 365, endPoint x: 594, endPoint y: 378, distance: 13.9
click at [594, 378] on div "Roles Technician 1 [PERSON_NAME] ( [PERSON_NAME] ) Onwubuariri Service Technici…" at bounding box center [784, 370] width 883 height 485
click at [594, 395] on span "Select Employee" at bounding box center [608, 401] width 123 height 24
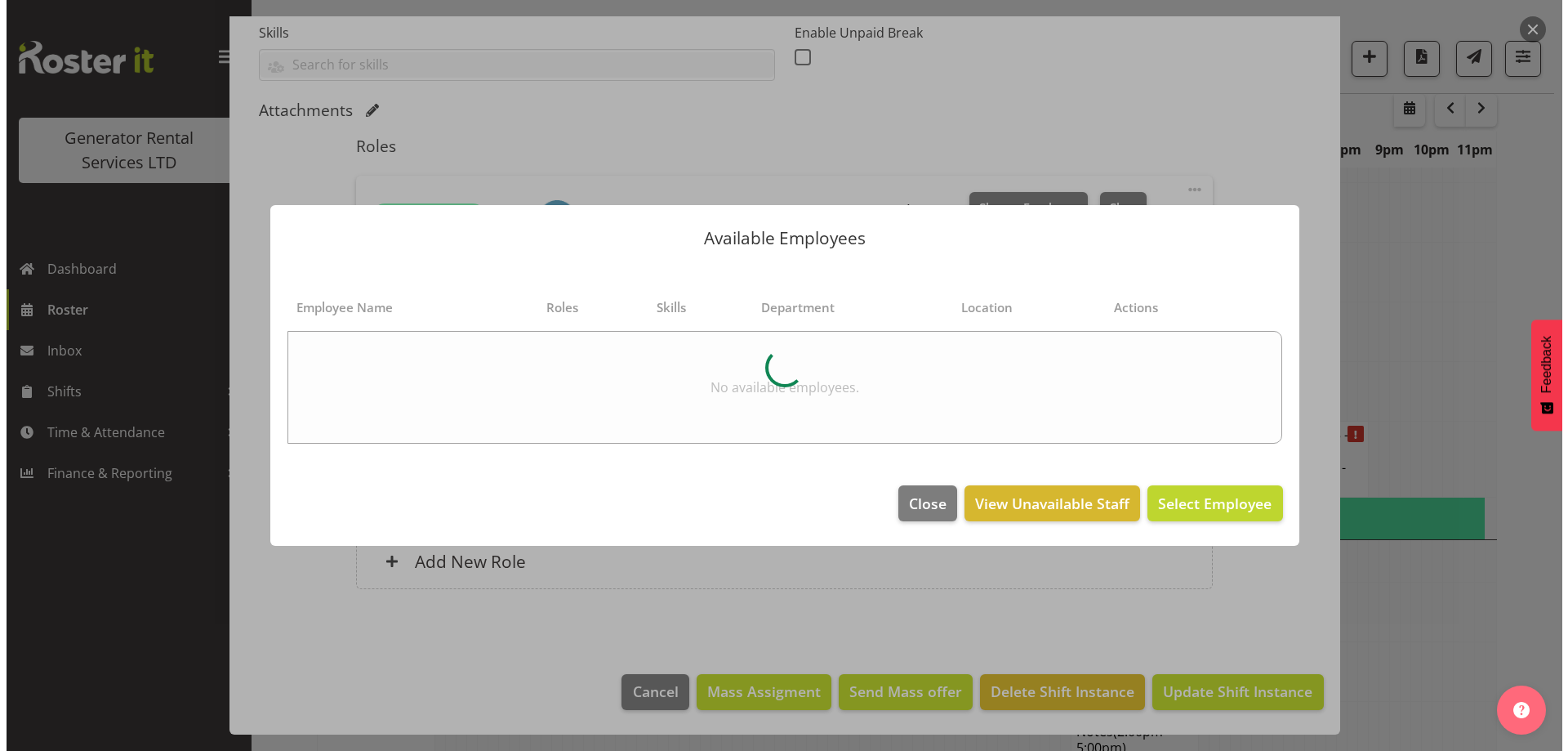
scroll to position [2963, 0]
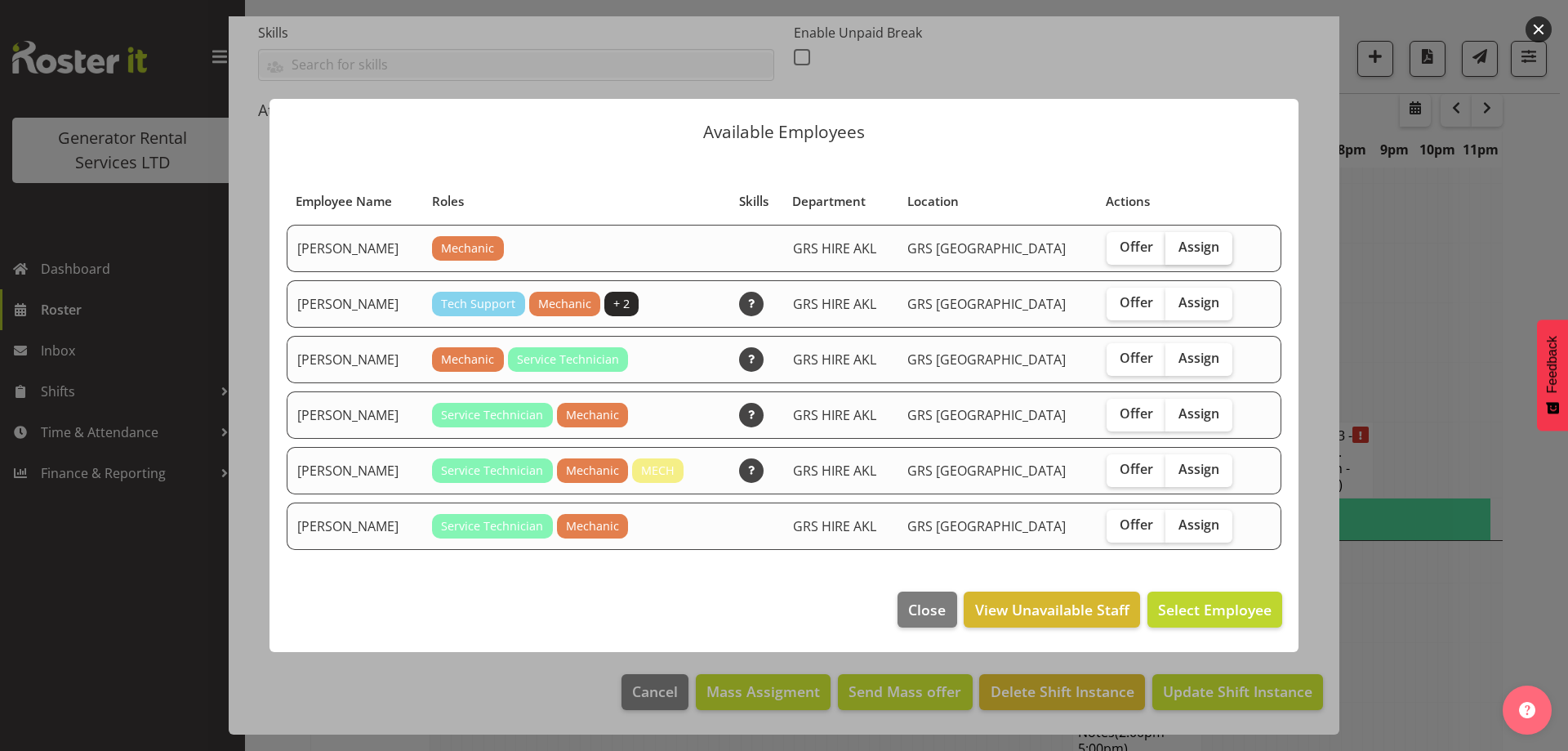
click at [1179, 256] on label "Assign" at bounding box center [1199, 248] width 67 height 33
click at [1176, 252] on input "Assign" at bounding box center [1170, 246] width 11 height 11
checkbox input "true"
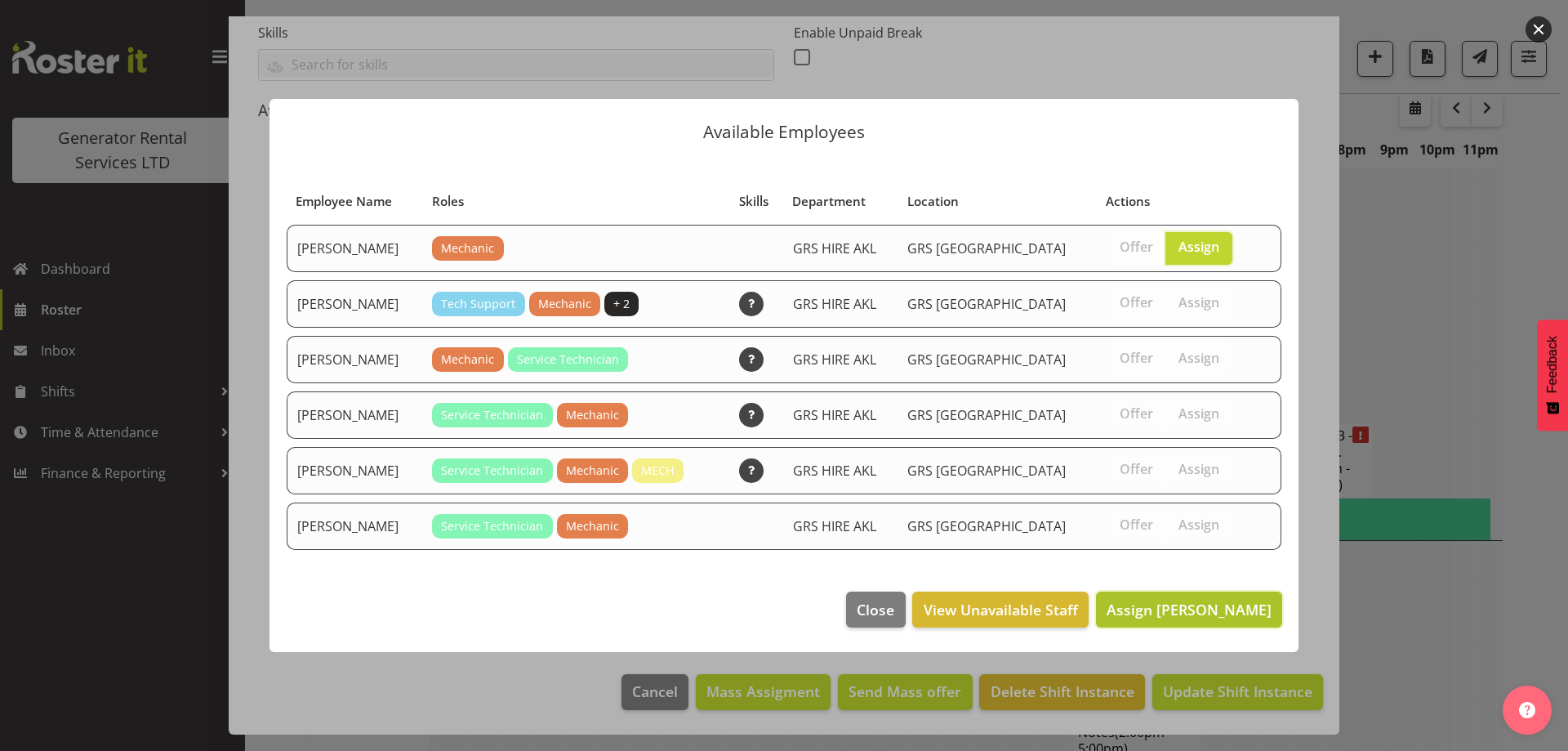
click at [1230, 613] on span "Assign [PERSON_NAME]" at bounding box center [1189, 610] width 165 height 20
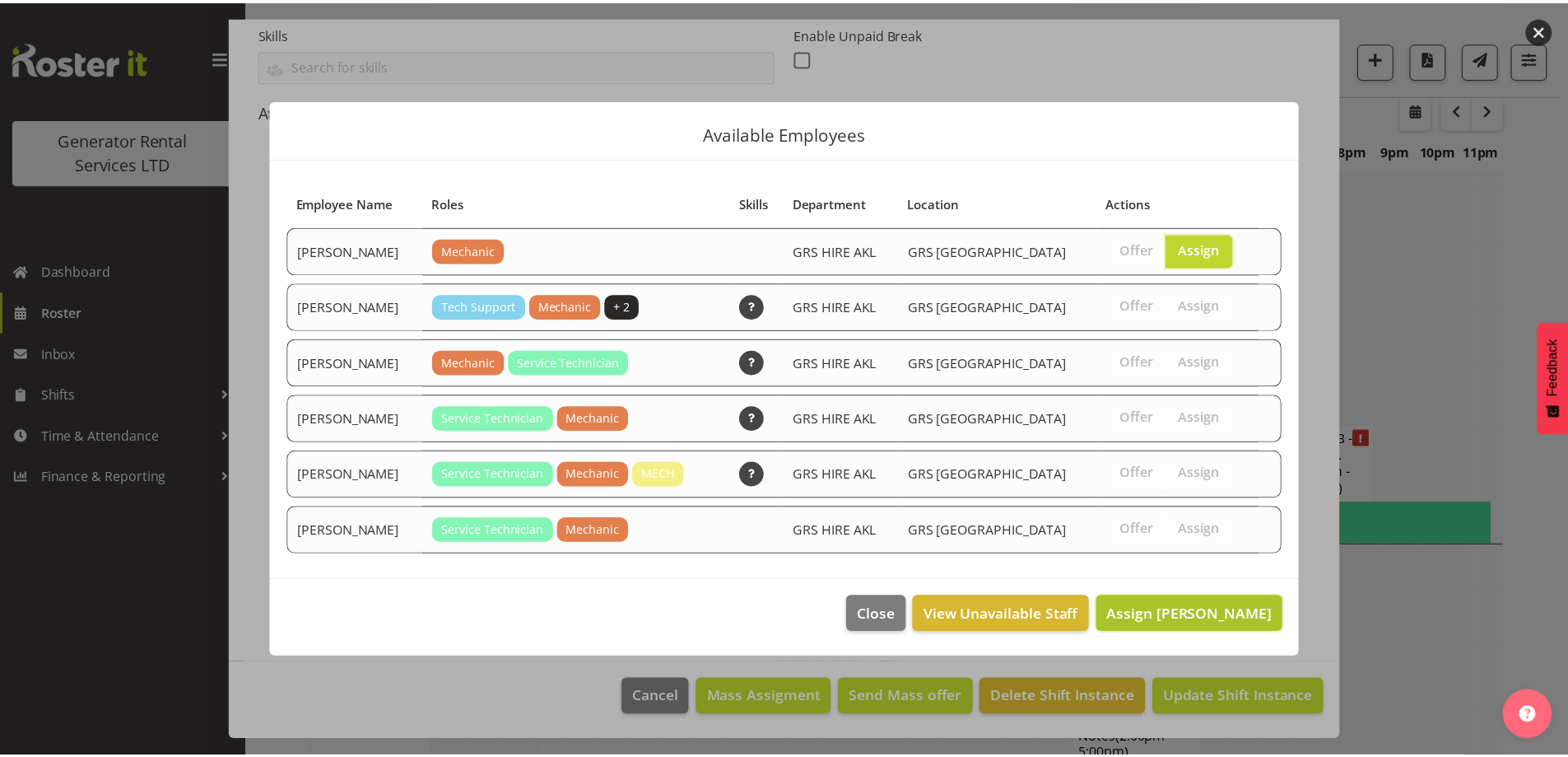
scroll to position [3003, 0]
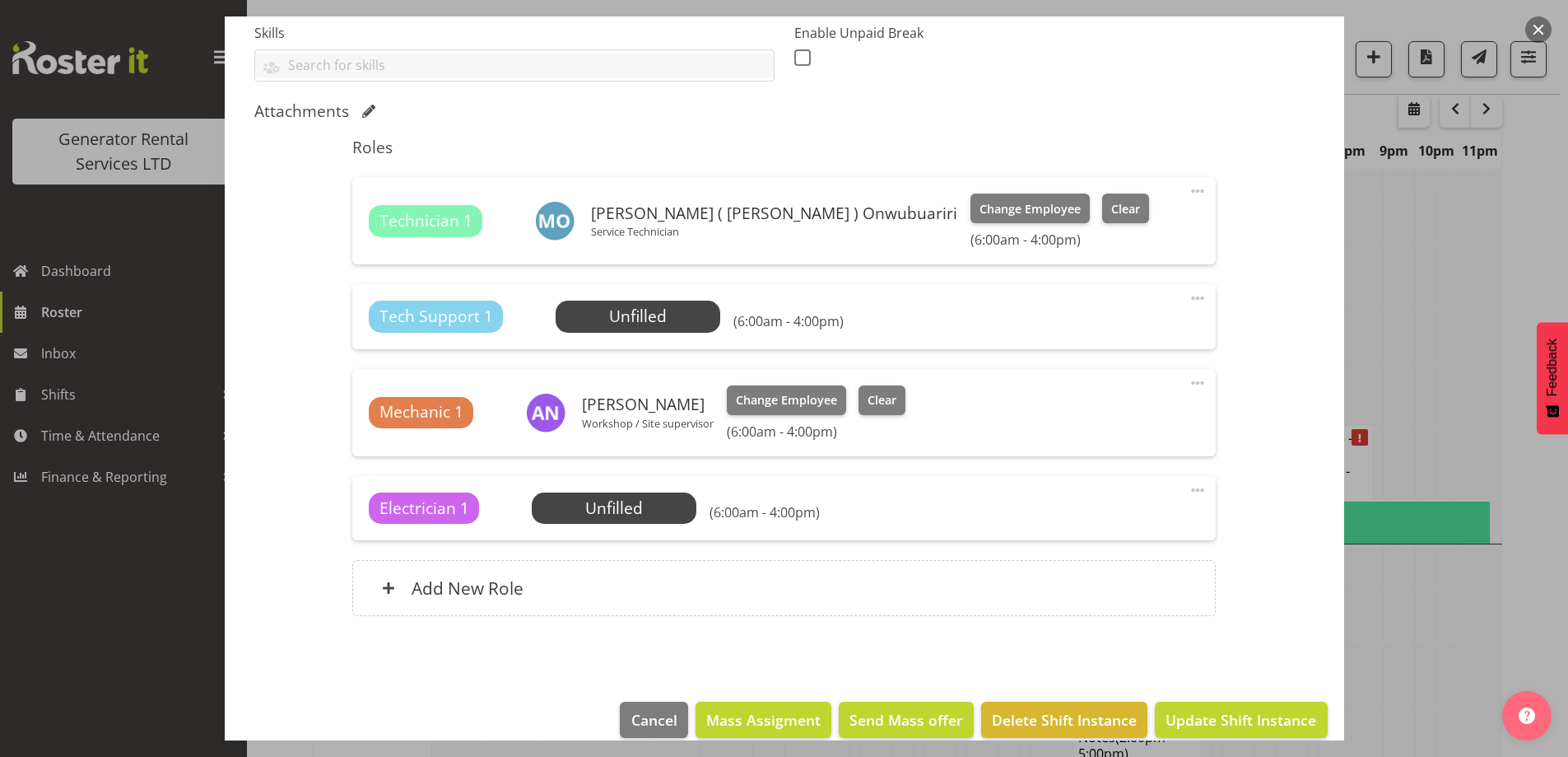
click at [1188, 292] on span at bounding box center [1198, 298] width 20 height 20
click at [1119, 386] on link "Delete" at bounding box center [1128, 393] width 158 height 30
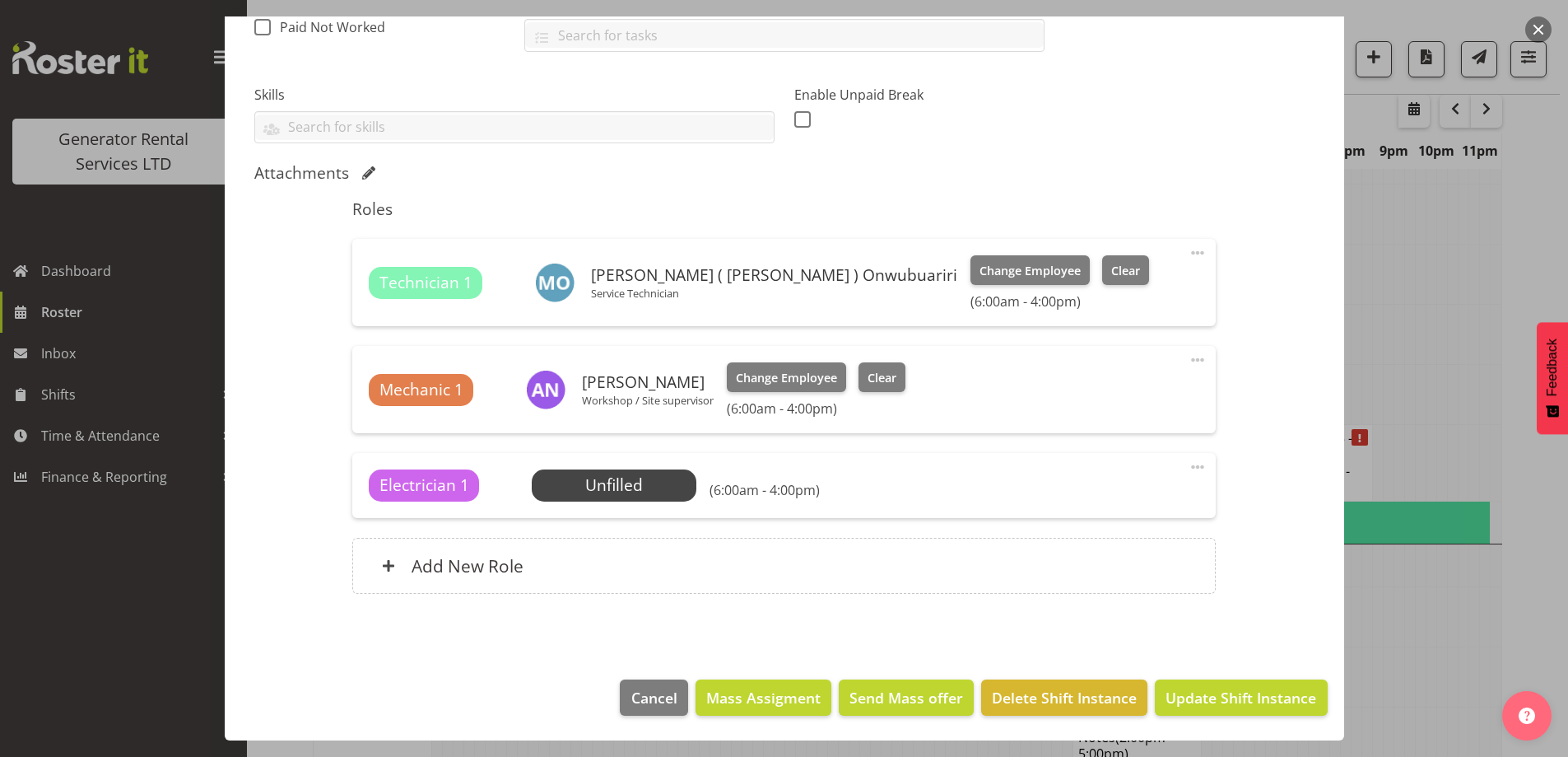
click at [1190, 470] on span at bounding box center [1198, 467] width 20 height 20
click at [1109, 562] on link "Delete" at bounding box center [1128, 562] width 158 height 30
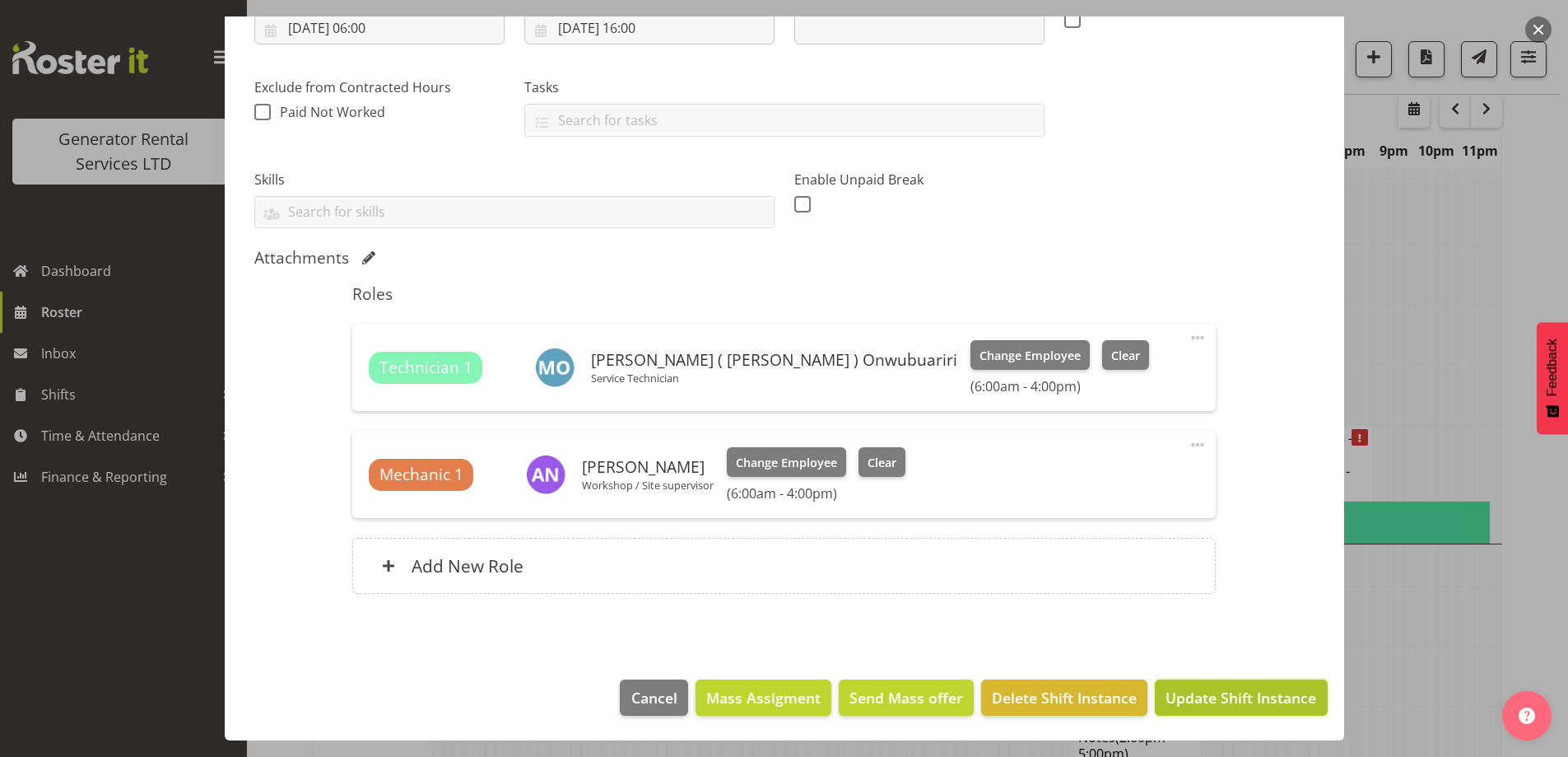
click at [1199, 706] on span "Update Shift Instance" at bounding box center [1241, 697] width 151 height 22
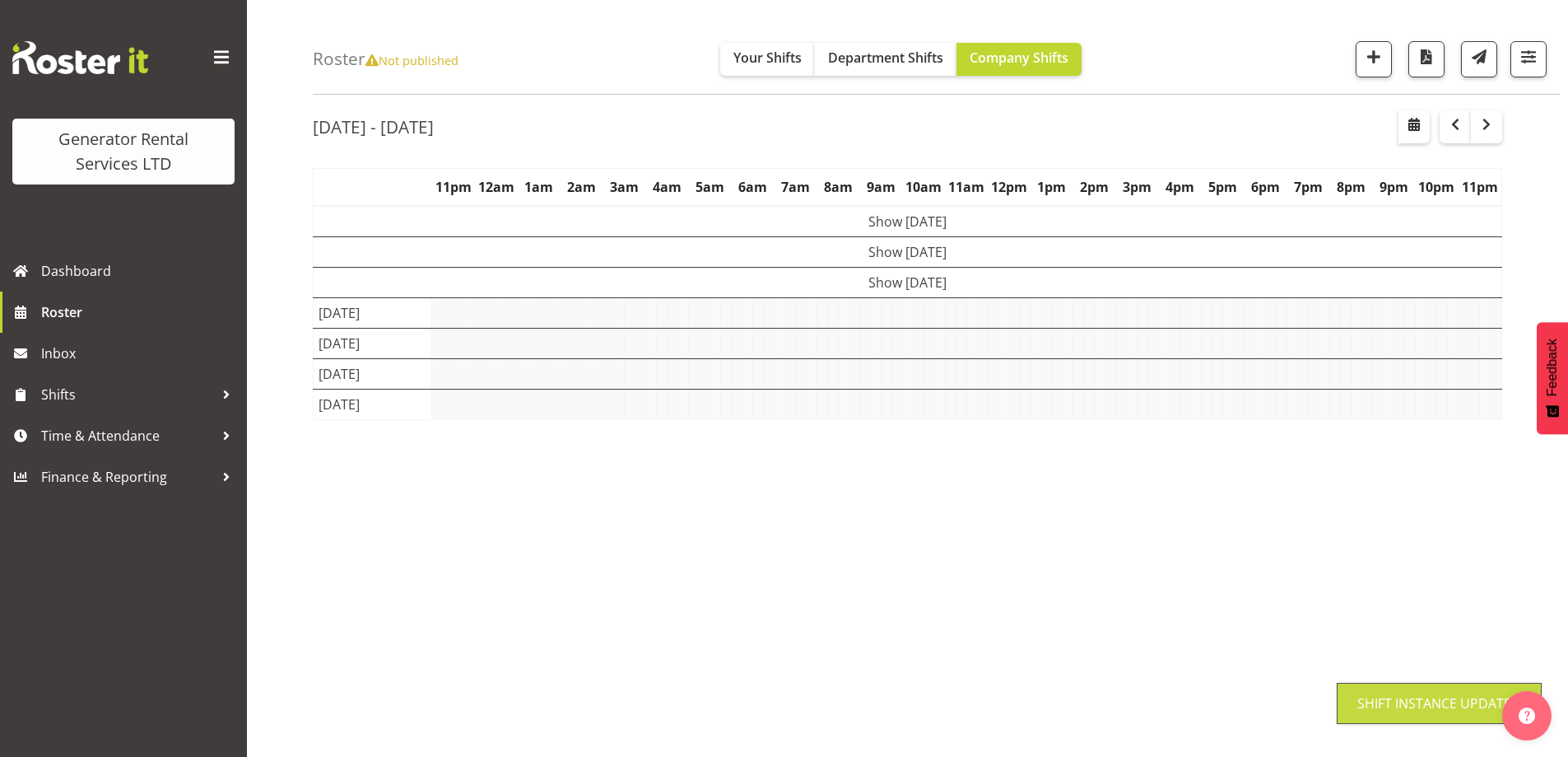
scroll to position [54, 0]
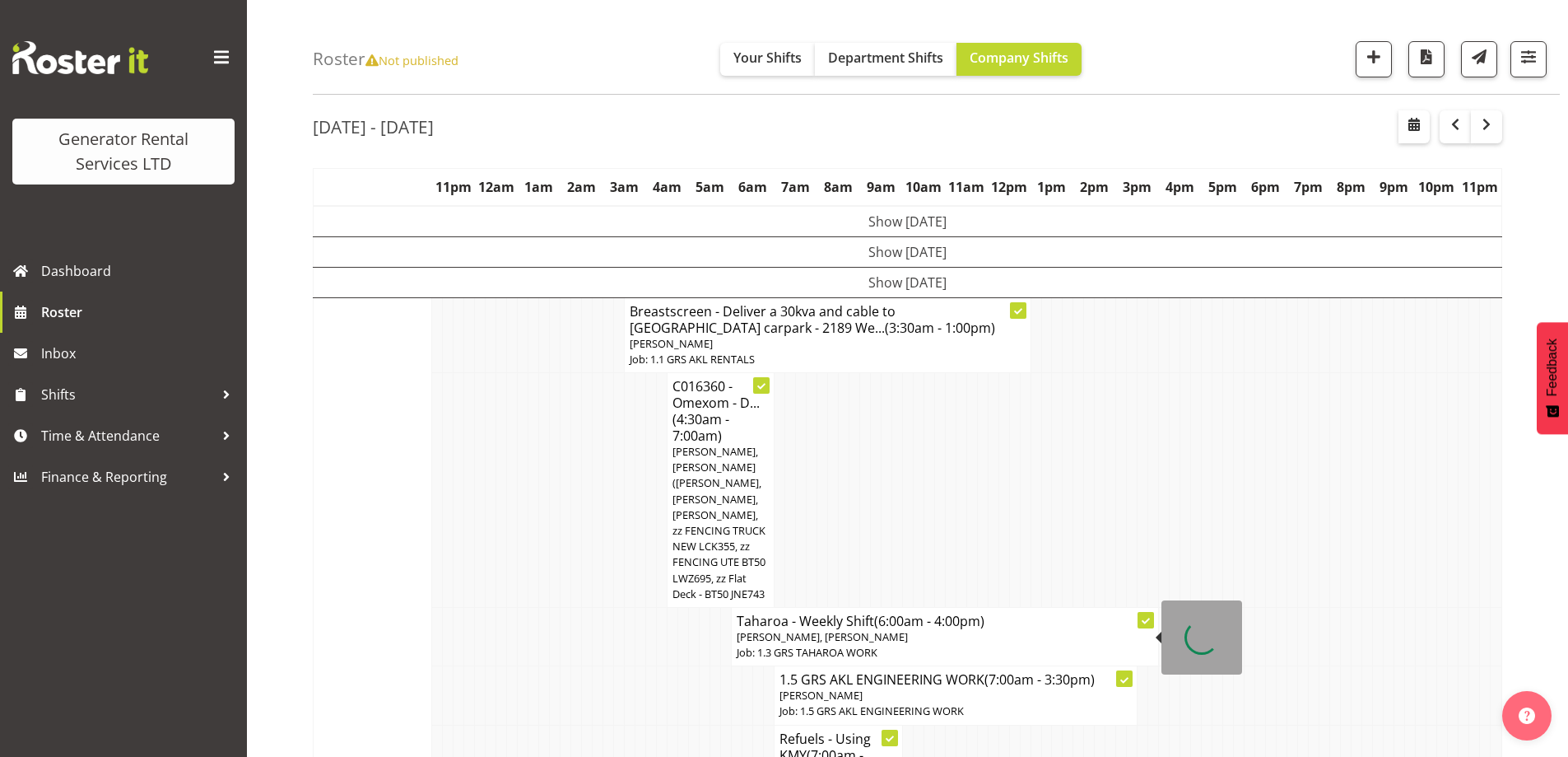
click at [969, 520] on td at bounding box center [971, 489] width 11 height 234
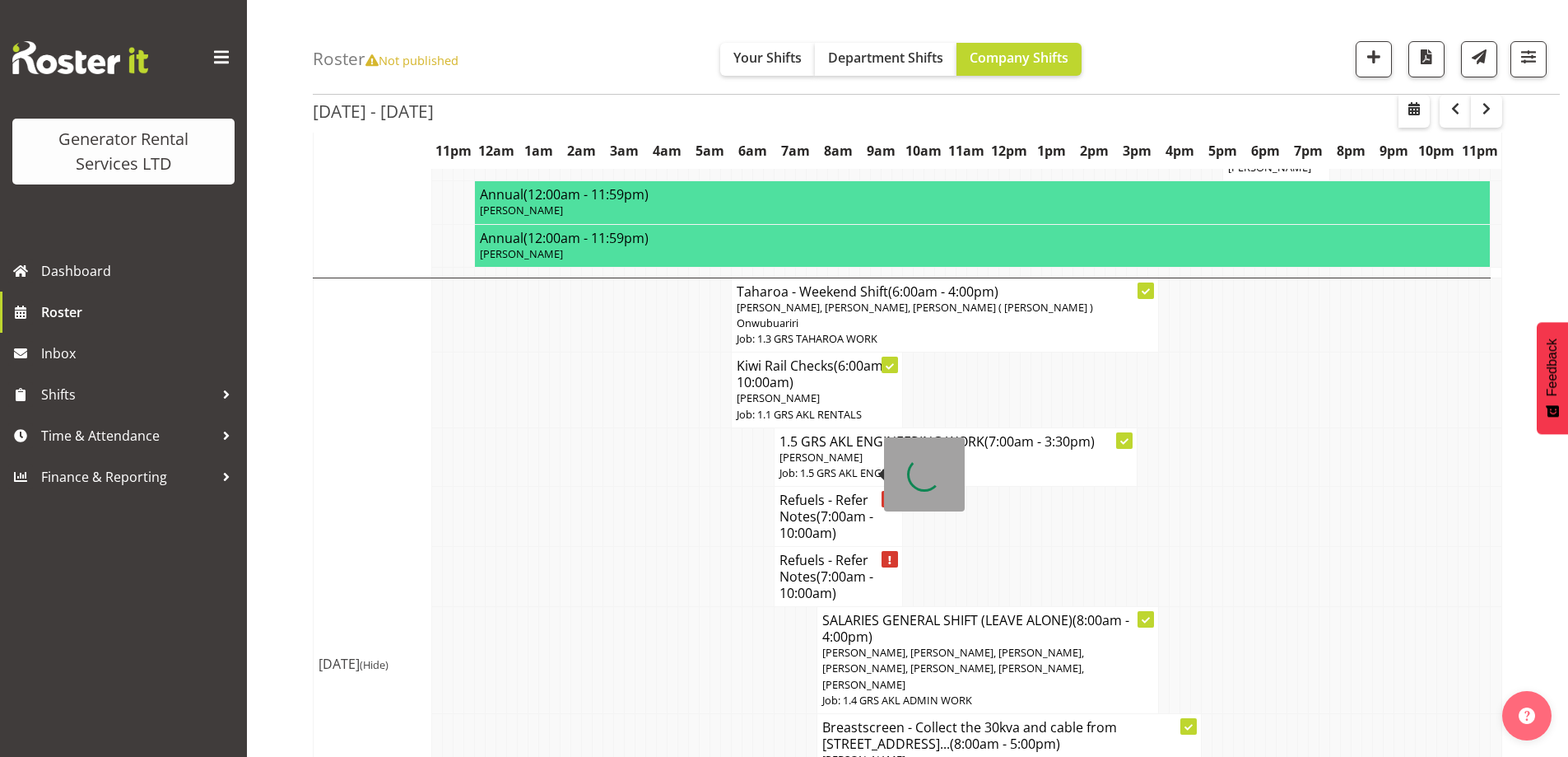
scroll to position [2277, 0]
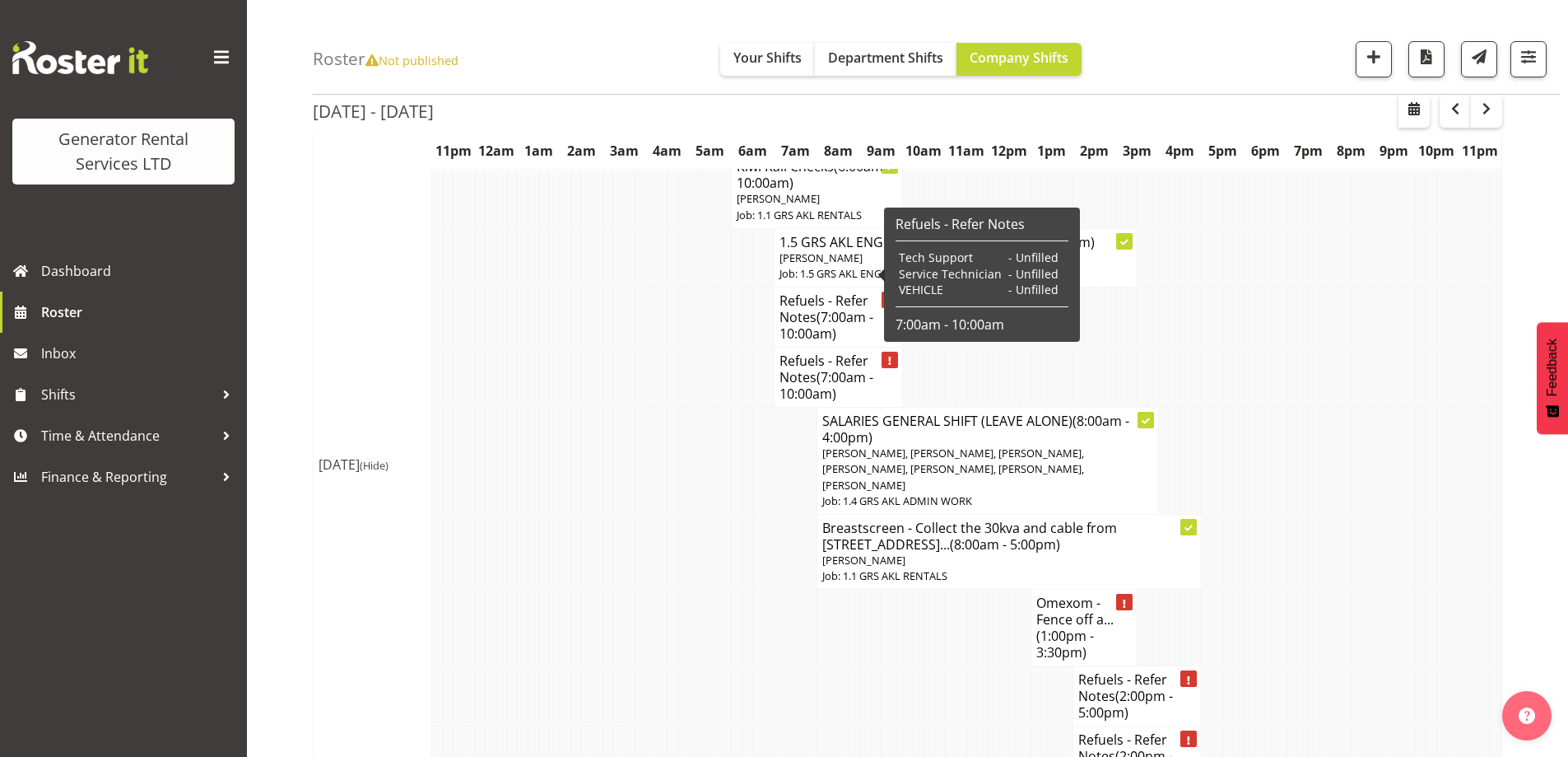
click at [613, 666] on td at bounding box center [608, 696] width 11 height 60
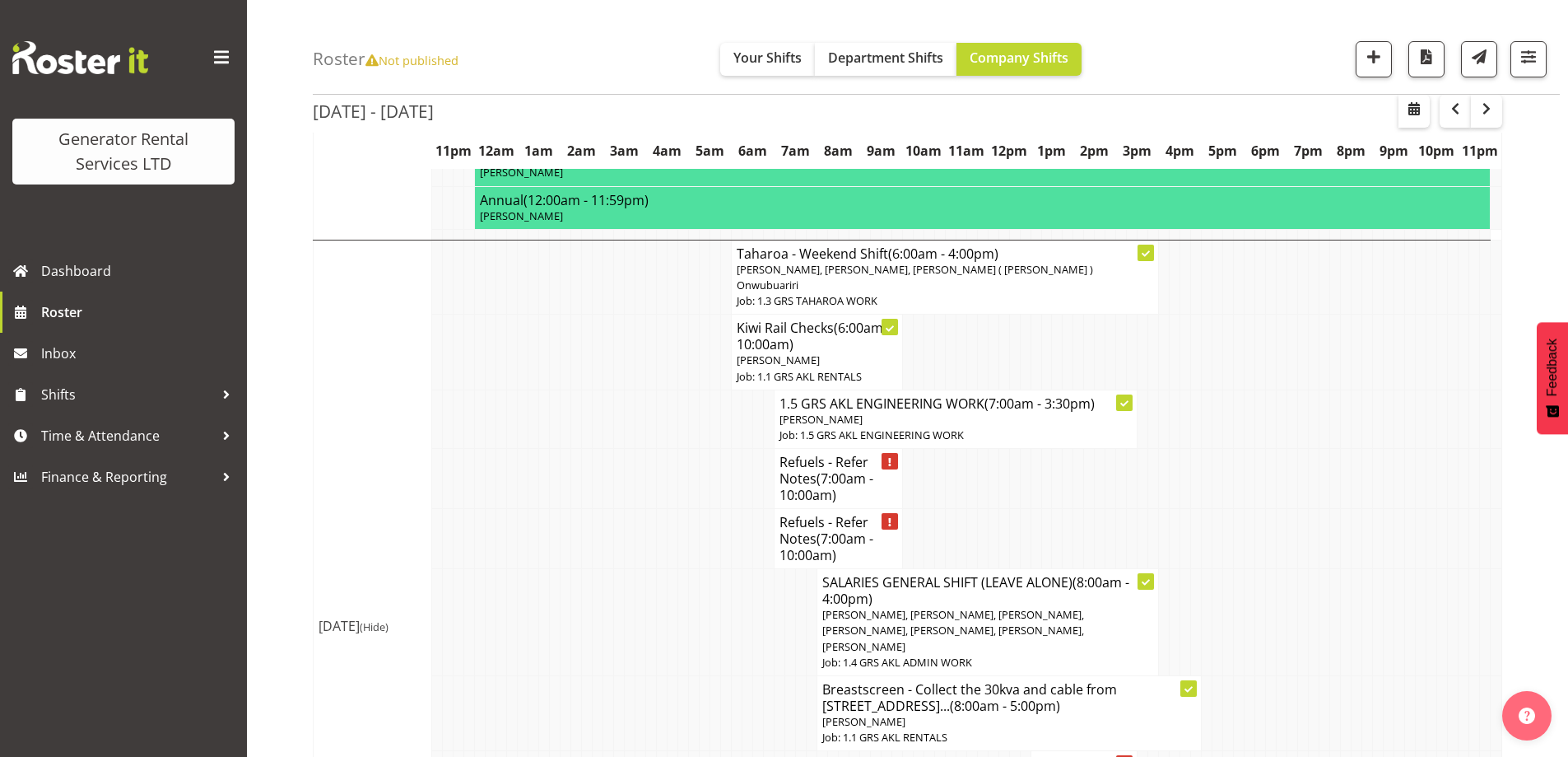
scroll to position [2113, 0]
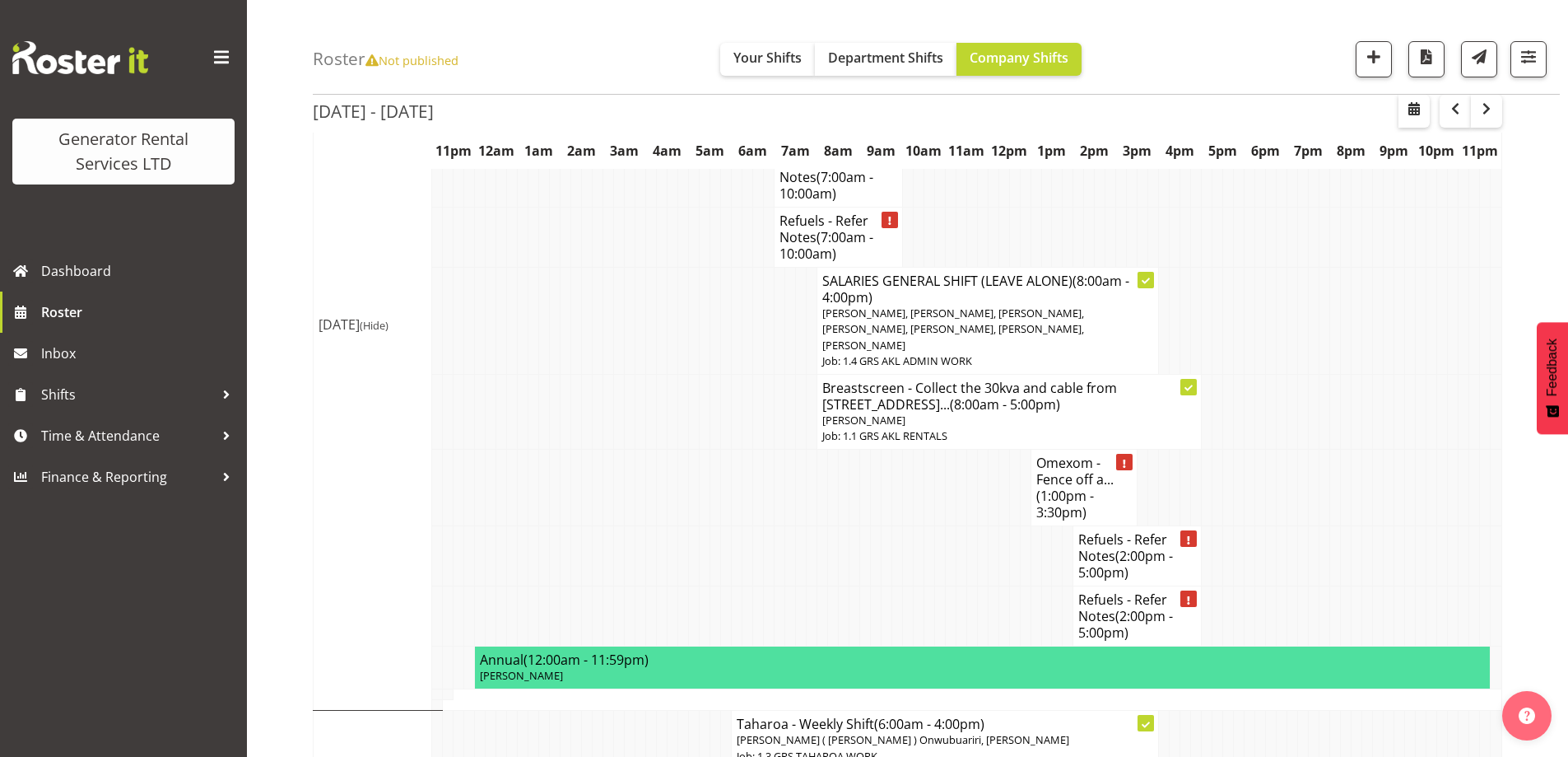
scroll to position [2442, 0]
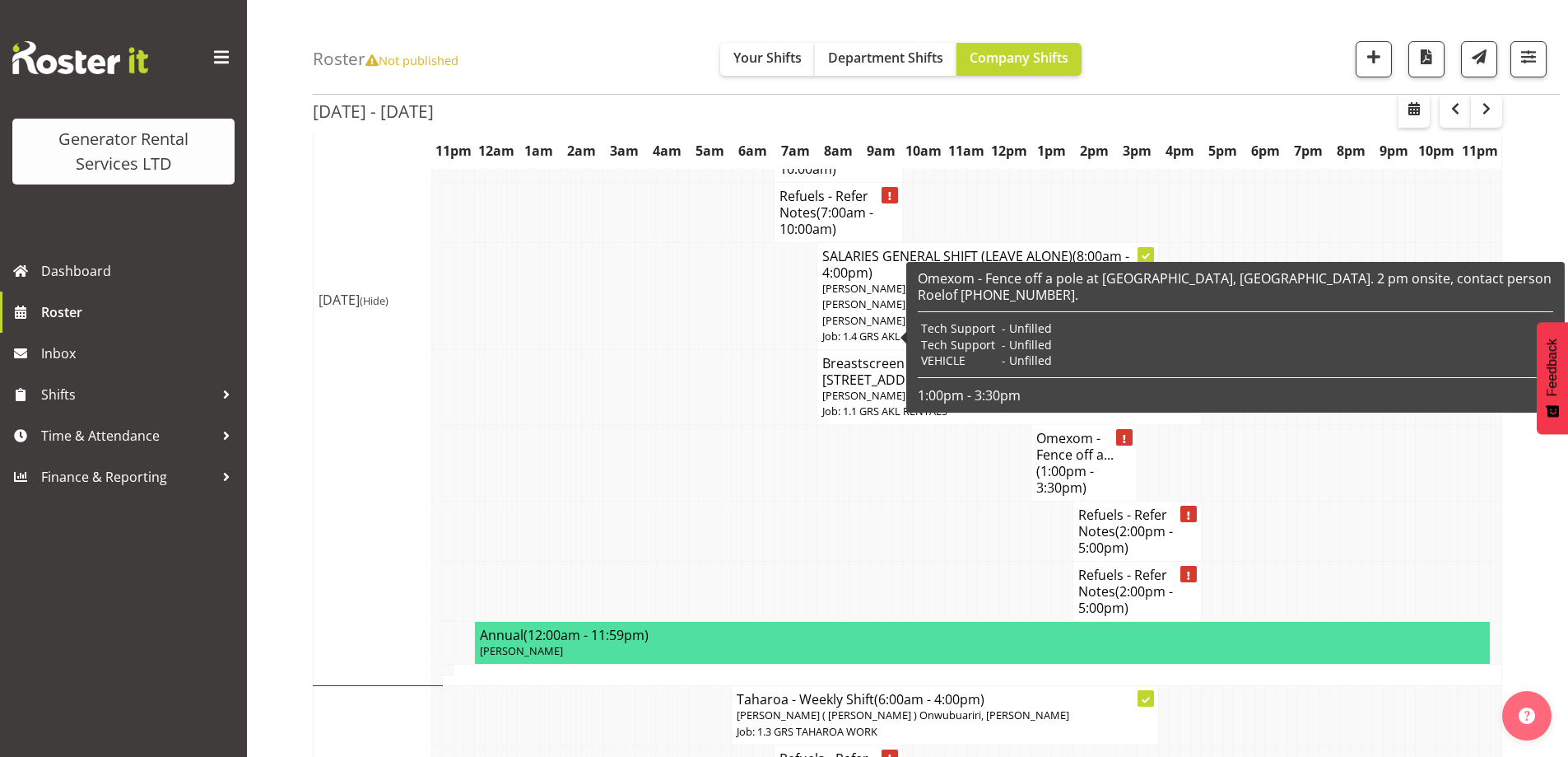
click at [1072, 356] on div "Omexom - Fence off a pole at [GEOGRAPHIC_DATA], [GEOGRAPHIC_DATA]. 2 pm onsite,…" at bounding box center [1236, 337] width 636 height 134
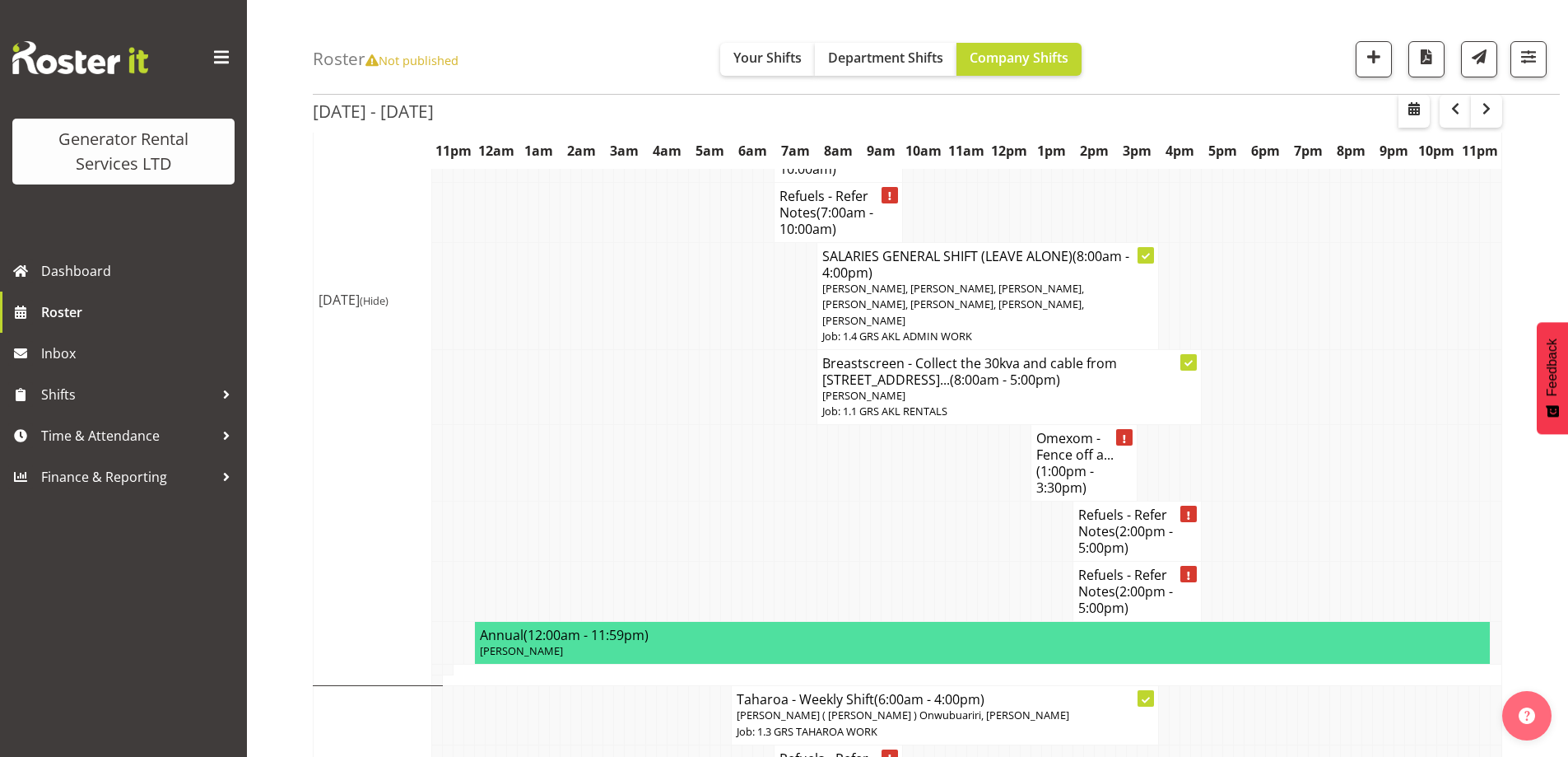
click at [854, 425] on td at bounding box center [854, 463] width 11 height 76
click at [728, 502] on td at bounding box center [725, 532] width 11 height 60
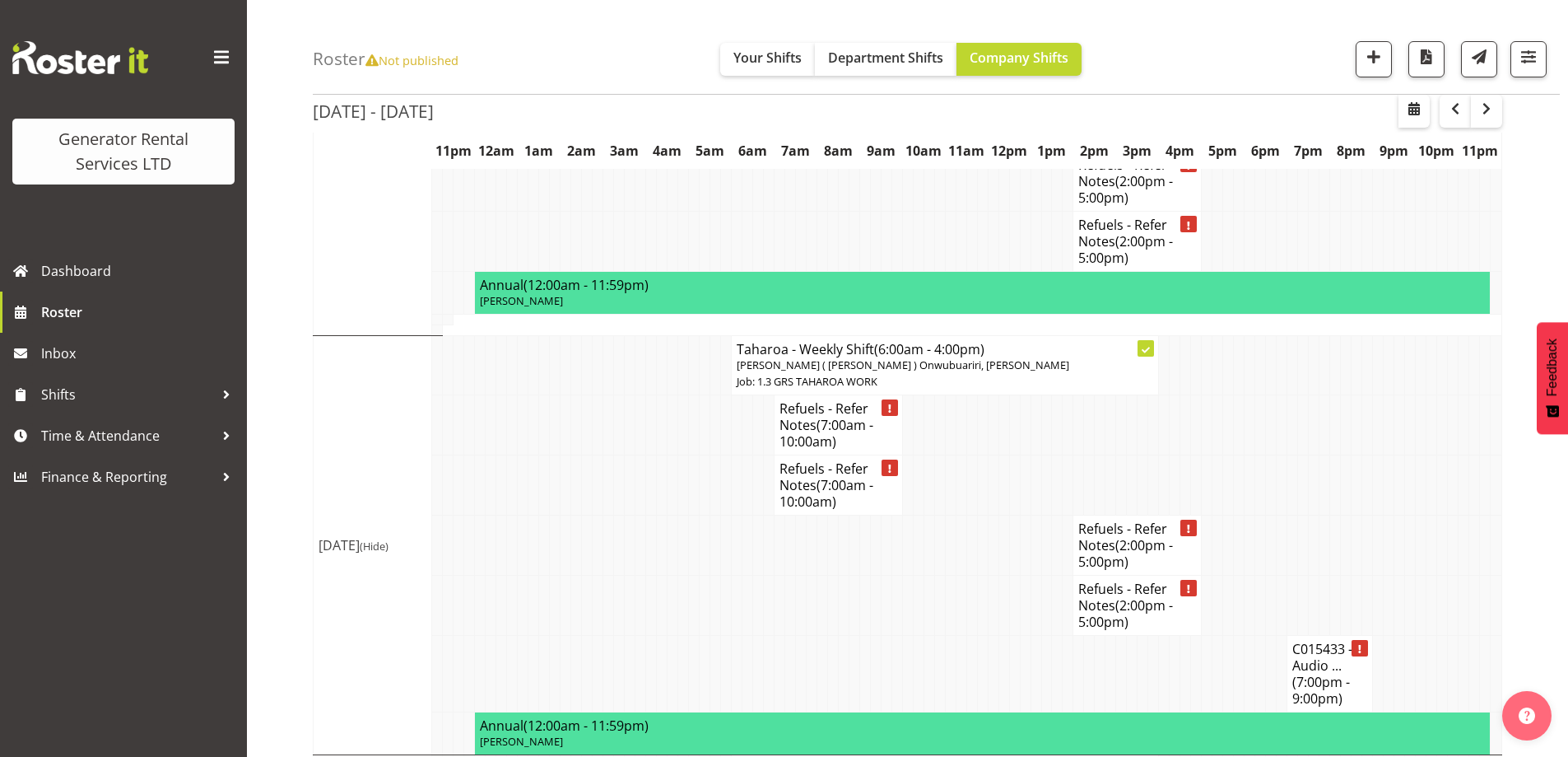
scroll to position [2854, 0]
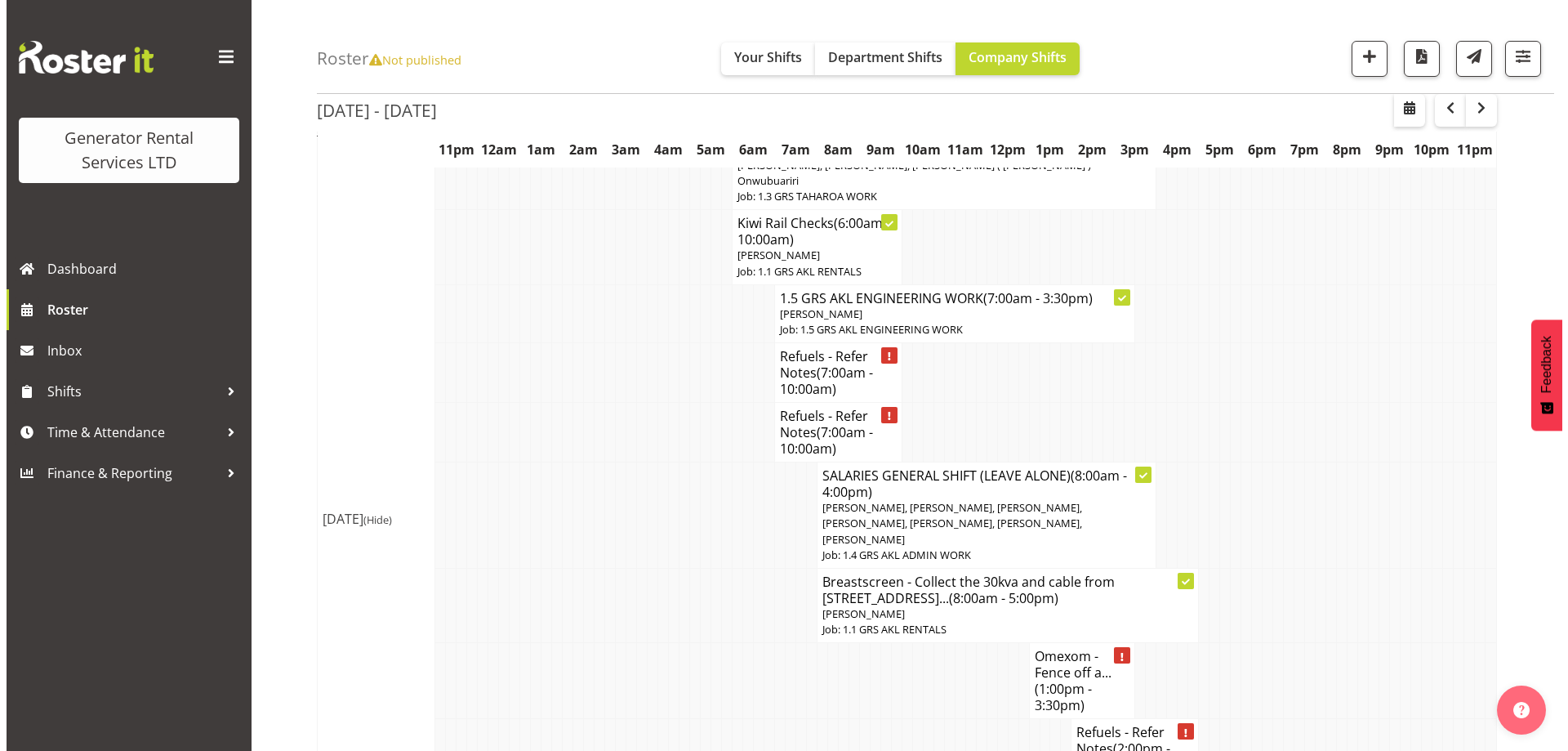
scroll to position [2177, 0]
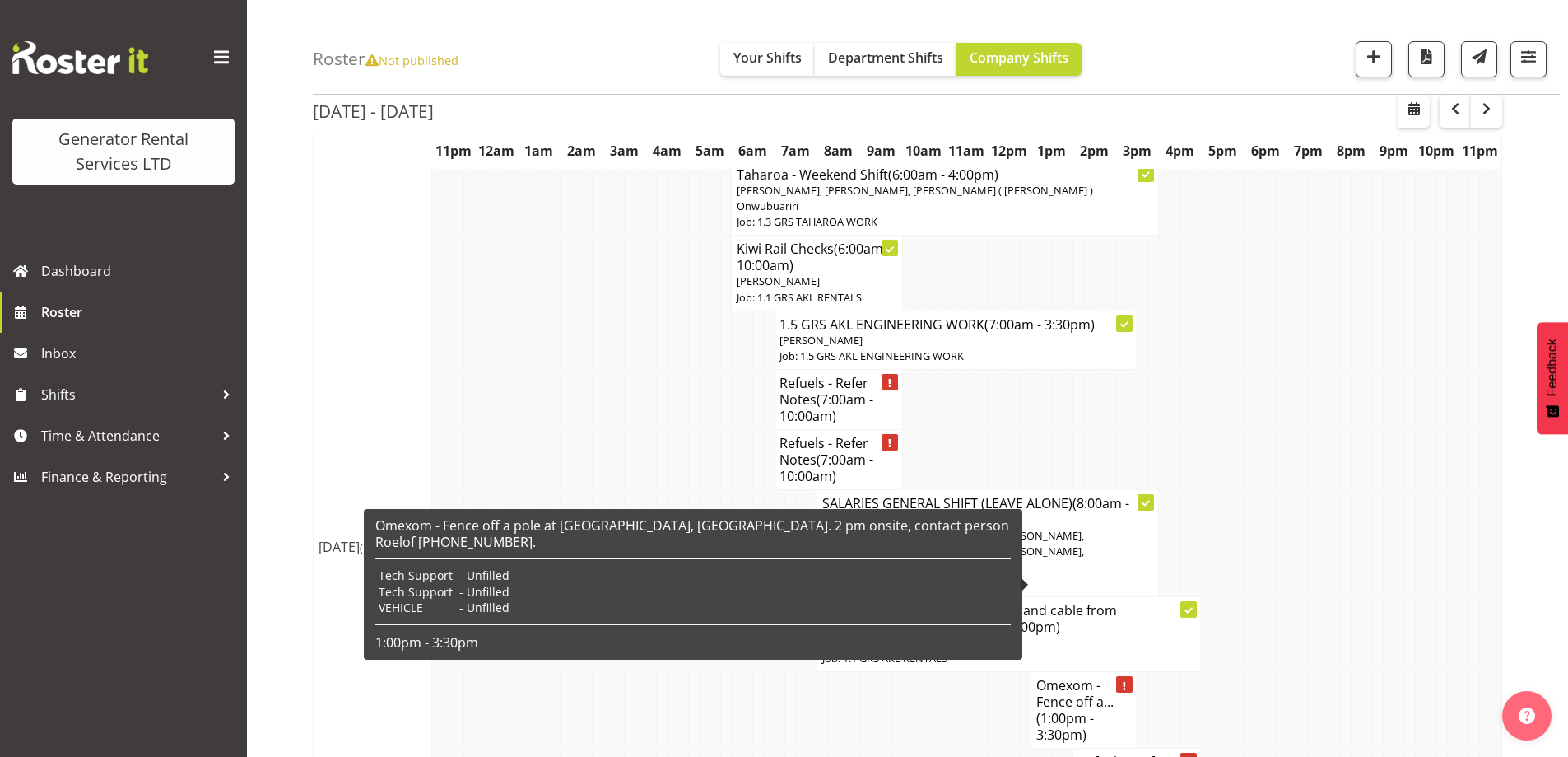
click at [1080, 709] on span "(1:00pm - 3:30pm)" at bounding box center [1065, 726] width 58 height 35
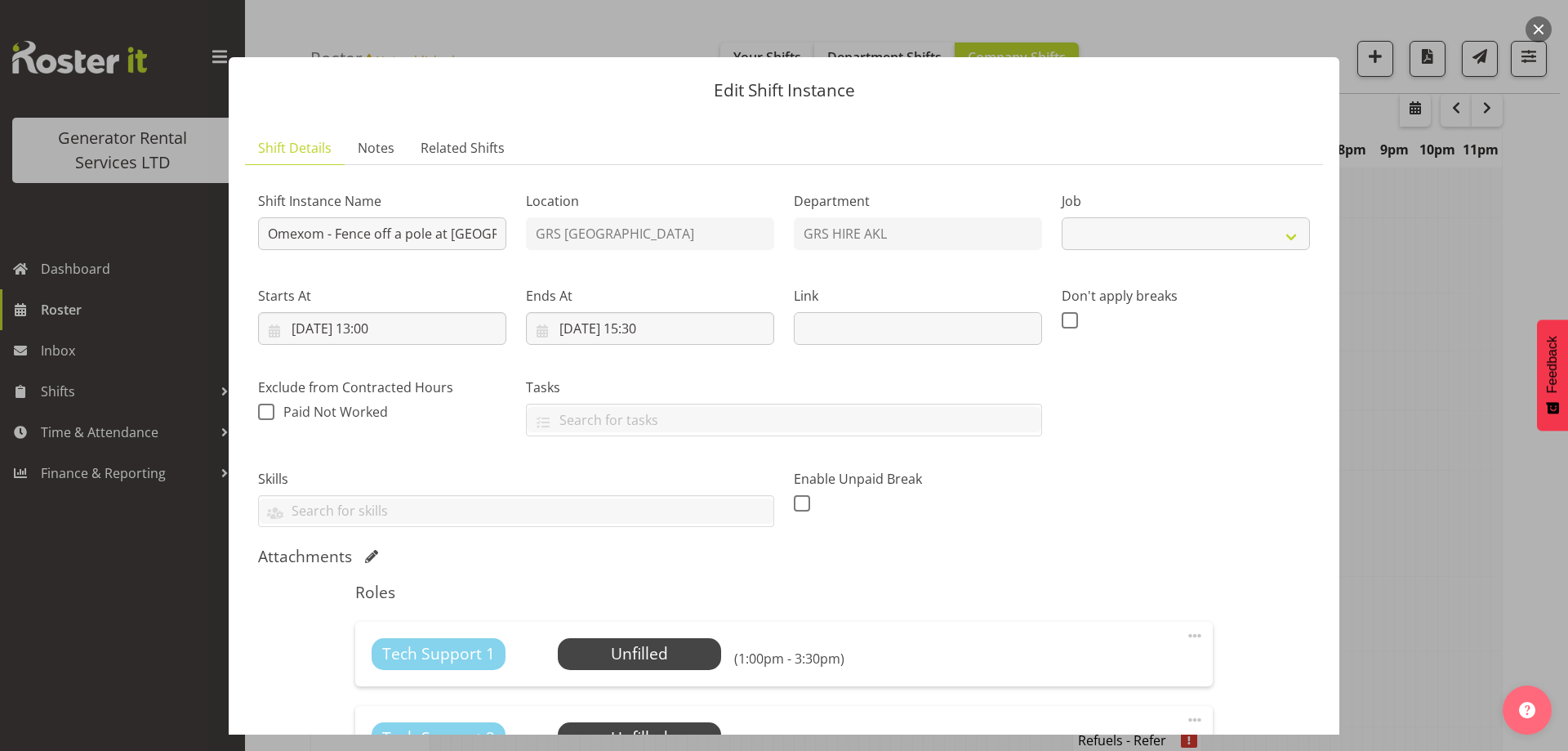
select select "7504"
click at [1453, 464] on div at bounding box center [784, 376] width 1568 height 751
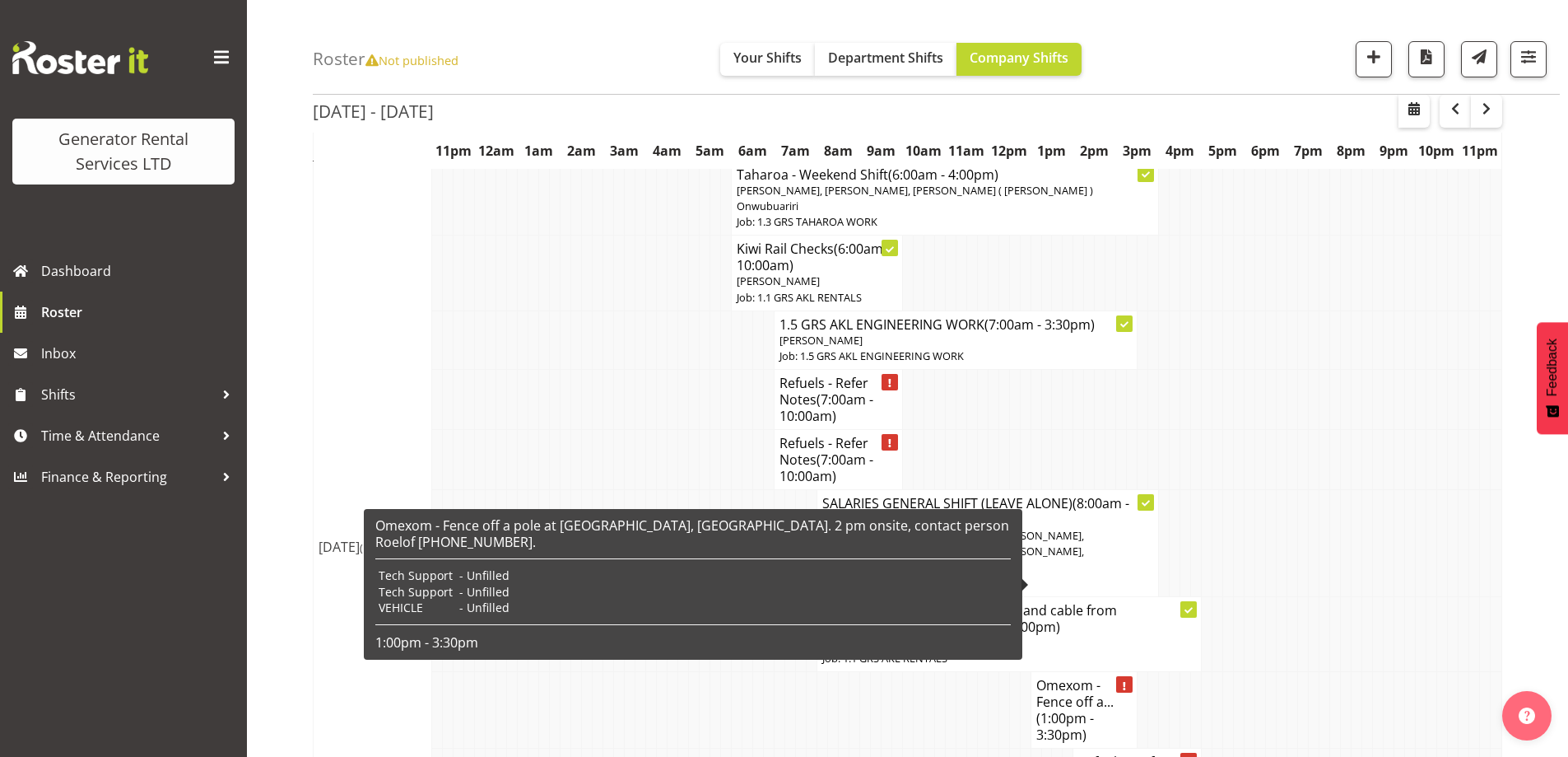
click at [1106, 677] on h4 "Omexom - Fence off a... (1:00pm - 3:30pm)" at bounding box center [1085, 710] width 96 height 66
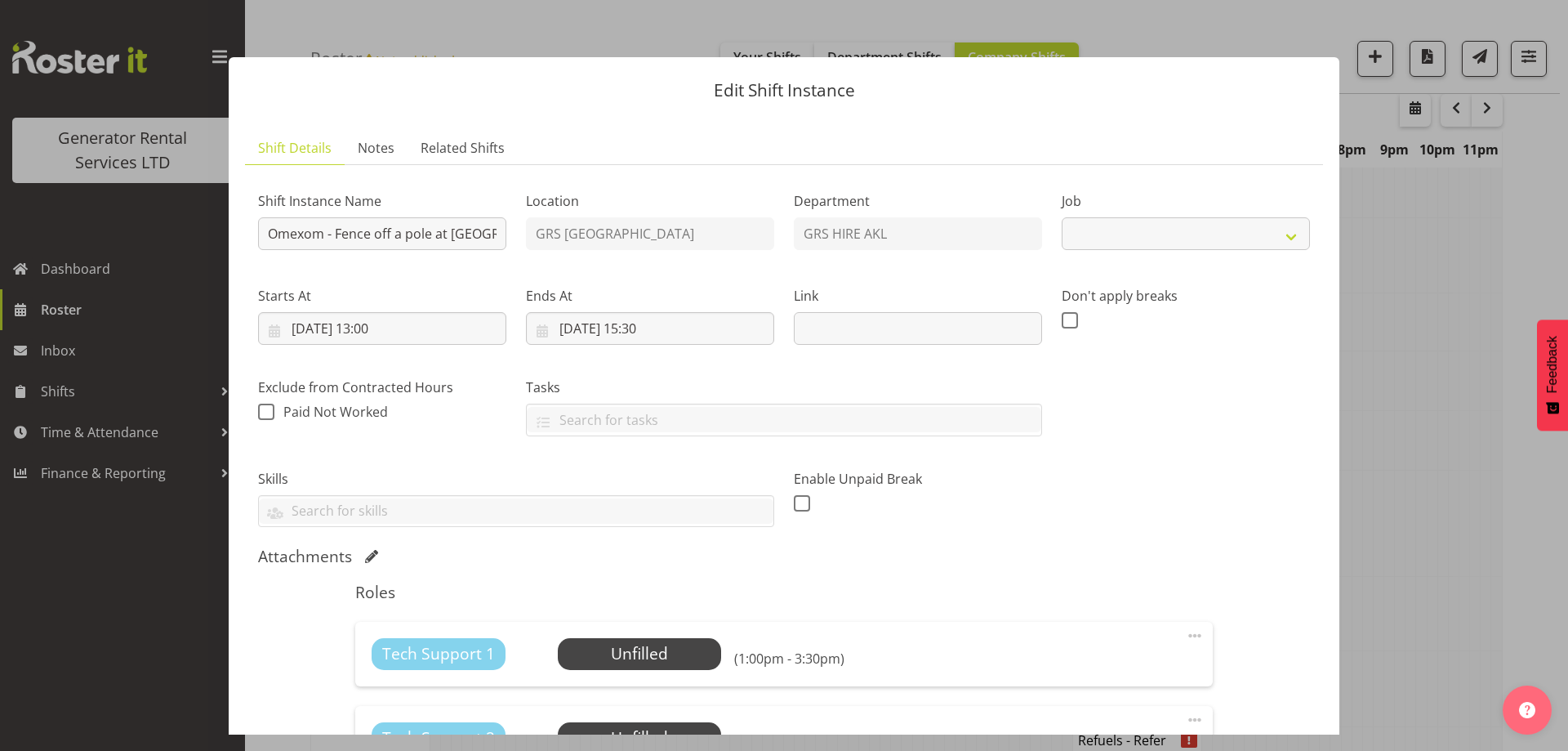
select select "7504"
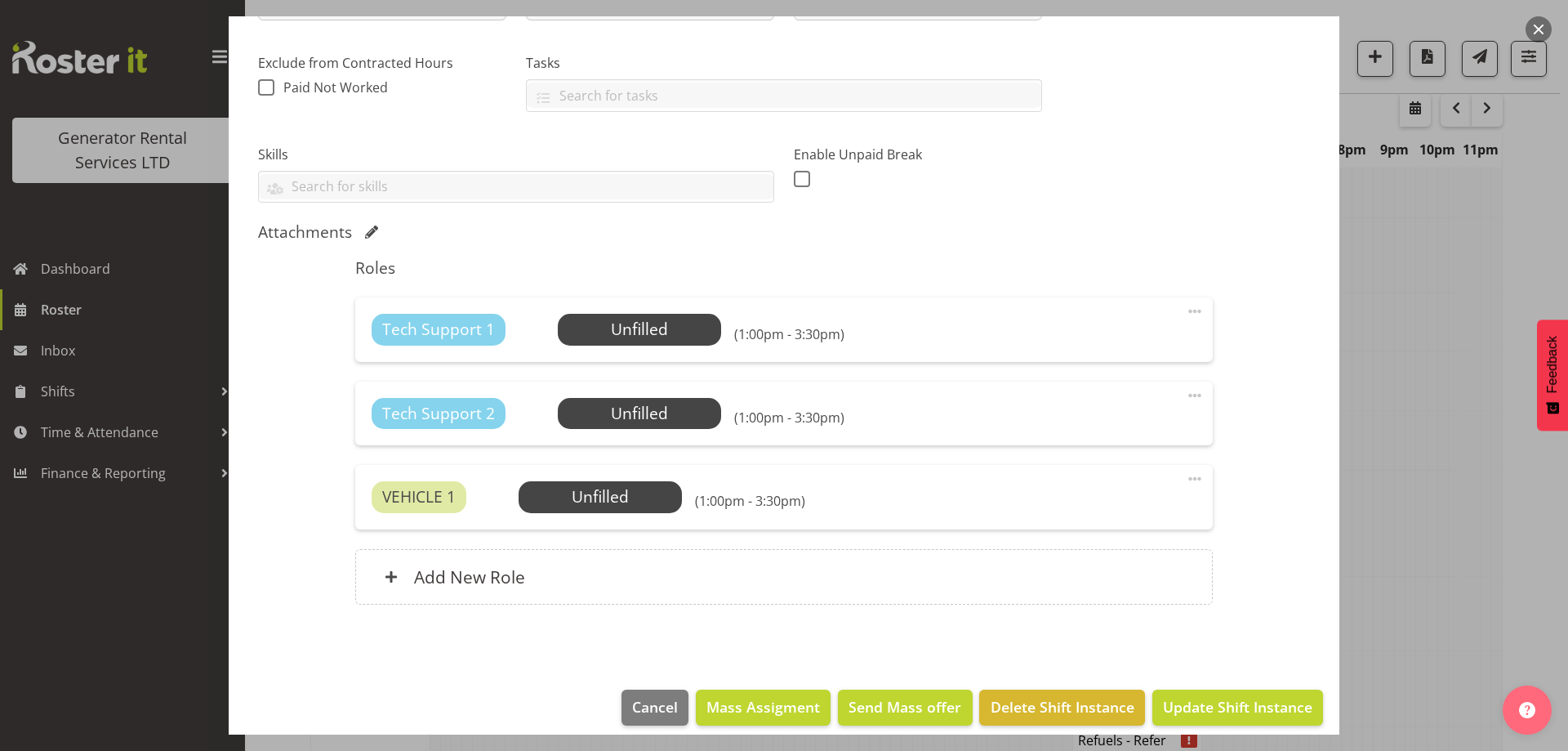
scroll to position [327, 0]
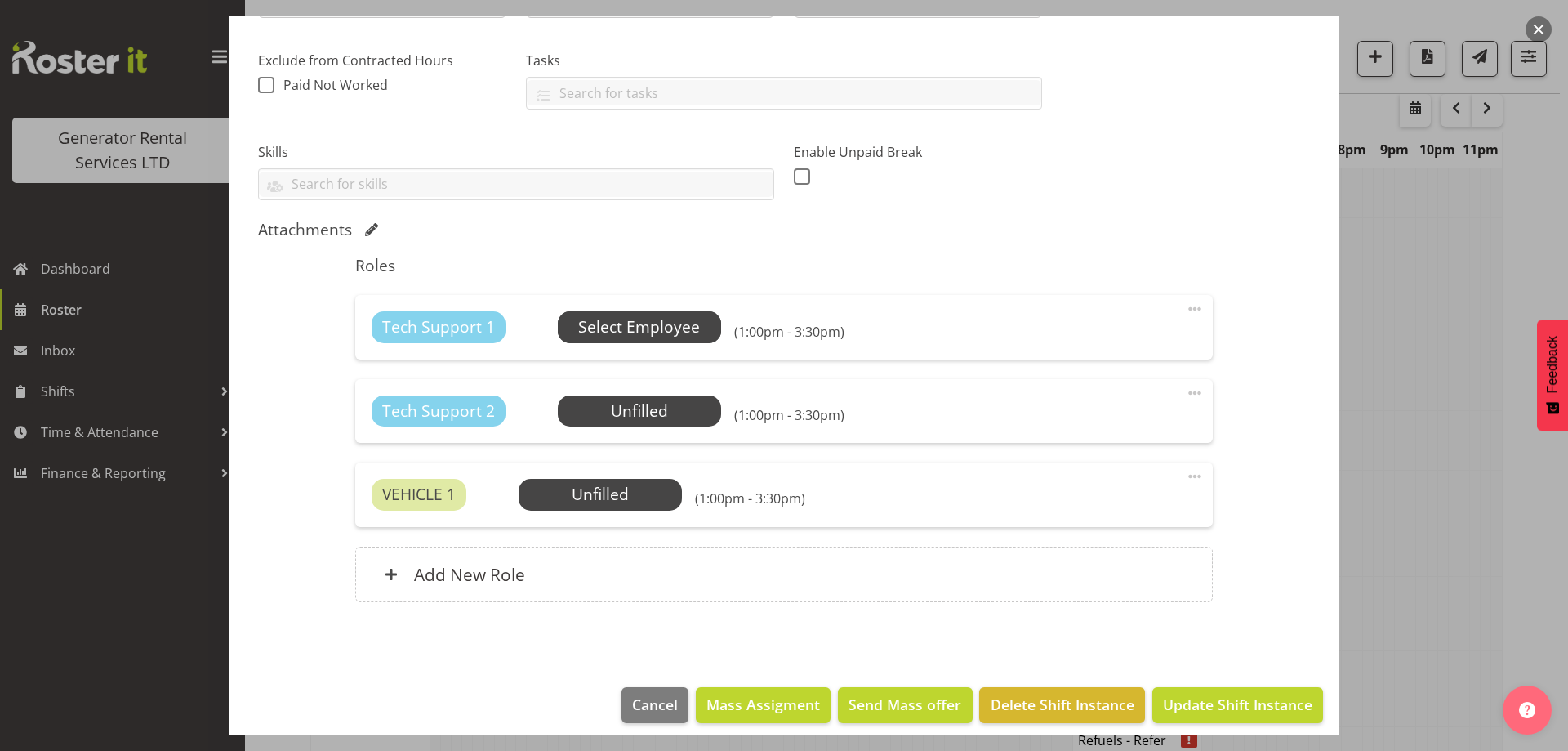
click at [659, 339] on span "Select Employee" at bounding box center [639, 327] width 163 height 31
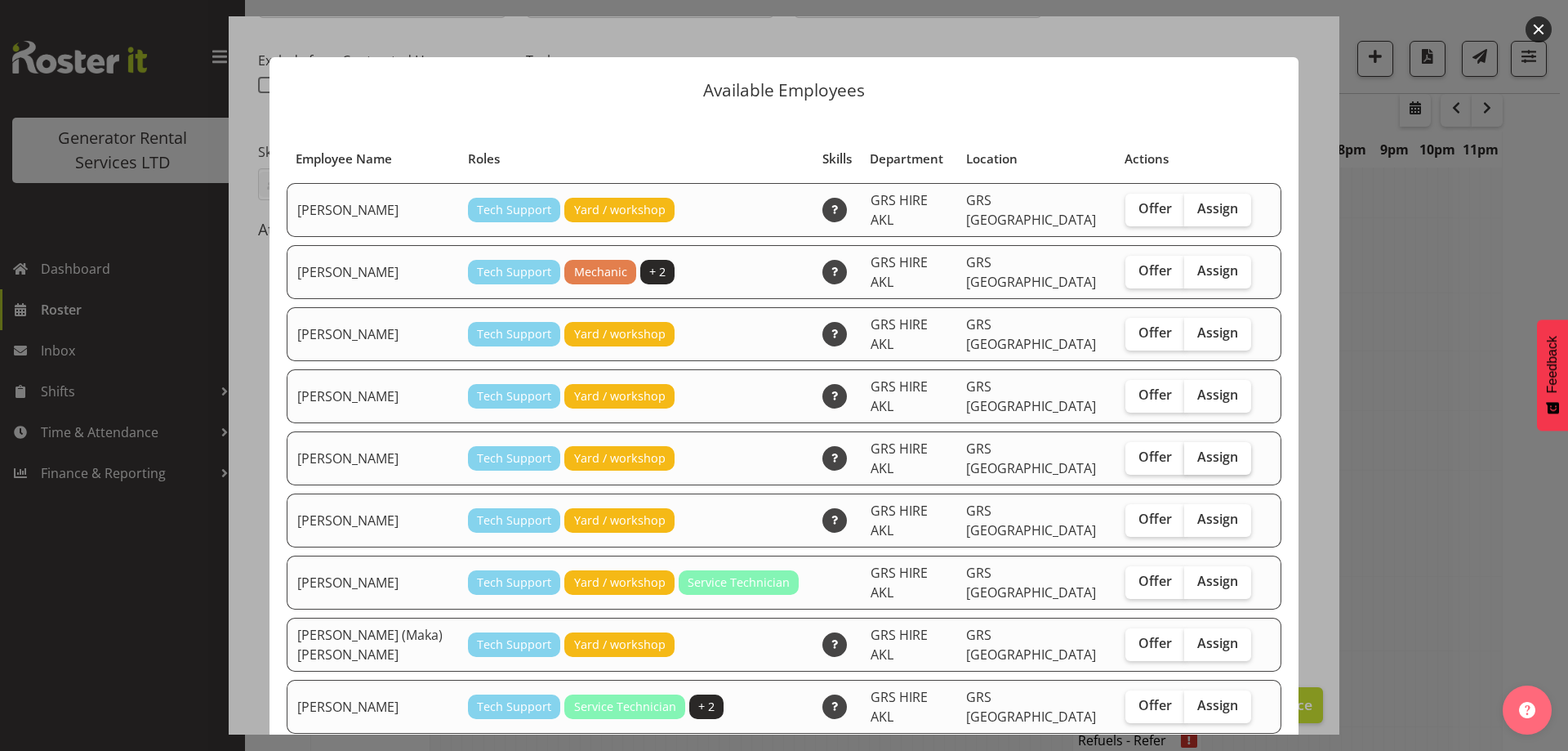
click at [1204, 449] on span "Assign" at bounding box center [1218, 457] width 41 height 16
click at [1195, 452] on input "Assign" at bounding box center [1189, 457] width 11 height 11
checkbox input "true"
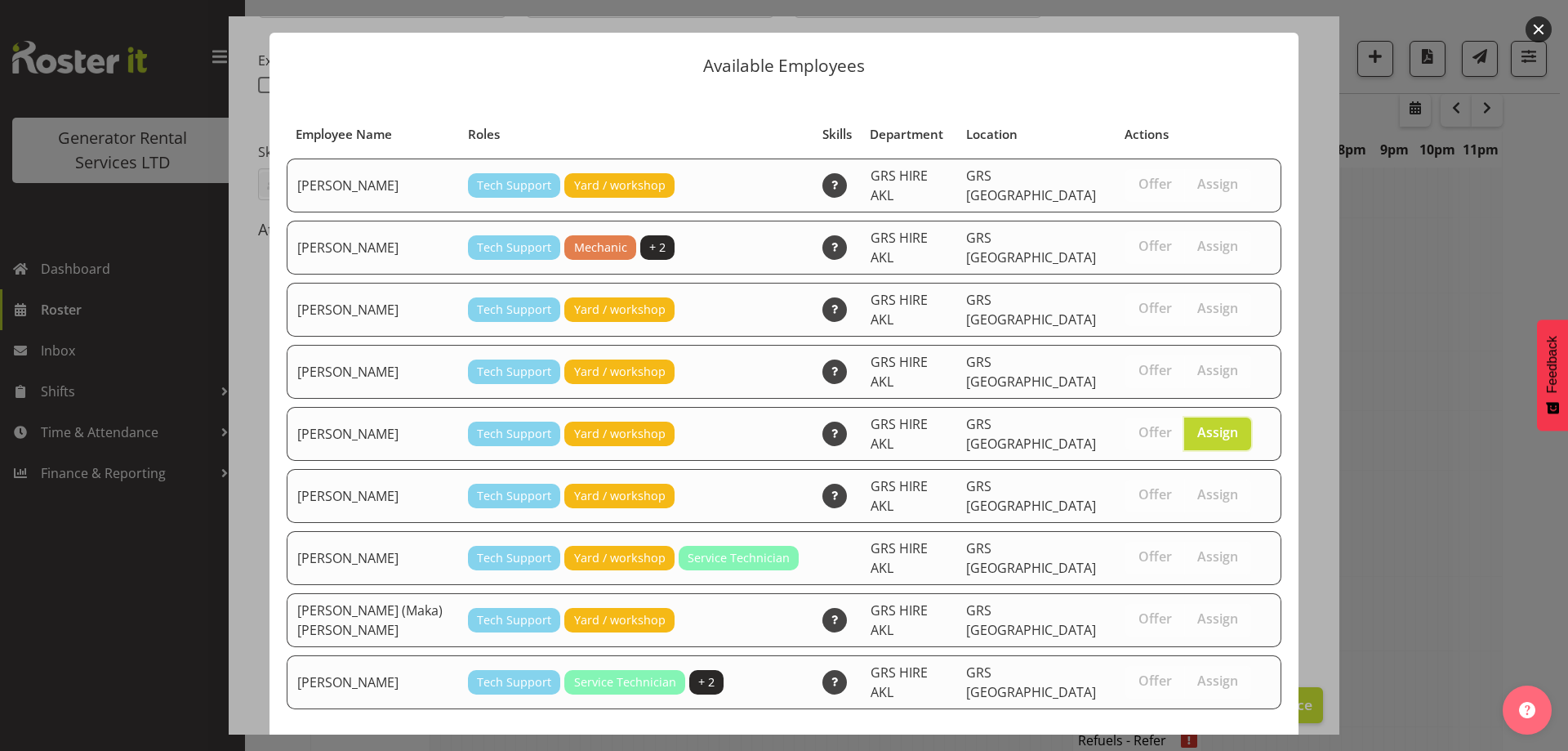
scroll to position [43, 0]
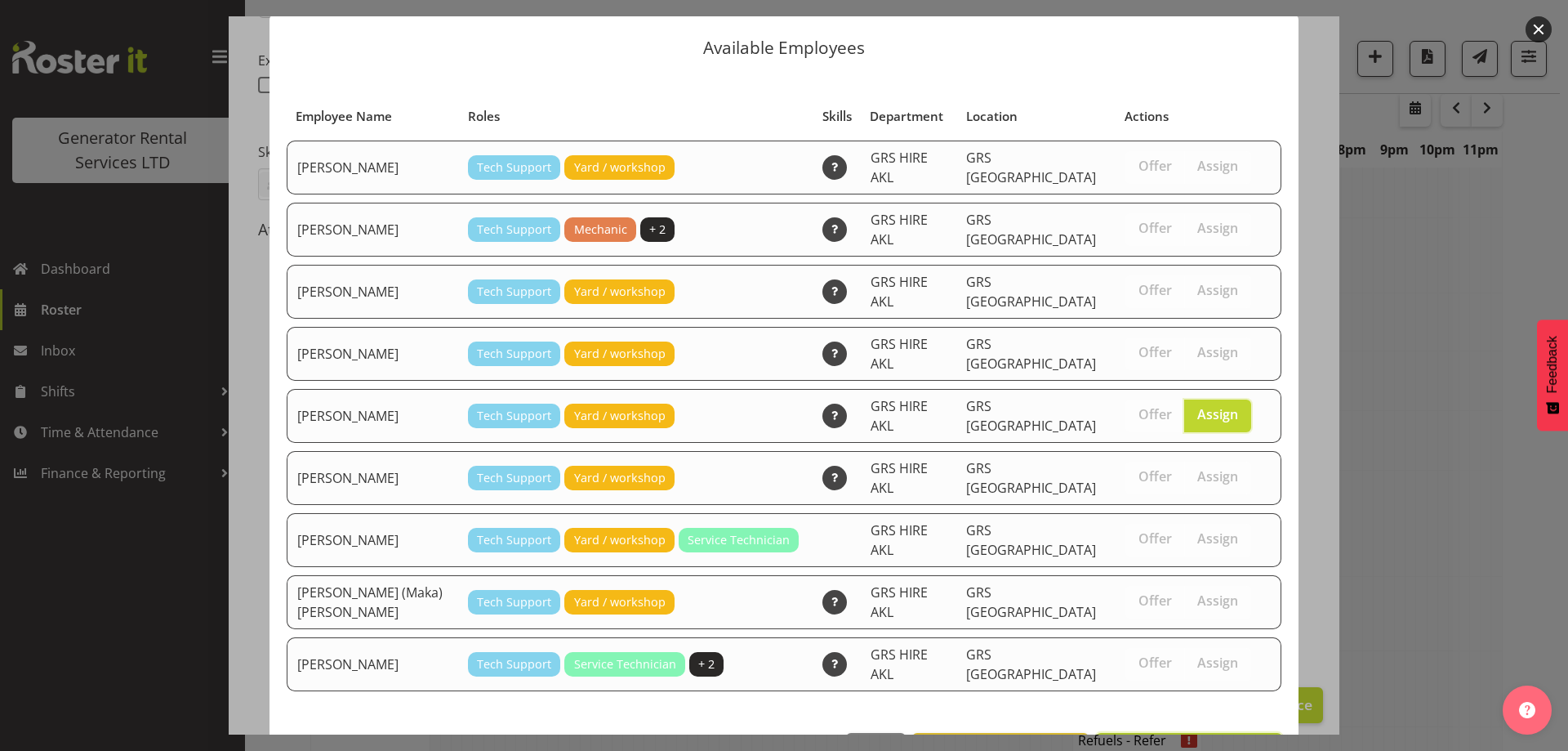
click at [1176, 741] on span "Assign [PERSON_NAME]" at bounding box center [1189, 751] width 165 height 20
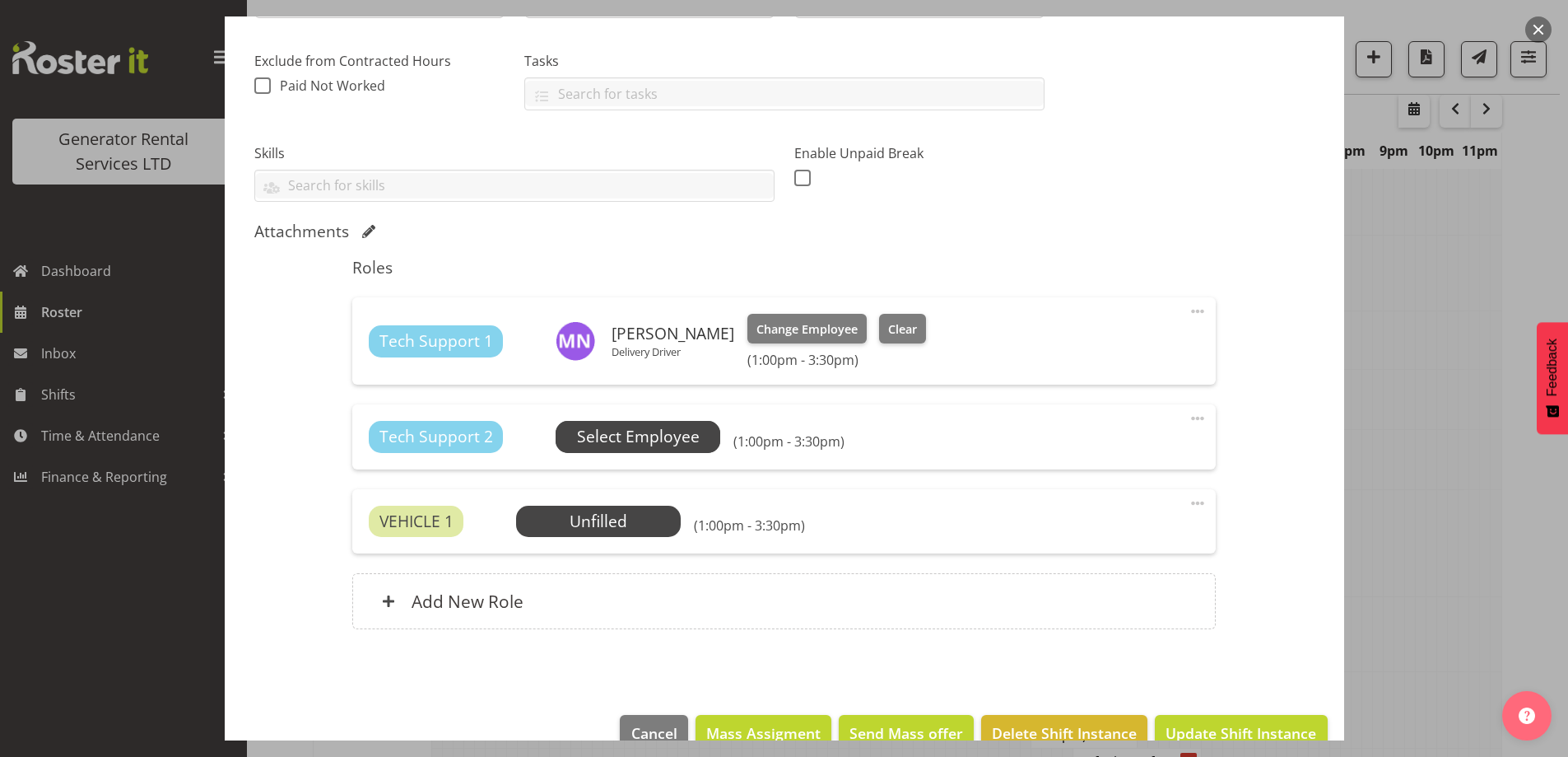
click at [704, 436] on span "Select Employee" at bounding box center [637, 436] width 165 height 31
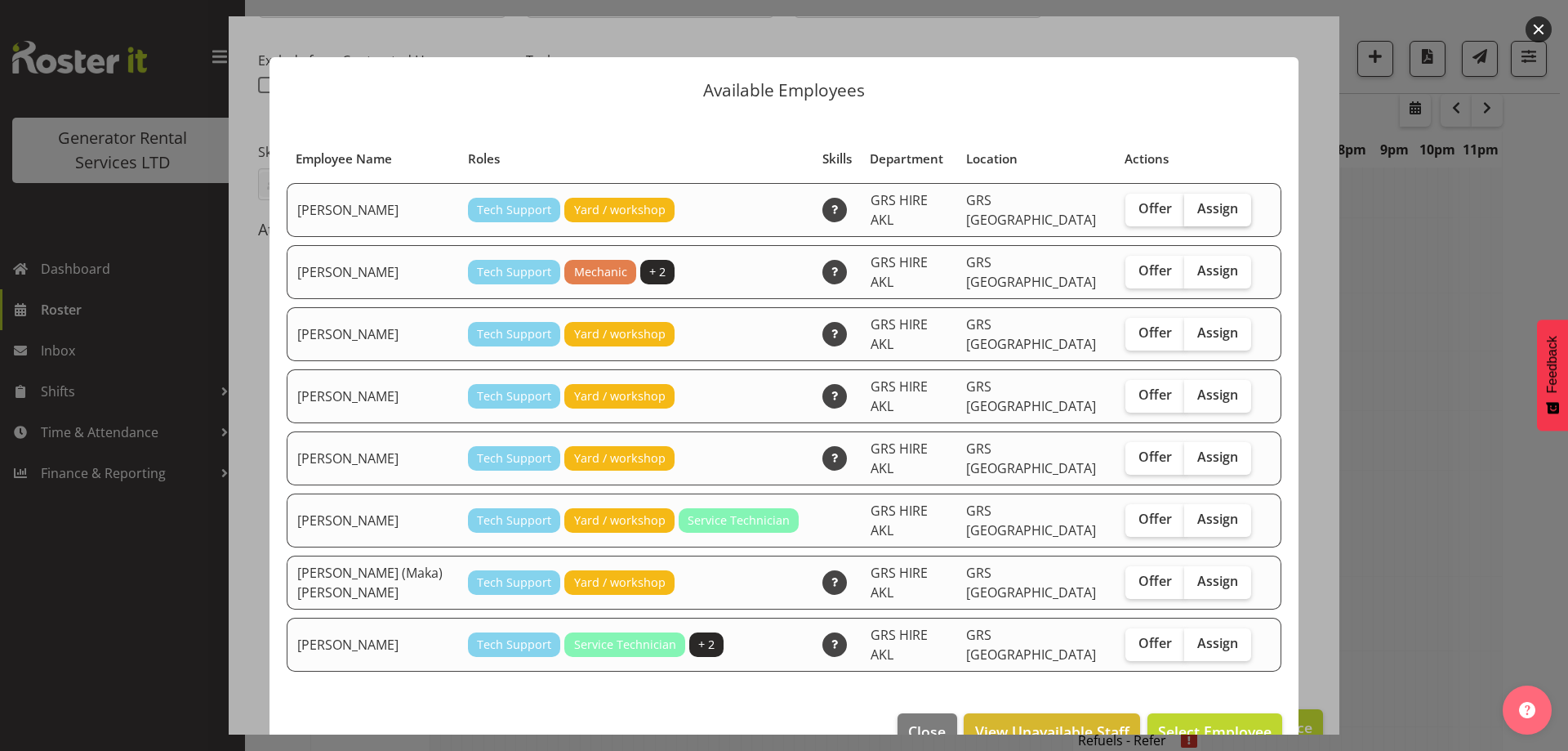
click at [1213, 202] on span "Assign" at bounding box center [1218, 209] width 41 height 16
click at [1195, 204] on input "Assign" at bounding box center [1189, 209] width 11 height 11
checkbox input "true"
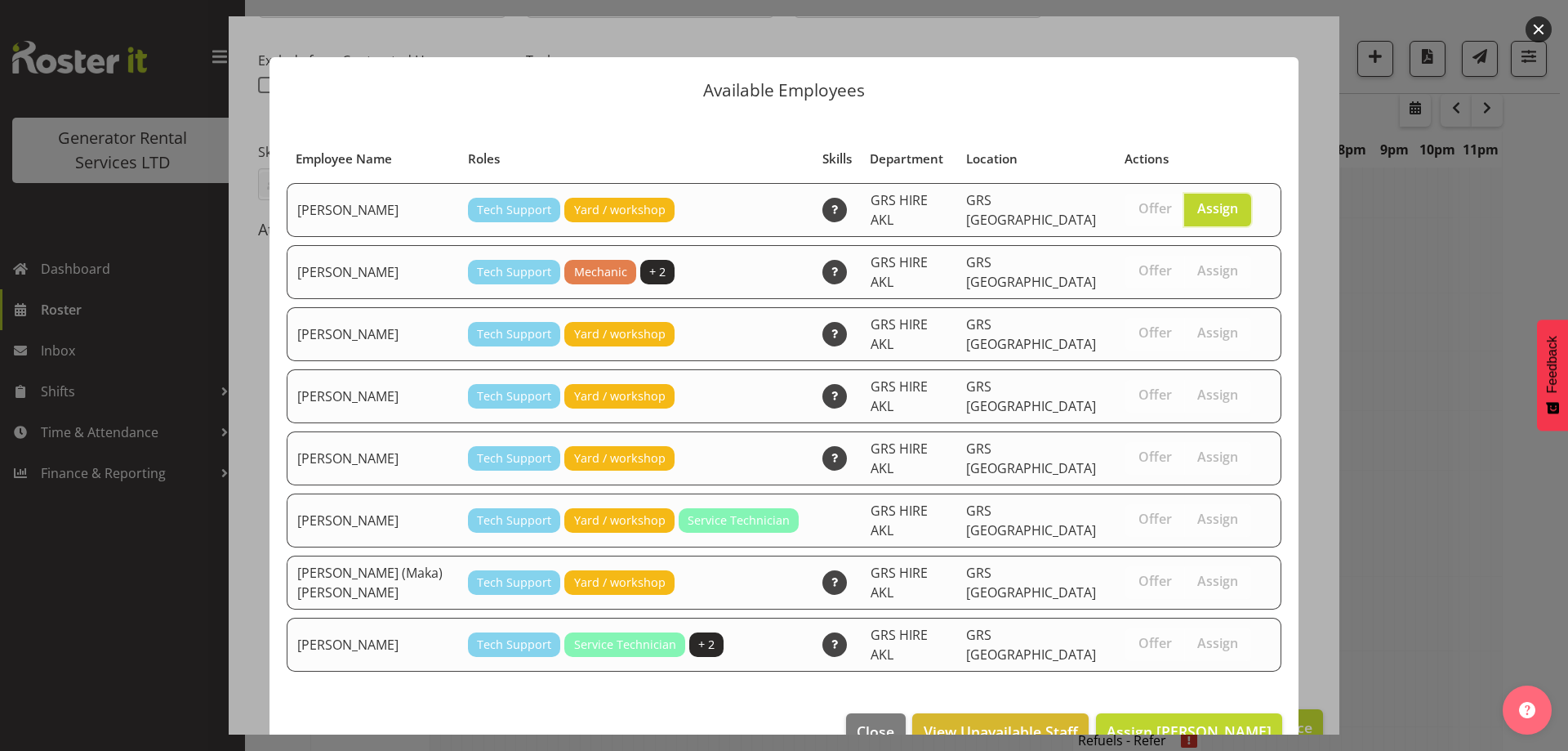
click at [1188, 703] on footer "Close View Unavailable Staff Assign [PERSON_NAME]" at bounding box center [784, 735] width 1029 height 76
click at [1192, 721] on span "Assign [PERSON_NAME]" at bounding box center [1189, 731] width 165 height 20
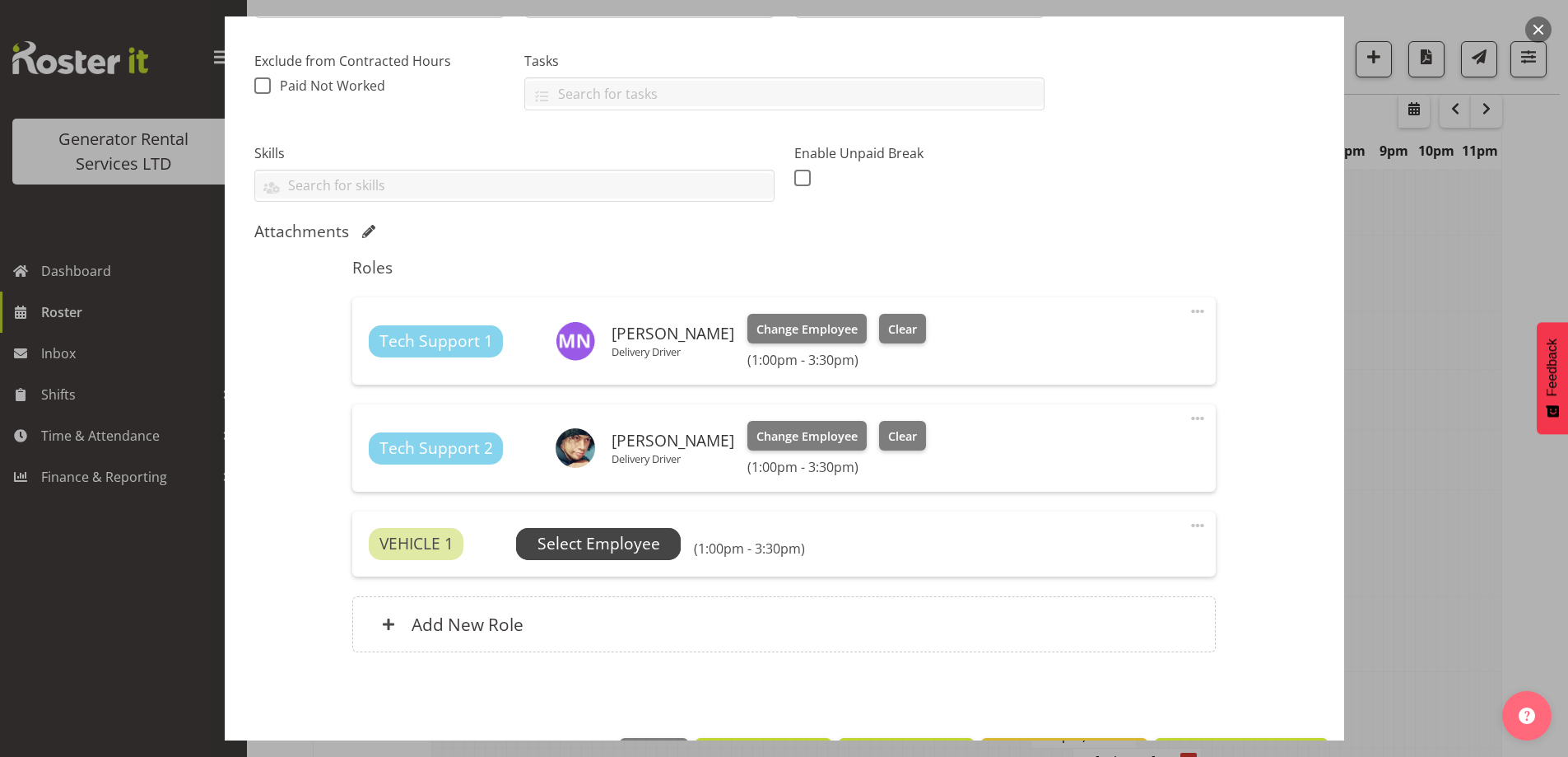
click at [588, 540] on span "Select Employee" at bounding box center [599, 543] width 123 height 24
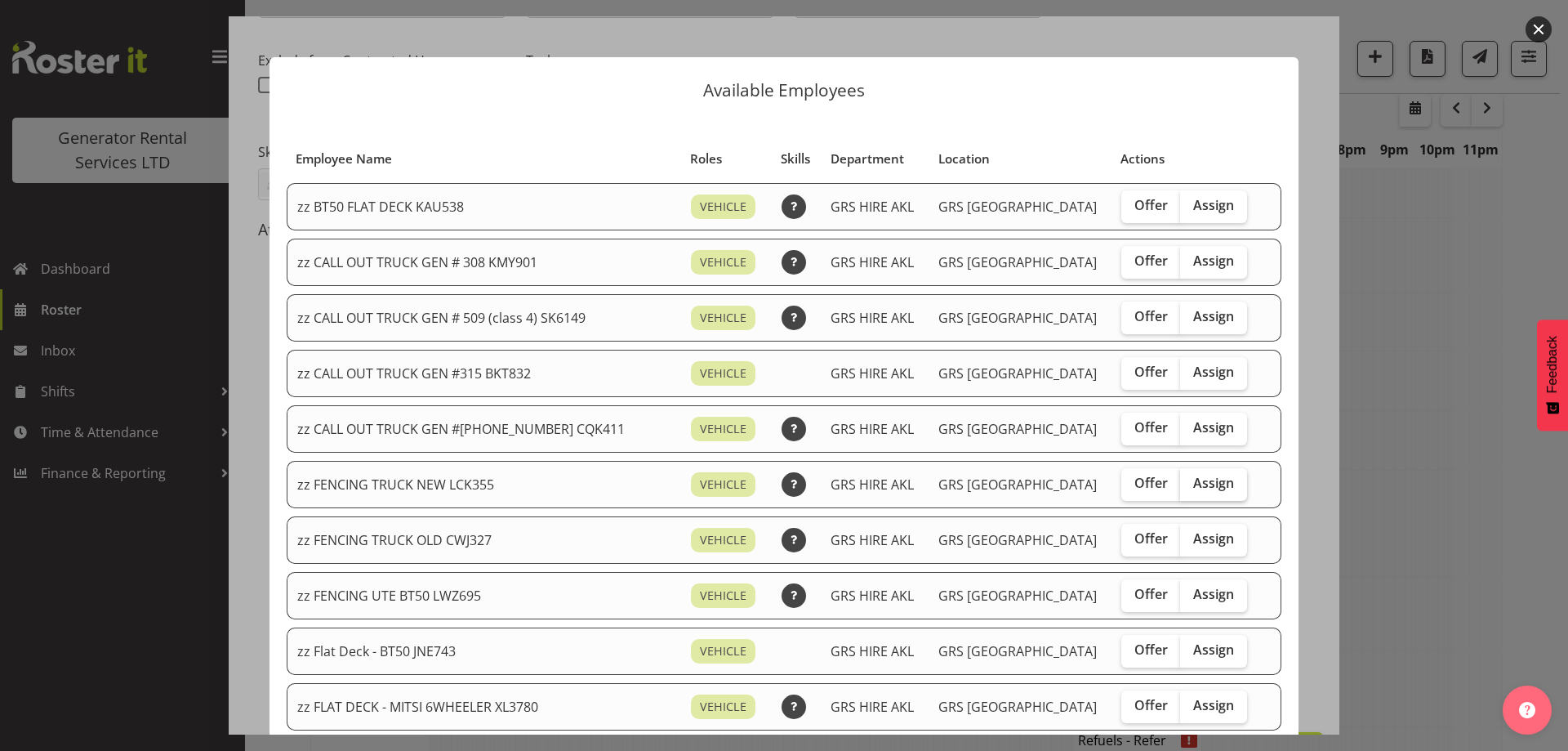
click at [1198, 486] on span "Assign" at bounding box center [1214, 483] width 41 height 16
click at [1191, 486] on input "Assign" at bounding box center [1185, 483] width 11 height 11
checkbox input "true"
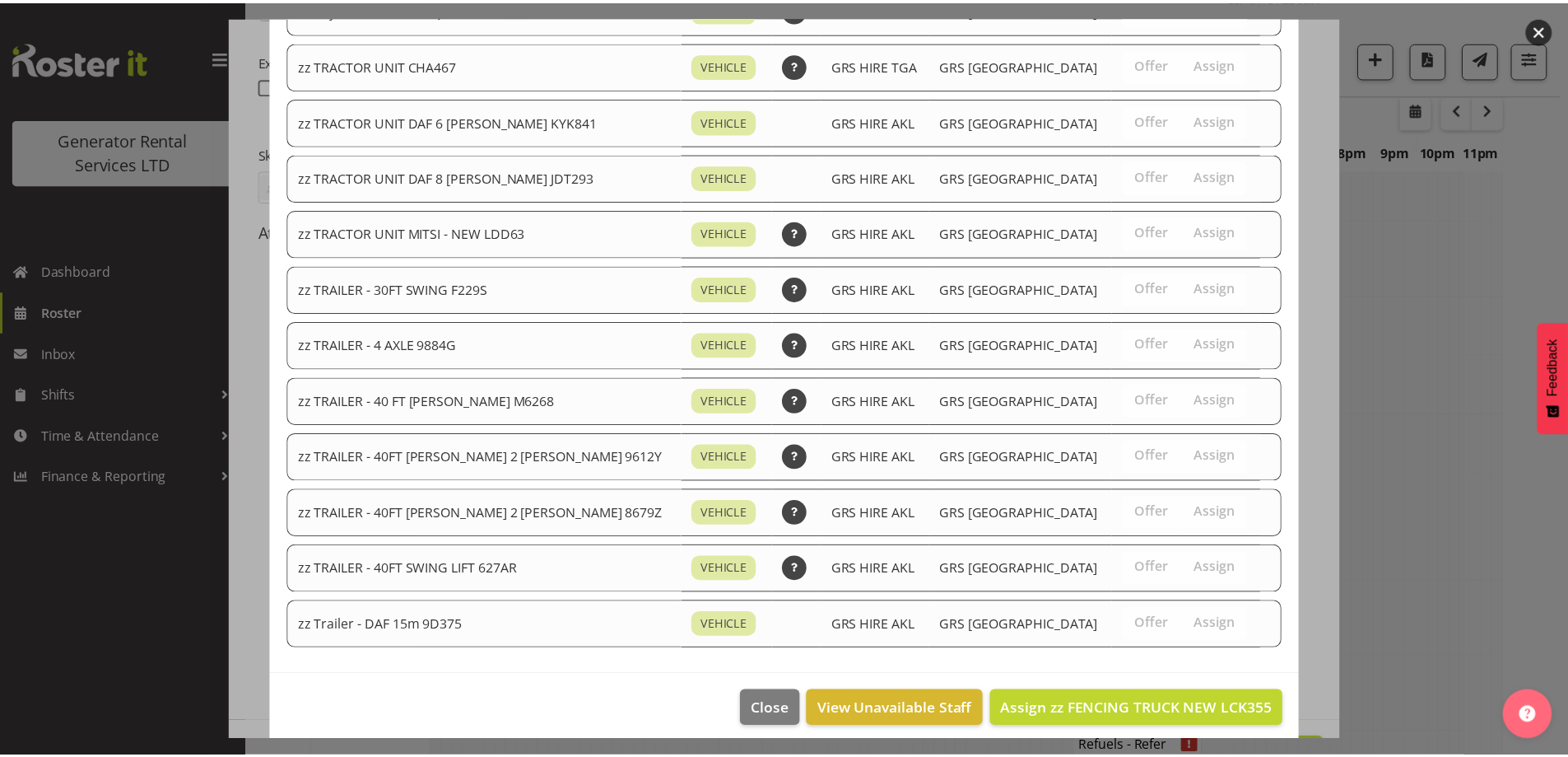
scroll to position [2059, 0]
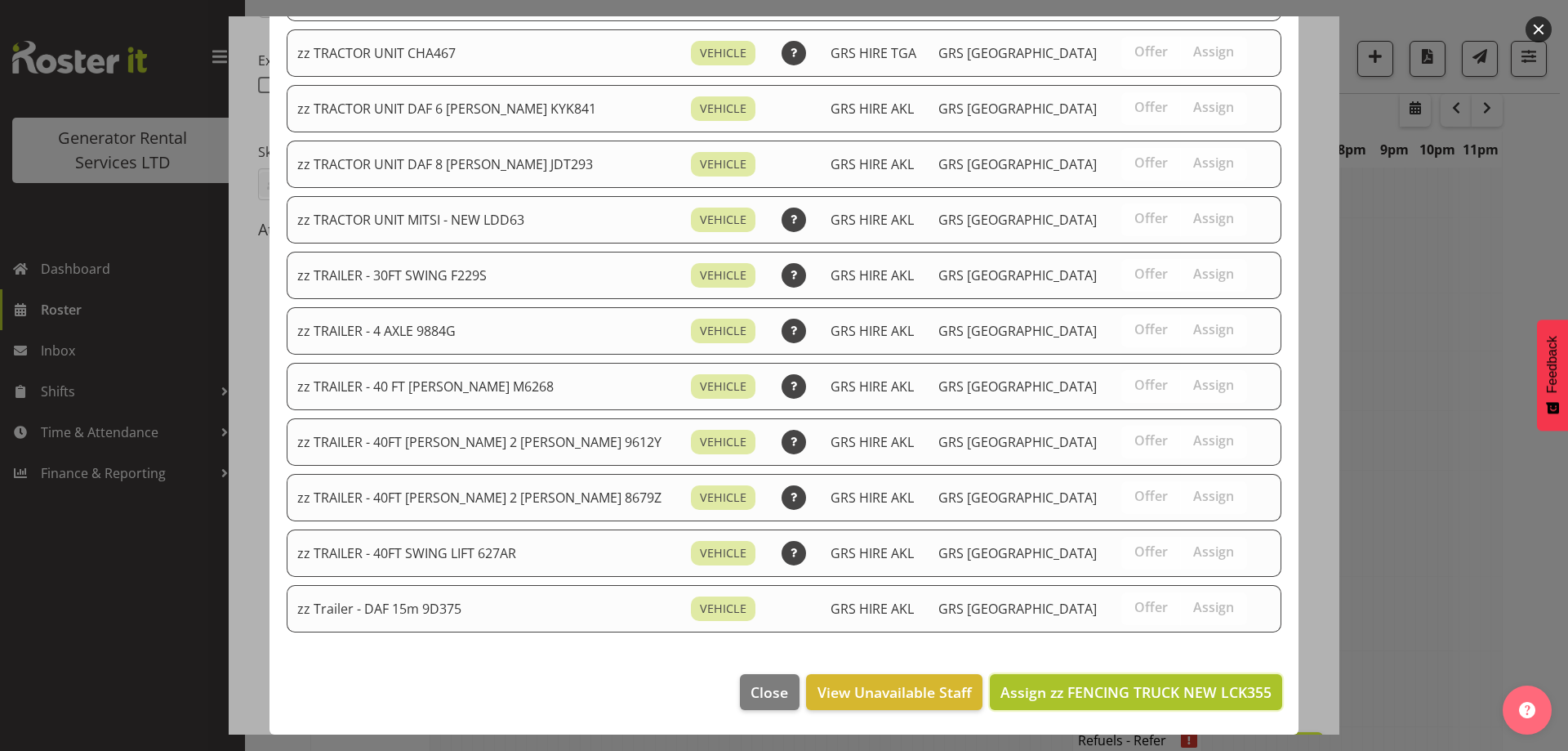
click at [1159, 682] on span "Assign zz FENCING TRUCK NEW LCK355" at bounding box center [1136, 692] width 271 height 20
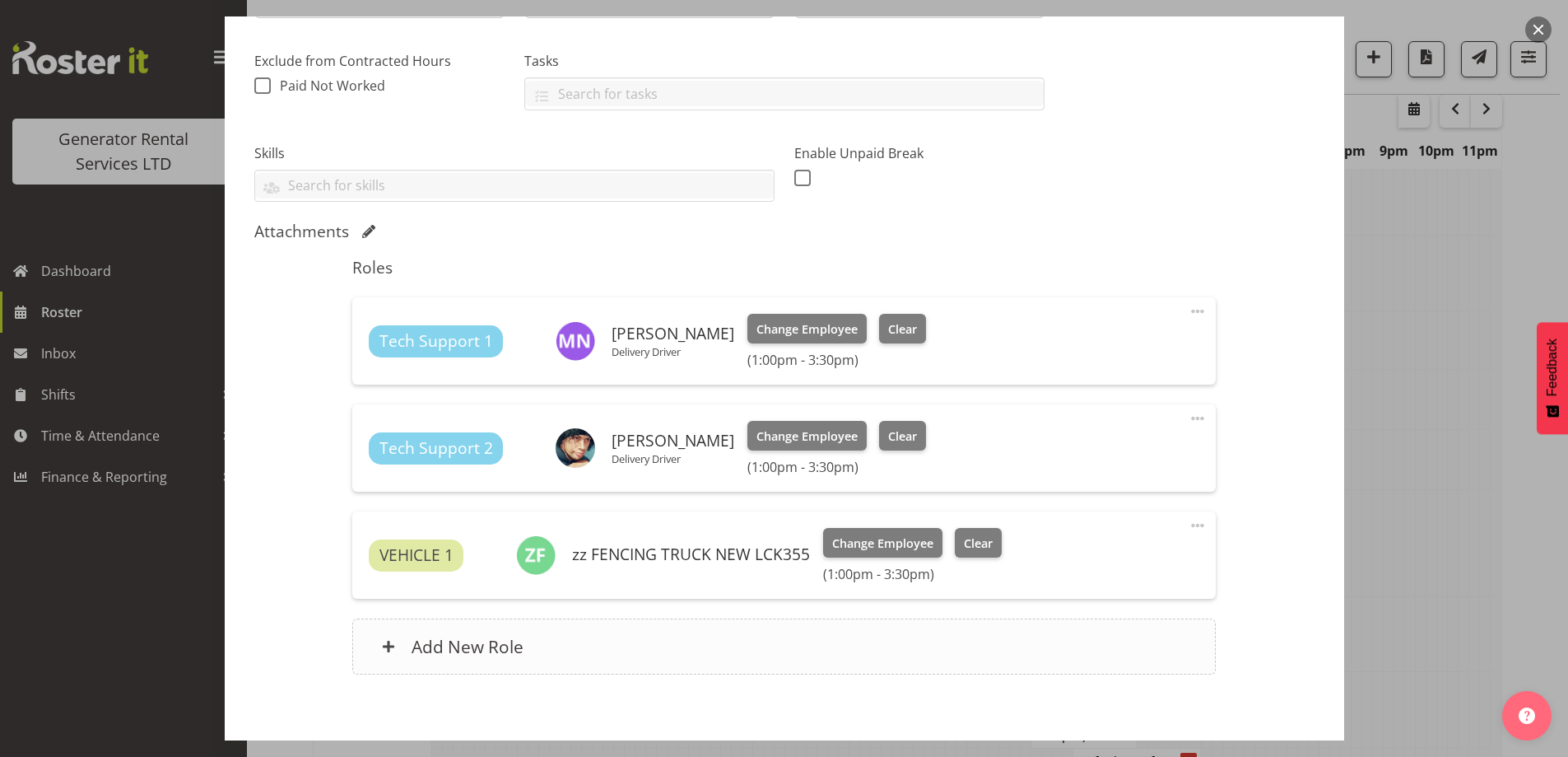
scroll to position [410, 0]
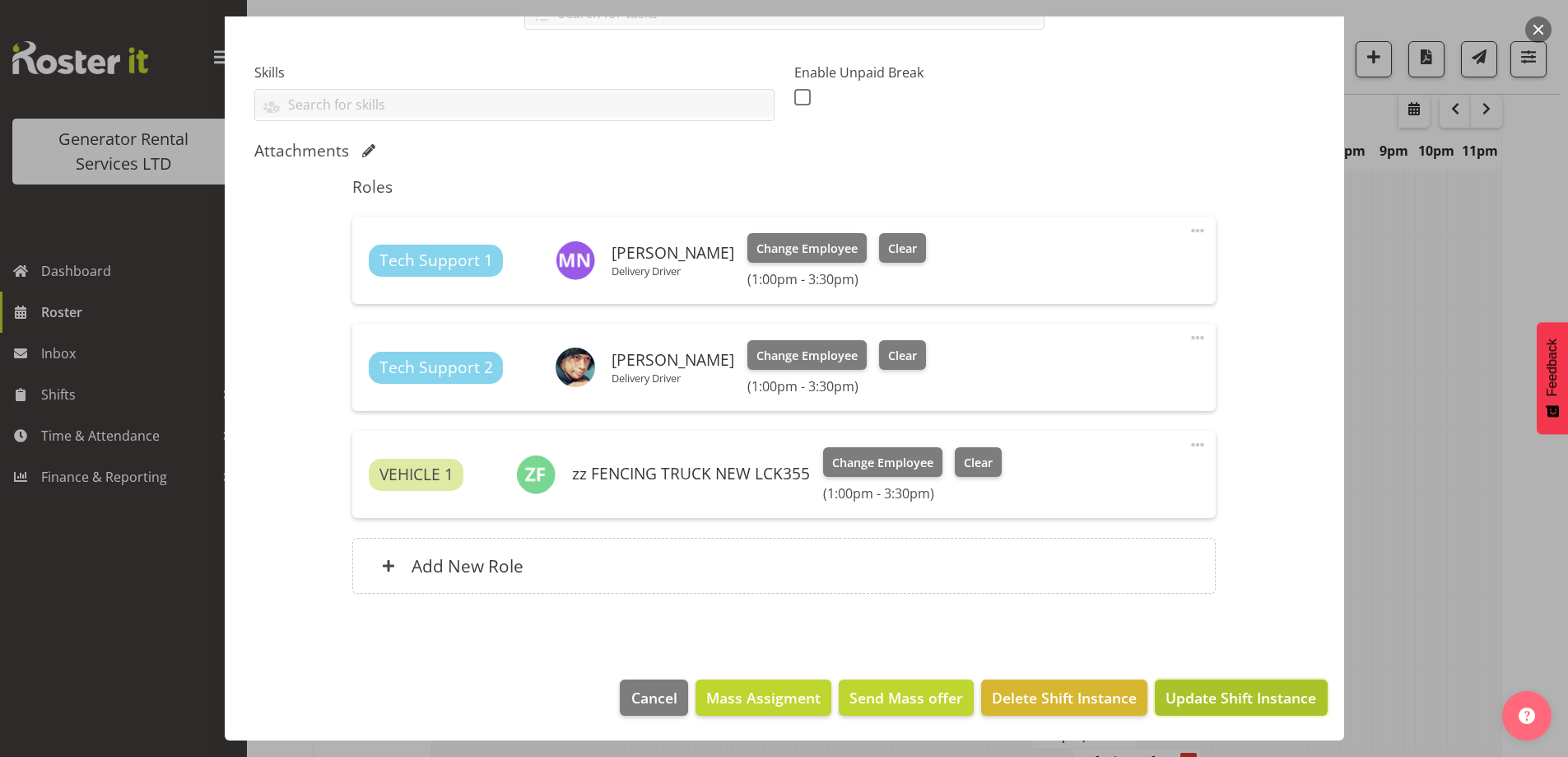
click at [1192, 695] on span "Update Shift Instance" at bounding box center [1241, 697] width 151 height 22
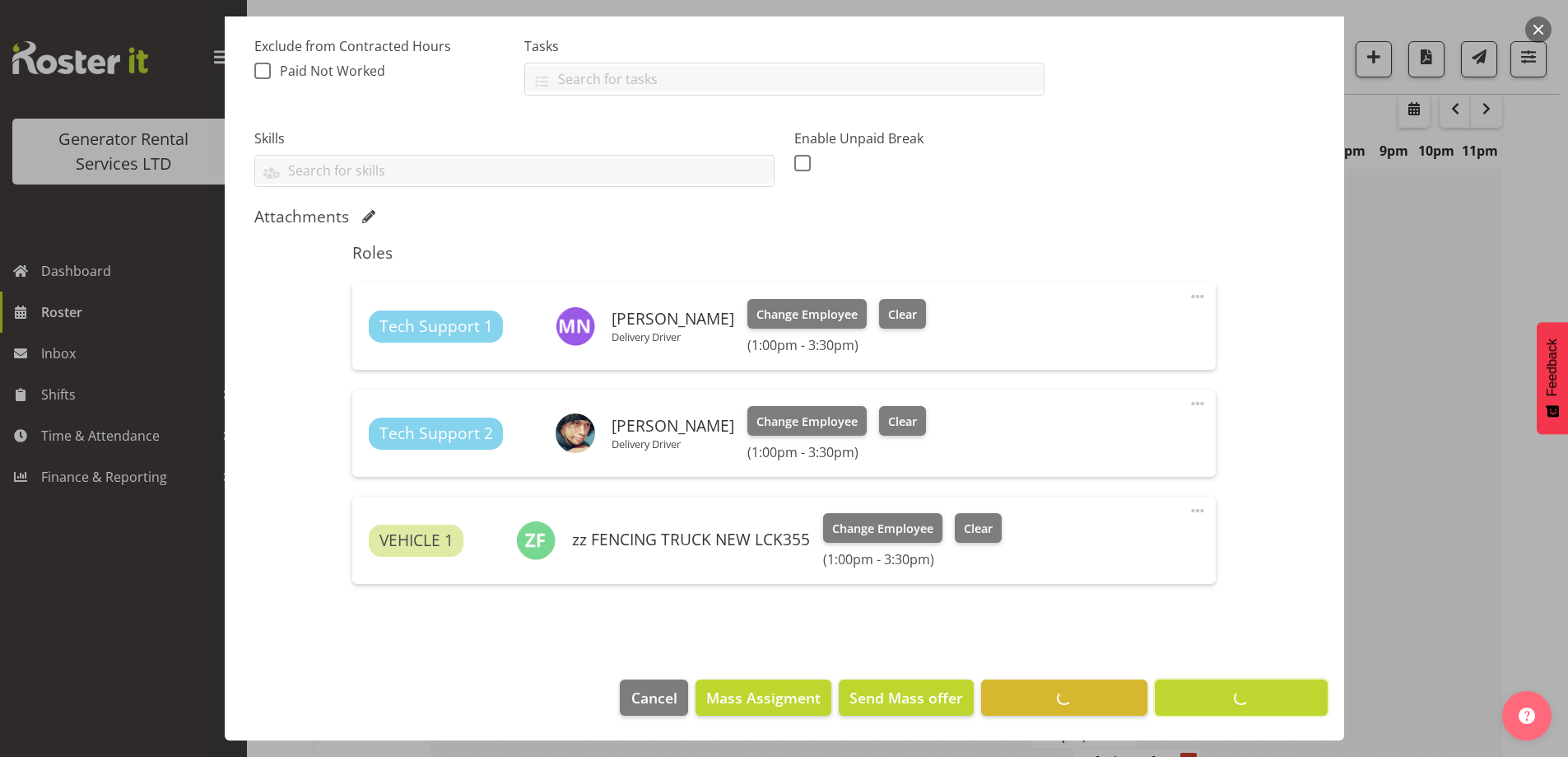
scroll to position [54, 0]
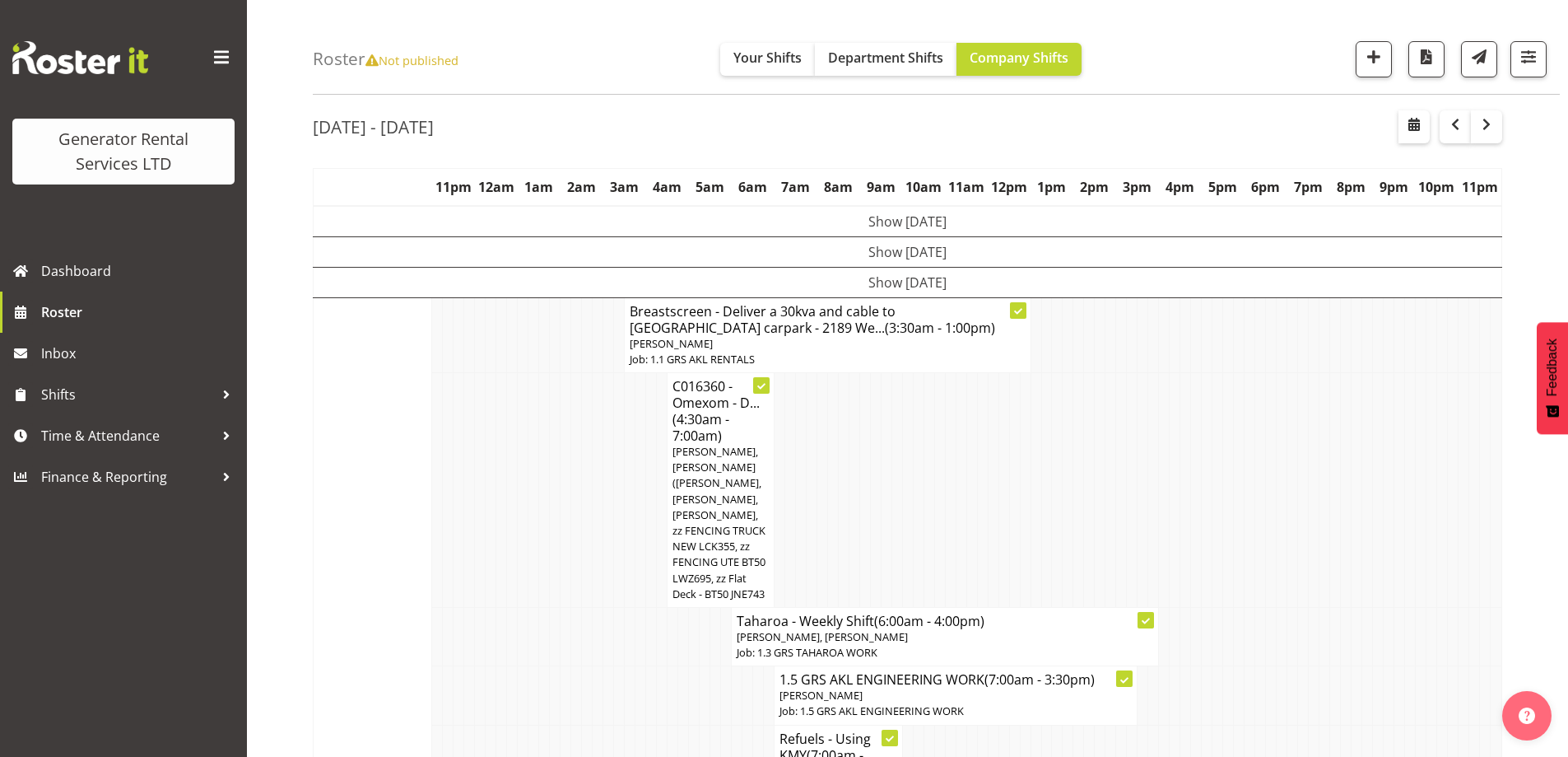
click at [1007, 506] on td at bounding box center [1003, 489] width 11 height 234
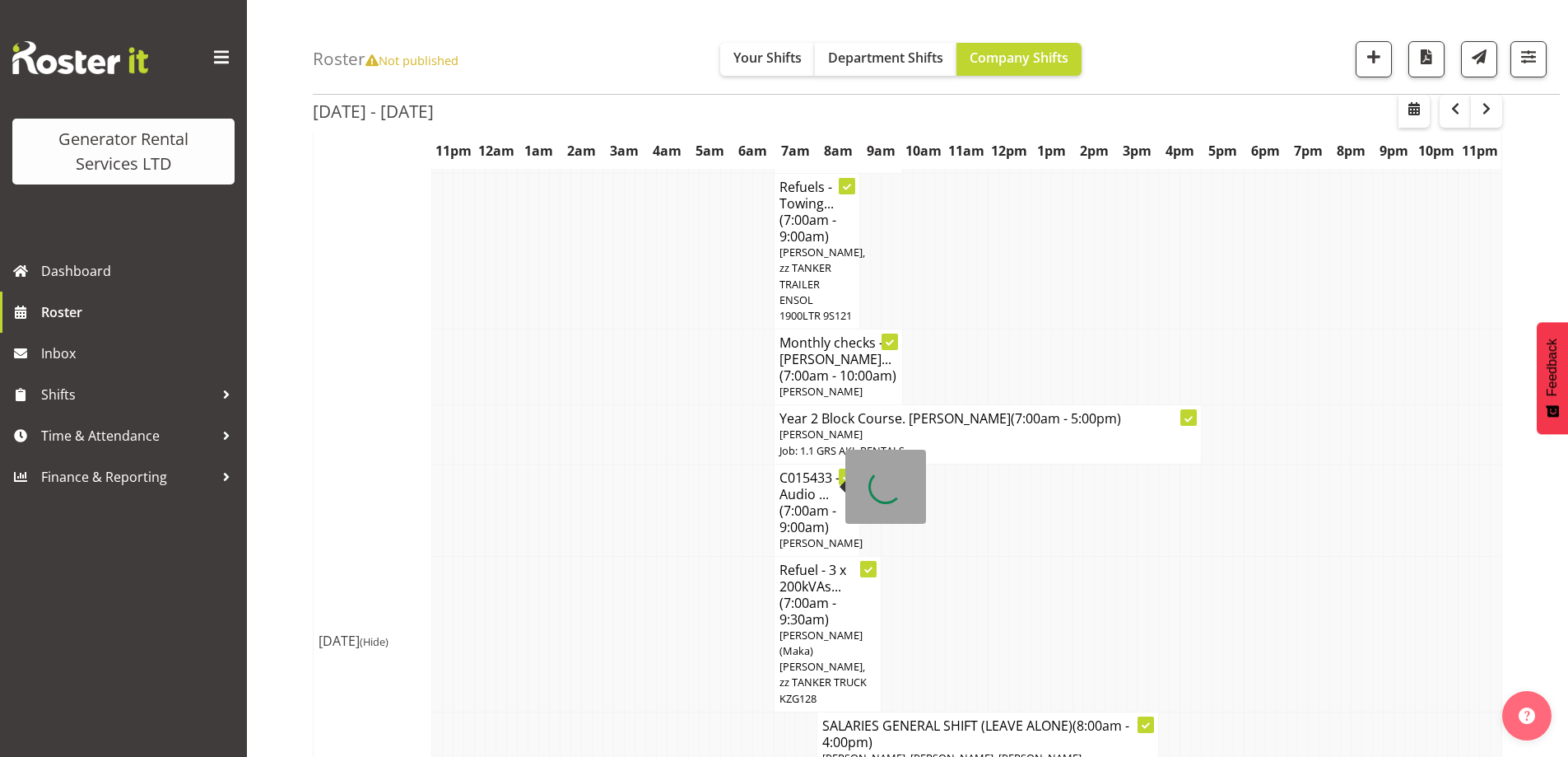
click at [662, 485] on td at bounding box center [662, 509] width 11 height 92
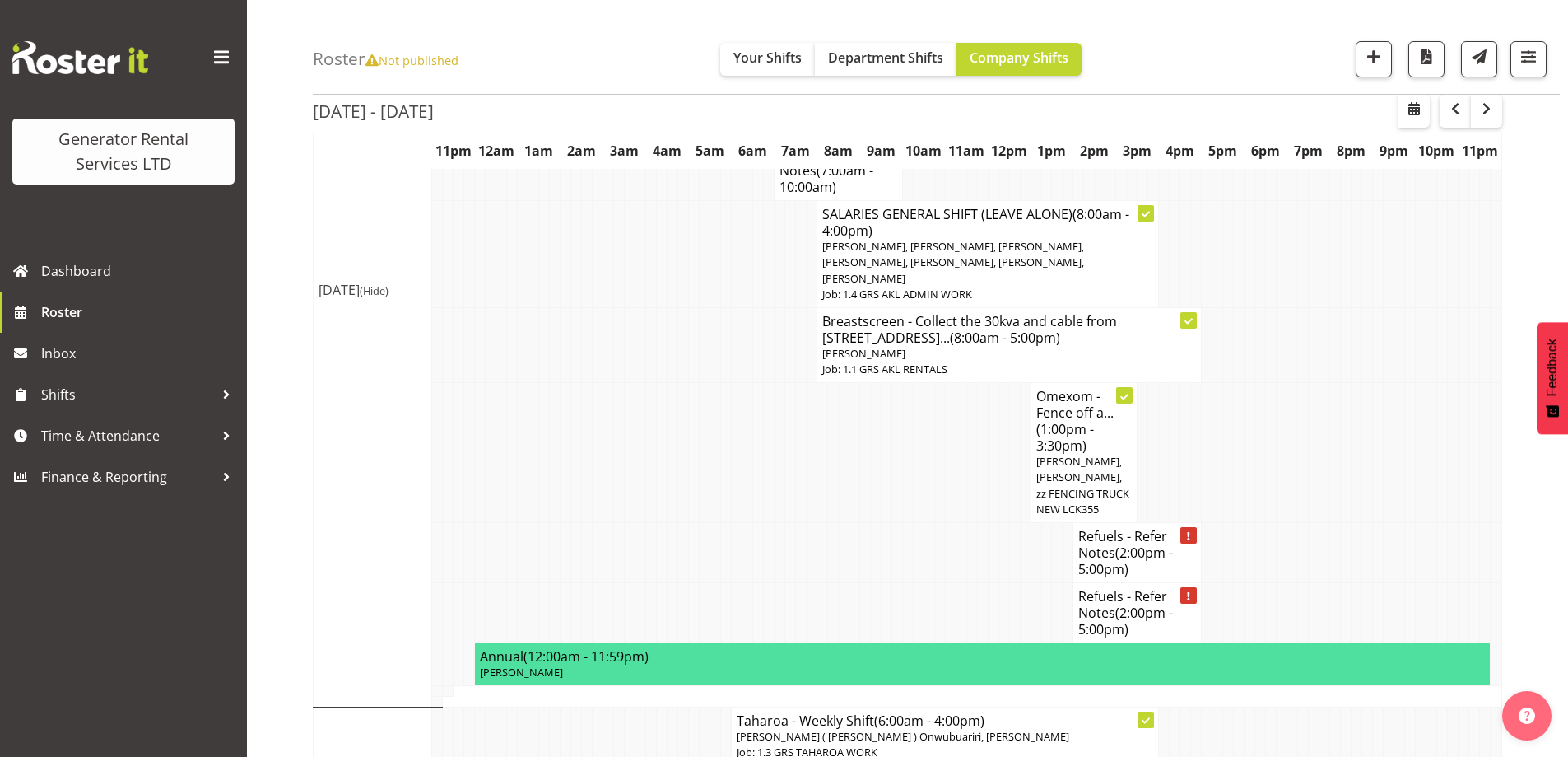
scroll to position [2524, 0]
